Goal: Task Accomplishment & Management: Manage account settings

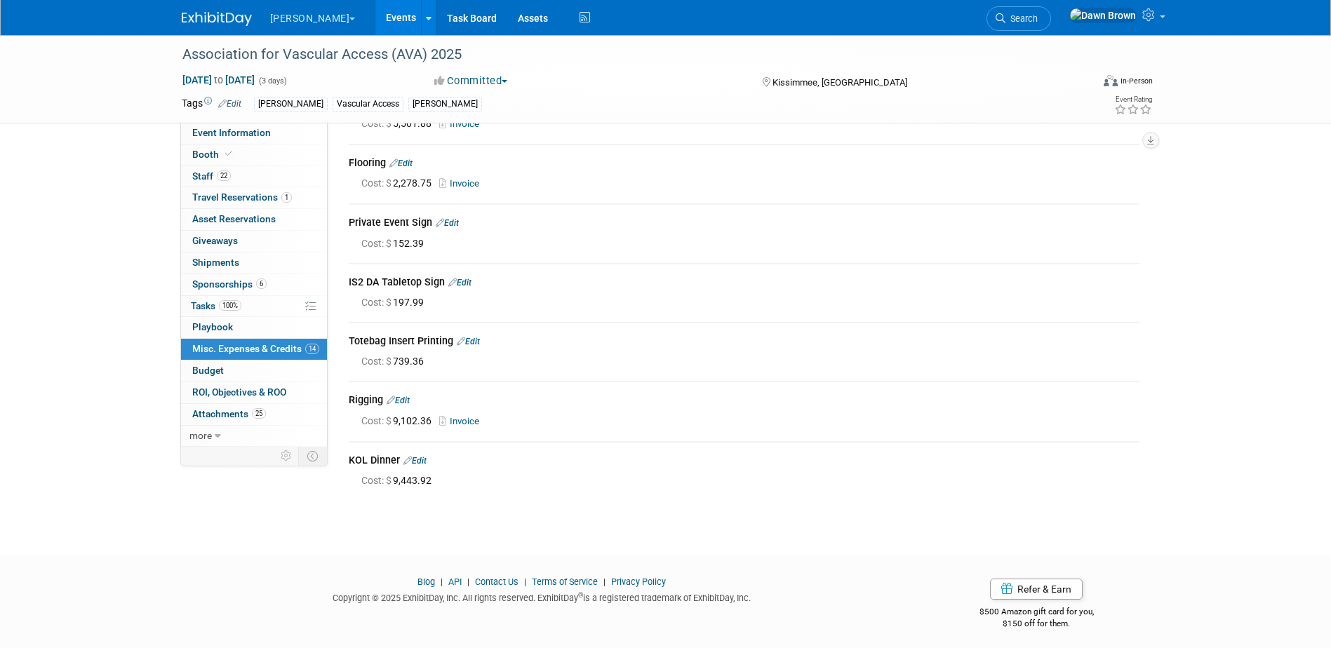
click at [375, 15] on link "Events" at bounding box center [400, 17] width 51 height 35
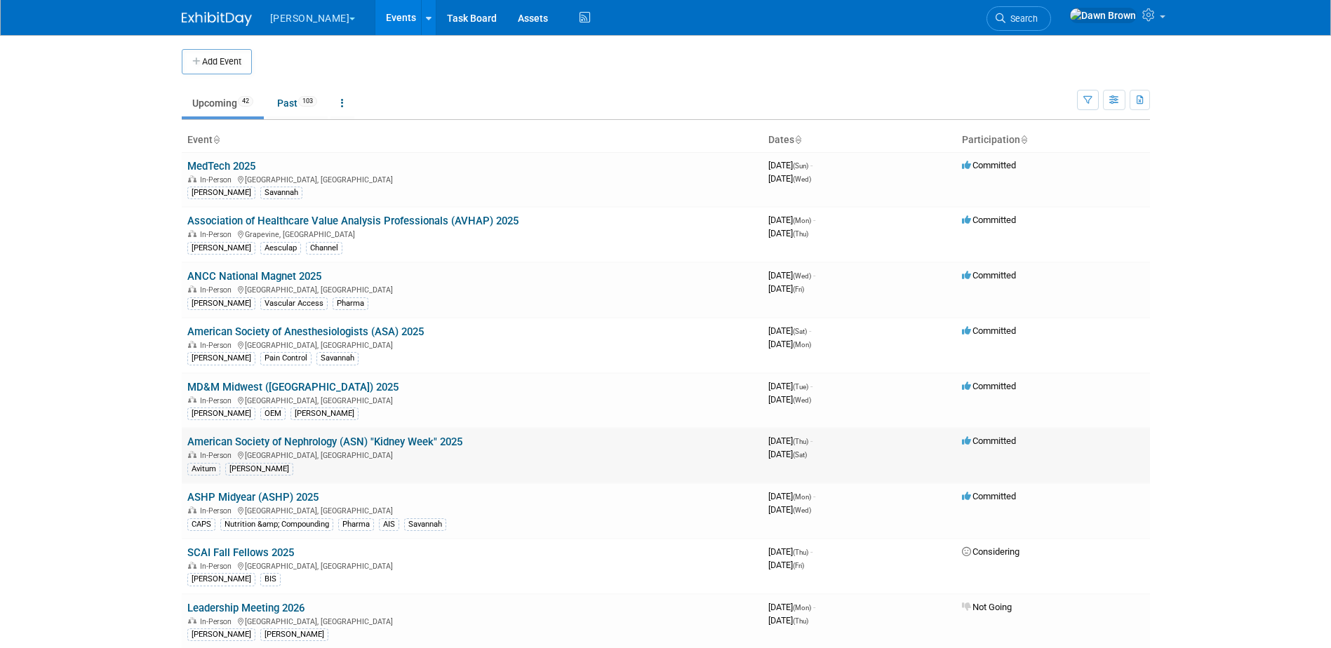
click at [376, 440] on link "American Society of Nephrology (ASN) "Kidney Week" 2025" at bounding box center [324, 442] width 275 height 13
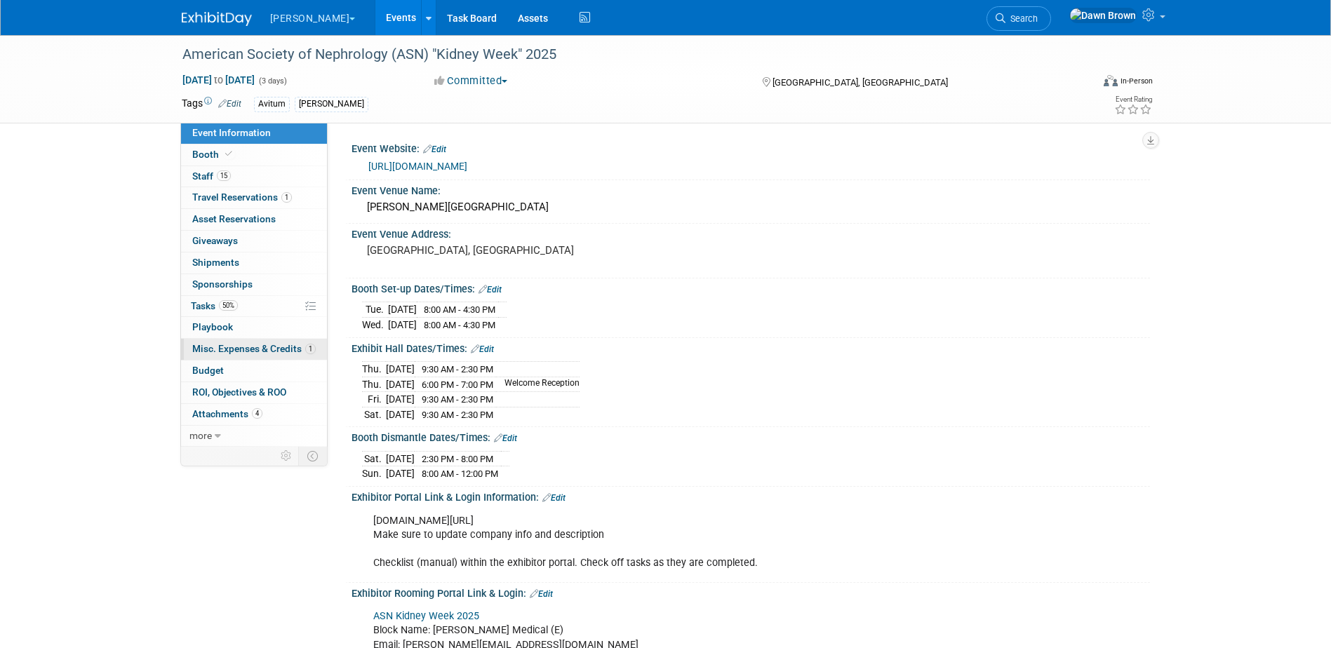
click at [252, 350] on span "Misc. Expenses & Credits 1" at bounding box center [253, 348] width 123 height 11
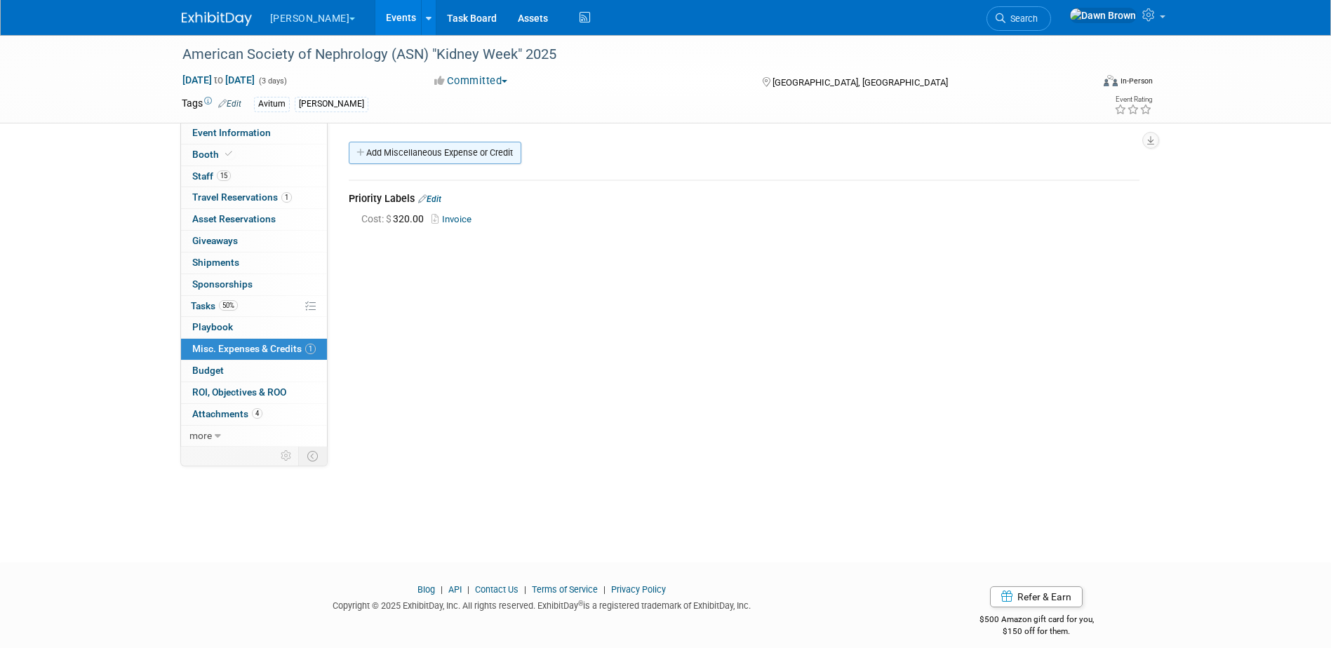
click at [398, 144] on link "Add Miscellaneous Expense or Credit" at bounding box center [435, 153] width 173 height 22
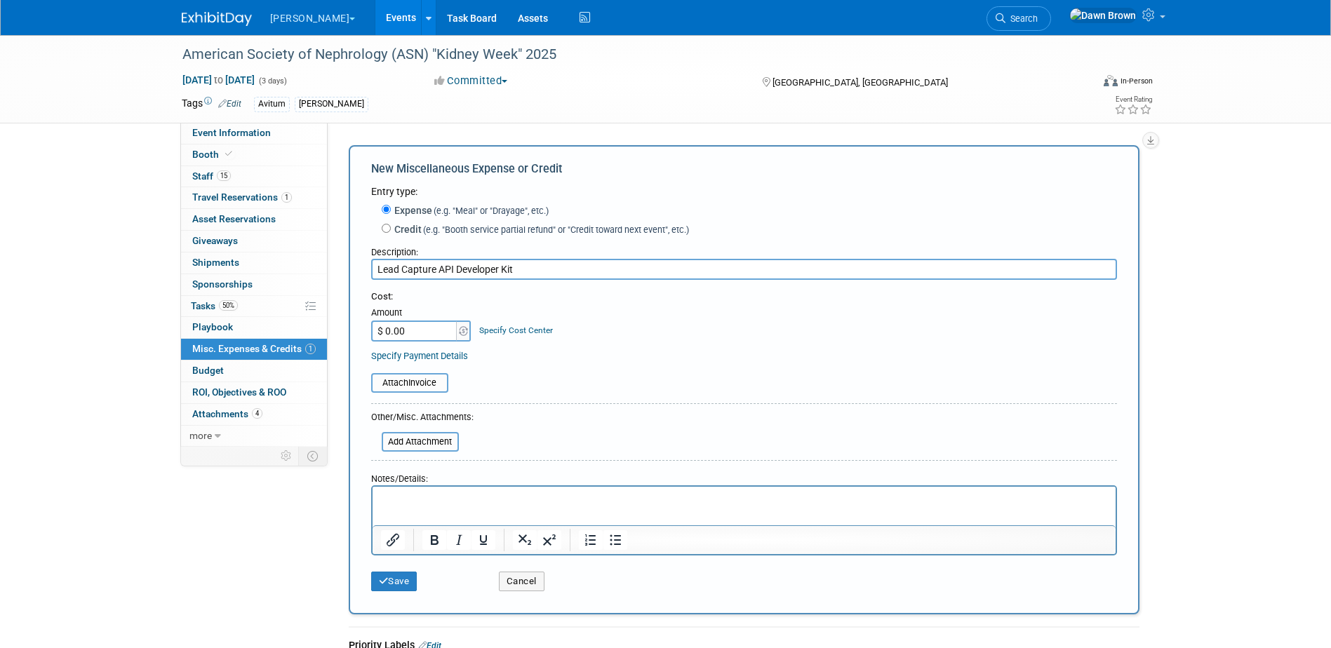
type input "Lead Capture API Developer Kit"
click at [417, 330] on input "$ 0.00" at bounding box center [415, 331] width 88 height 21
type input "$ 1,275.00"
click at [489, 329] on link "Specify Cost Center" at bounding box center [516, 330] width 74 height 10
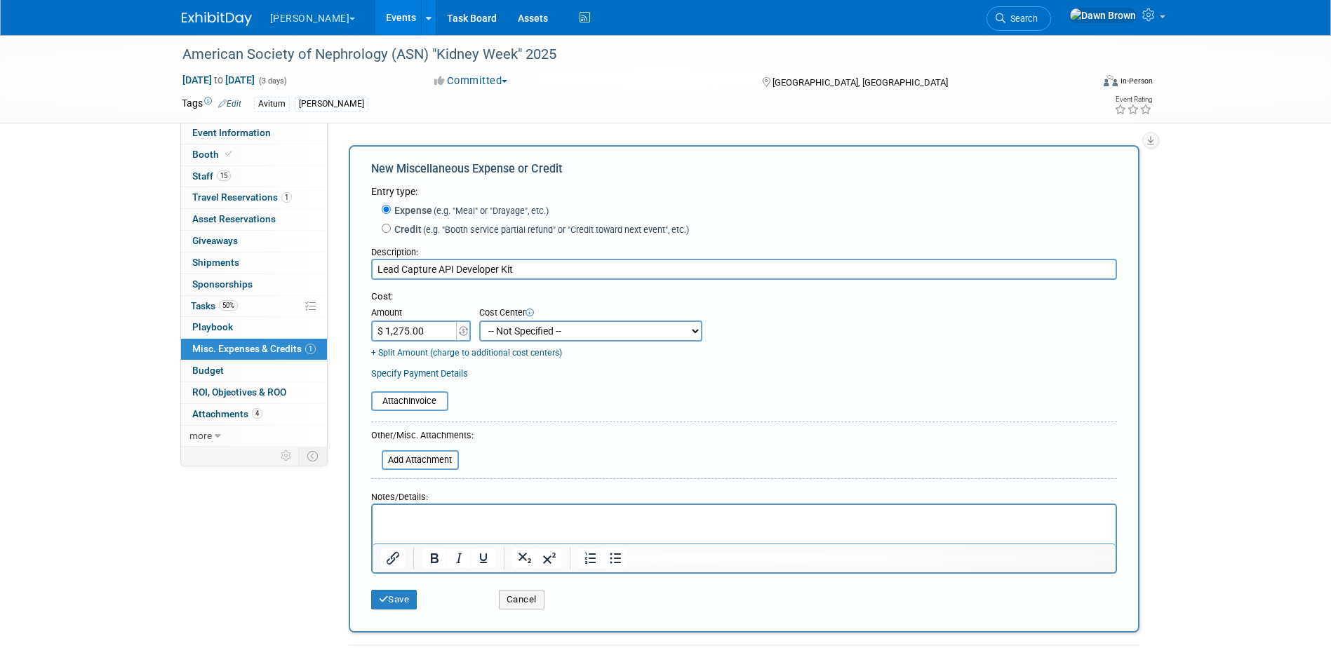
click at [489, 329] on select "-- Not Specified -- #3229006818 (Marketing Communications) #328006813 (BIS) #32…" at bounding box center [590, 331] width 223 height 21
select select "18965930"
click at [479, 321] on select "-- Not Specified -- #3229006818 (Marketing Communications) #328006813 (BIS) #32…" at bounding box center [590, 331] width 223 height 21
click at [411, 403] on input "file" at bounding box center [363, 401] width 167 height 17
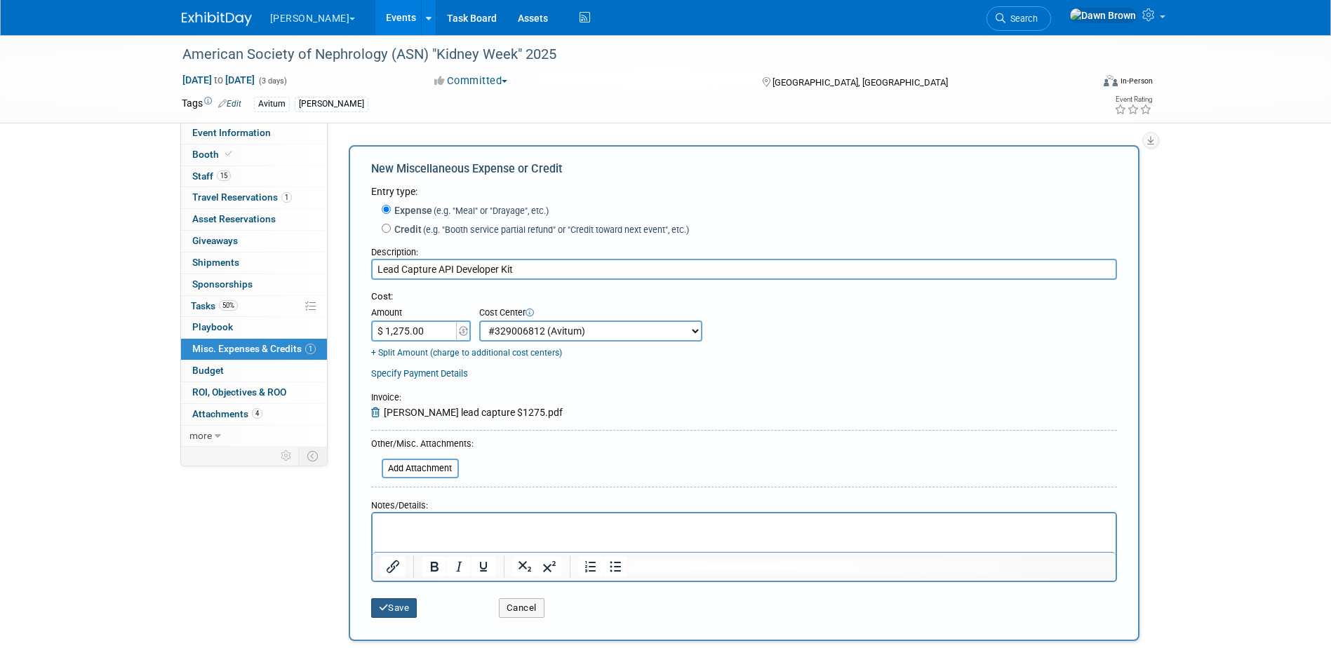
drag, startPoint x: 403, startPoint y: 611, endPoint x: 399, endPoint y: 618, distance: 7.8
click at [402, 614] on button "Save" at bounding box center [394, 608] width 46 height 20
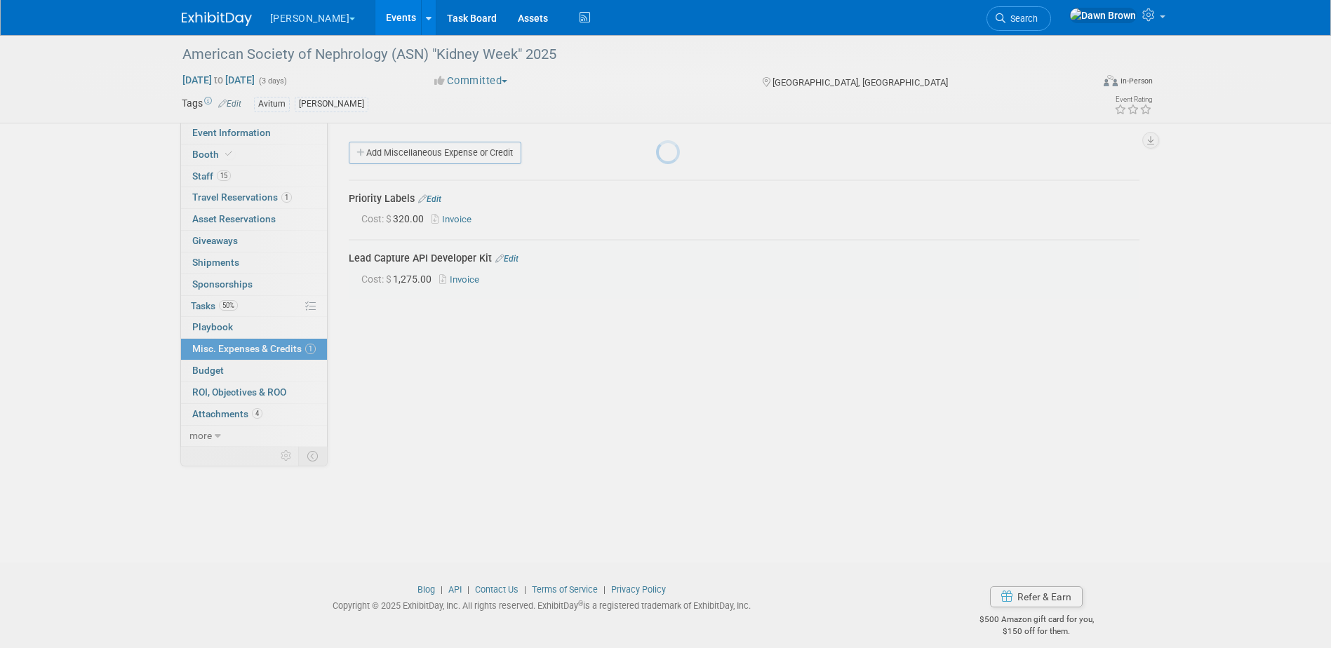
scroll to position [13, 0]
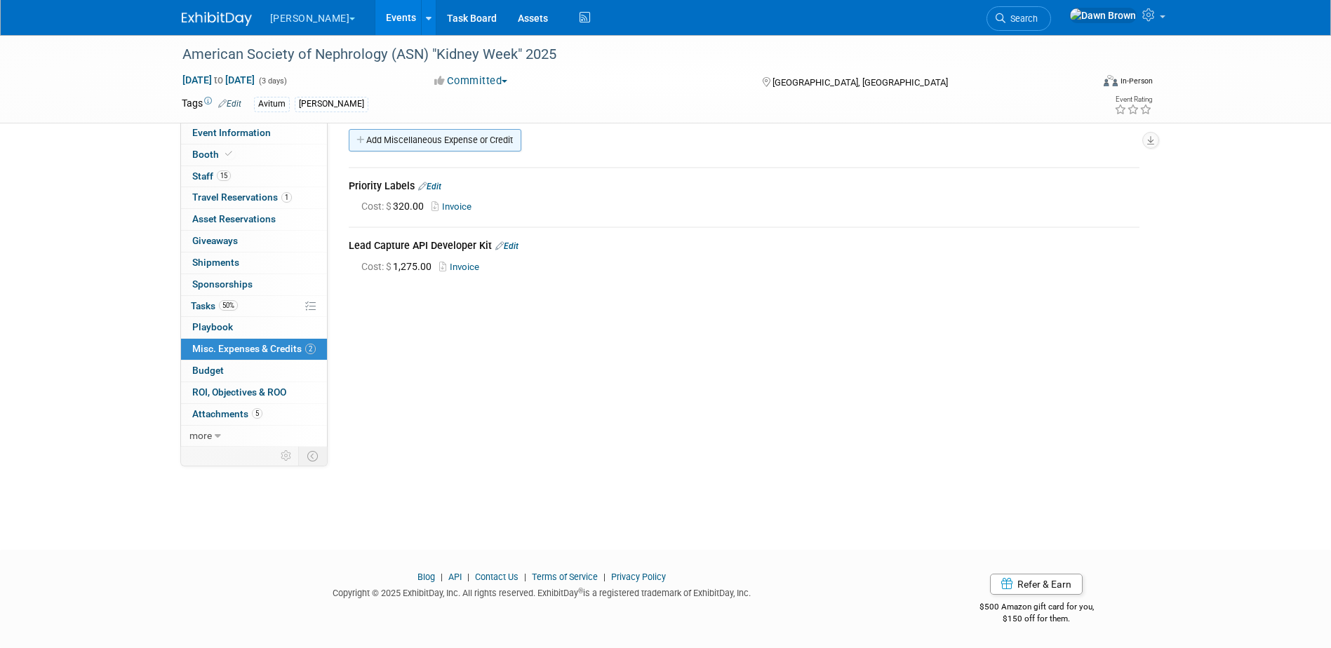
click at [377, 137] on link "Add Miscellaneous Expense or Credit" at bounding box center [435, 140] width 173 height 22
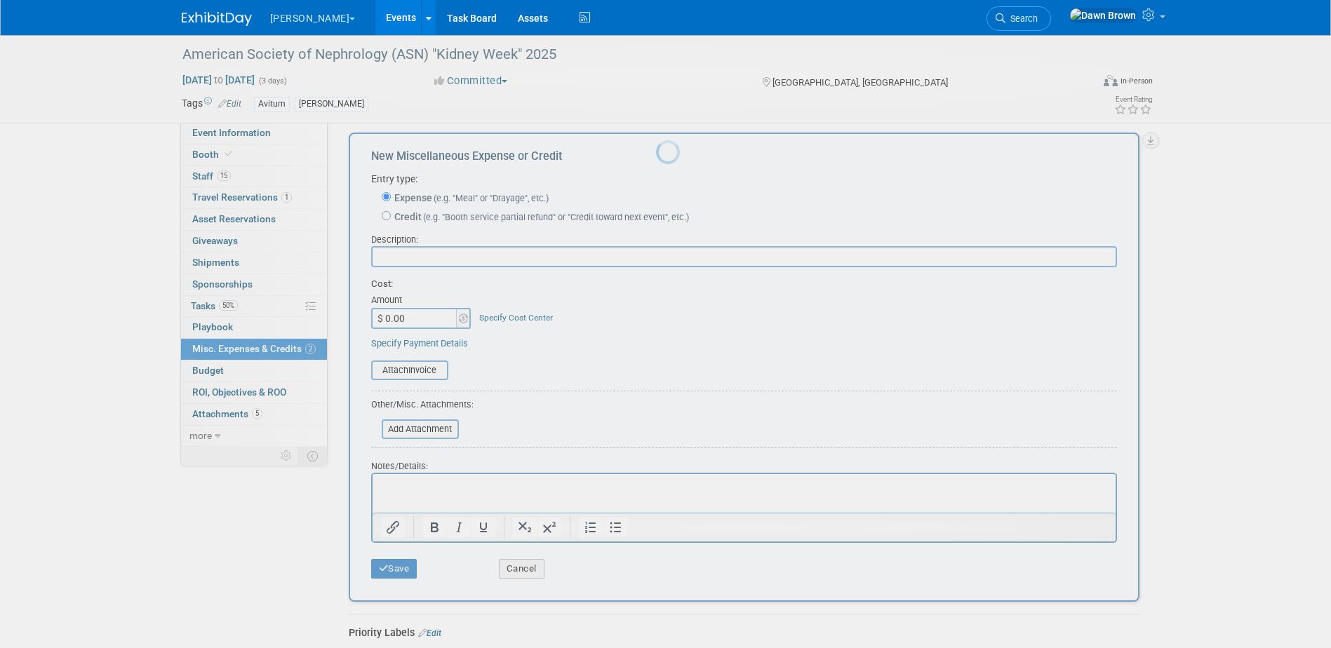
scroll to position [0, 0]
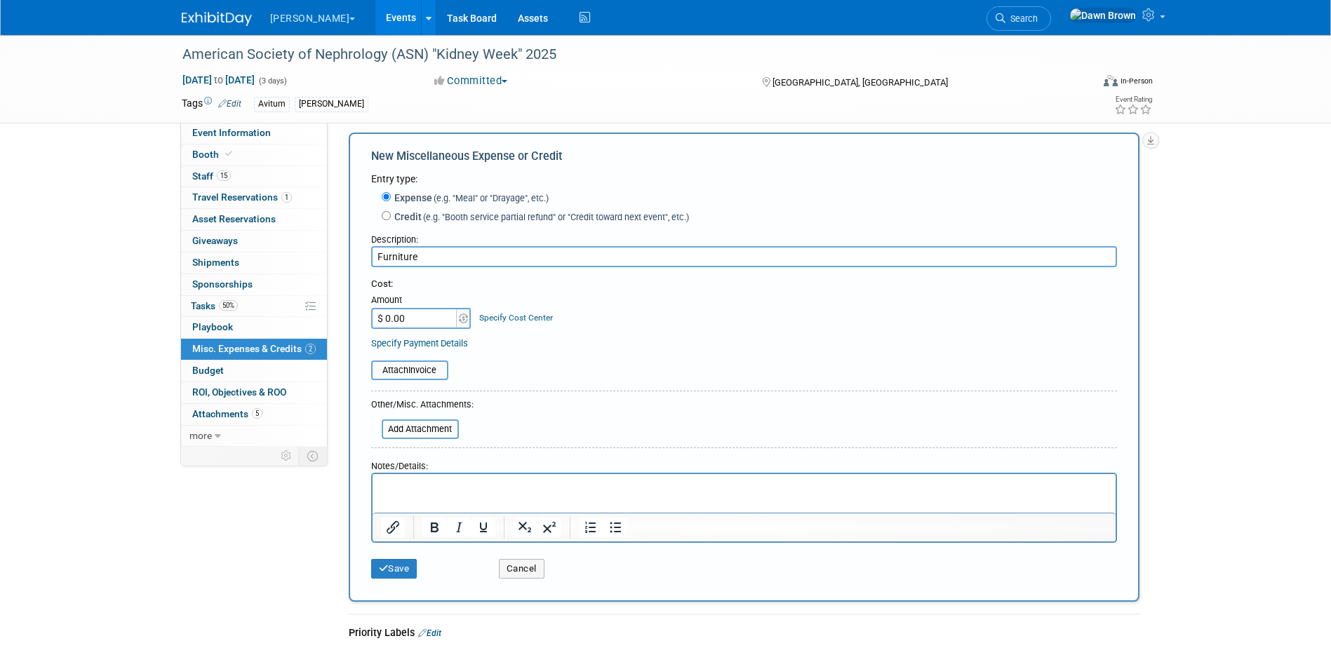
type input "Furniture"
click at [420, 322] on input "$ 0.00" at bounding box center [415, 318] width 88 height 21
type input "$ 2,433.75"
click at [509, 321] on link "Specify Cost Center" at bounding box center [516, 318] width 74 height 10
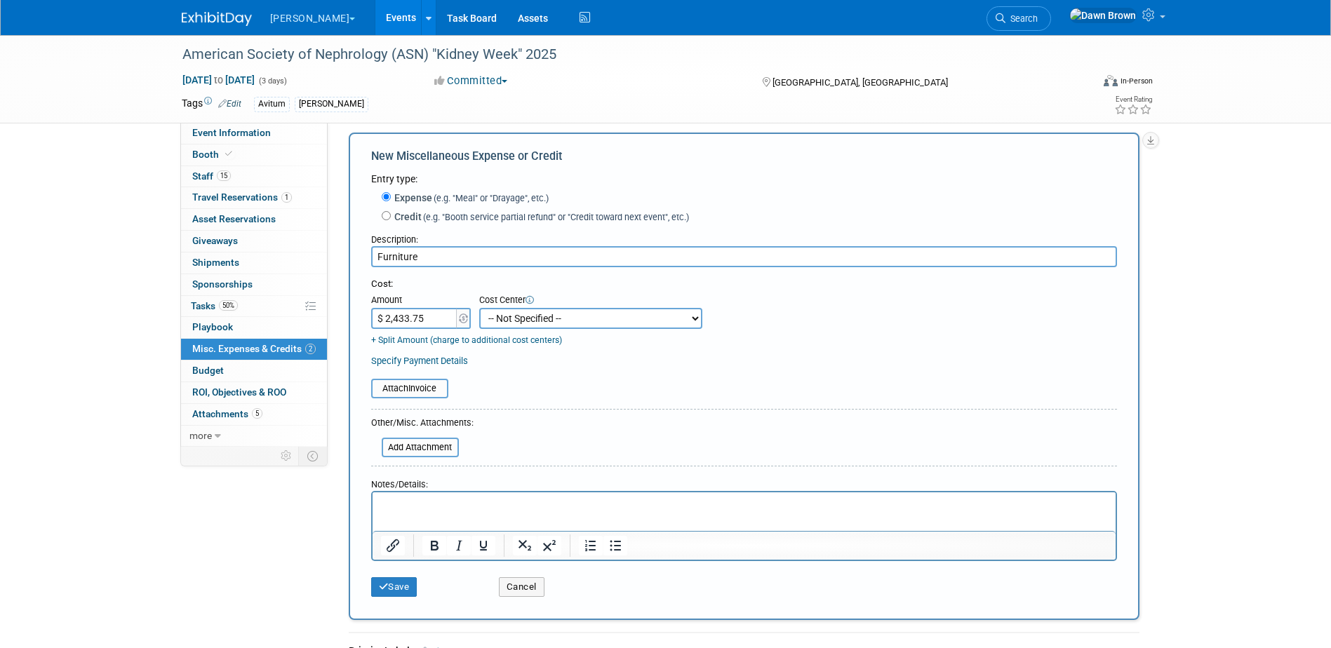
click at [509, 321] on select "-- Not Specified -- #3229006818 (Marketing Communications) #328006813 (BIS) #32…" at bounding box center [590, 318] width 223 height 21
select select "18965930"
click at [479, 309] on select "-- Not Specified -- #3229006818 (Marketing Communications) #328006813 (BIS) #32…" at bounding box center [590, 318] width 223 height 21
click at [405, 390] on input "file" at bounding box center [363, 388] width 167 height 17
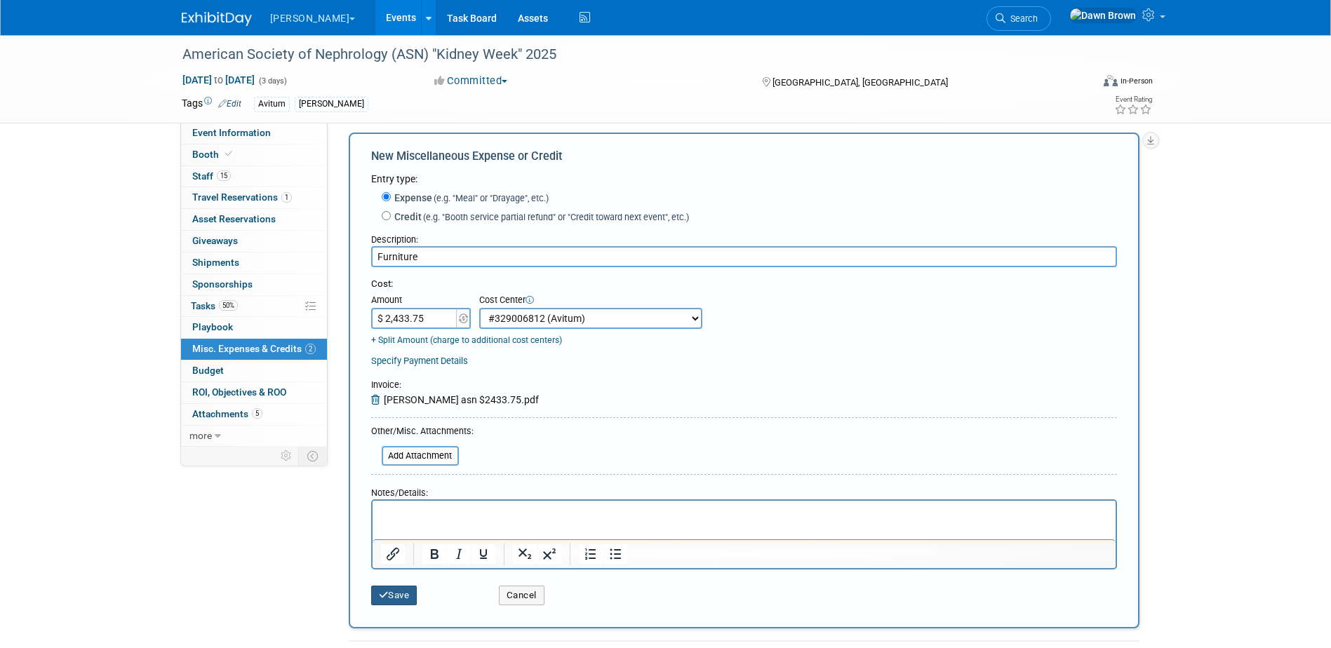
click at [391, 595] on button "Save" at bounding box center [394, 596] width 46 height 20
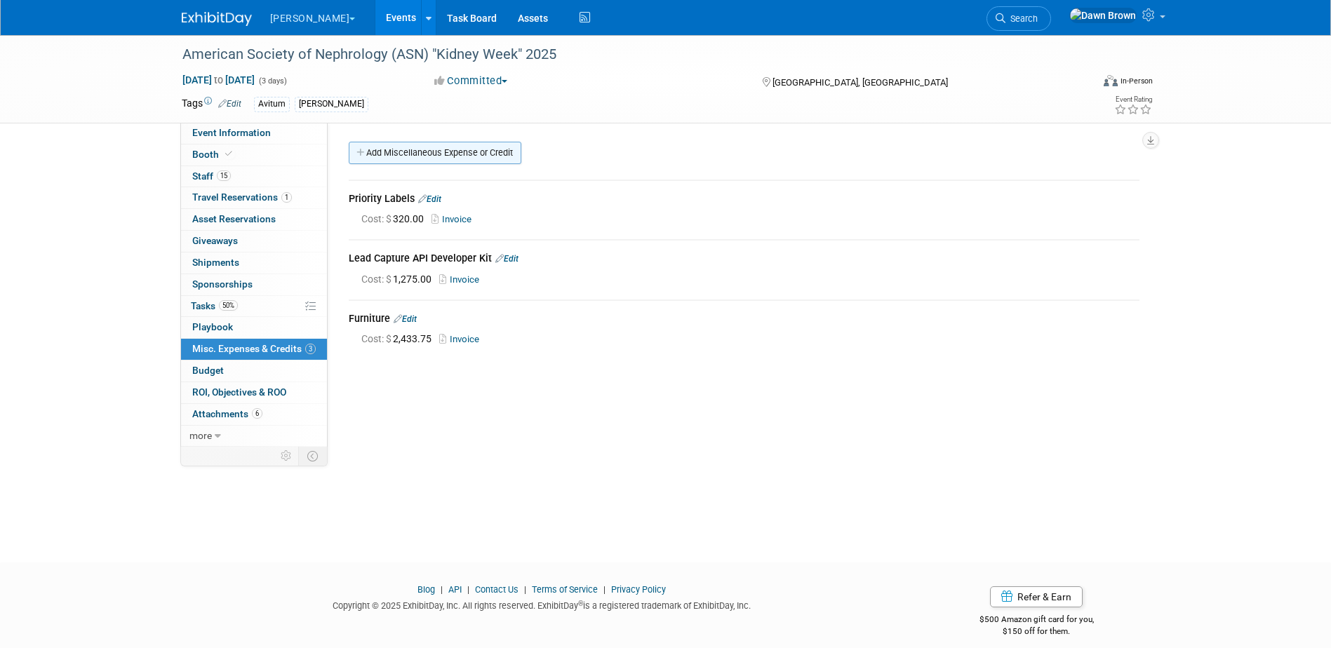
click at [439, 151] on link "Add Miscellaneous Expense or Credit" at bounding box center [435, 153] width 173 height 22
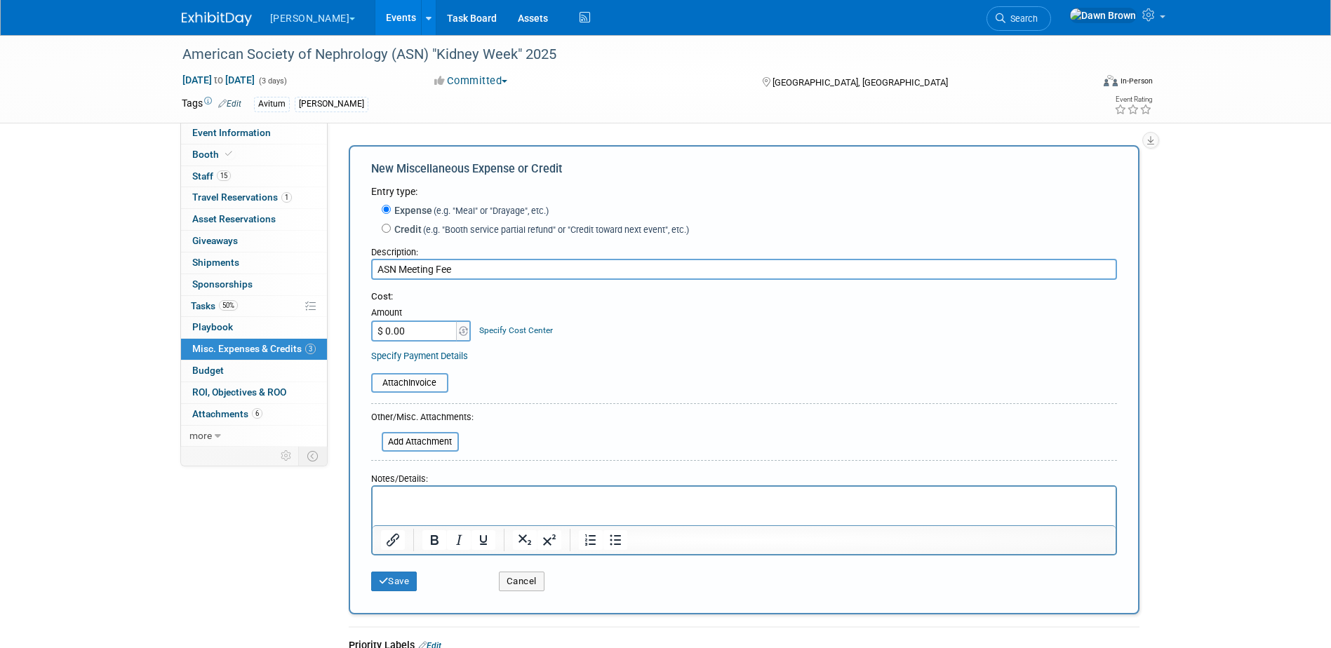
type input "ASN Meeting Fee"
click at [429, 328] on input "$ 0.00" at bounding box center [415, 331] width 88 height 21
type input "$ 800.00"
click at [523, 332] on link "Specify Cost Center" at bounding box center [516, 330] width 74 height 10
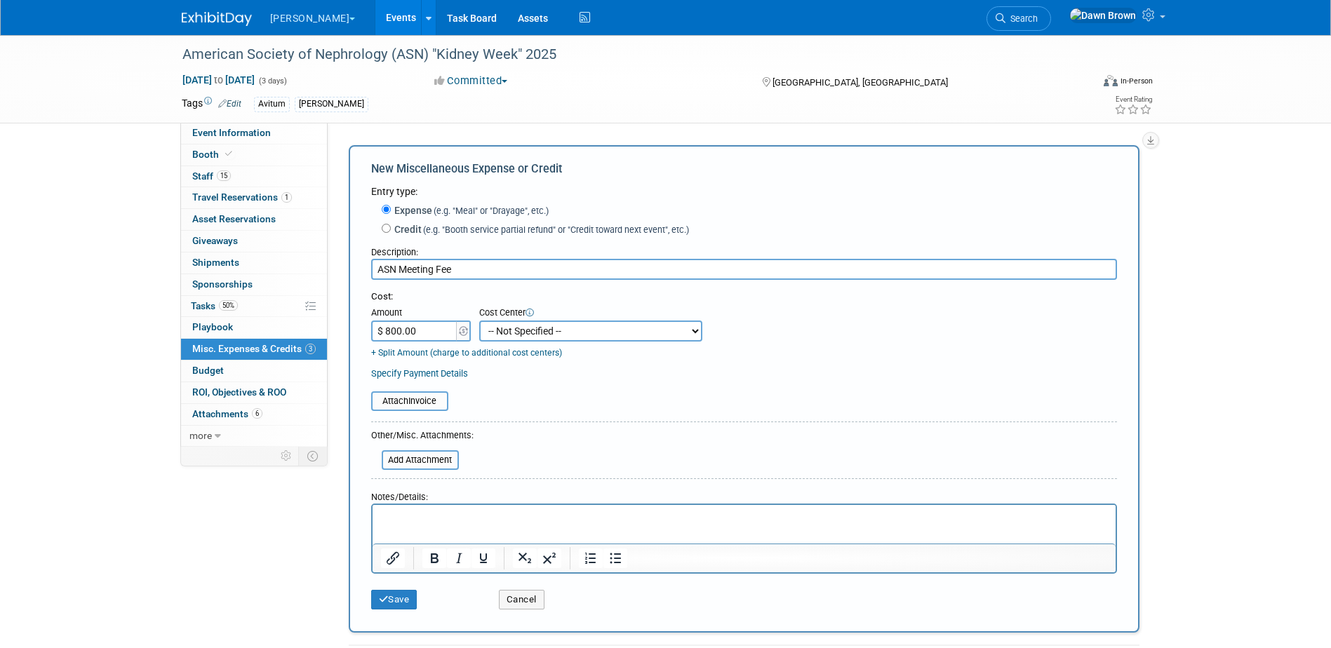
click at [523, 332] on select "-- Not Specified -- #3229006818 (Marketing Communications) #328006813 (BIS) #32…" at bounding box center [590, 331] width 223 height 21
select select "18965930"
click at [479, 321] on select "-- Not Specified -- #3229006818 (Marketing Communications) #328006813 (BIS) #32…" at bounding box center [590, 331] width 223 height 21
click at [407, 403] on input "file" at bounding box center [363, 401] width 167 height 17
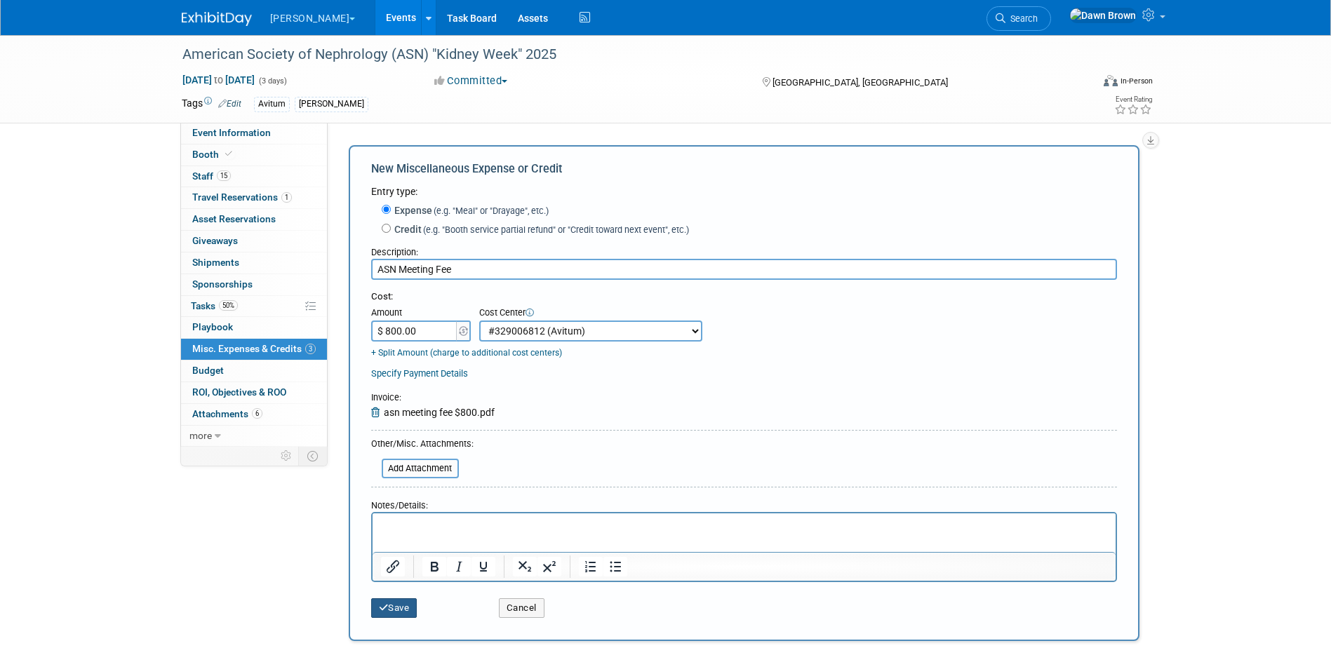
click at [393, 605] on button "Save" at bounding box center [394, 608] width 46 height 20
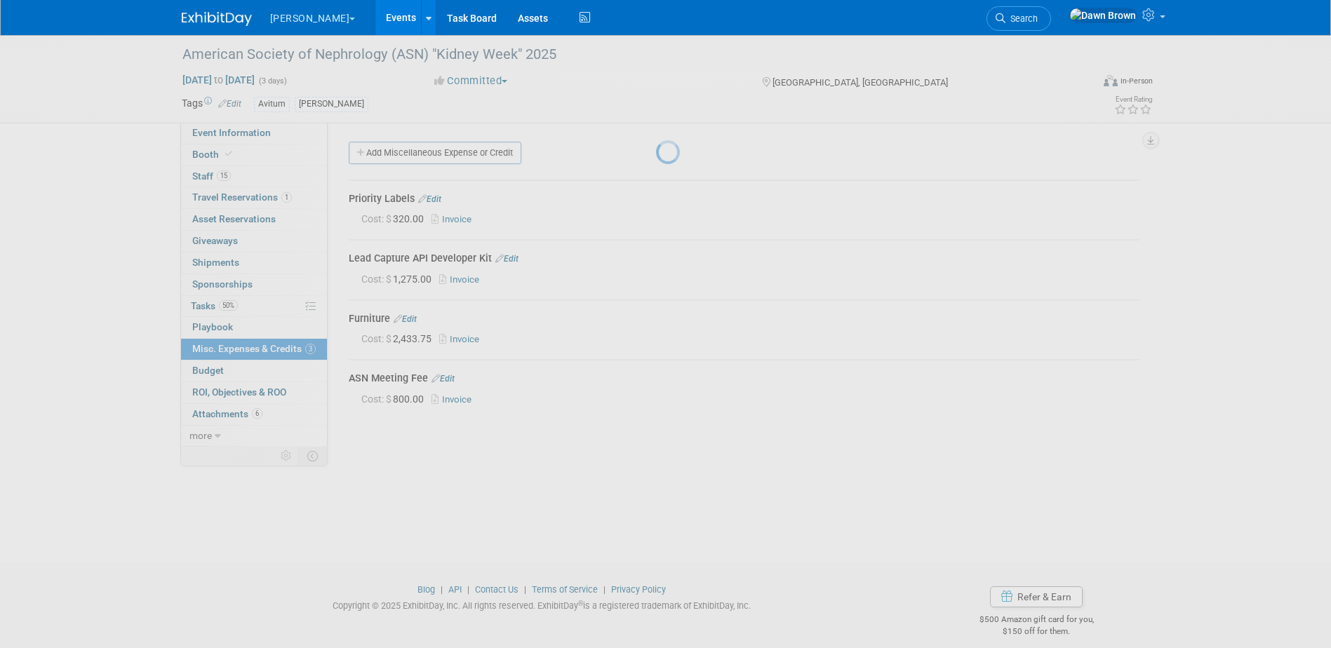
scroll to position [13, 0]
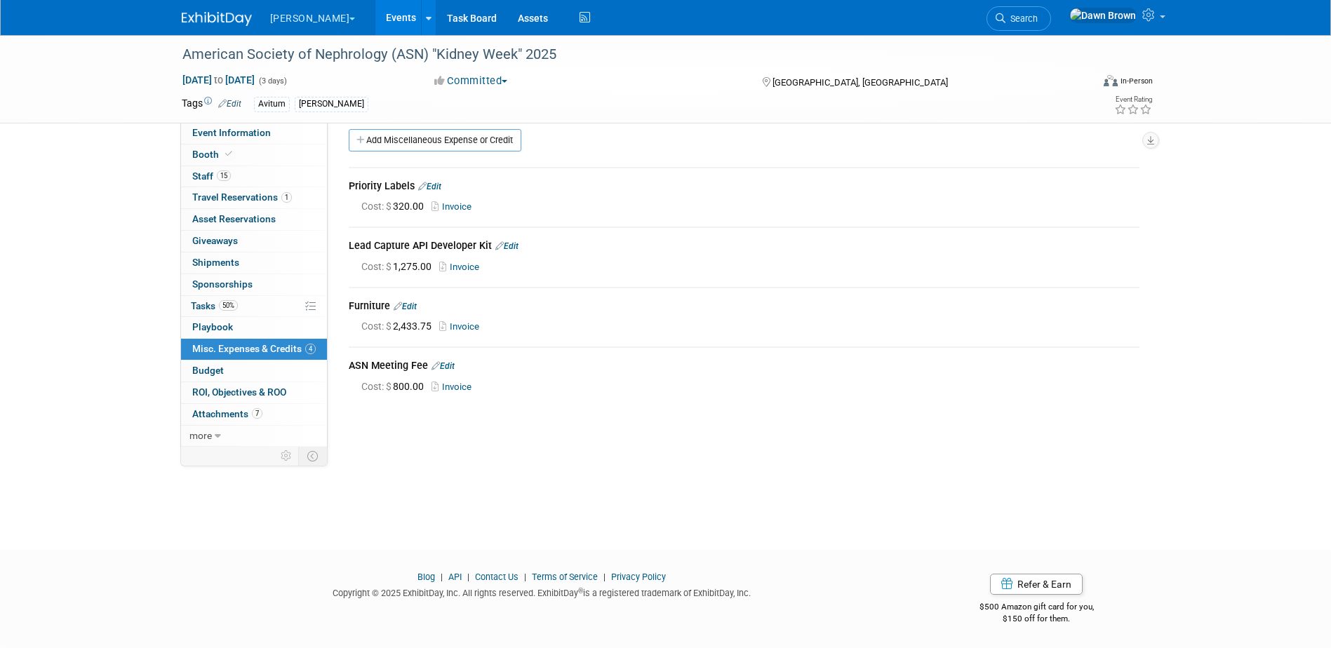
click at [377, 18] on link "Events" at bounding box center [400, 17] width 51 height 35
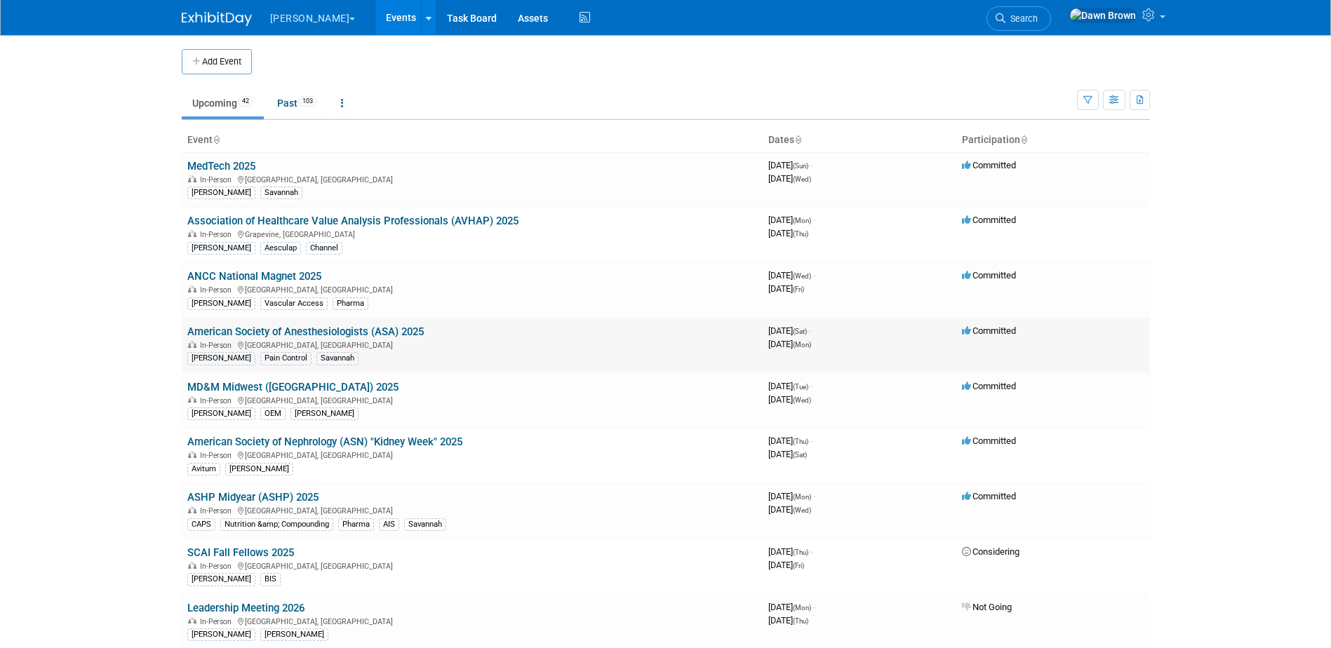
click at [393, 332] on link "American Society of Anesthesiologists (ASA) 2025" at bounding box center [305, 331] width 236 height 13
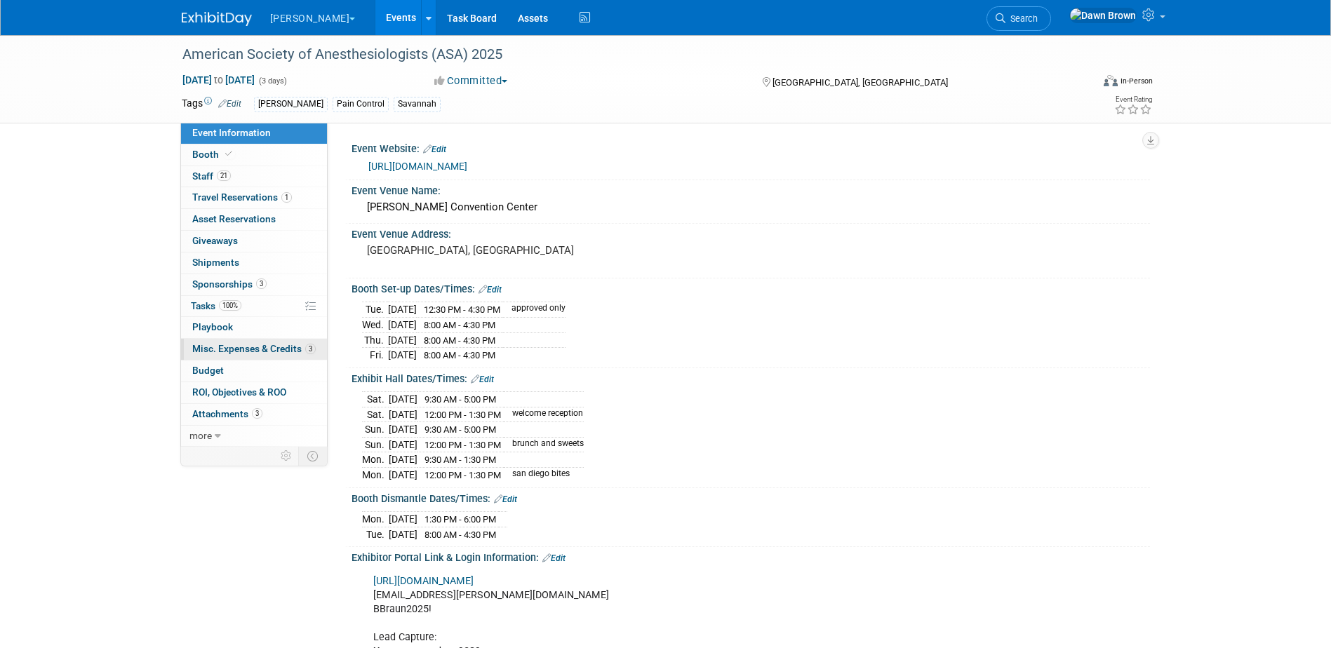
click at [282, 346] on span "Misc. Expenses & Credits 3" at bounding box center [253, 348] width 123 height 11
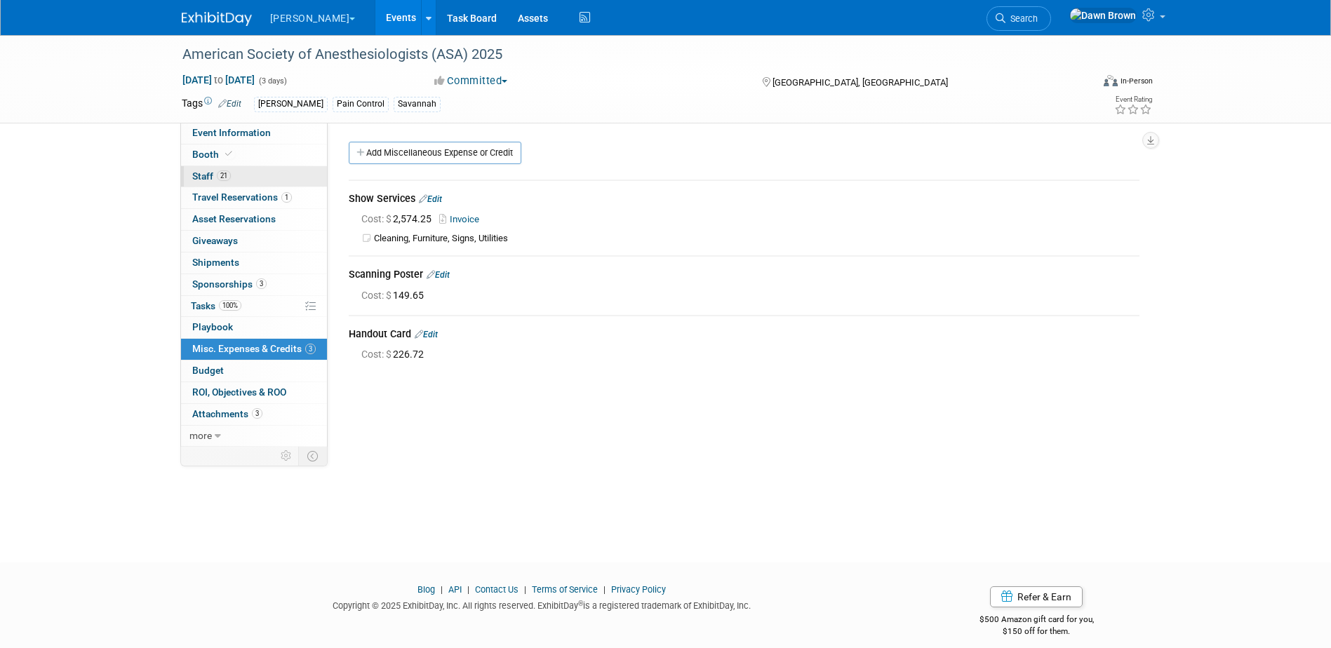
click at [210, 174] on span "Staff 21" at bounding box center [211, 175] width 39 height 11
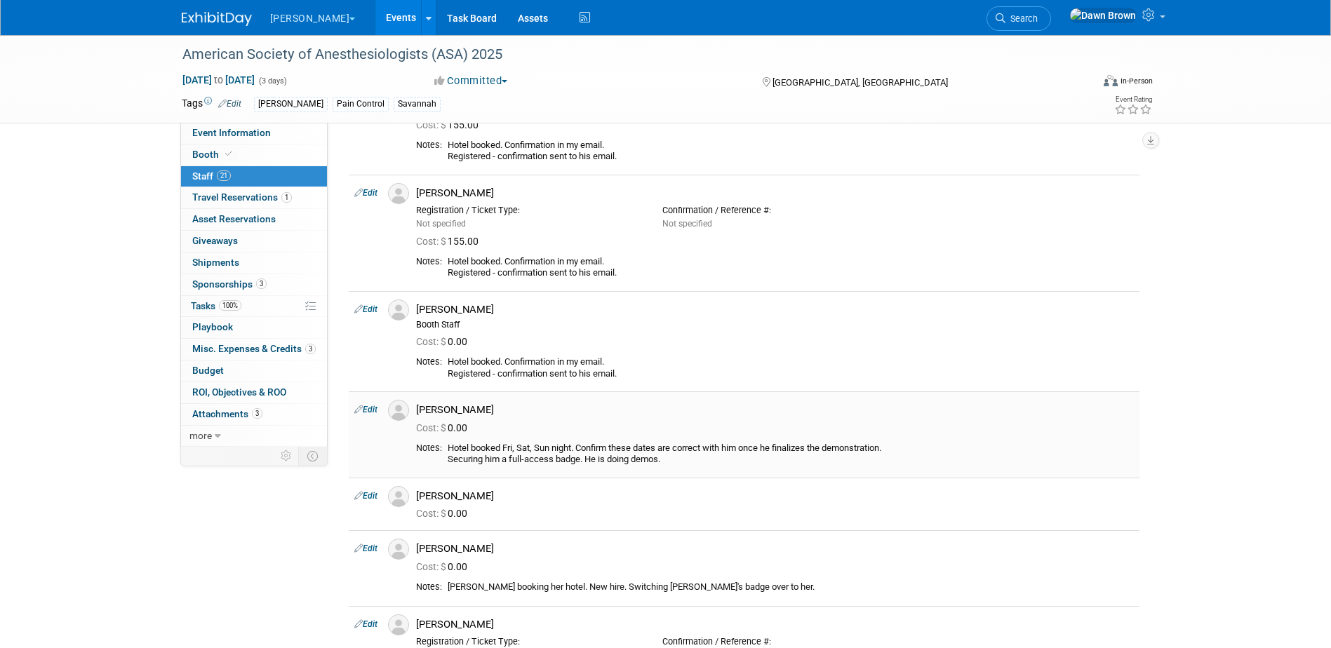
scroll to position [776, 0]
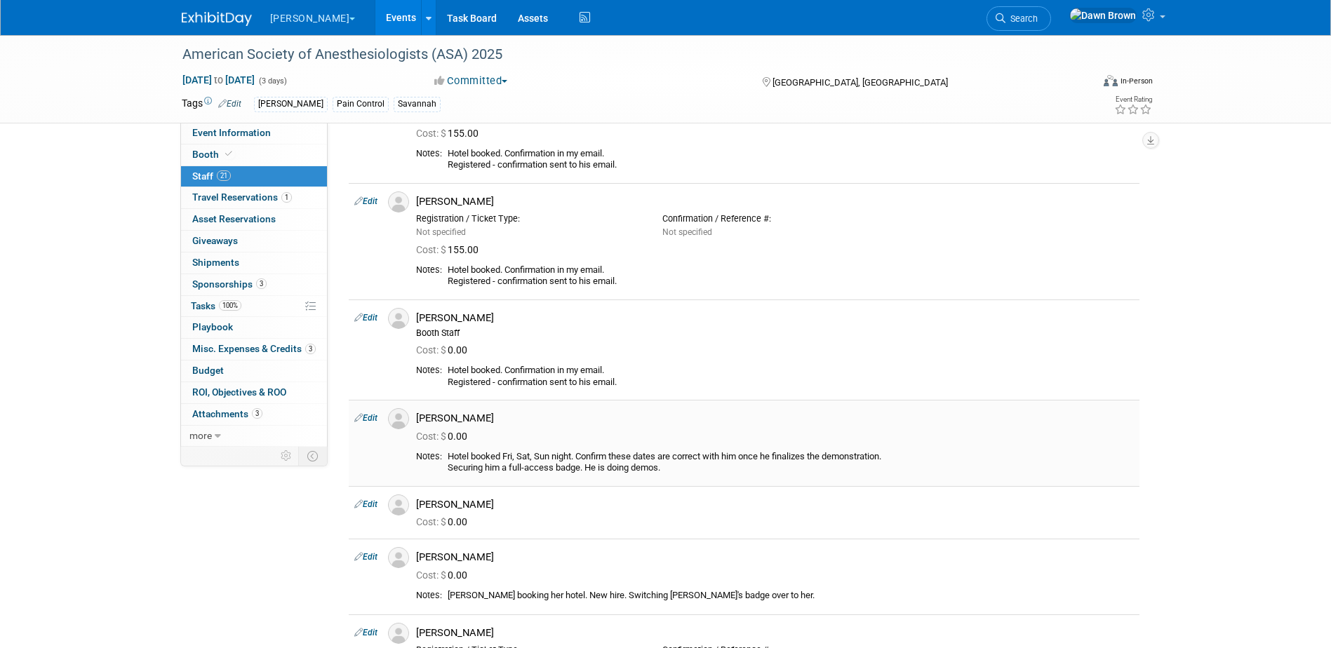
click at [358, 420] on icon at bounding box center [358, 417] width 8 height 15
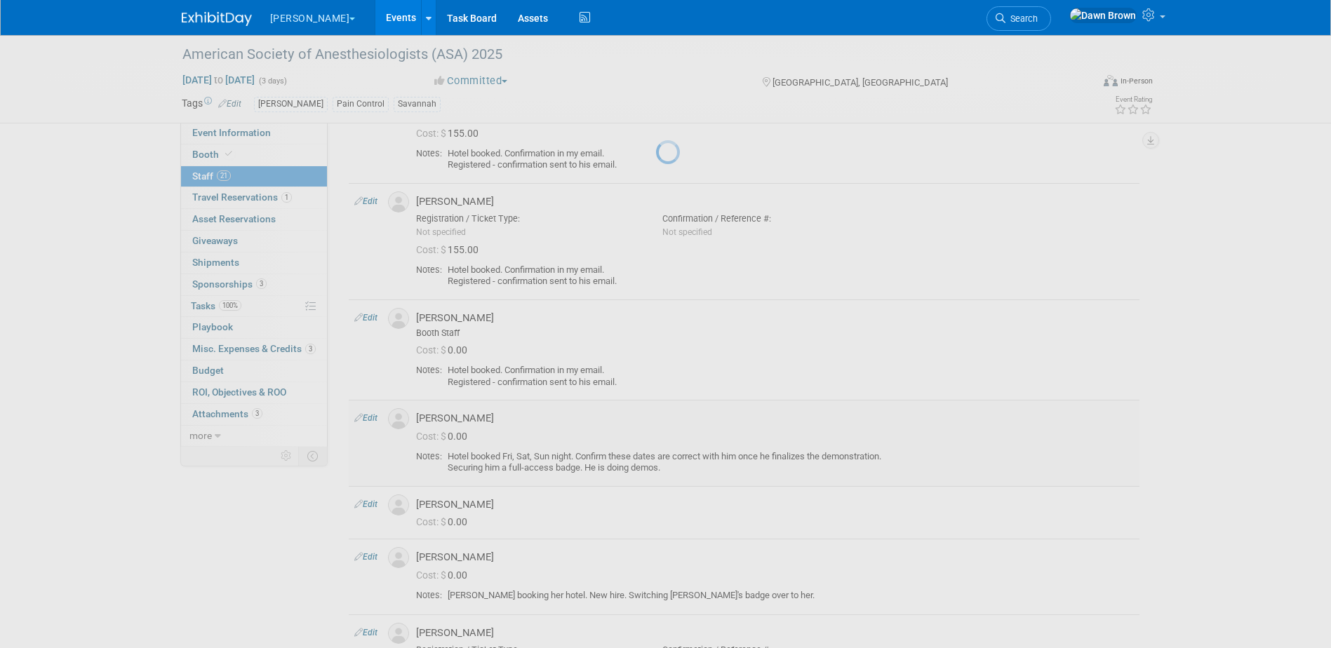
select select "a4fc7d6a-8dc0-478f-a49b-cebeb8d1af98"
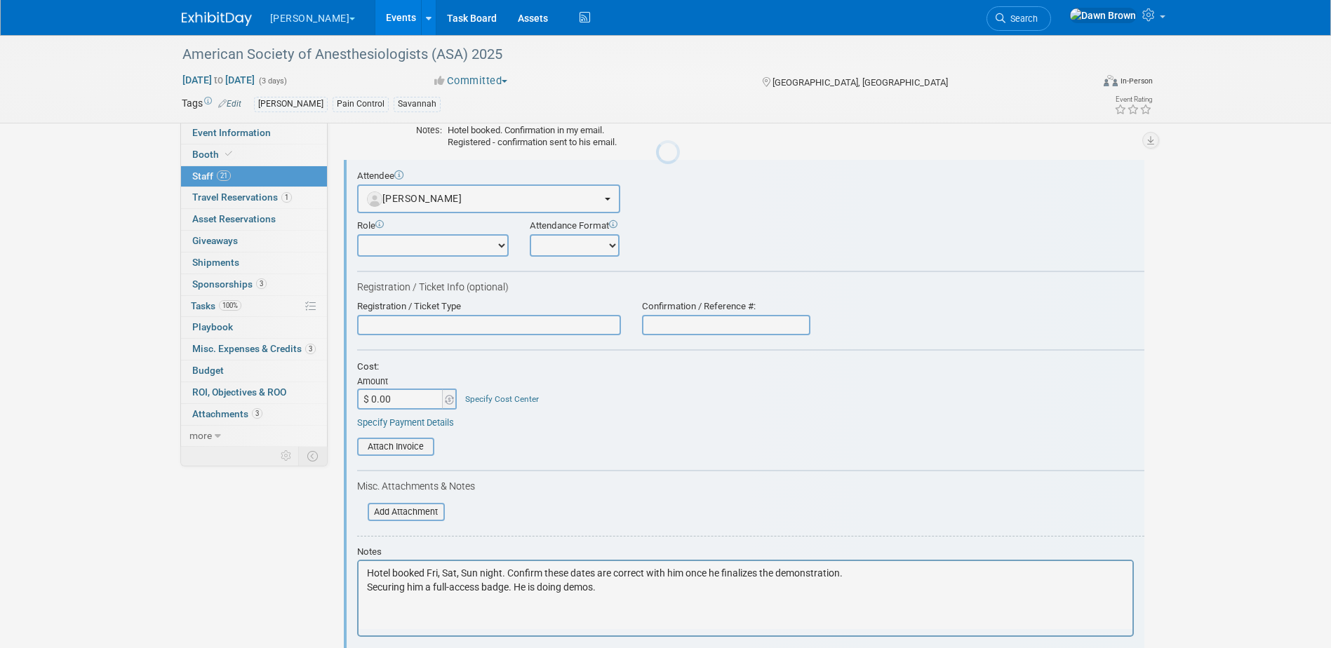
scroll to position [0, 0]
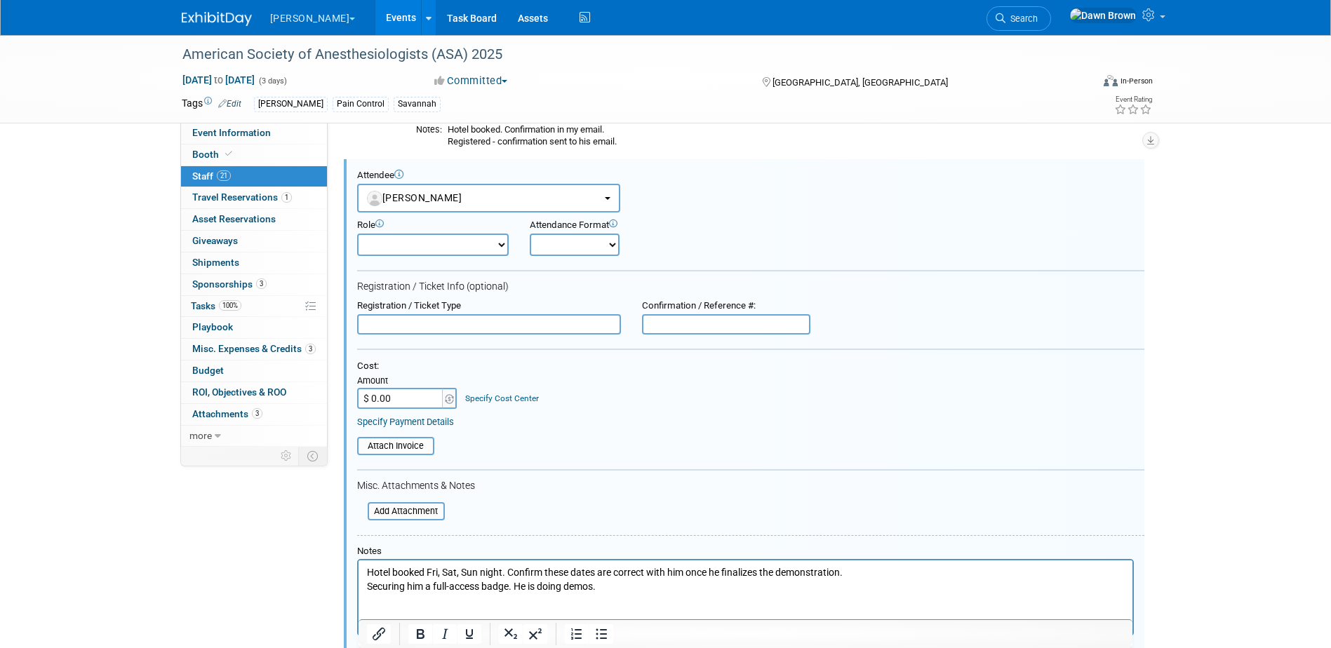
click at [407, 400] on input "$ 0.00" at bounding box center [401, 398] width 88 height 21
type input "$ 155.00"
click at [478, 396] on link "Specify Cost Center" at bounding box center [502, 398] width 74 height 10
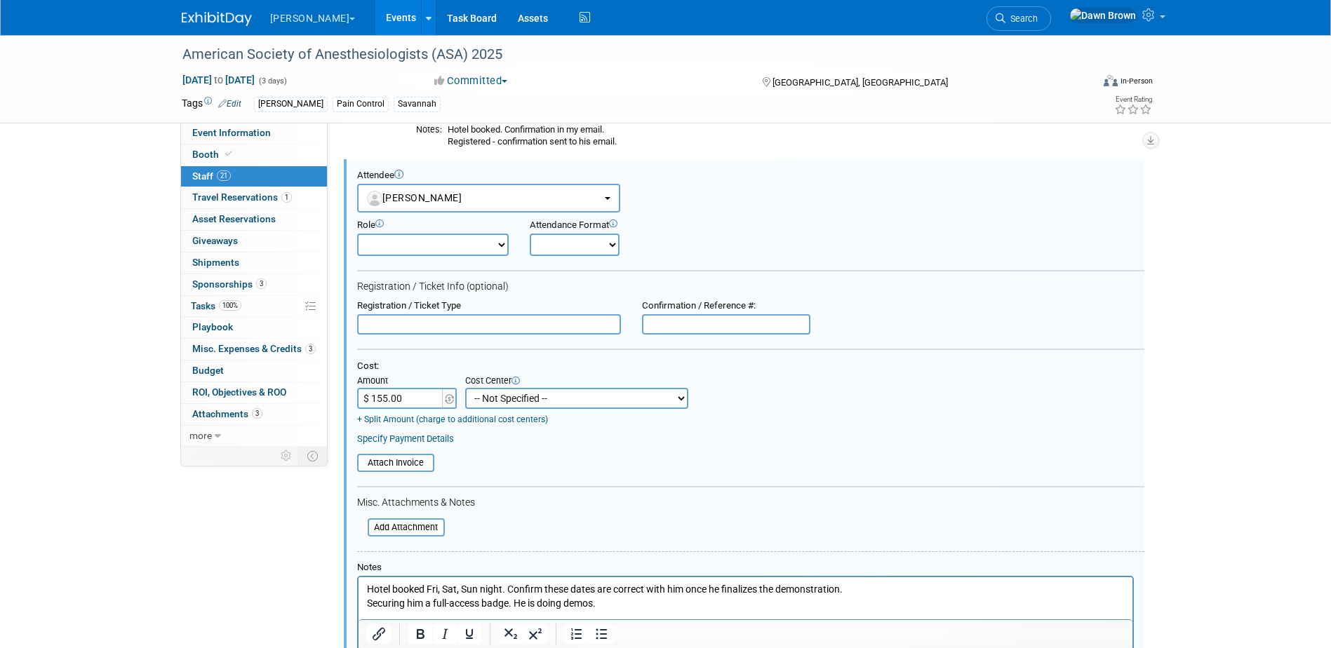
click at [478, 396] on select "-- Not Specified -- #3229006818 (Marketing Communications) #328006813 (BIS) #32…" at bounding box center [576, 398] width 223 height 21
select select "18965935"
click at [465, 389] on select "-- Not Specified -- #3229006818 (Marketing Communications) #328006813 (BIS) #32…" at bounding box center [576, 398] width 223 height 21
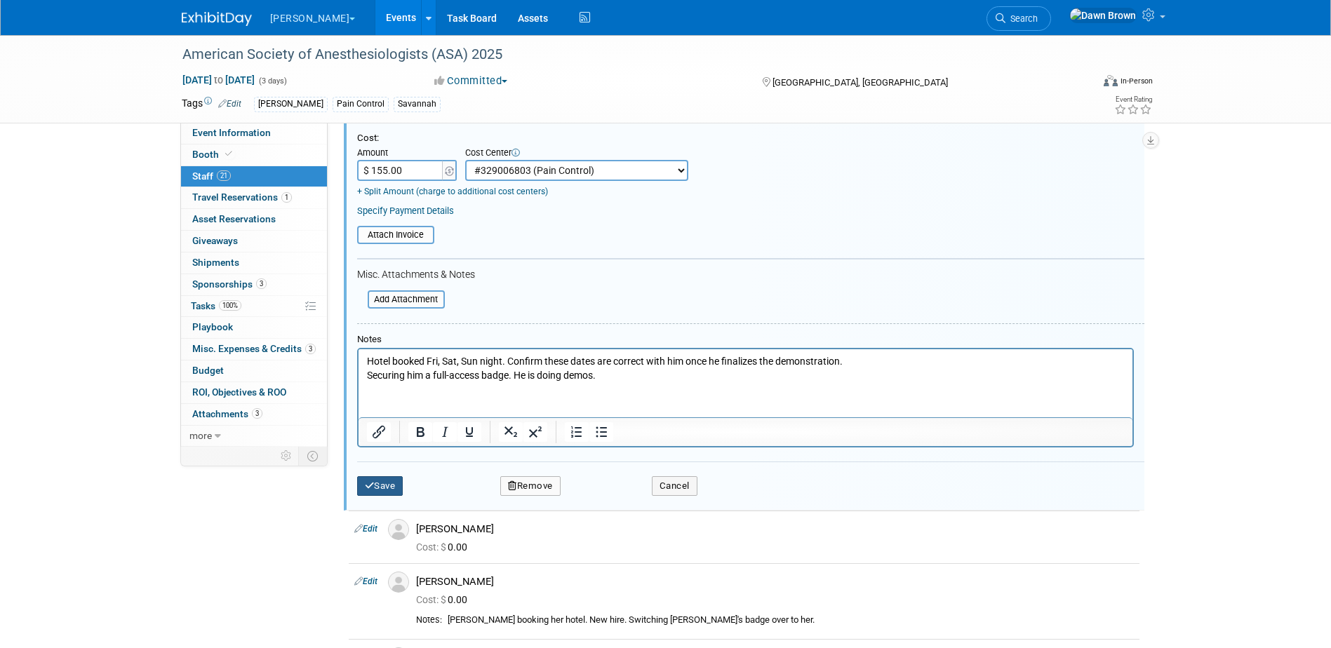
click at [389, 487] on button "Save" at bounding box center [380, 486] width 46 height 20
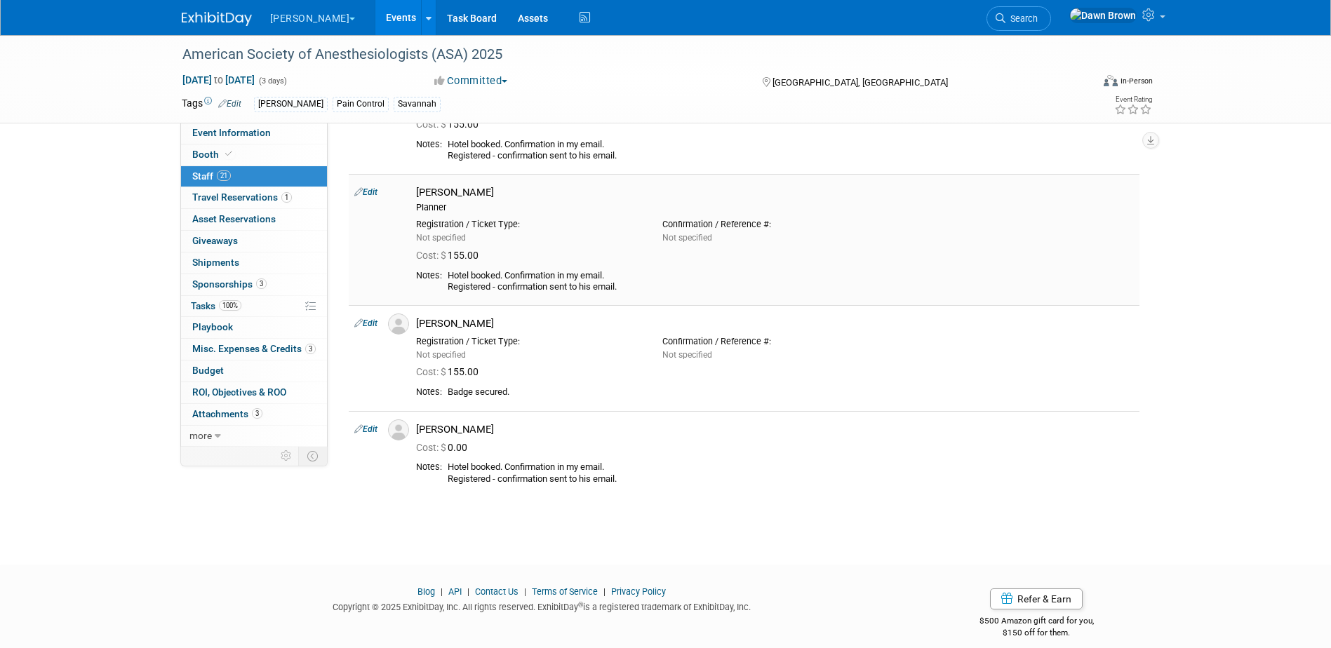
scroll to position [1649, 0]
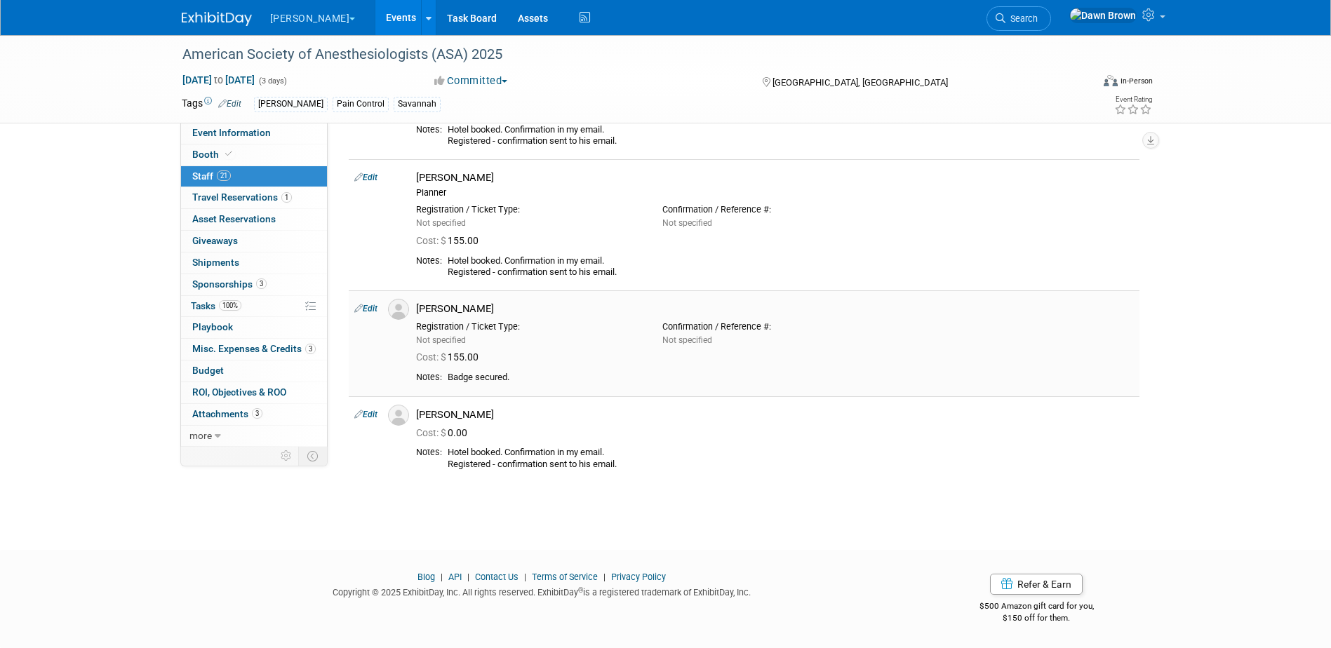
click at [999, 320] on div "Registration / Ticket Type: Not specified Confirmation / Reference #: Not speci…" at bounding box center [774, 331] width 739 height 31
click at [375, 18] on link "Events" at bounding box center [400, 17] width 51 height 35
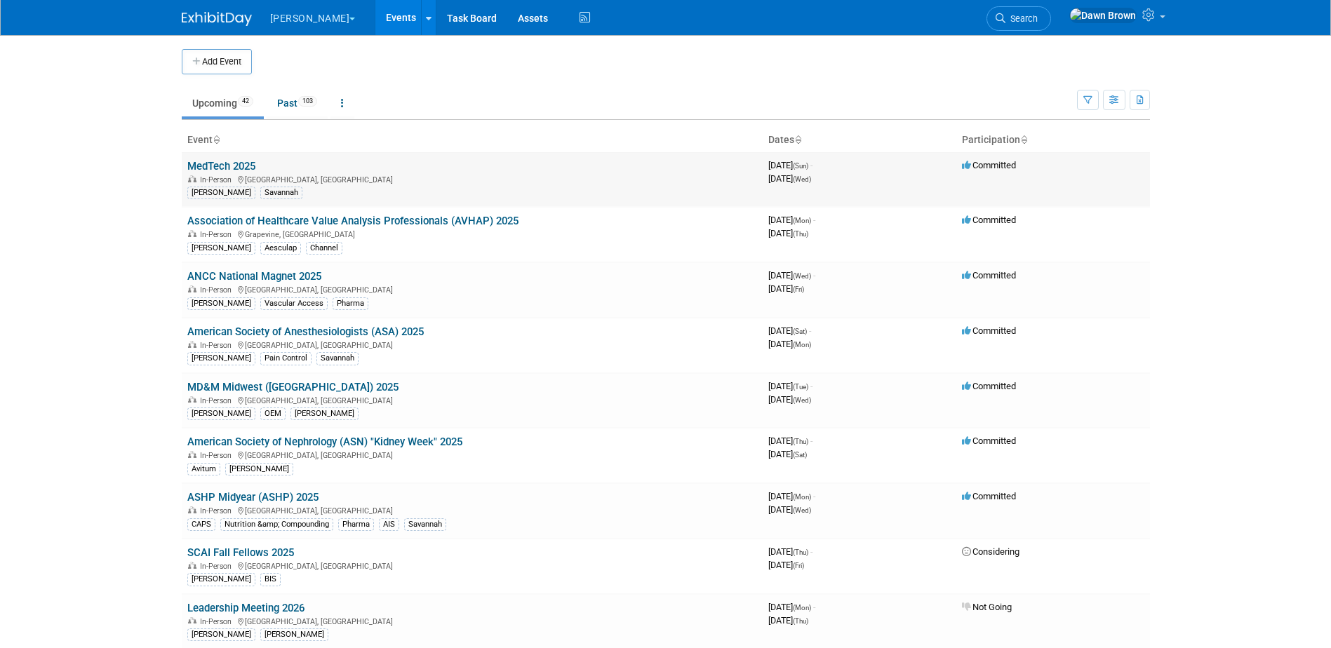
click at [233, 165] on link "MedTech 2025" at bounding box center [221, 166] width 68 height 13
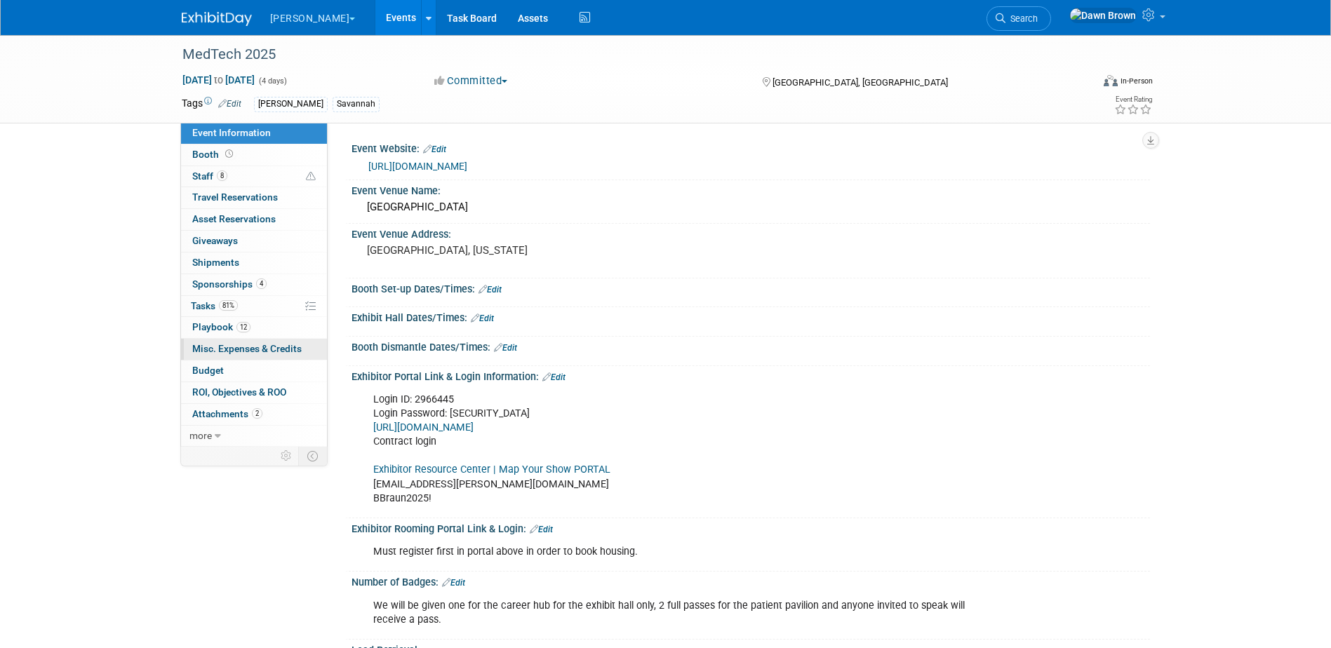
click at [264, 353] on span "Misc. Expenses & Credits 0" at bounding box center [246, 348] width 109 height 11
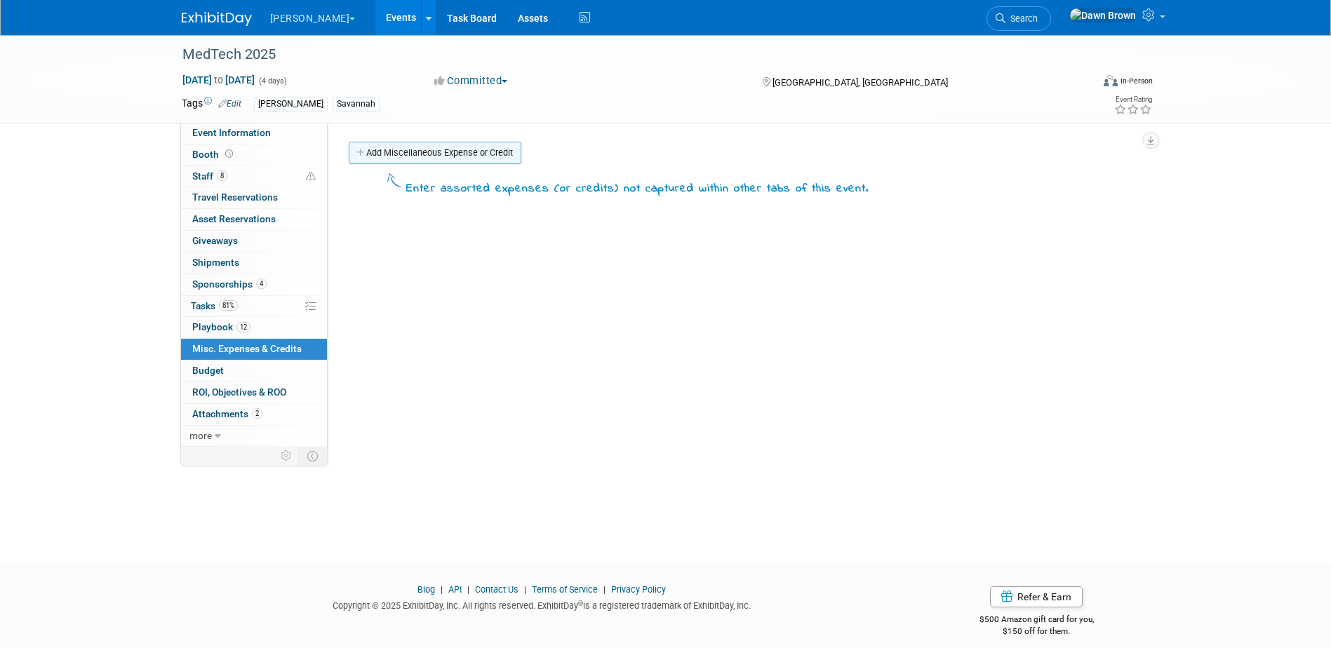
click at [448, 155] on link "Add Miscellaneous Expense or Credit" at bounding box center [435, 153] width 173 height 22
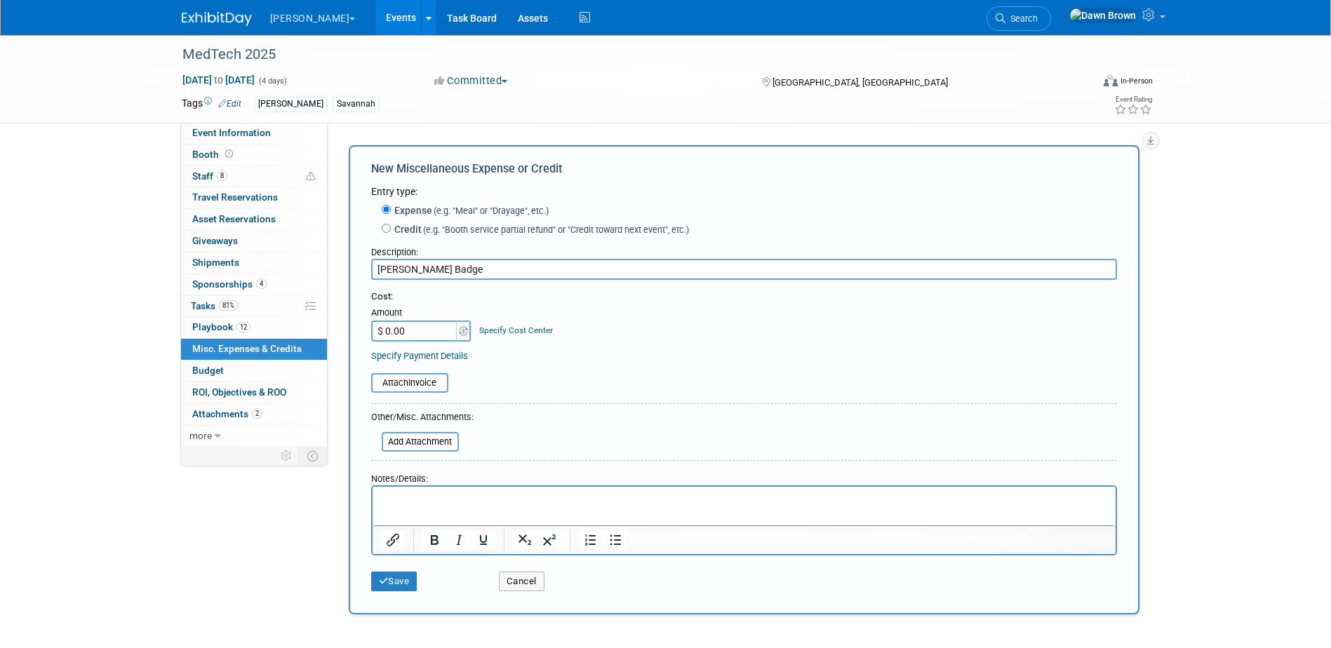
type input "Pat Witmer Badge"
type input "$ 795.00"
click at [201, 170] on link "8 Staff 8" at bounding box center [254, 176] width 146 height 21
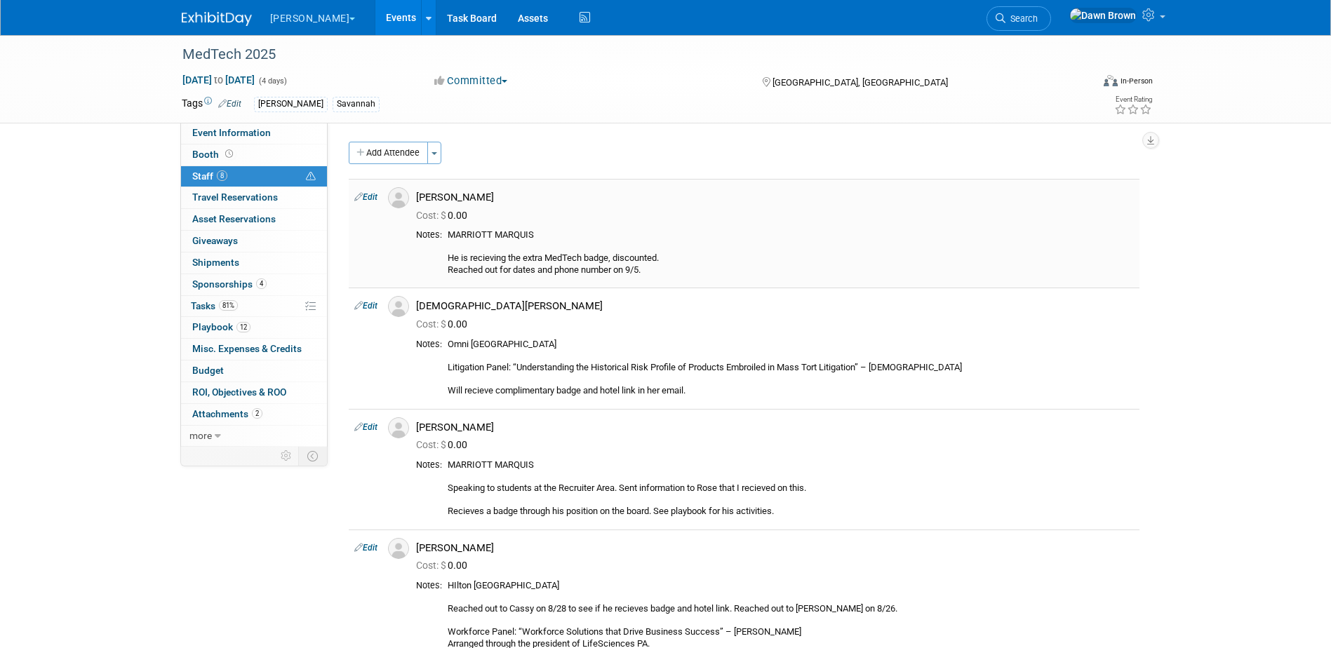
click at [355, 198] on icon at bounding box center [358, 196] width 8 height 15
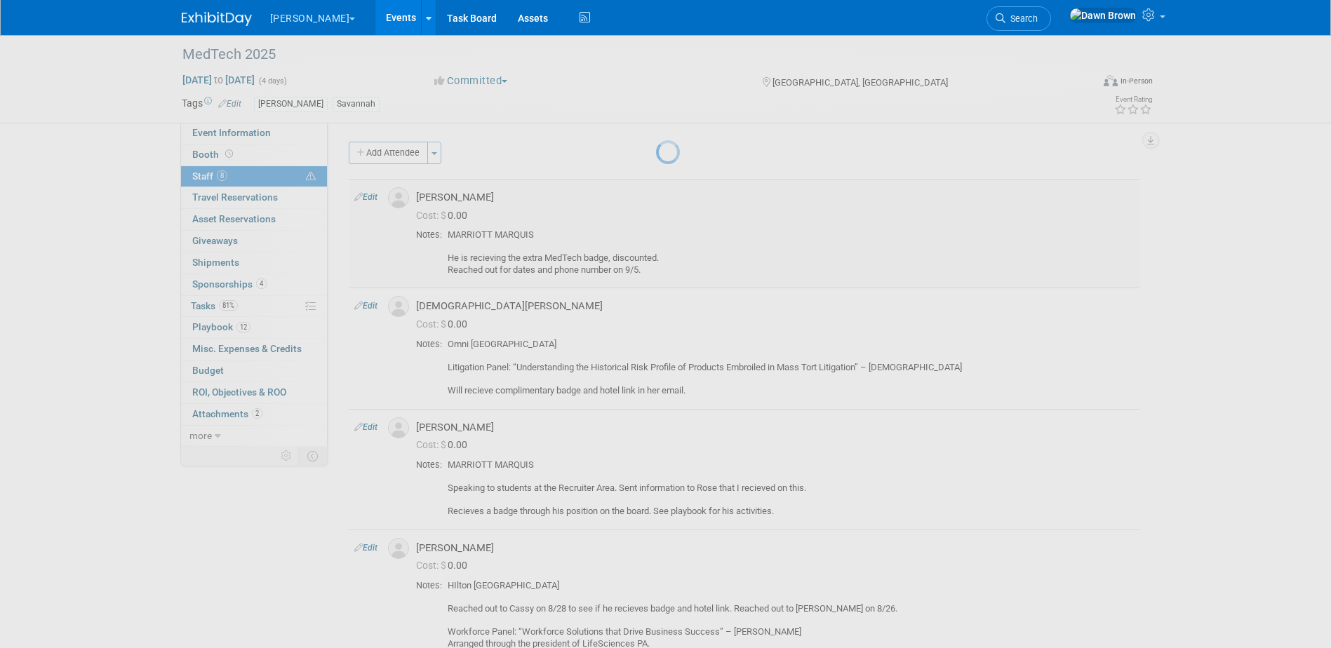
select select "6d173a08-4229-4ec5-97b1-6bd2a295692a"
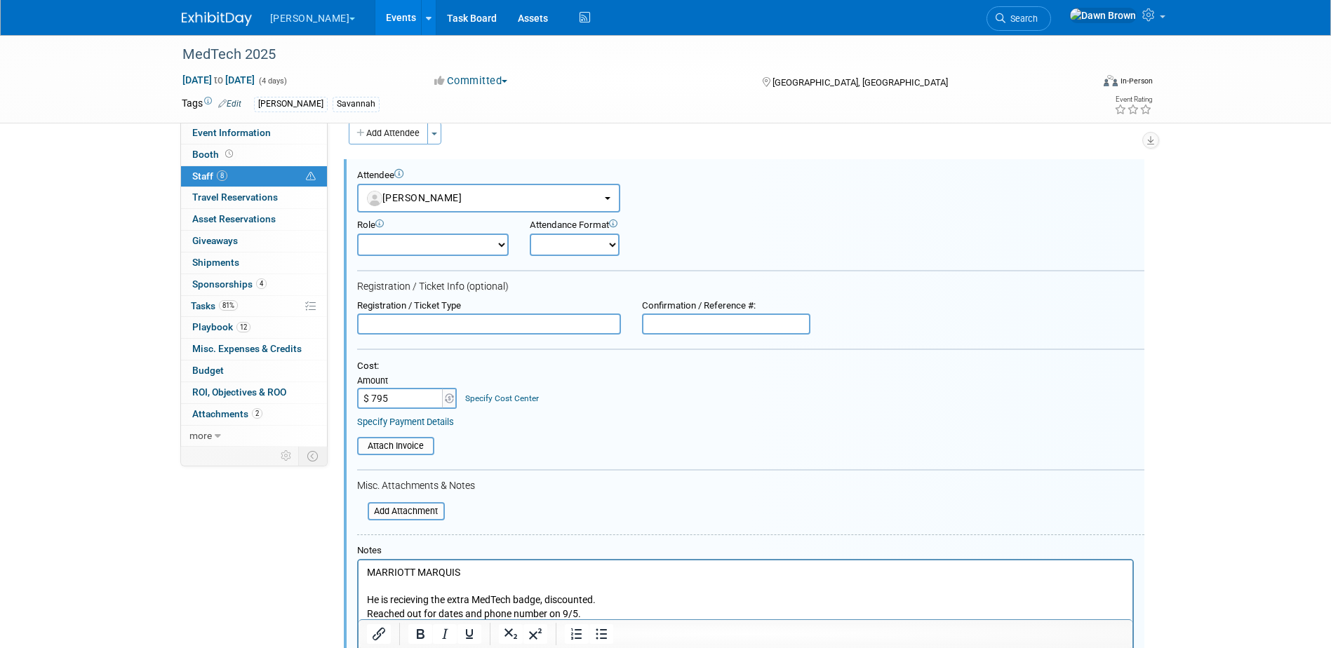
type input "$ 795.00"
click at [476, 395] on link "Specify Cost Center" at bounding box center [502, 398] width 74 height 10
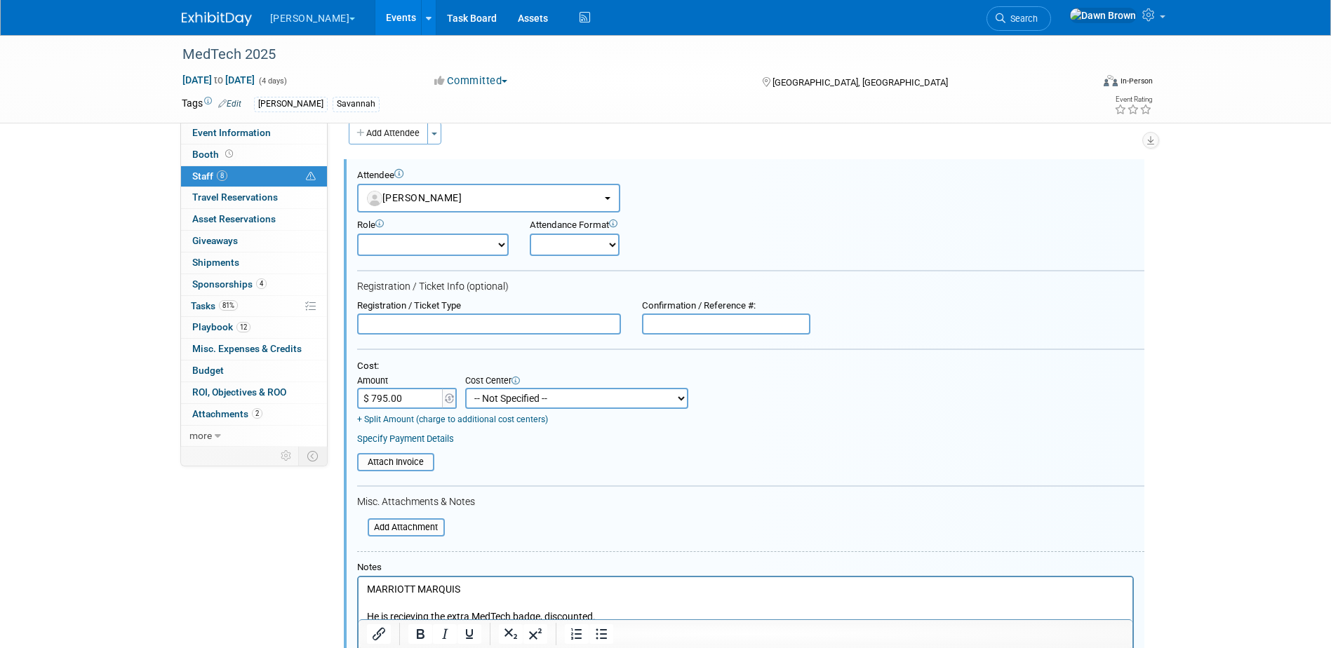
click at [476, 395] on select "-- Not Specified -- #3229006818 (Marketing Communications) #328006813 (BIS) #32…" at bounding box center [576, 398] width 223 height 21
click at [806, 410] on div "Cost: Amount $ 795.00 Specify Cost Center Cost Center -- Not Specified -- #3229…" at bounding box center [750, 393] width 787 height 65
click at [1154, 21] on icon at bounding box center [1150, 14] width 16 height 13
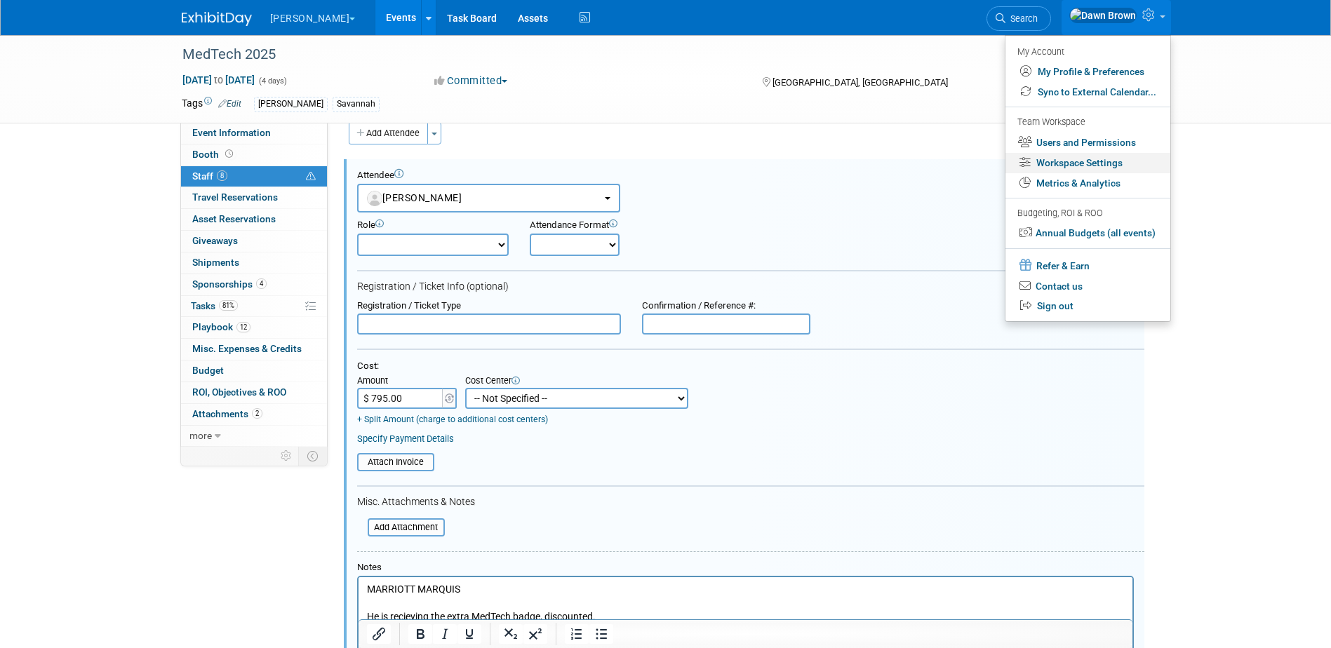
click at [1068, 159] on link "Workspace Settings" at bounding box center [1087, 163] width 165 height 20
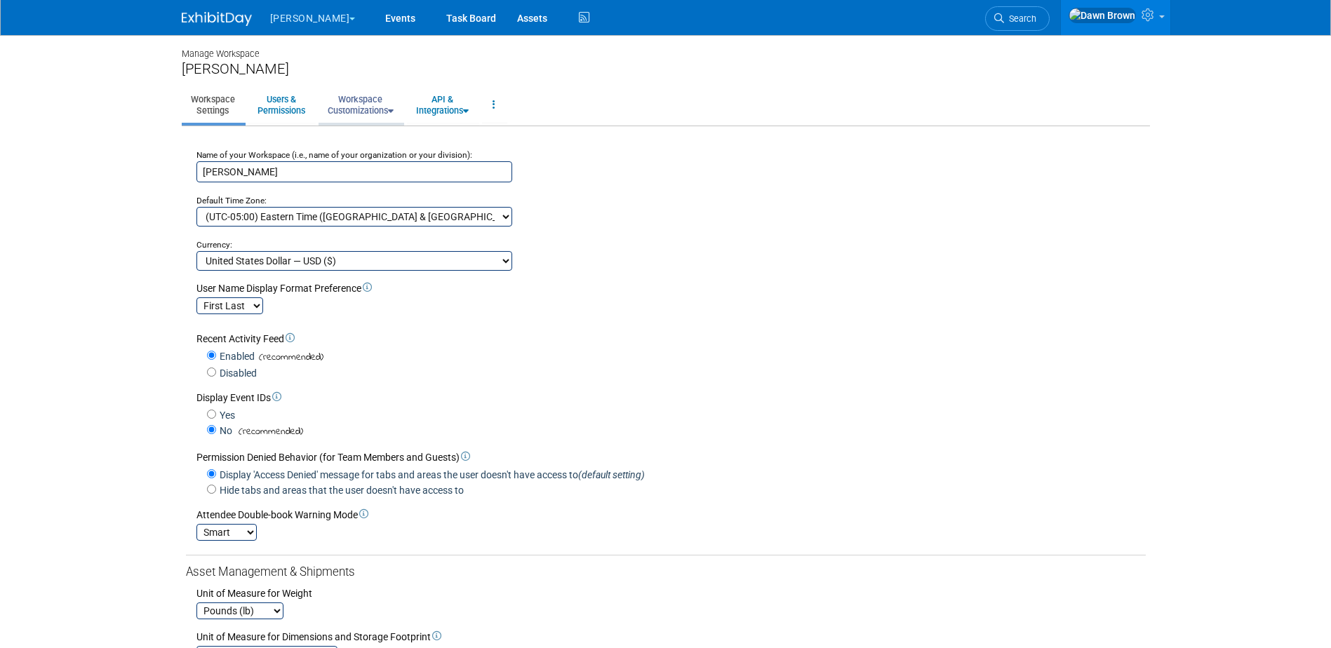
click at [346, 101] on link "Workspace Customizations" at bounding box center [360, 105] width 84 height 34
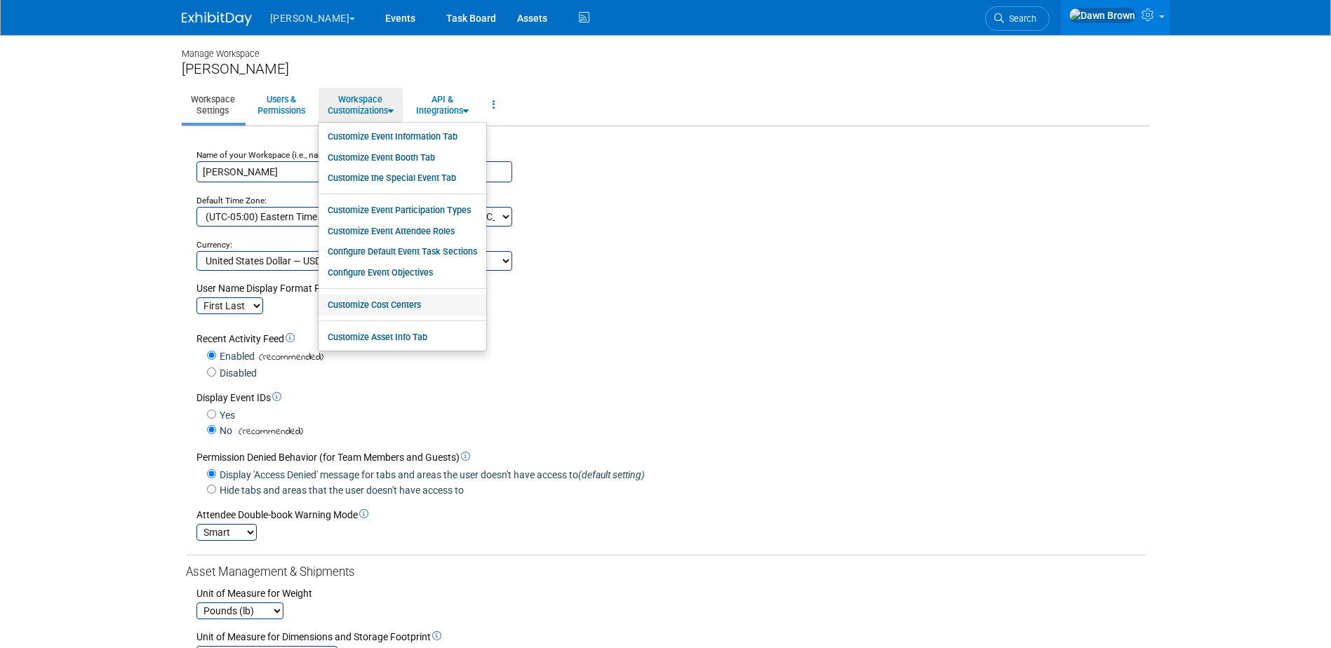
click at [371, 307] on link "Customize Cost Centers" at bounding box center [402, 305] width 168 height 21
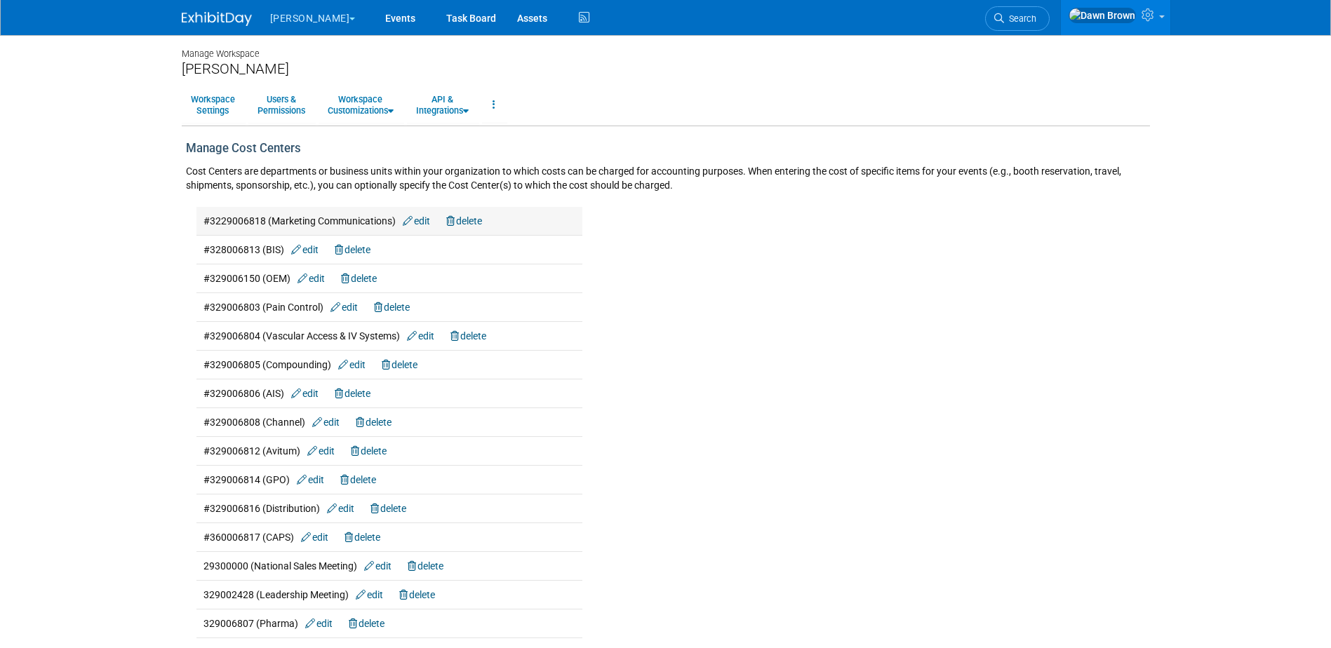
click at [406, 220] on icon at bounding box center [408, 221] width 11 height 10
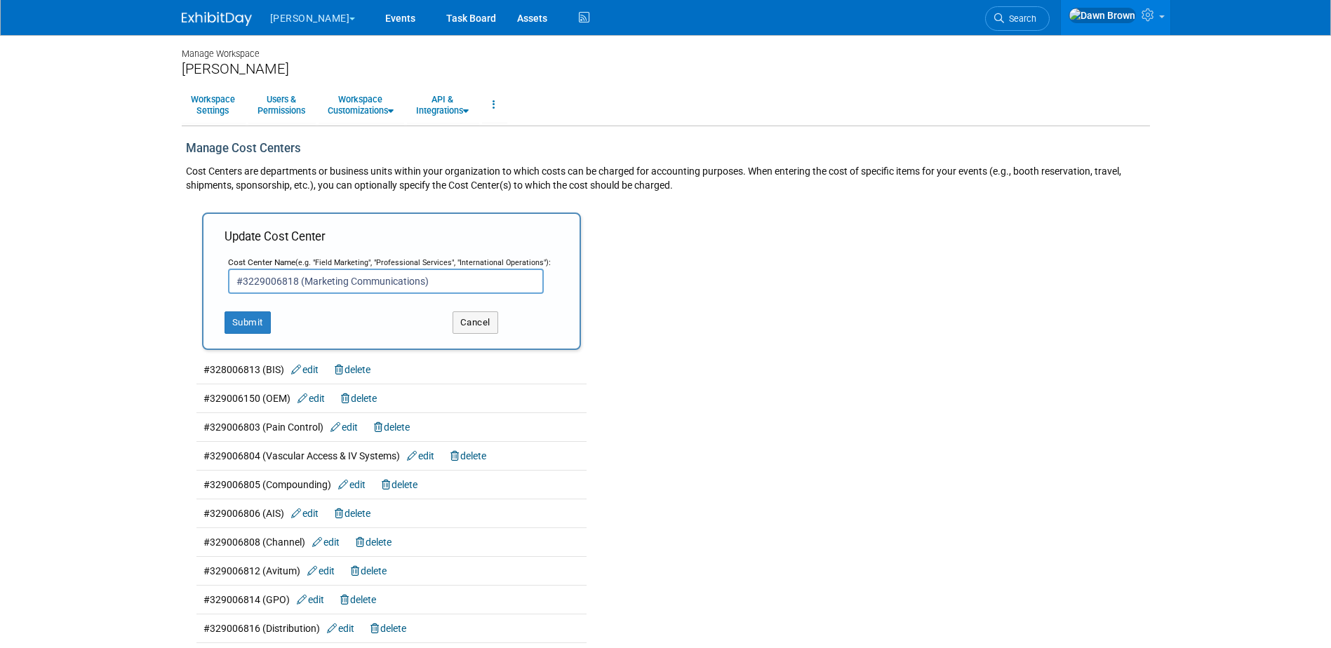
click at [294, 281] on input "#3229006818 (Marketing Communications)" at bounding box center [386, 281] width 316 height 25
type input "#3229006551 (Corp. Communications)"
click at [252, 321] on button "Submit" at bounding box center [247, 322] width 46 height 22
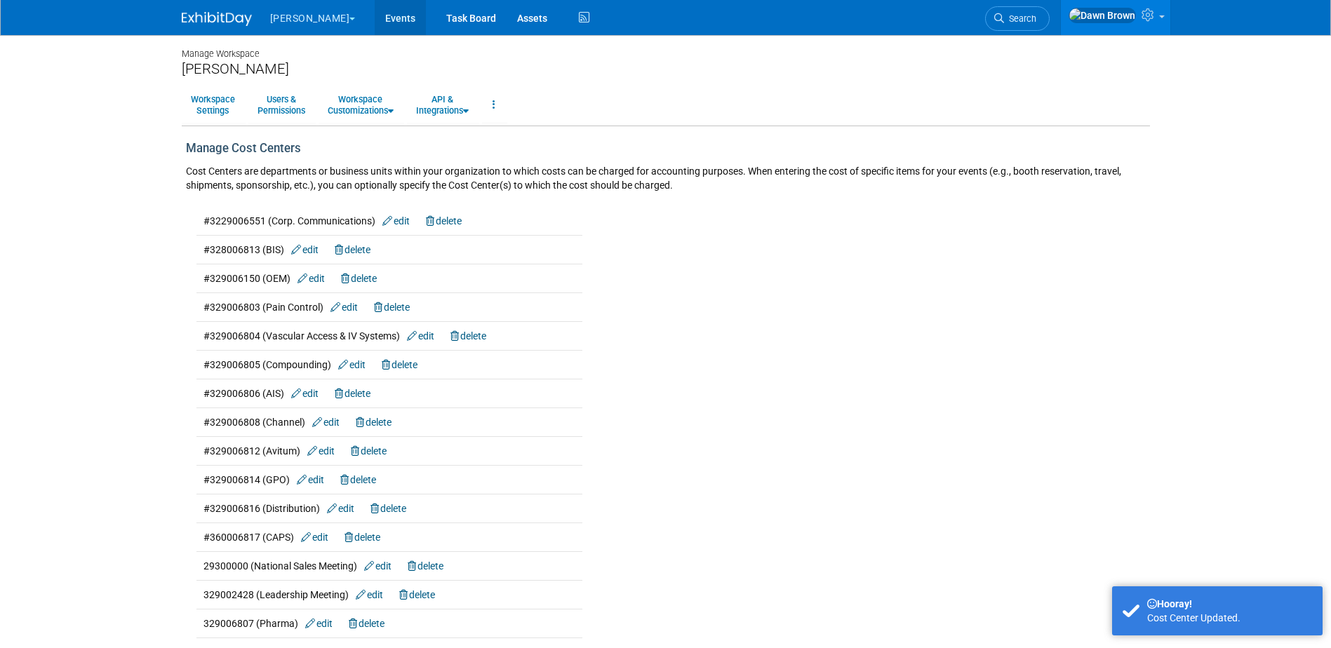
click at [375, 15] on link "Events" at bounding box center [400, 17] width 51 height 35
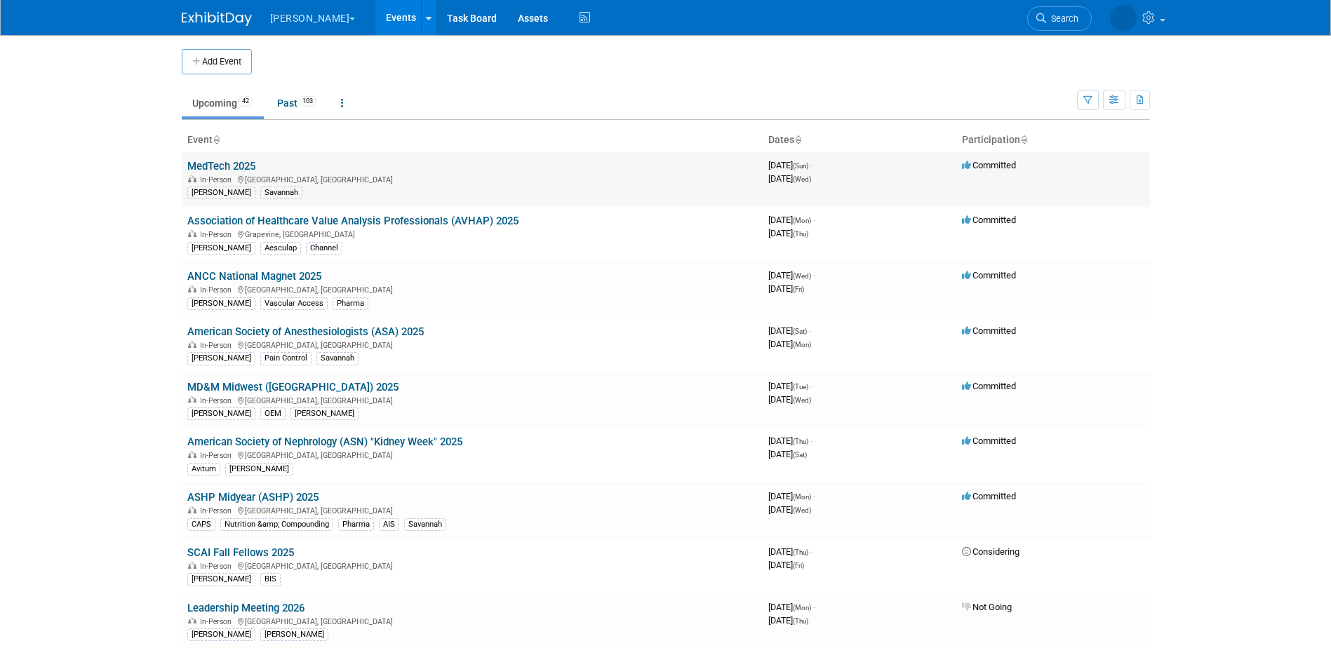
click at [247, 161] on link "MedTech 2025" at bounding box center [221, 166] width 68 height 13
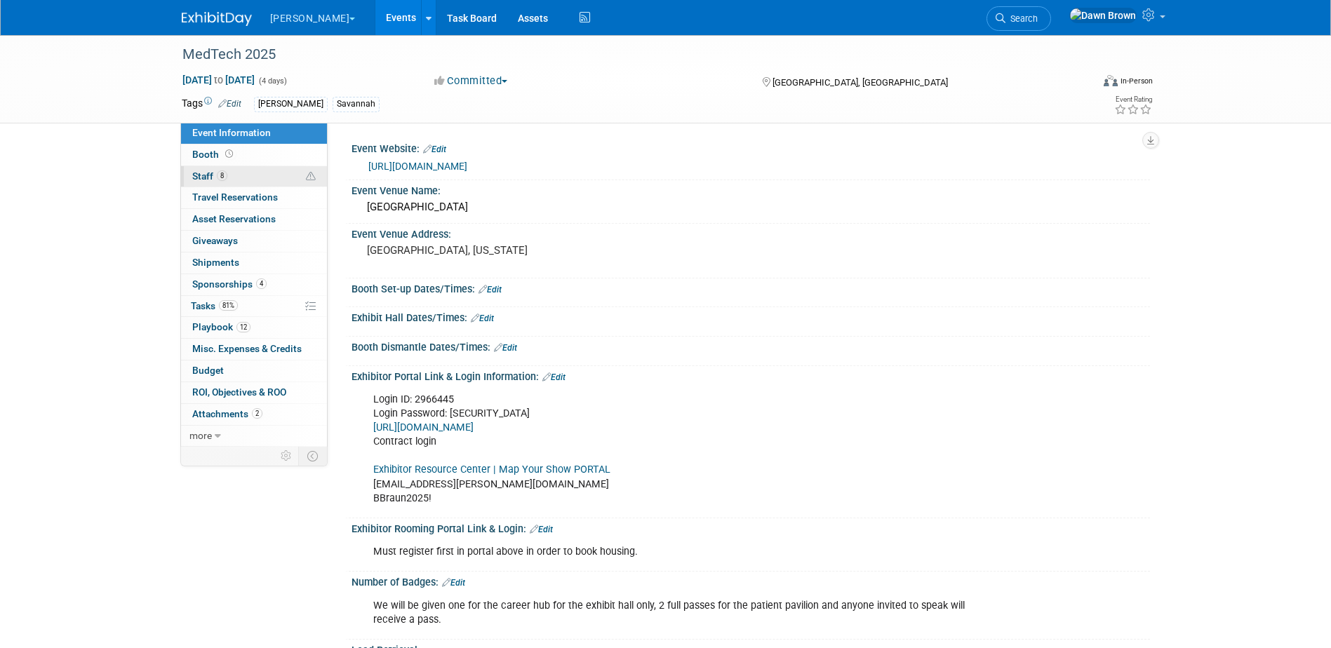
click at [222, 176] on span "8" at bounding box center [222, 175] width 11 height 11
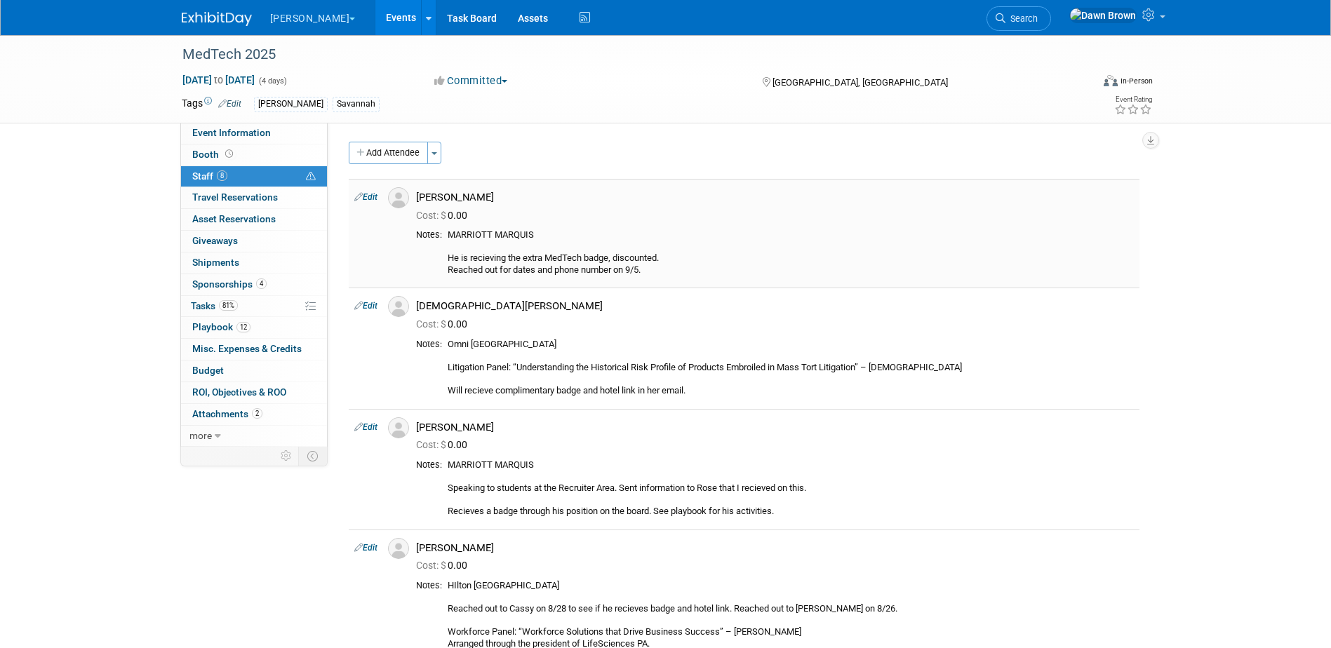
click at [357, 198] on icon at bounding box center [358, 196] width 8 height 15
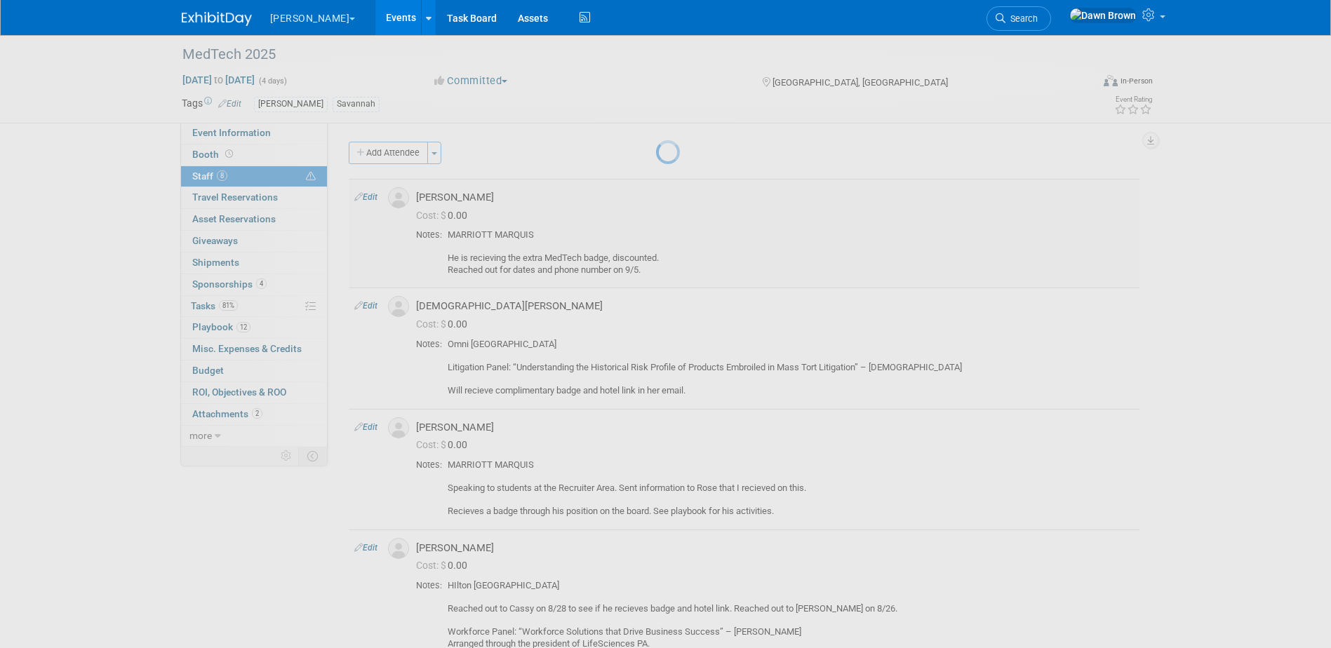
select select "6d173a08-4229-4ec5-97b1-6bd2a295692a"
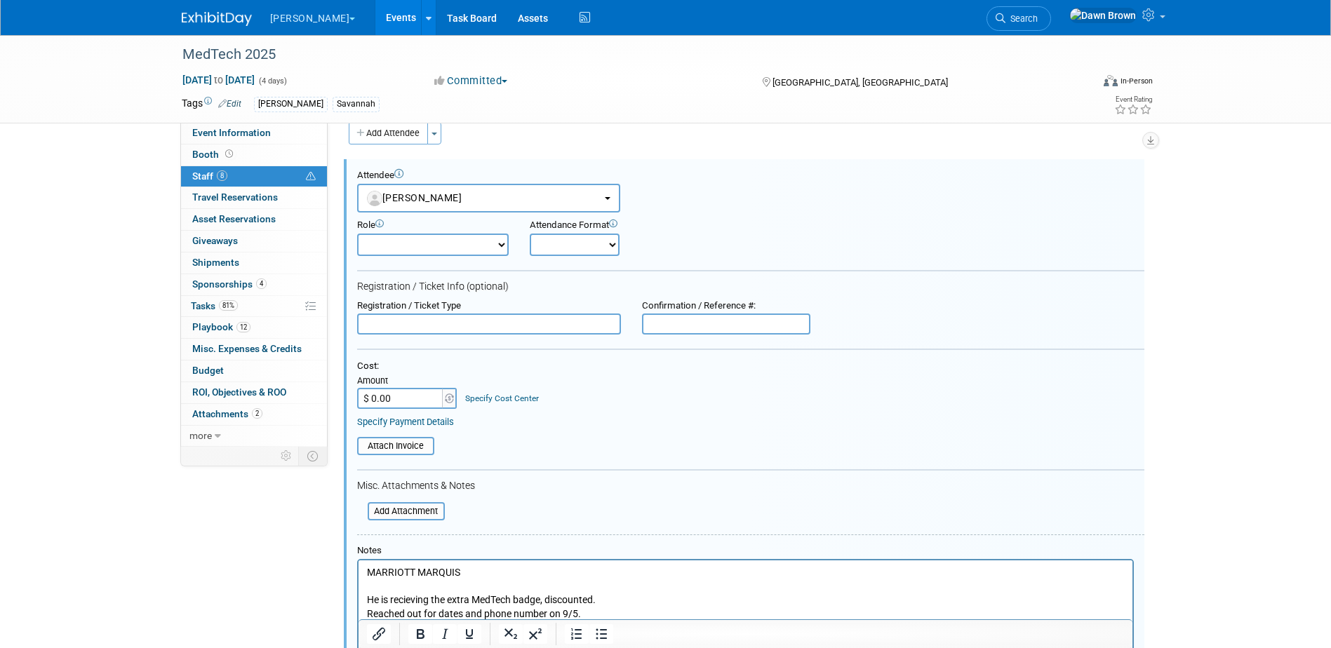
click at [410, 396] on input "$ 0.00" at bounding box center [401, 398] width 88 height 21
type input "$ 795.00"
click at [494, 396] on link "Specify Cost Center" at bounding box center [502, 398] width 74 height 10
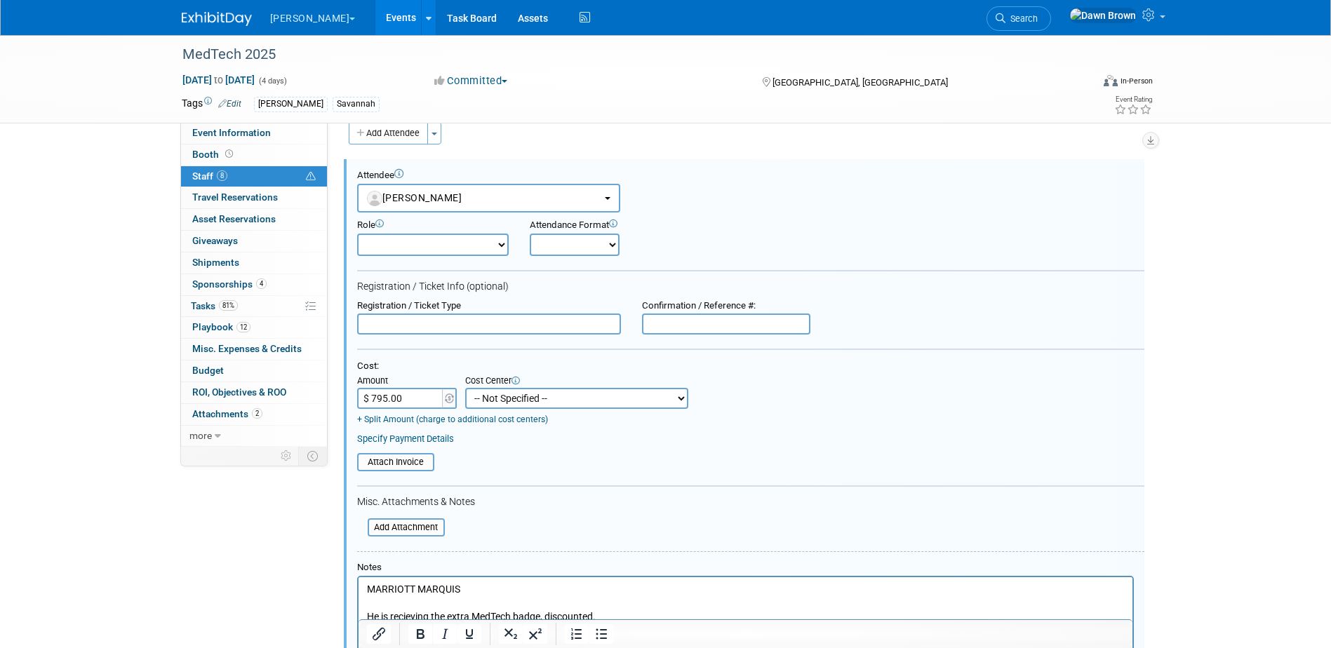
click at [494, 396] on select "-- Not Specified -- #3229006551 (Corp. Communications) #328006813 (BIS) #329006…" at bounding box center [576, 398] width 223 height 21
select select "18965933"
click at [465, 389] on select "-- Not Specified -- #3229006551 (Corp. Communications) #328006813 (BIS) #329006…" at bounding box center [576, 398] width 223 height 21
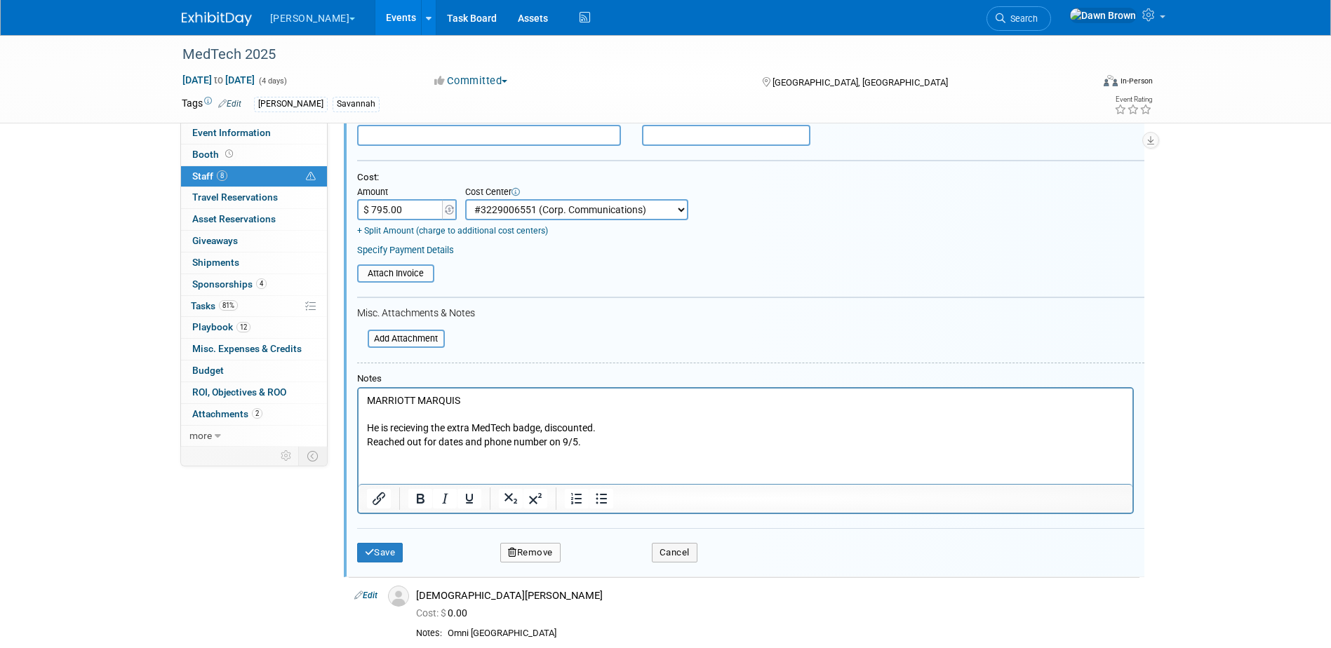
scroll to position [213, 0]
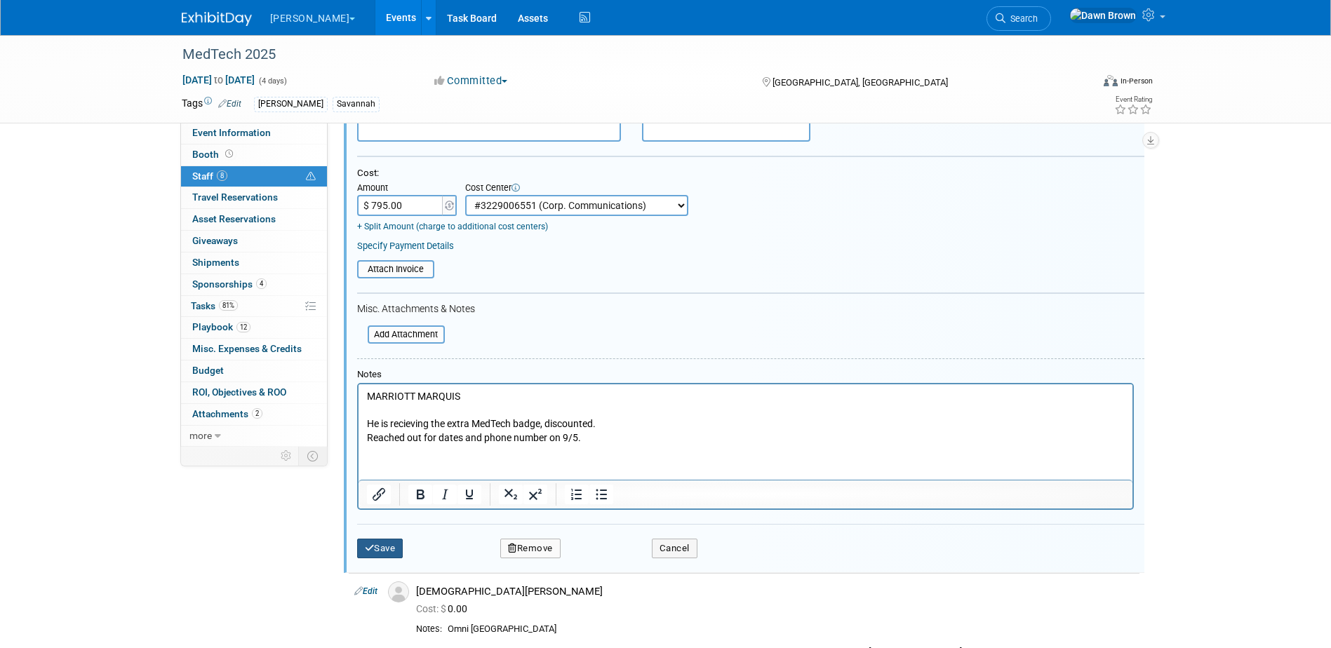
click at [382, 552] on button "Save" at bounding box center [380, 549] width 46 height 20
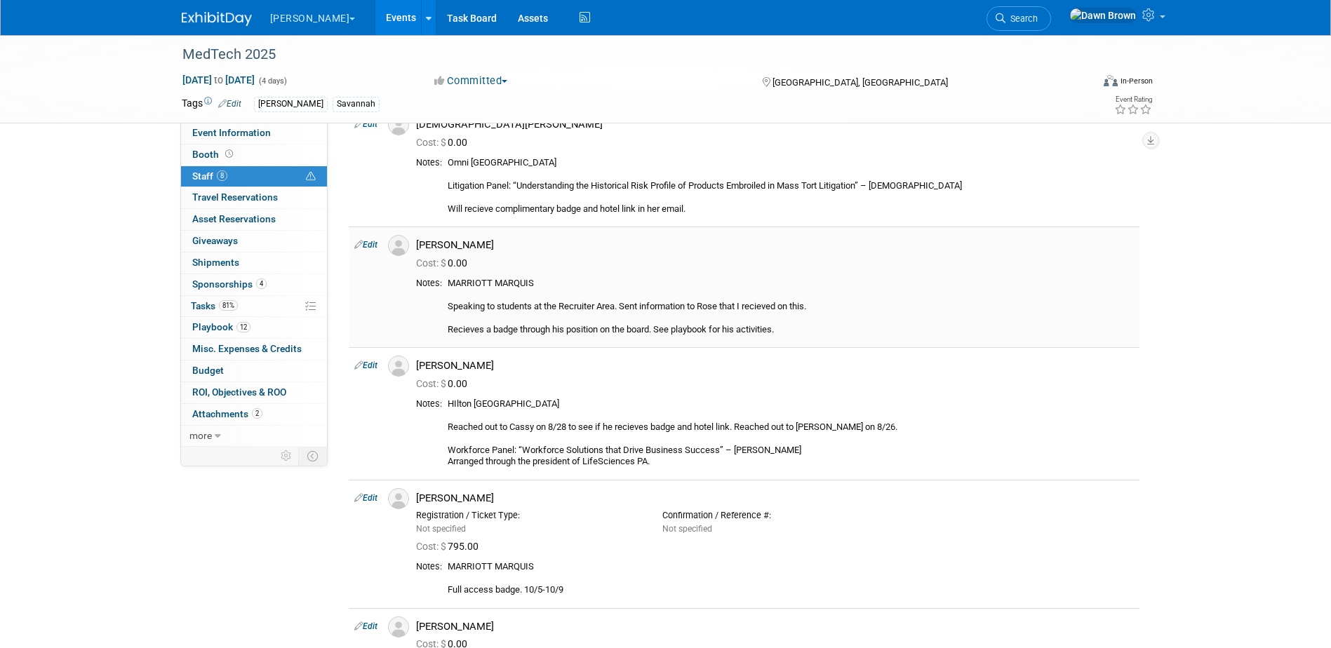
click at [357, 244] on icon at bounding box center [358, 244] width 8 height 15
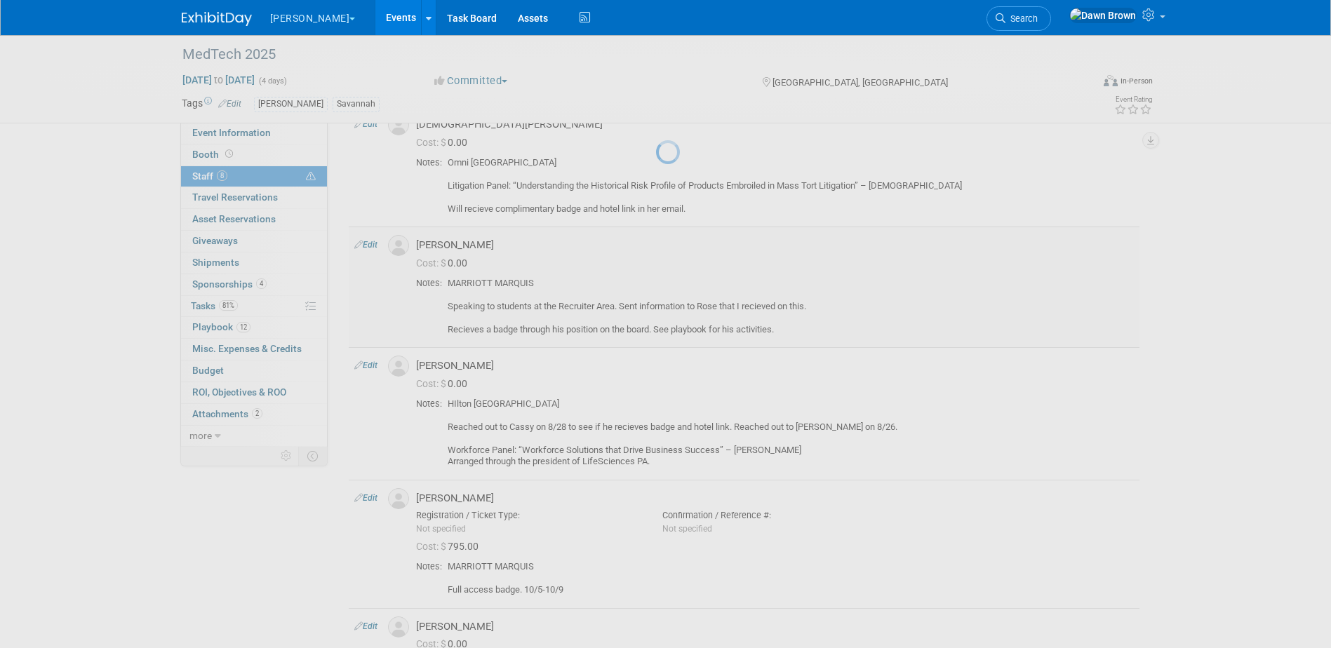
select select "0b976b29-55fc-44b5-a983-80b55100f26b"
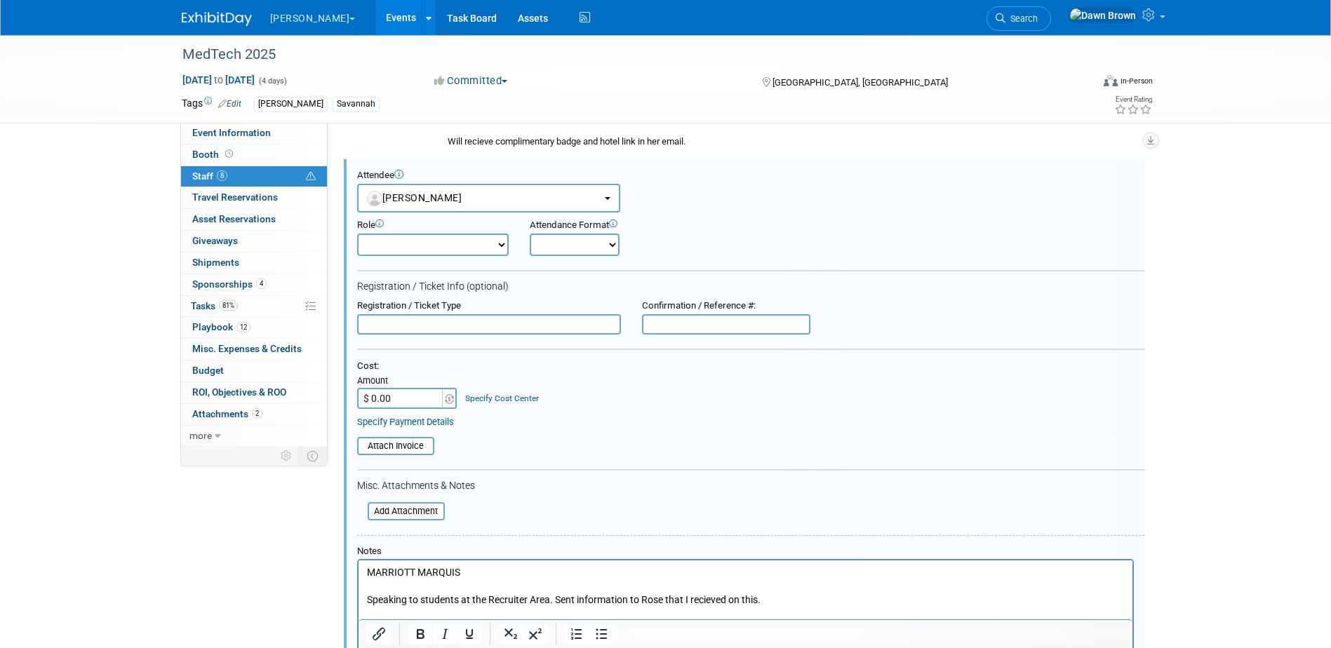
scroll to position [0, 0]
click at [403, 399] on input "$ 0.00" at bounding box center [401, 398] width 88 height 21
type input "$ 900.00"
click at [469, 393] on link "Specify Cost Center" at bounding box center [502, 398] width 74 height 10
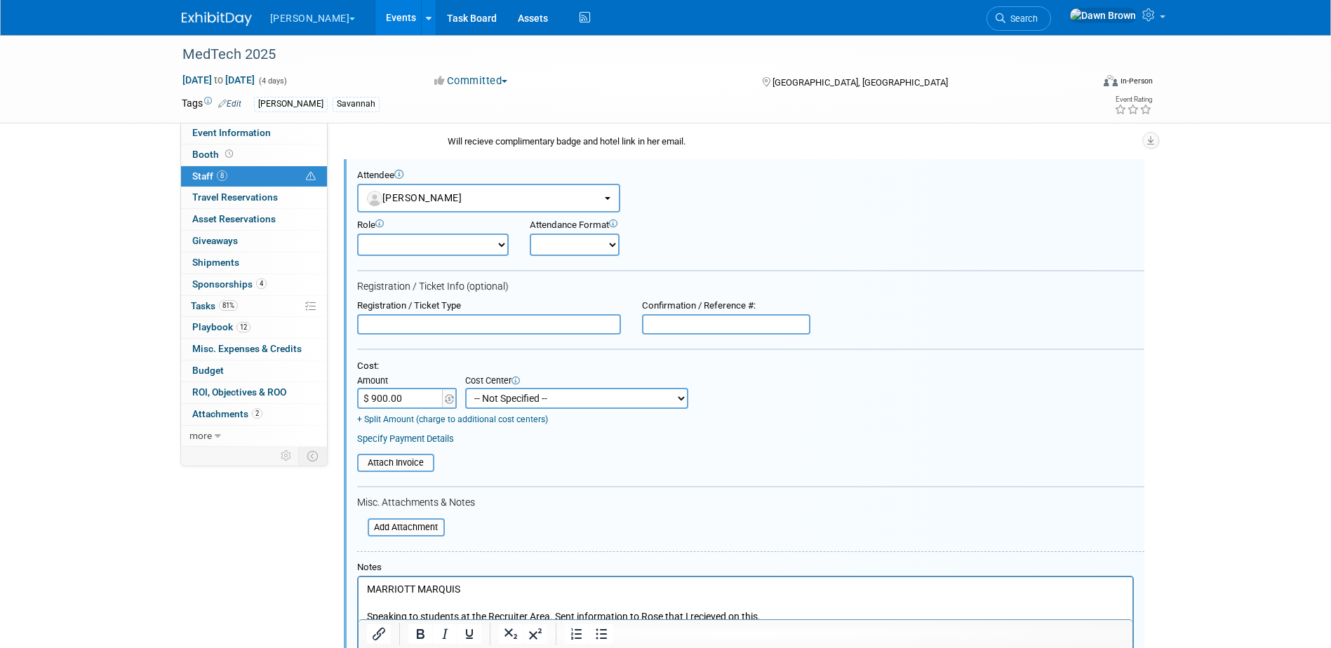
click at [471, 394] on select "-- Not Specified -- #3229006551 (Corp. Communications) #328006813 (BIS) #329006…" at bounding box center [576, 398] width 223 height 21
select select "18965933"
click at [465, 389] on select "-- Not Specified -- #3229006551 (Corp. Communications) #328006813 (BIS) #329006…" at bounding box center [576, 398] width 223 height 21
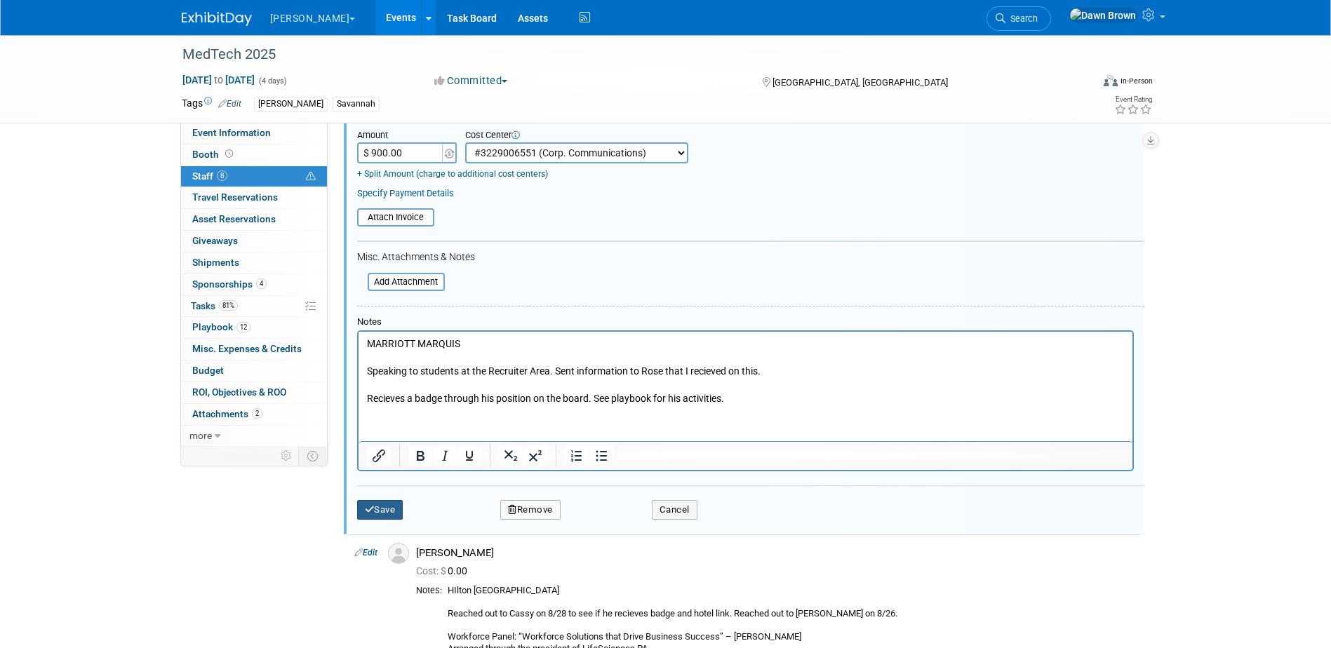
click at [377, 514] on button "Save" at bounding box center [380, 510] width 46 height 20
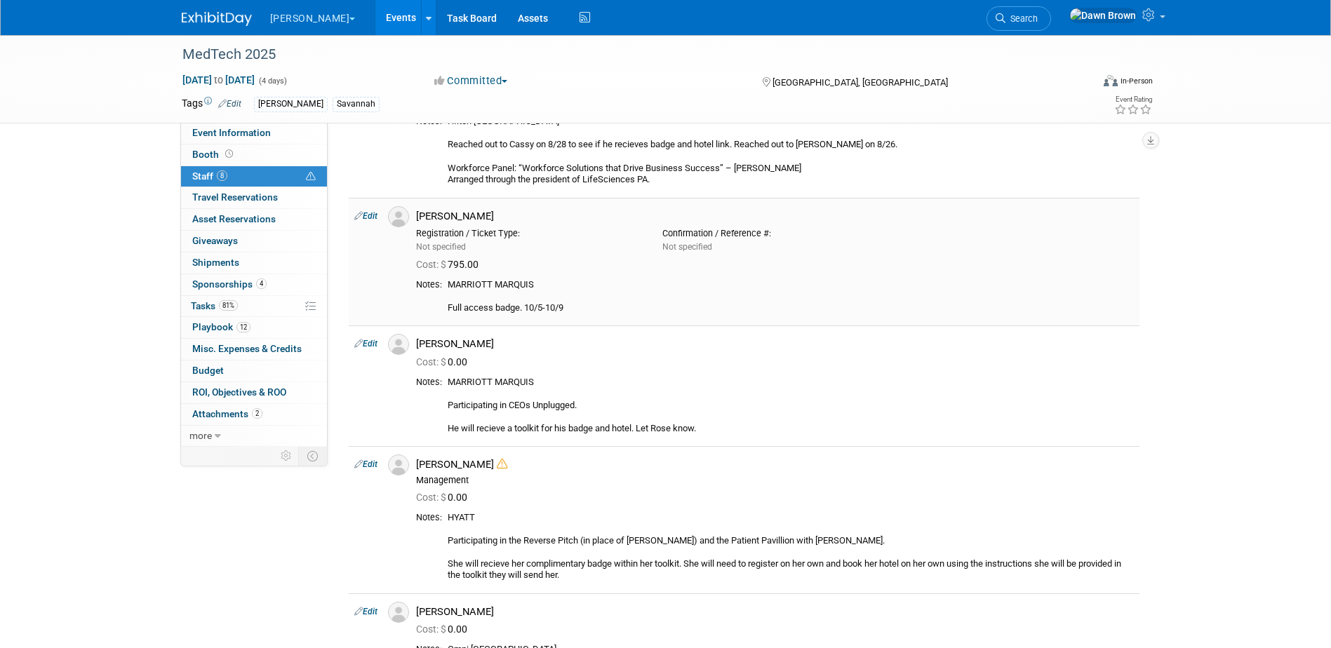
click at [358, 217] on icon at bounding box center [358, 215] width 8 height 15
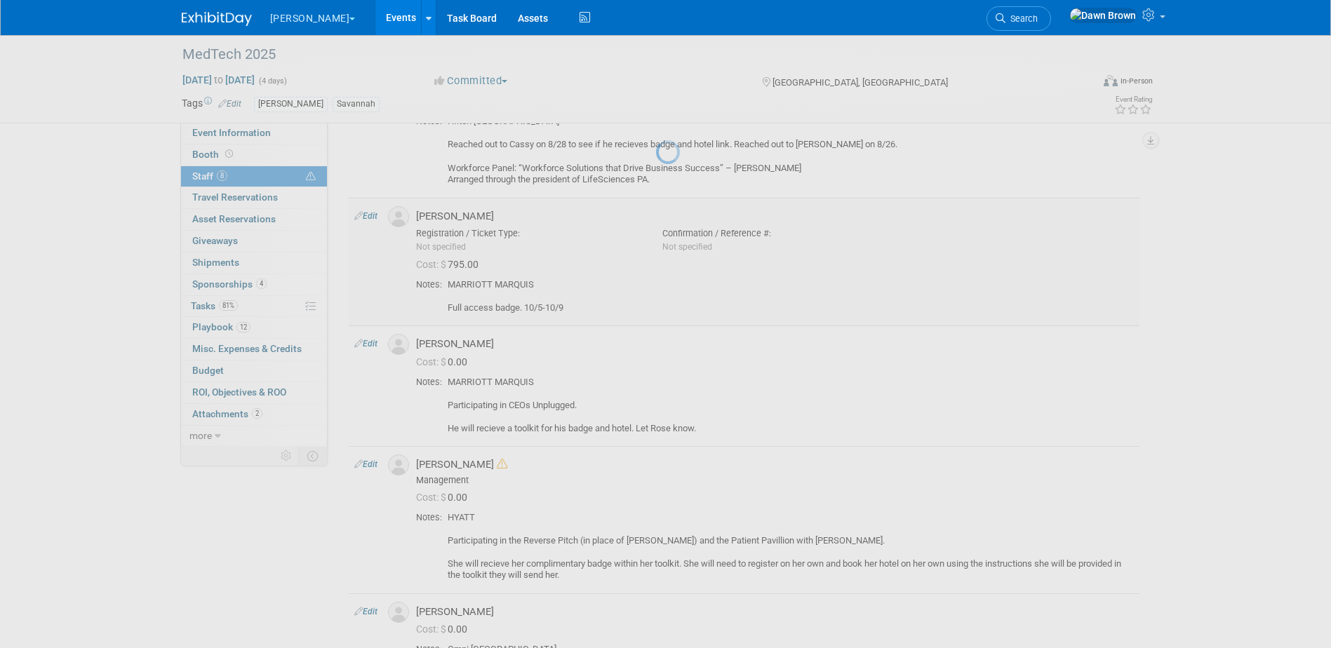
select select "43138f8b-ddf8-4d97-ae4c-095ad8635391"
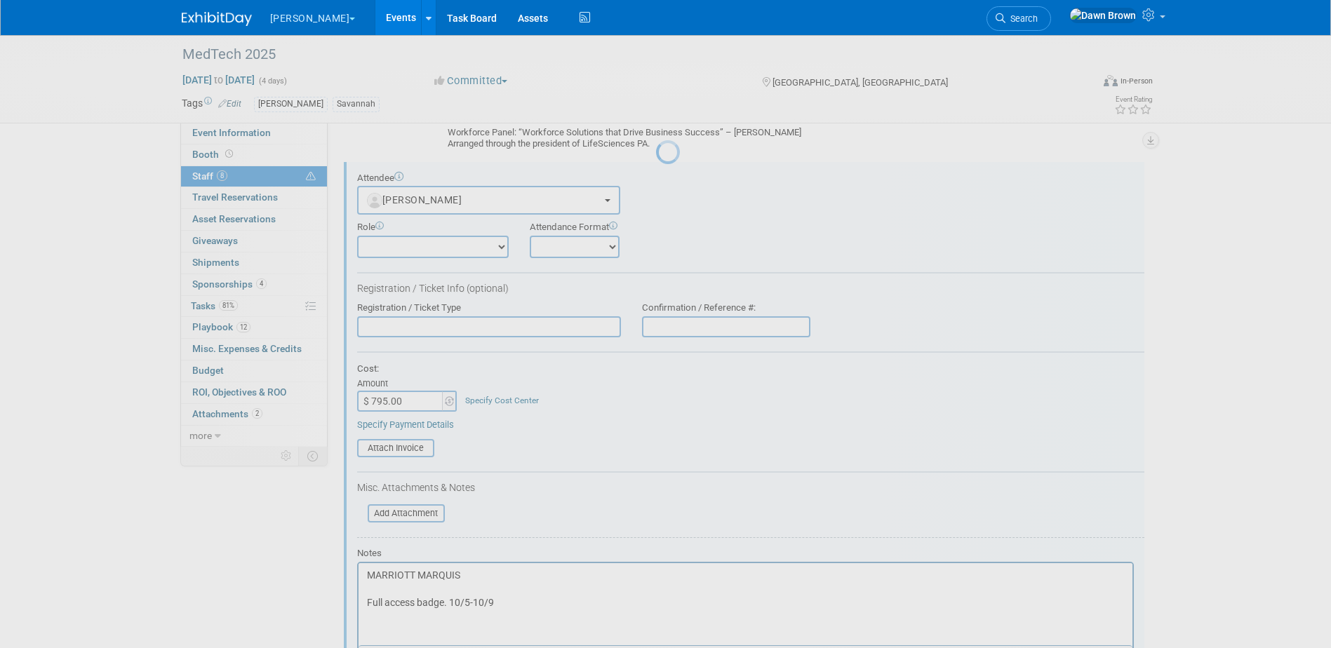
scroll to position [0, 0]
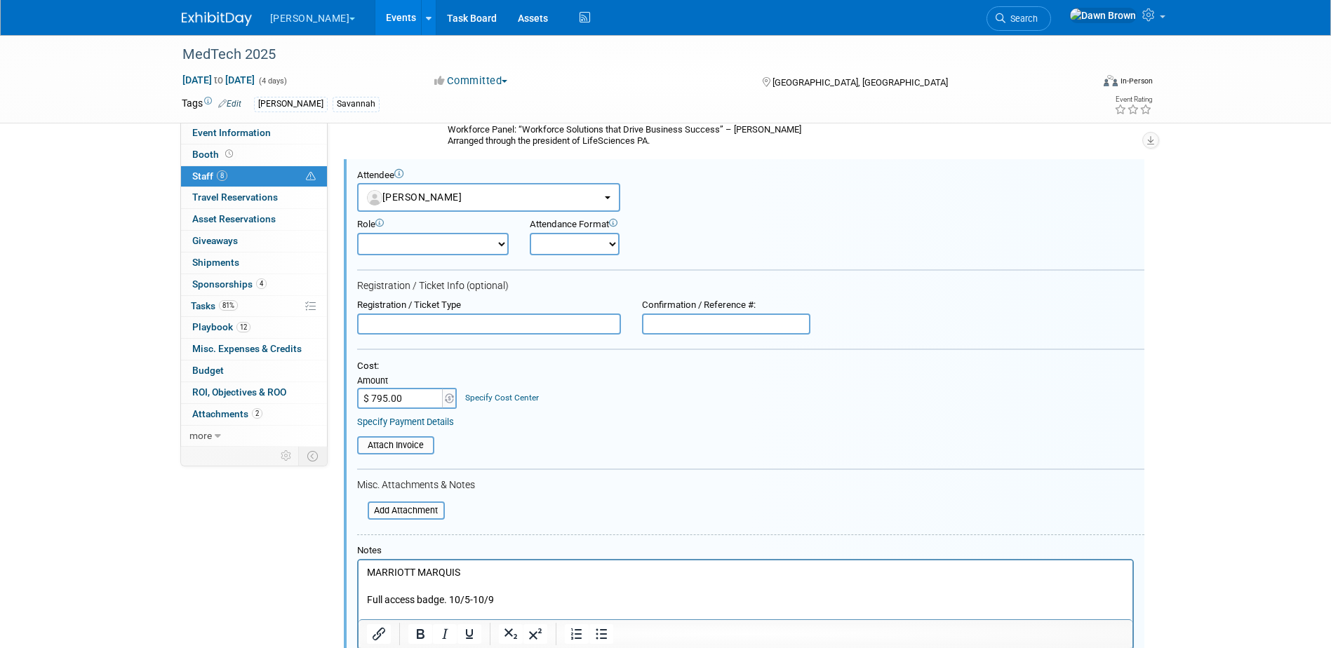
click at [498, 396] on link "Specify Cost Center" at bounding box center [502, 398] width 74 height 10
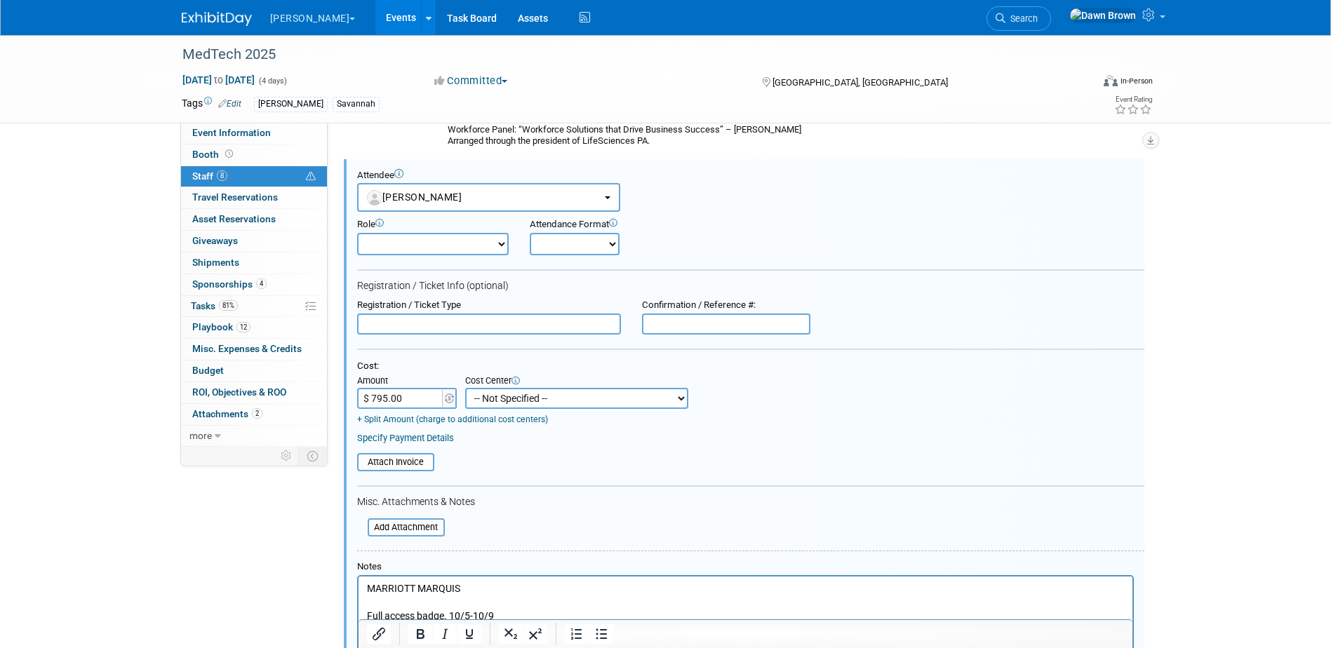
click at [502, 407] on select "-- Not Specified -- #3229006551 (Corp. Communications) #328006813 (BIS) #329006…" at bounding box center [576, 398] width 223 height 21
select select "18965933"
click at [465, 388] on select "-- Not Specified -- #3229006551 (Corp. Communications) #328006813 (BIS) #329006…" at bounding box center [576, 398] width 223 height 21
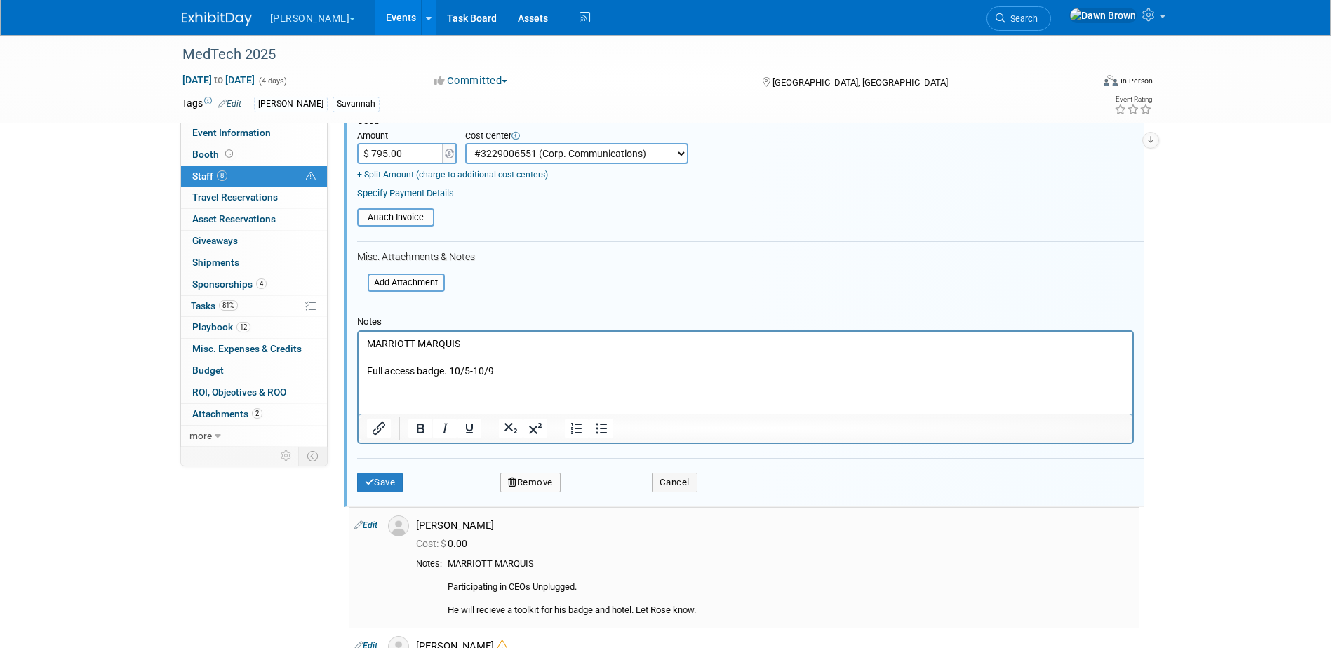
scroll to position [809, 0]
click at [382, 478] on button "Save" at bounding box center [380, 482] width 46 height 20
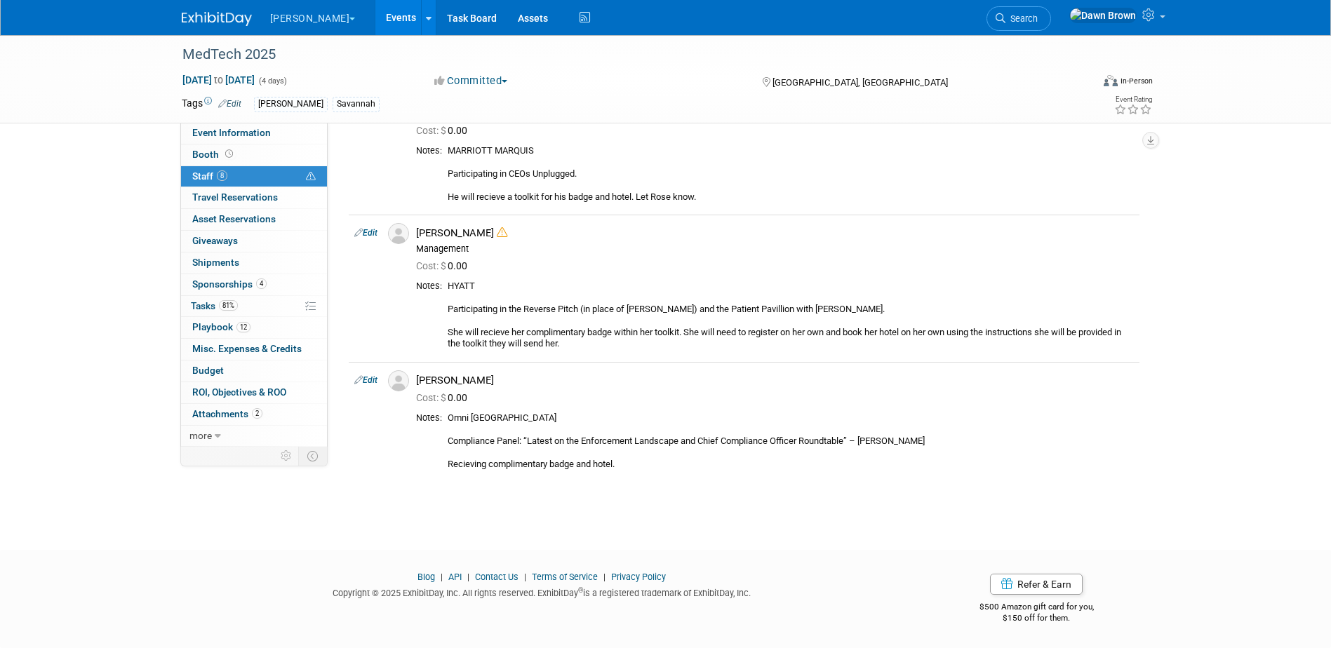
scroll to position [757, 0]
click at [375, 18] on link "Events" at bounding box center [400, 17] width 51 height 35
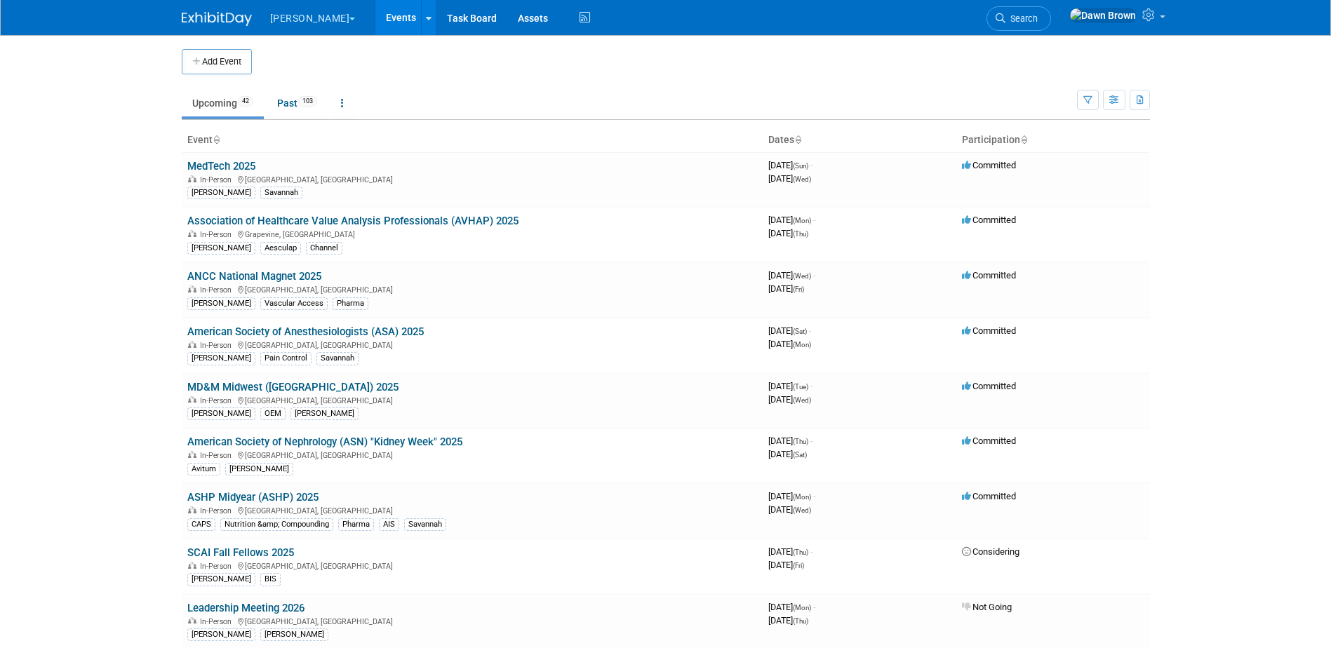
click at [215, 97] on link "Upcoming 42" at bounding box center [223, 103] width 82 height 27
click at [226, 110] on link "Upcoming 42" at bounding box center [223, 103] width 82 height 27
click at [226, 105] on link "Upcoming 42" at bounding box center [223, 103] width 82 height 27
click at [226, 102] on link "Upcoming 42" at bounding box center [223, 103] width 82 height 27
click at [304, 278] on link "ANCC National Magnet 2025" at bounding box center [254, 276] width 134 height 13
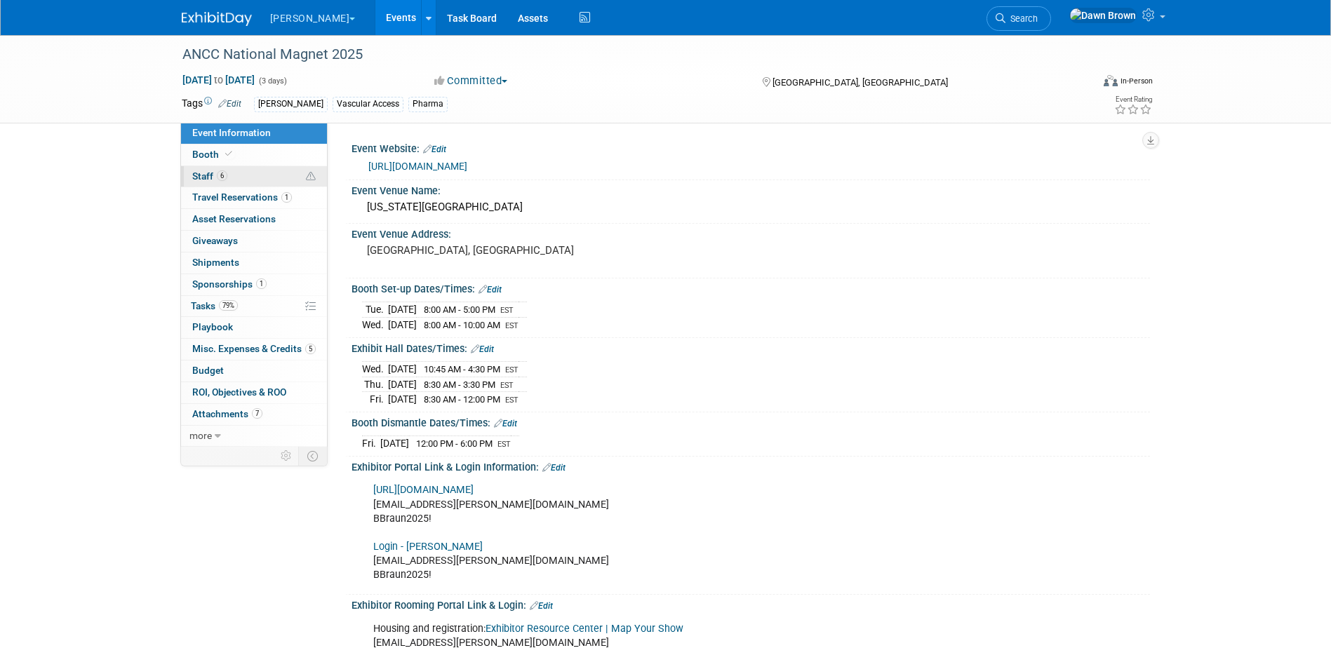
click at [227, 170] on link "6 Staff 6" at bounding box center [254, 176] width 146 height 21
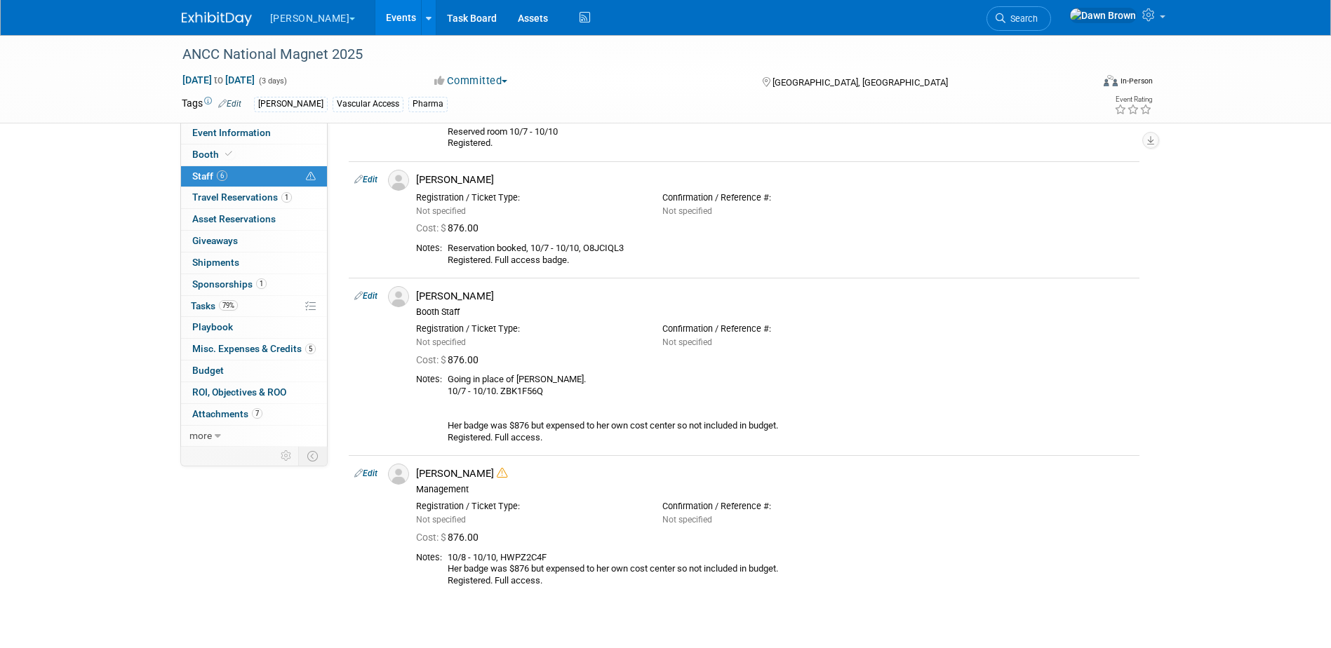
scroll to position [316, 0]
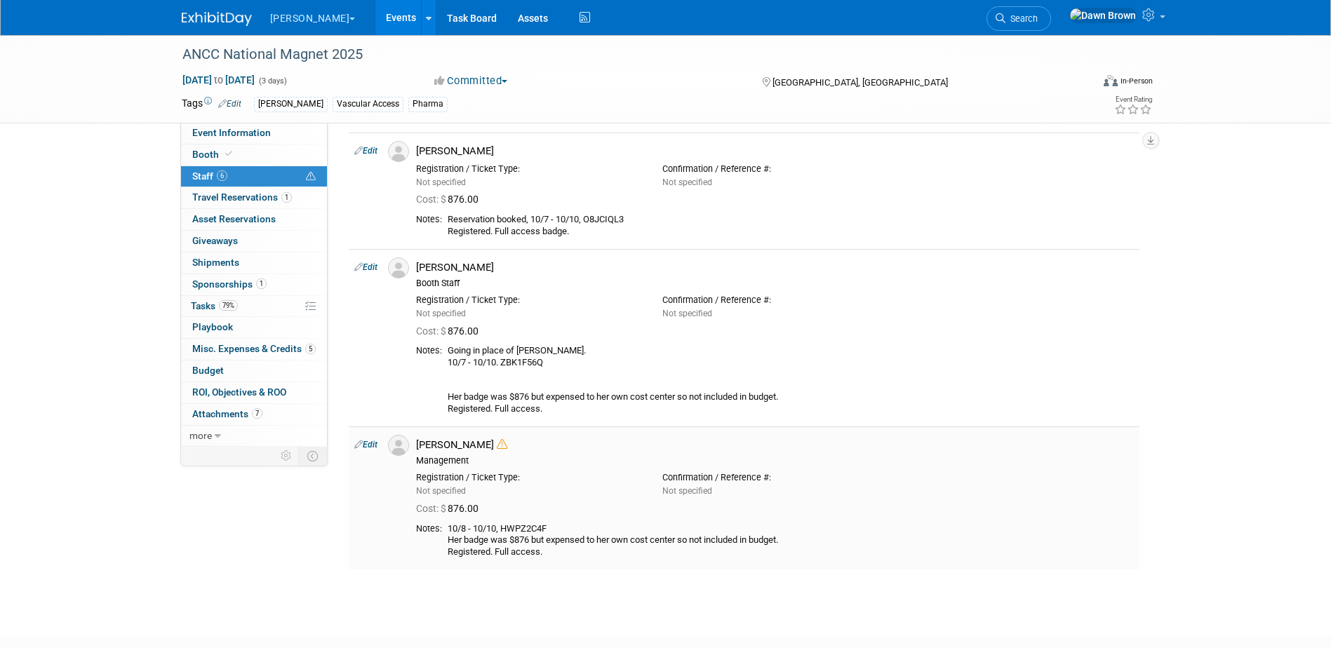
click at [356, 445] on icon at bounding box center [358, 444] width 8 height 15
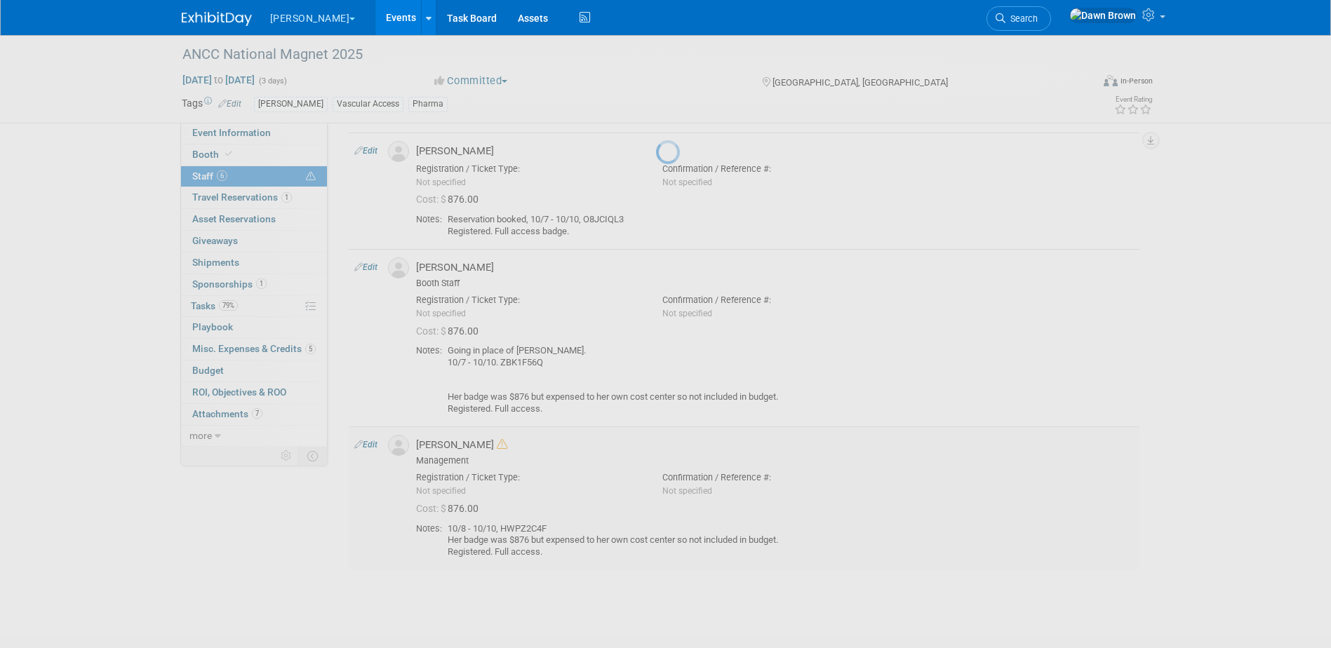
select select "07a02ab3-16bc-43ac-bff5-eb63c0aafc57"
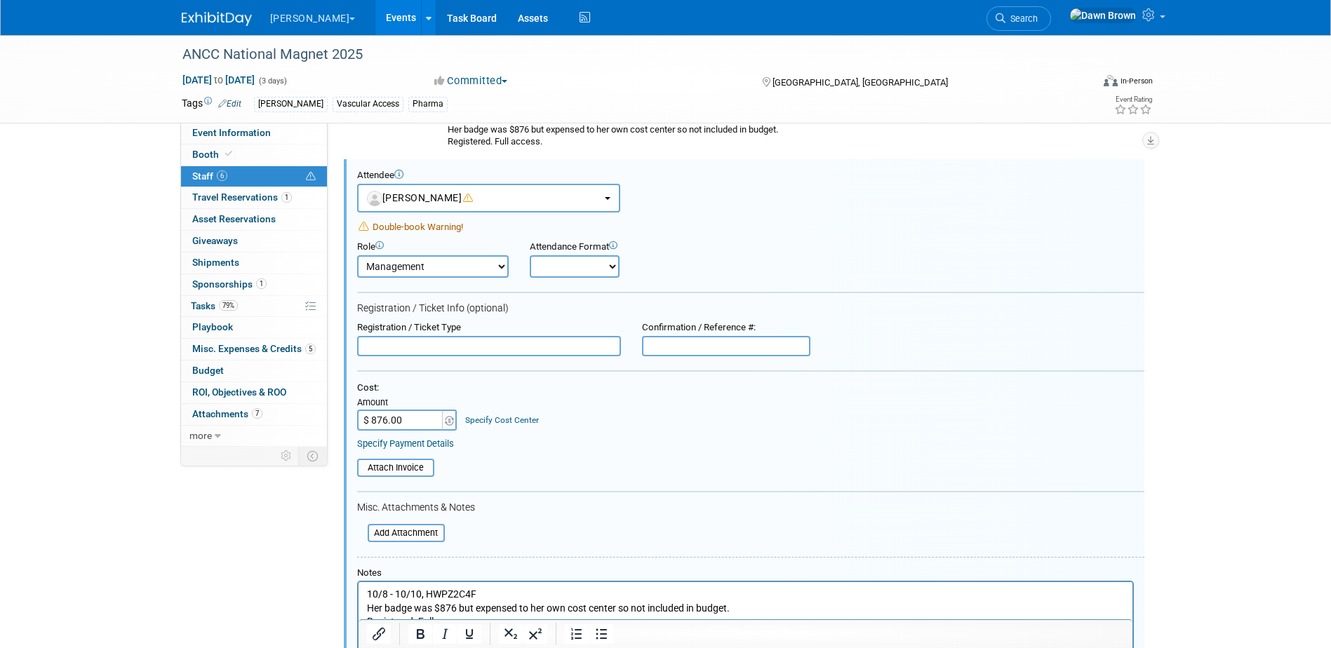
scroll to position [0, 0]
click at [535, 422] on link "Specify Cost Center" at bounding box center [502, 420] width 74 height 10
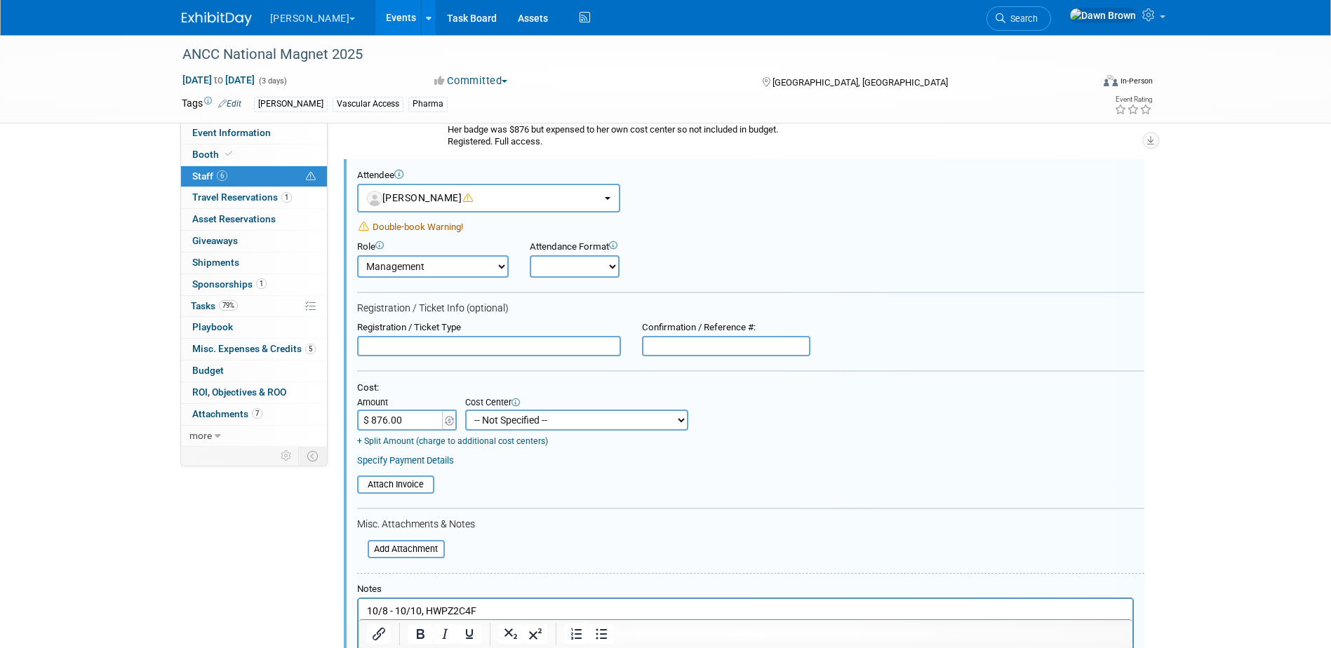
click at [535, 422] on select "-- Not Specified -- #3229006551 (Corp. Communications) #328006813 (BIS) #329006…" at bounding box center [576, 420] width 223 height 21
select select "18965934"
click at [465, 410] on select "-- Not Specified -- #3229006551 (Corp. Communications) #328006813 (BIS) #329006…" at bounding box center [576, 420] width 223 height 21
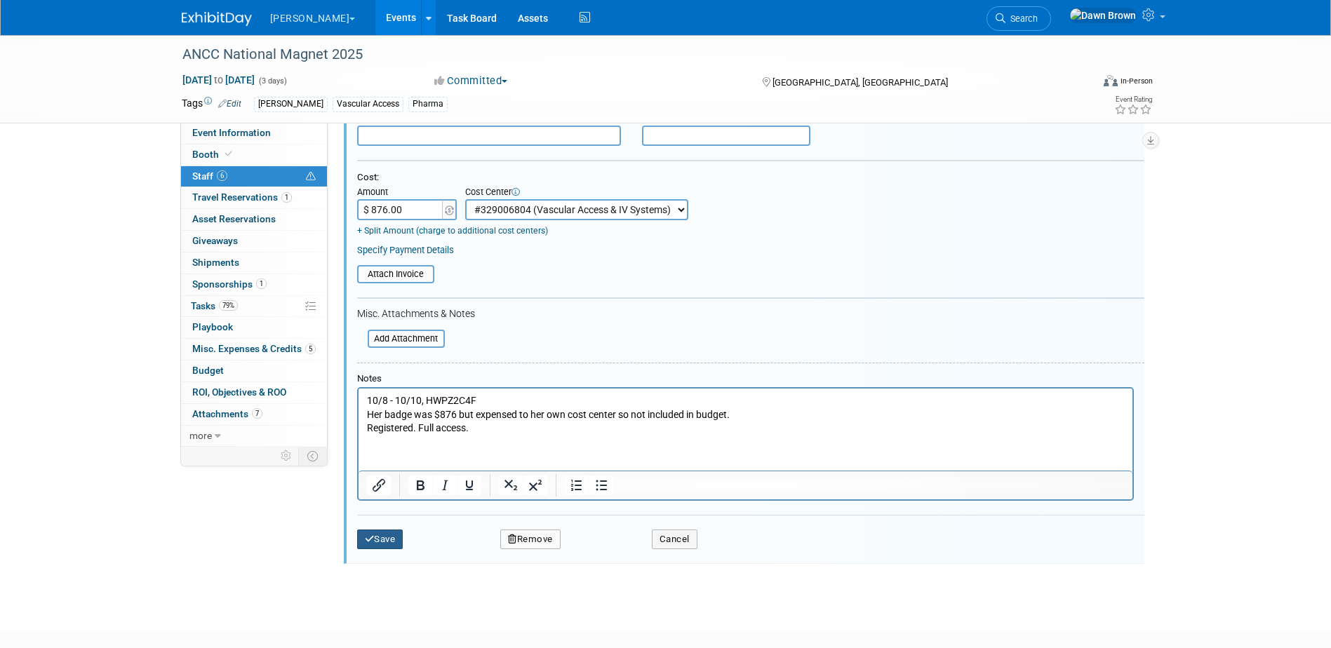
click at [379, 539] on button "Save" at bounding box center [380, 540] width 46 height 20
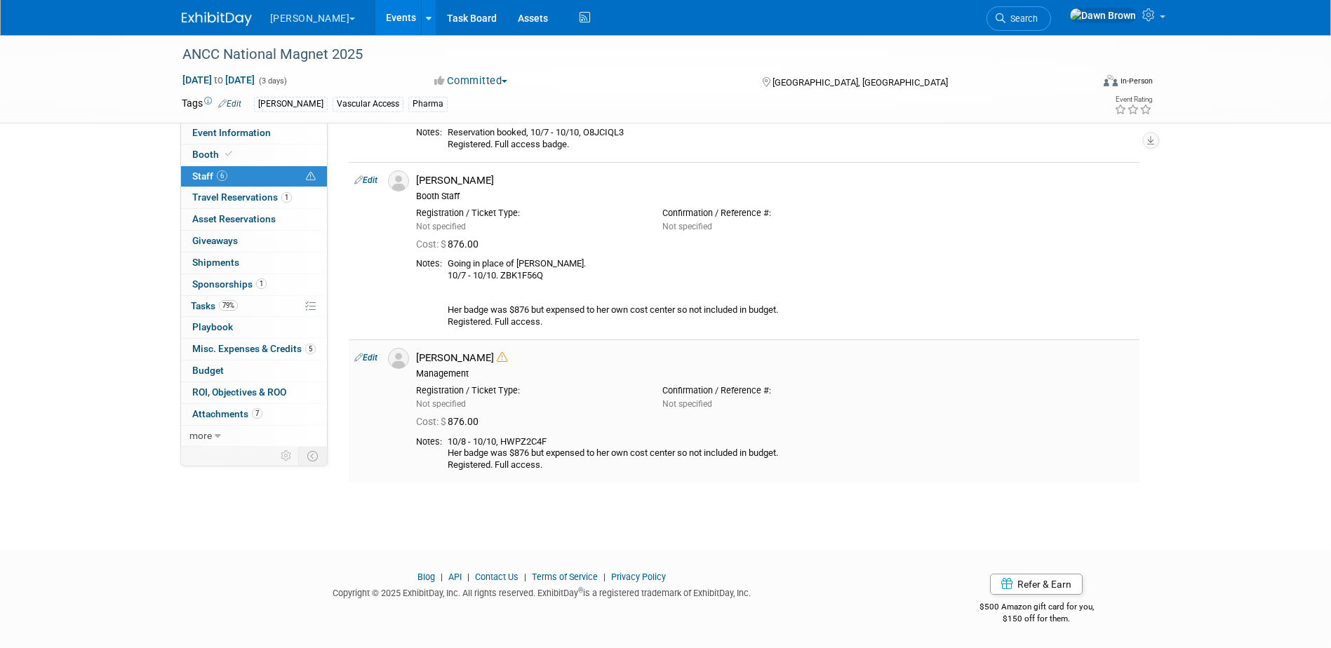
scroll to position [332, 0]
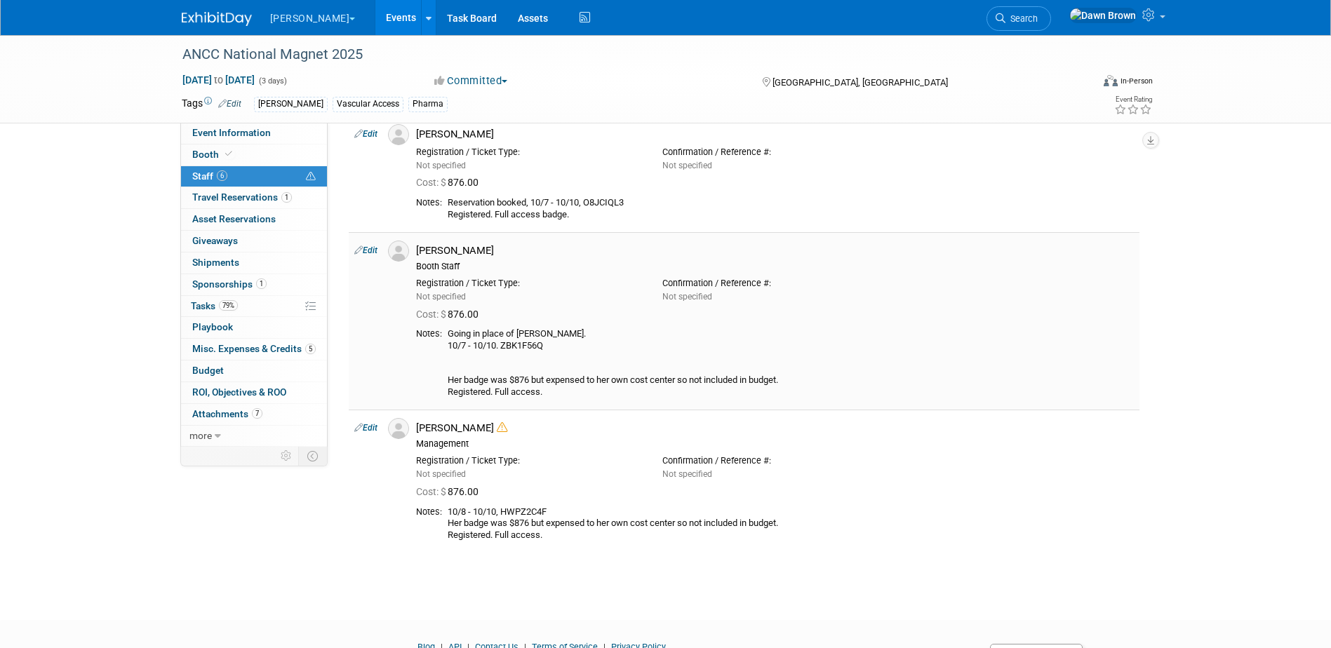
click at [355, 250] on icon at bounding box center [358, 250] width 8 height 15
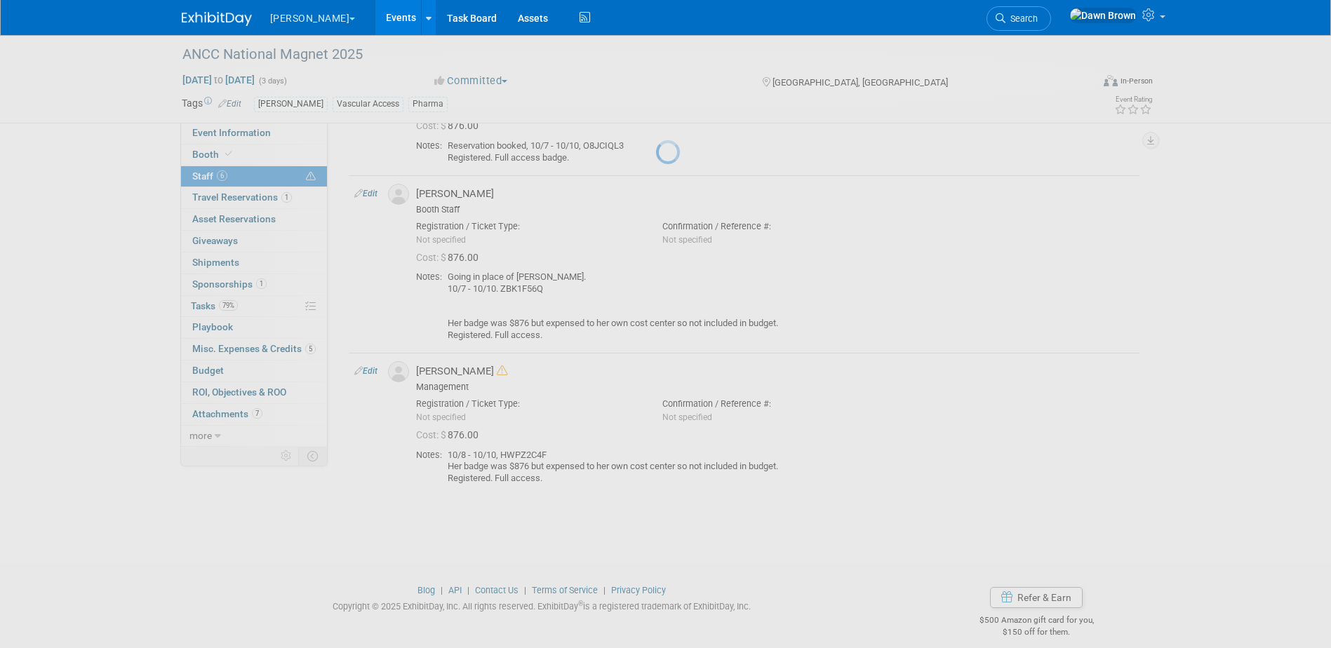
select select "17b75784-2da9-4926-a7a8-42bf672ad94f"
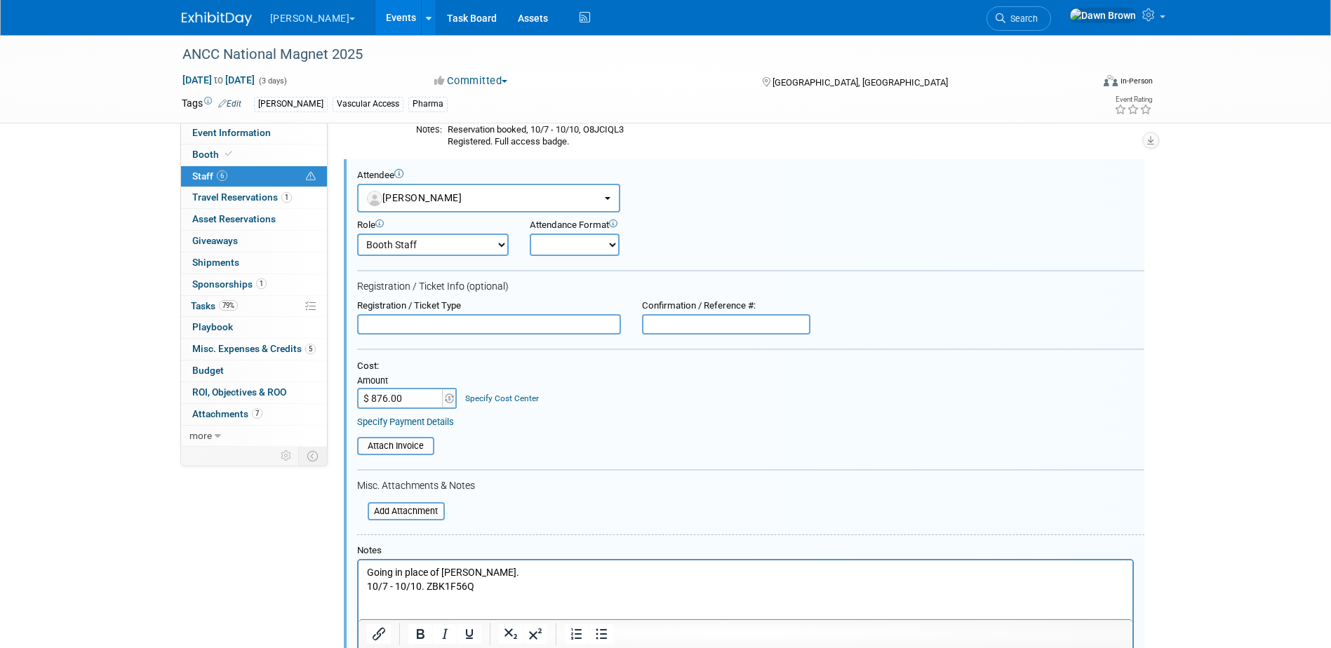
scroll to position [0, 0]
click at [499, 396] on link "Specify Cost Center" at bounding box center [502, 398] width 74 height 10
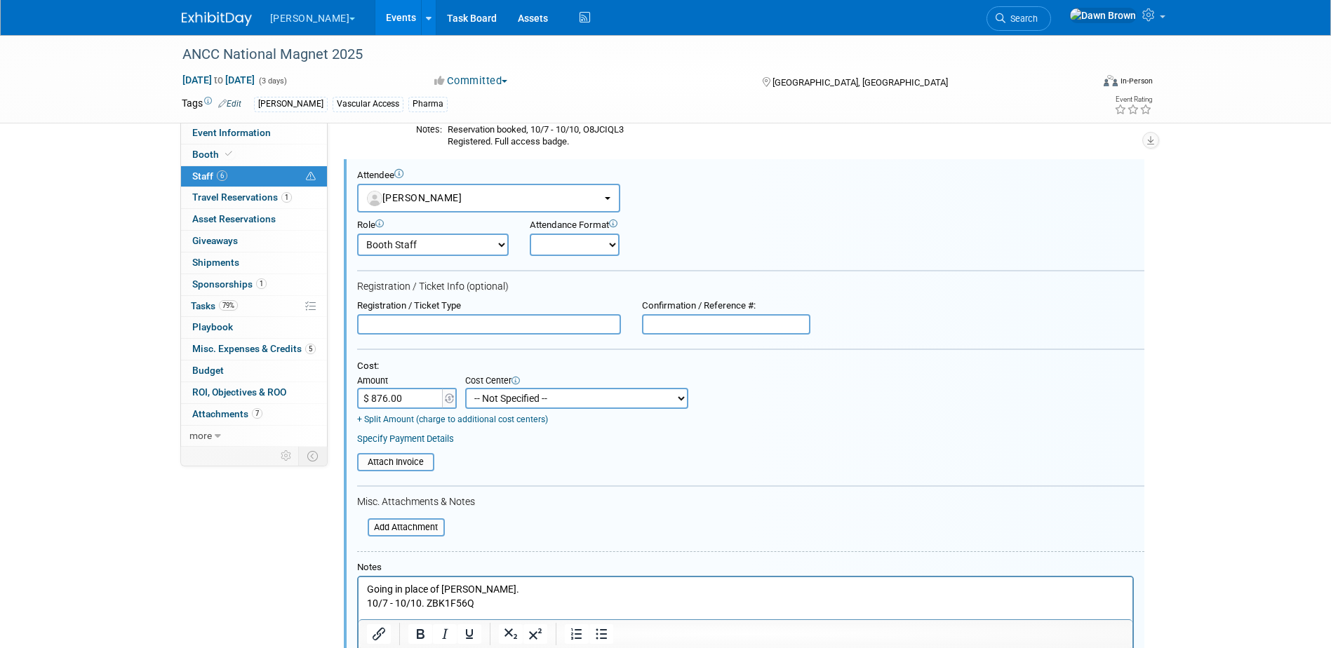
click at [499, 403] on select "-- Not Specified -- #3229006551 (Corp. Communications) #328006813 (BIS) #329006…" at bounding box center [576, 398] width 223 height 21
select select "18965934"
click at [465, 389] on select "-- Not Specified -- #3229006551 (Corp. Communications) #328006813 (BIS) #329006…" at bounding box center [576, 398] width 223 height 21
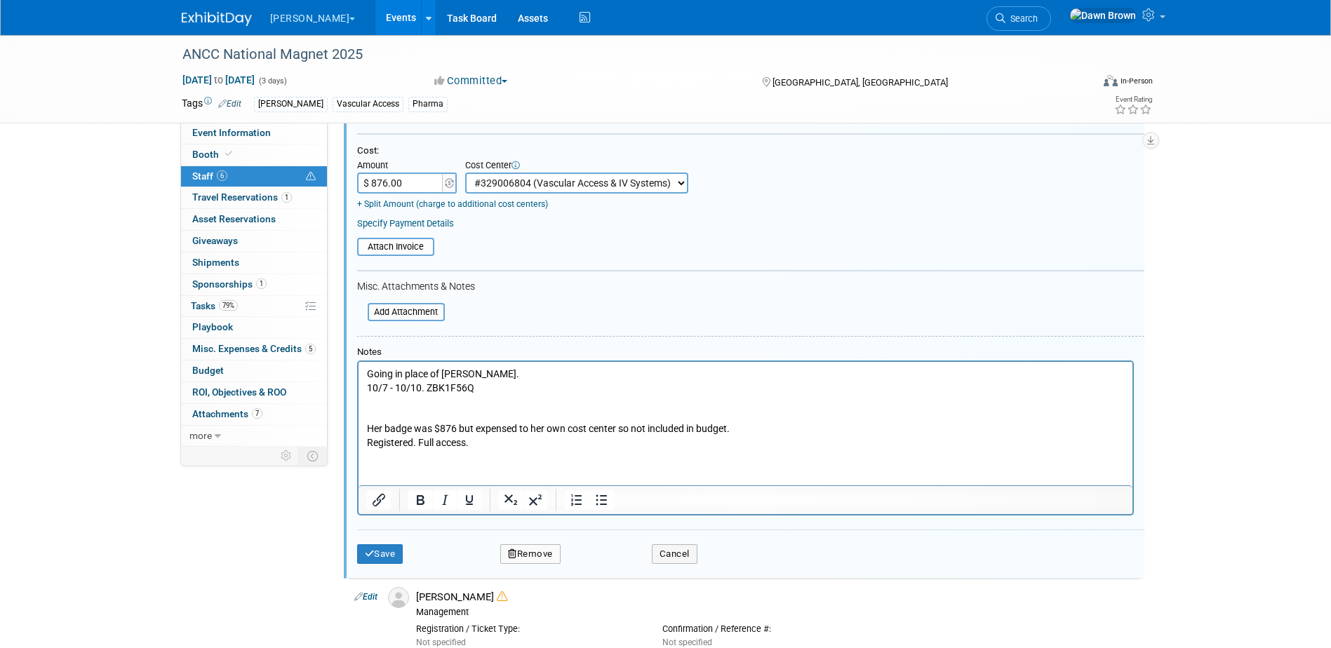
scroll to position [633, 0]
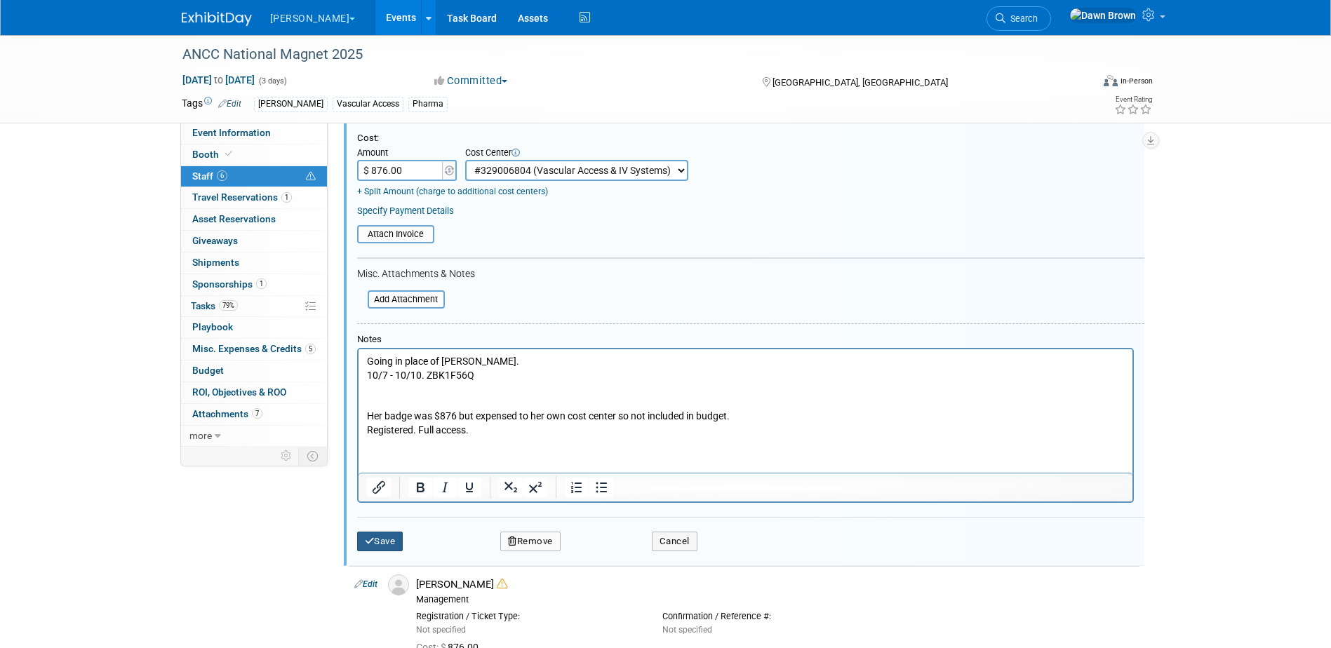
click at [396, 546] on button "Save" at bounding box center [380, 542] width 46 height 20
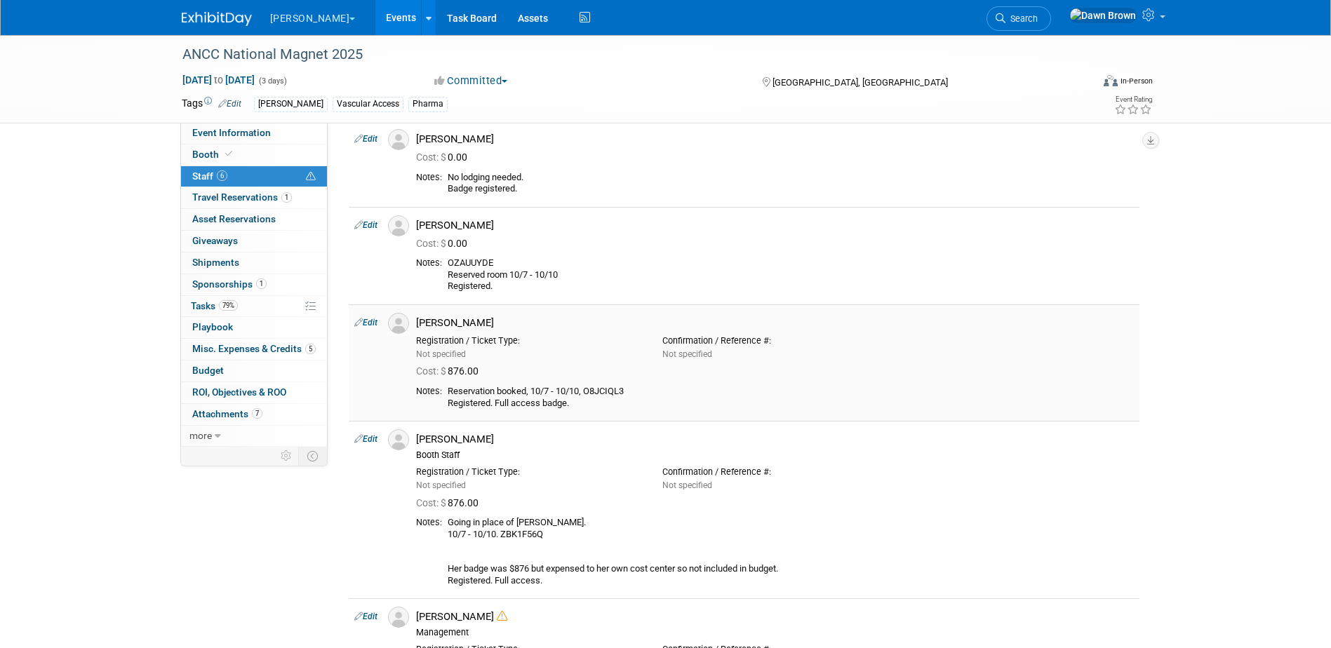
scroll to position [140, 0]
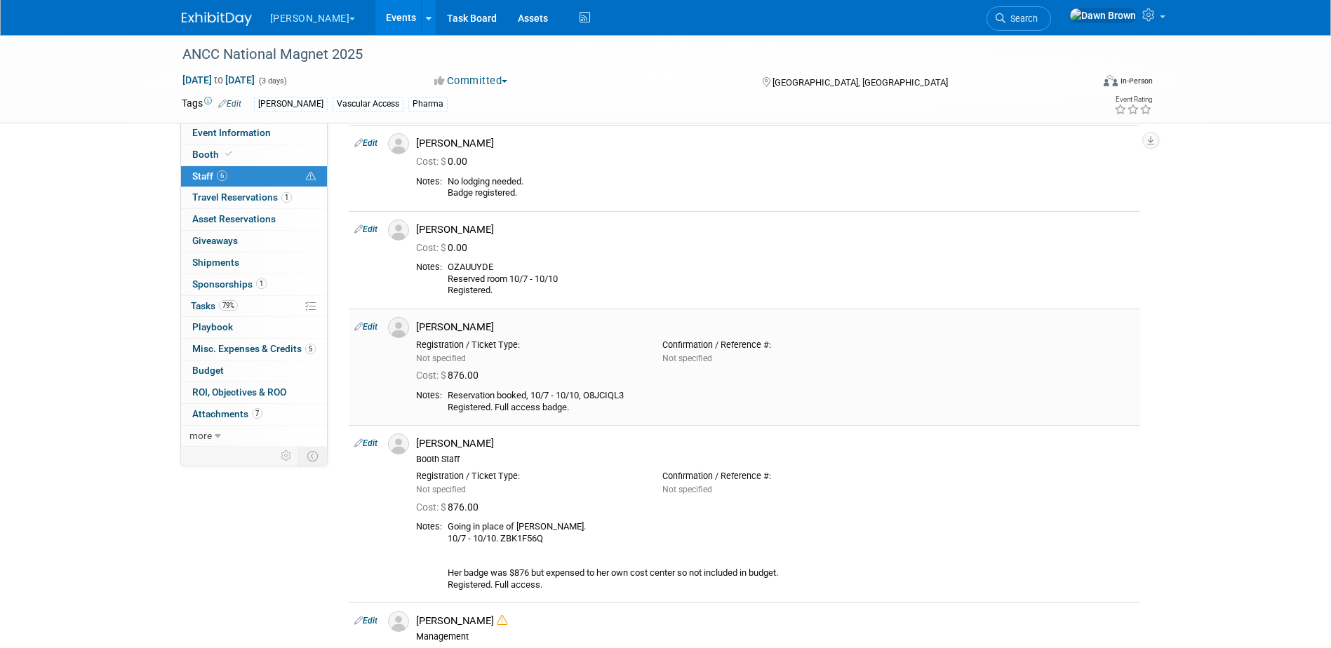
click at [358, 324] on icon at bounding box center [358, 326] width 8 height 15
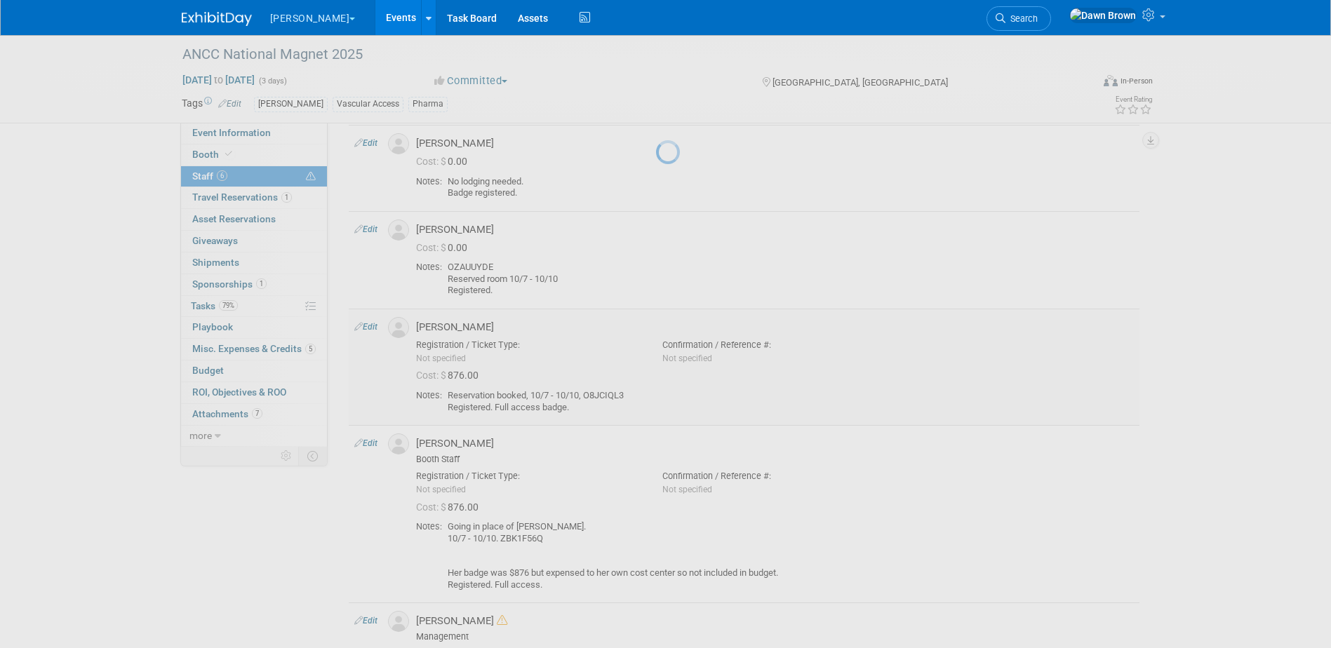
select select "979c14c2-4660-4621-a337-d6a261fbe00d"
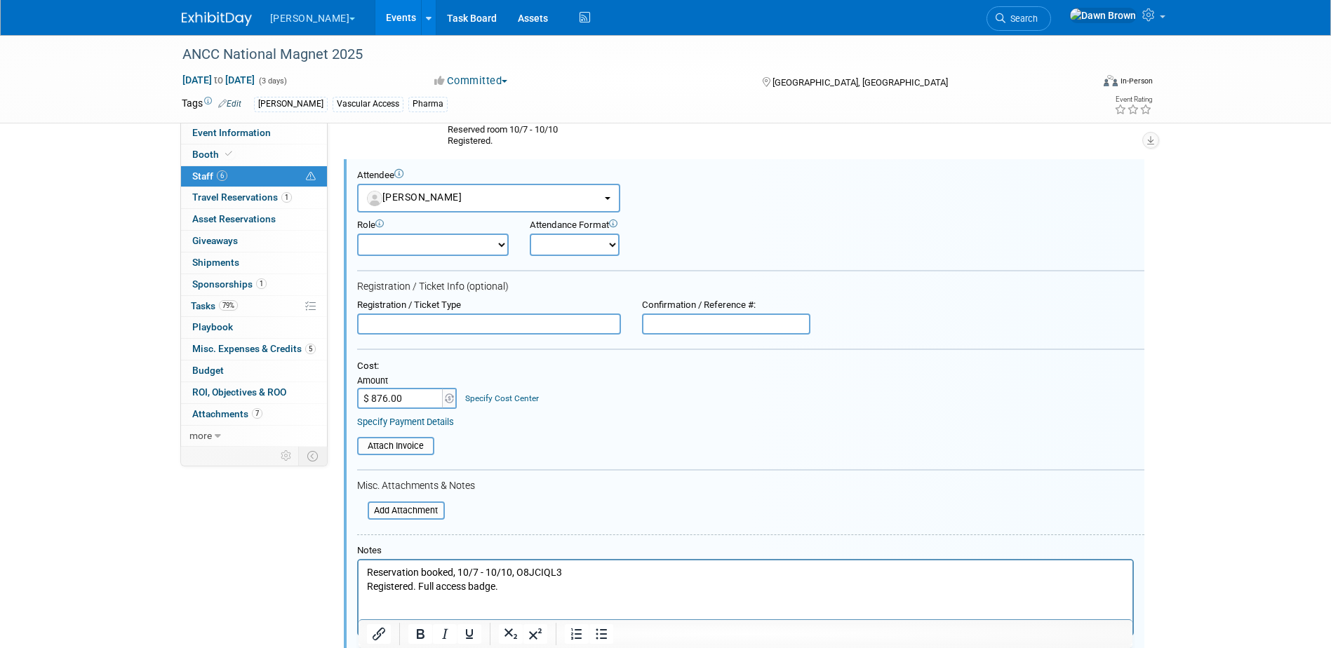
scroll to position [0, 0]
click at [514, 395] on link "Specify Cost Center" at bounding box center [502, 398] width 74 height 10
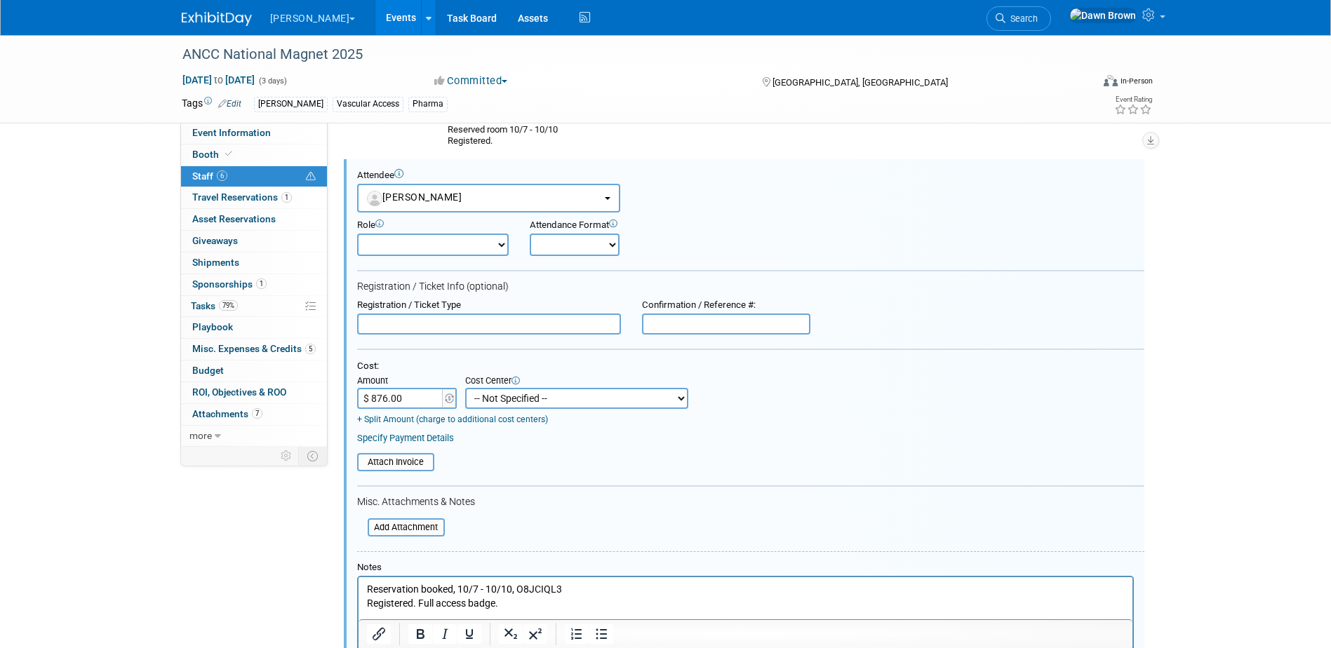
click at [514, 398] on select "-- Not Specified -- #3229006551 (Corp. Communications) #328006813 (BIS) #329006…" at bounding box center [576, 398] width 223 height 21
select select "18965934"
click at [465, 388] on select "-- Not Specified -- #3229006551 (Corp. Communications) #328006813 (BIS) #329006…" at bounding box center [576, 398] width 223 height 21
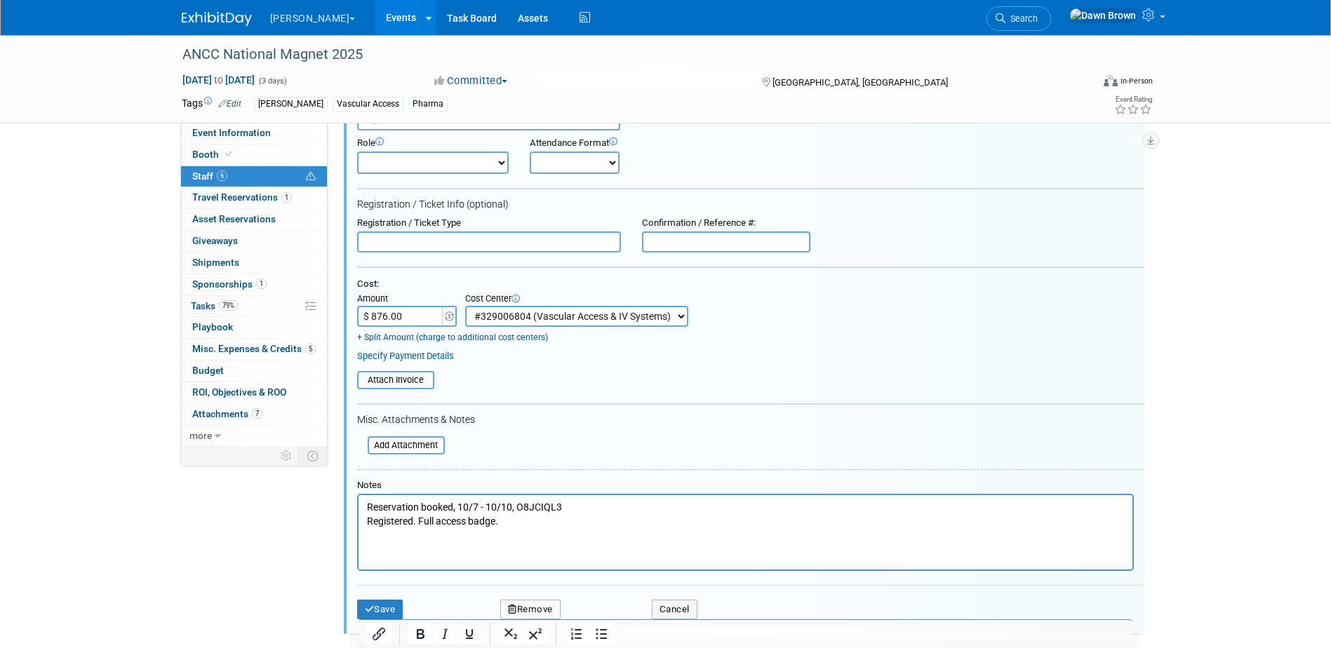
scroll to position [499, 0]
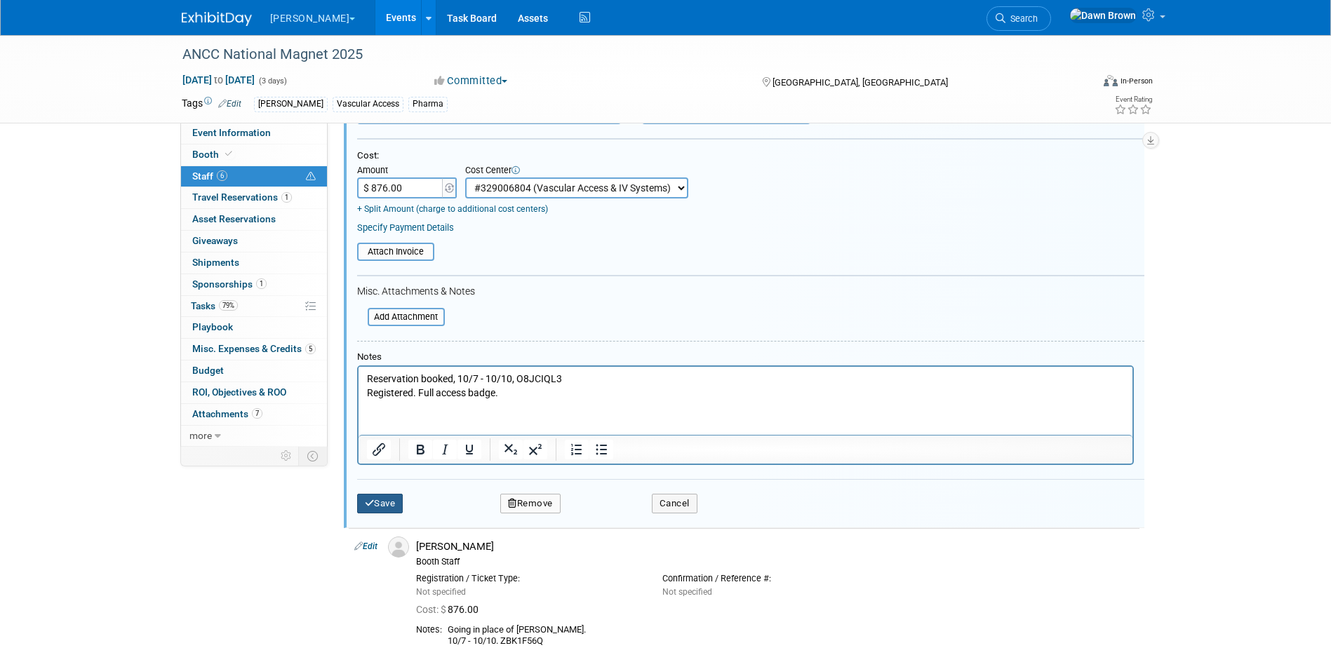
click at [388, 505] on button "Save" at bounding box center [380, 504] width 46 height 20
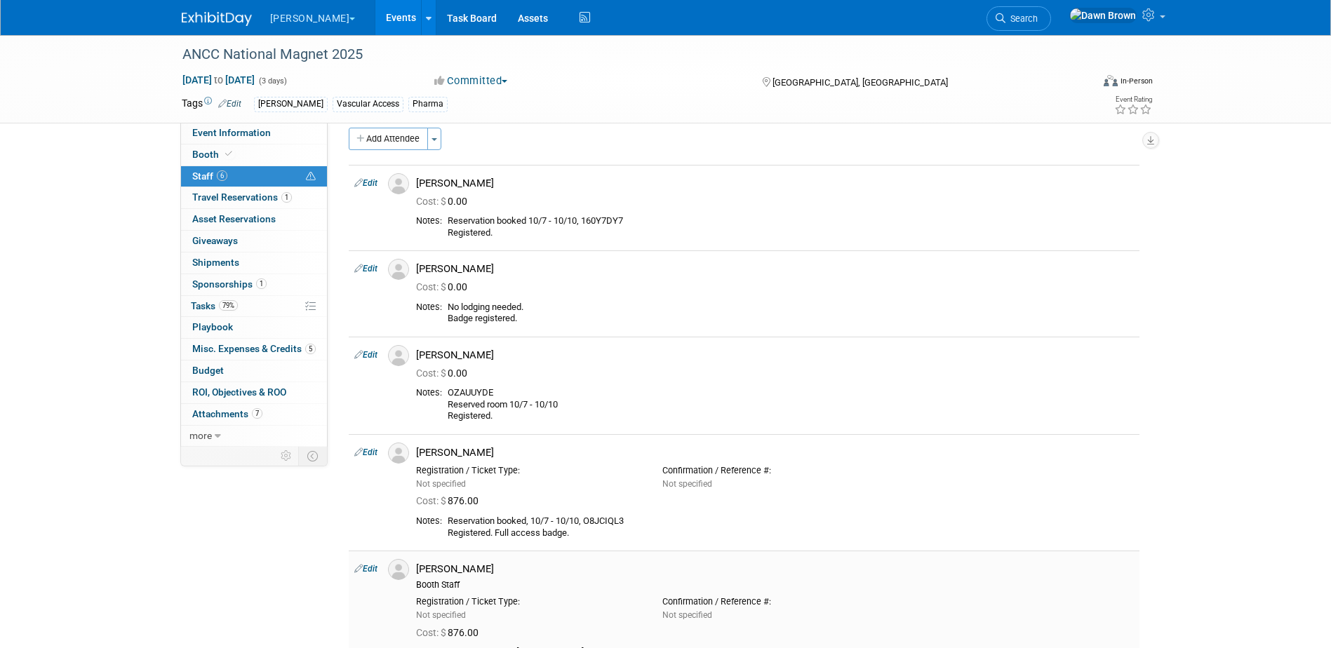
scroll to position [0, 0]
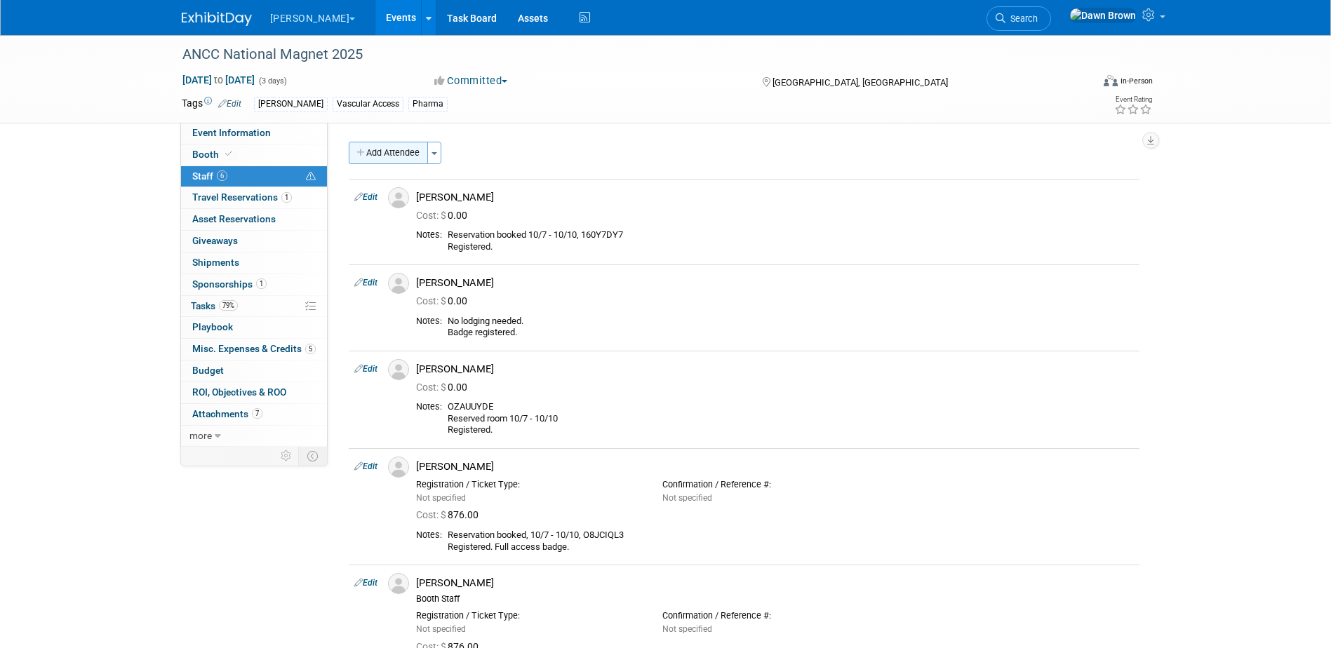
click at [377, 145] on button "Add Attendee" at bounding box center [388, 153] width 79 height 22
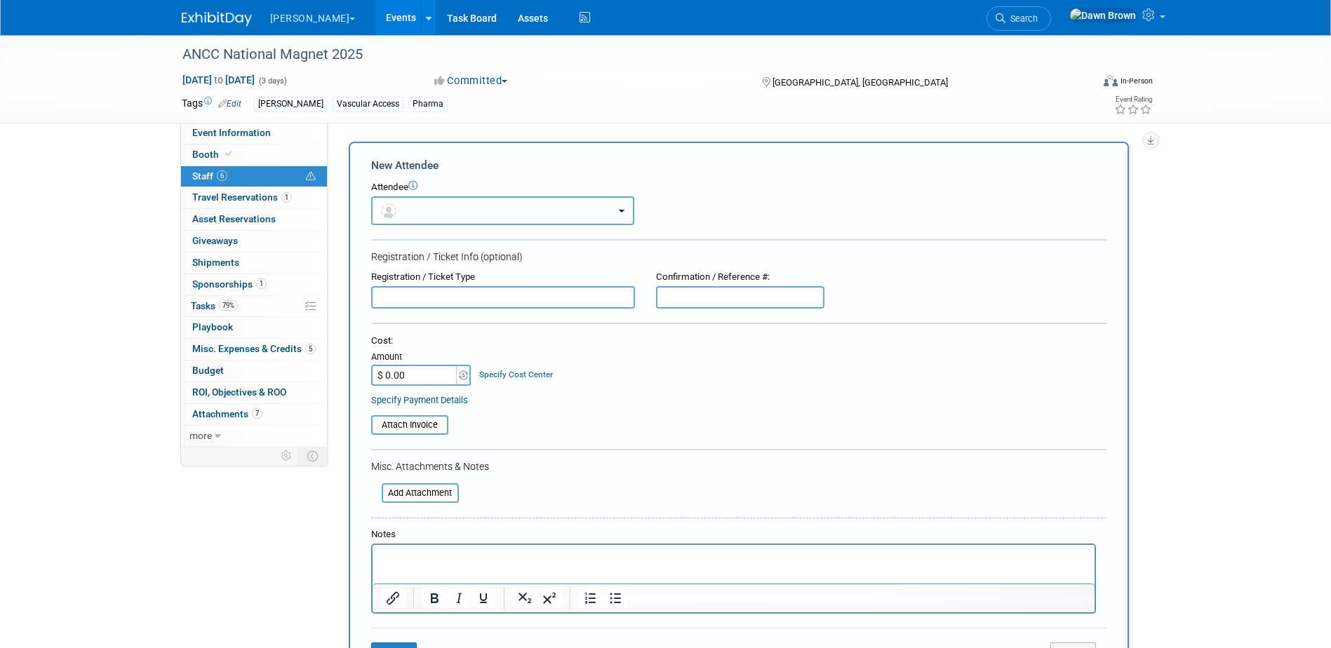
click at [396, 201] on button "button" at bounding box center [502, 210] width 263 height 29
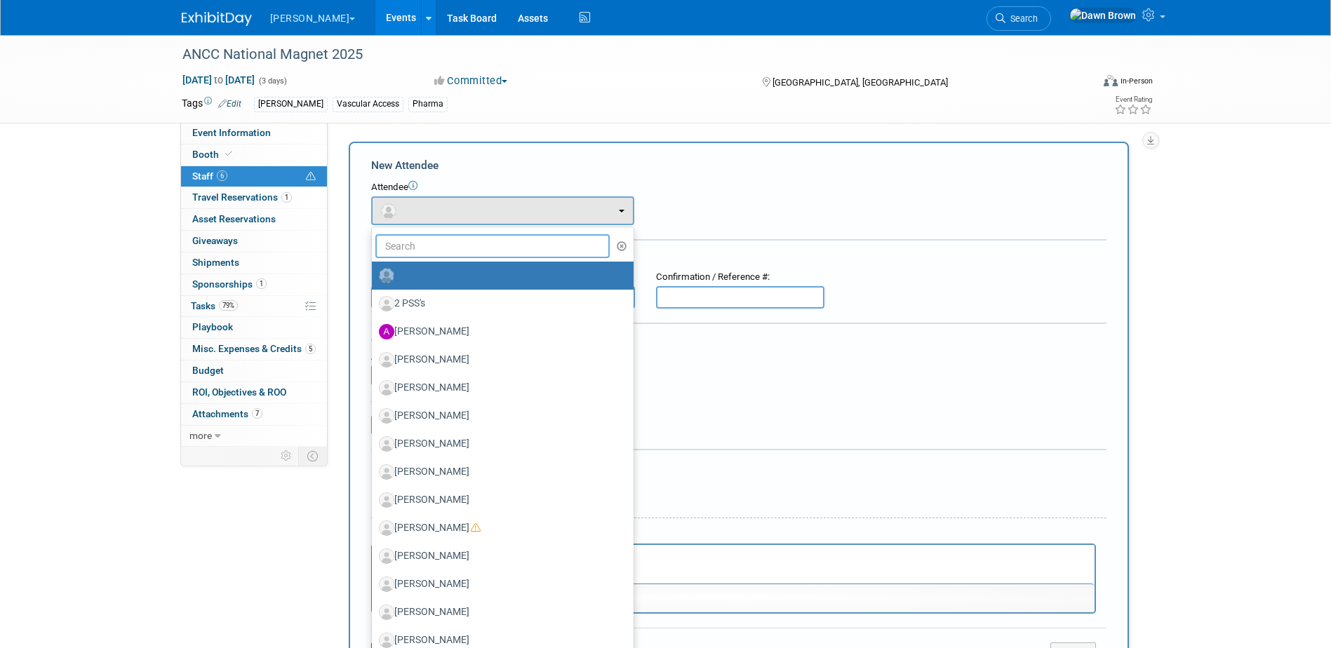
click at [428, 241] on input "text" at bounding box center [492, 246] width 235 height 24
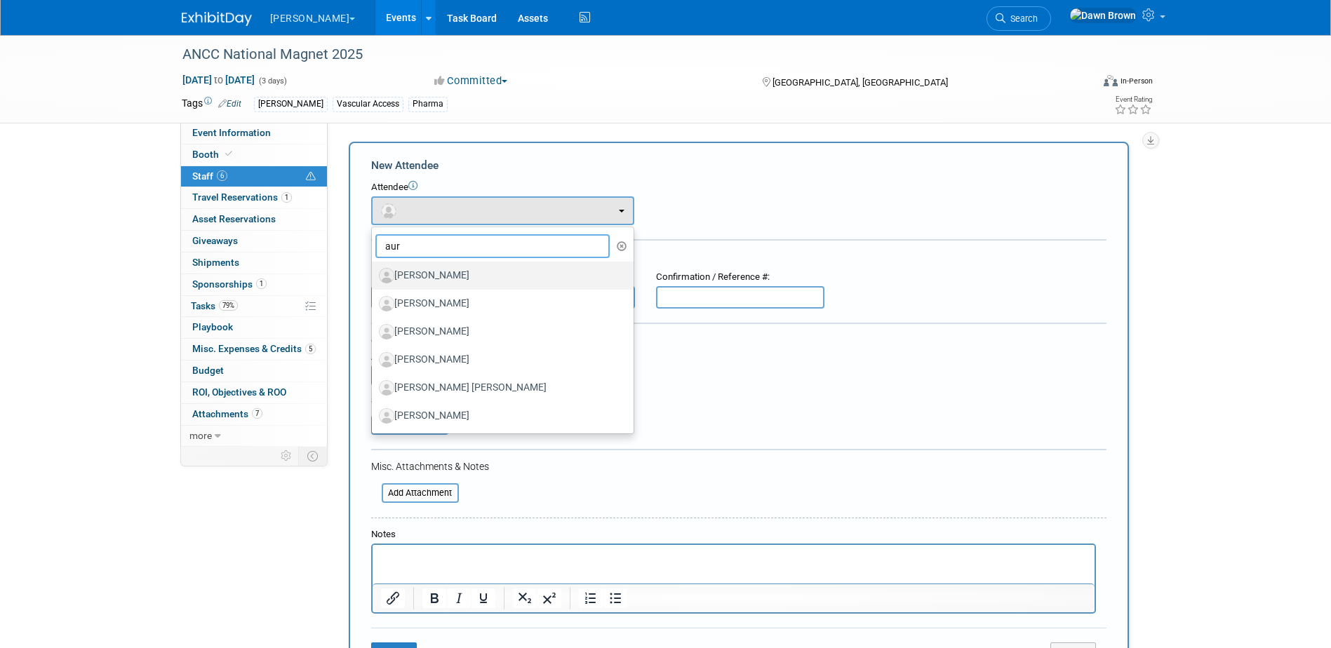
type input "aur"
click at [426, 271] on label "Aurelie Lasry" at bounding box center [499, 275] width 241 height 22
click at [374, 271] on input "Aurelie Lasry" at bounding box center [369, 273] width 9 height 9
select select "6f793d79-6c23-4374-8087-2b7793a3f4d9"
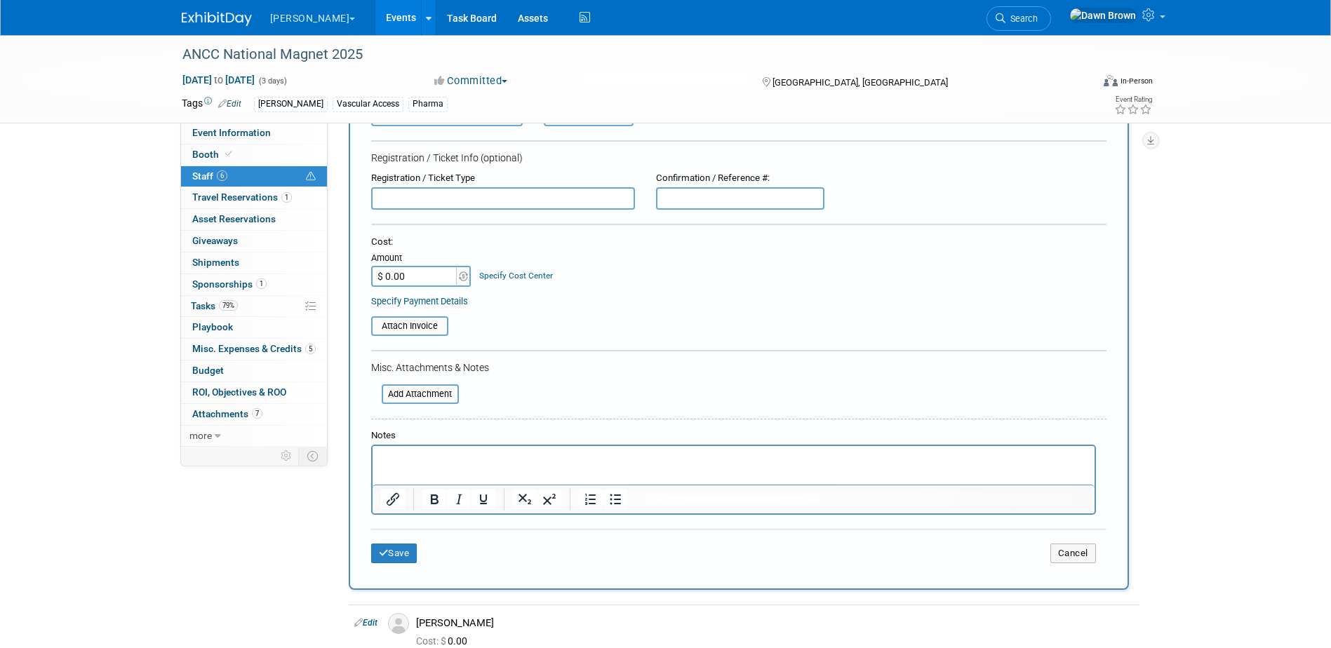
scroll to position [158, 0]
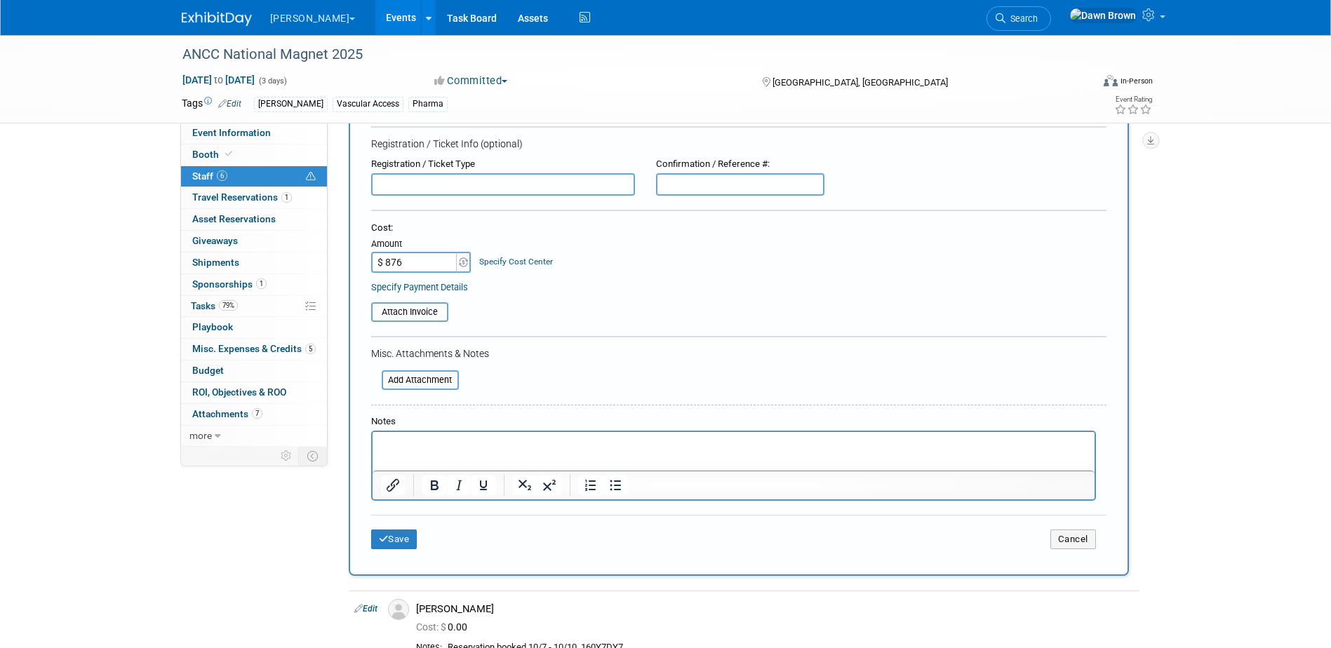
type input "$ 876.00"
click at [487, 260] on link "Specify Cost Center" at bounding box center [516, 262] width 74 height 10
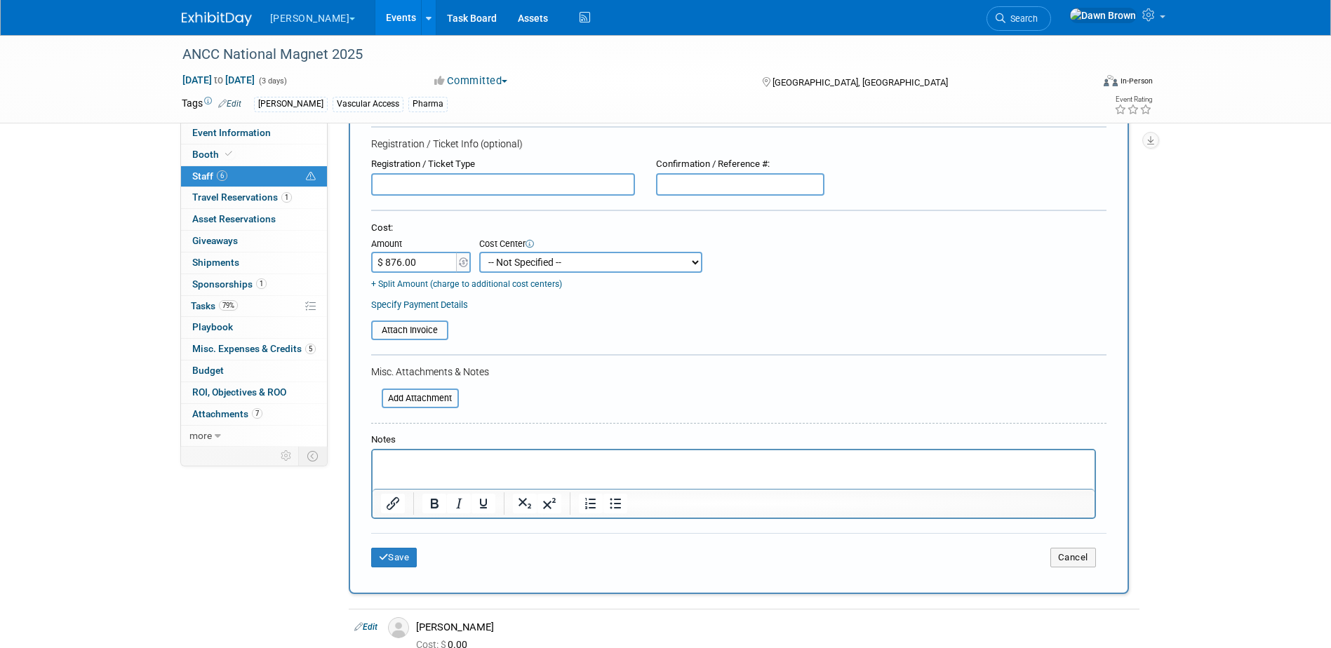
click at [492, 261] on select "-- Not Specified -- #3229006551 (Corp. Communications) #328006813 (BIS) #329006…" at bounding box center [590, 262] width 223 height 21
select select "18965934"
click at [479, 252] on select "-- Not Specified -- #3229006551 (Corp. Communications) #328006813 (BIS) #329006…" at bounding box center [590, 262] width 223 height 21
click at [400, 555] on button "Save" at bounding box center [394, 558] width 46 height 20
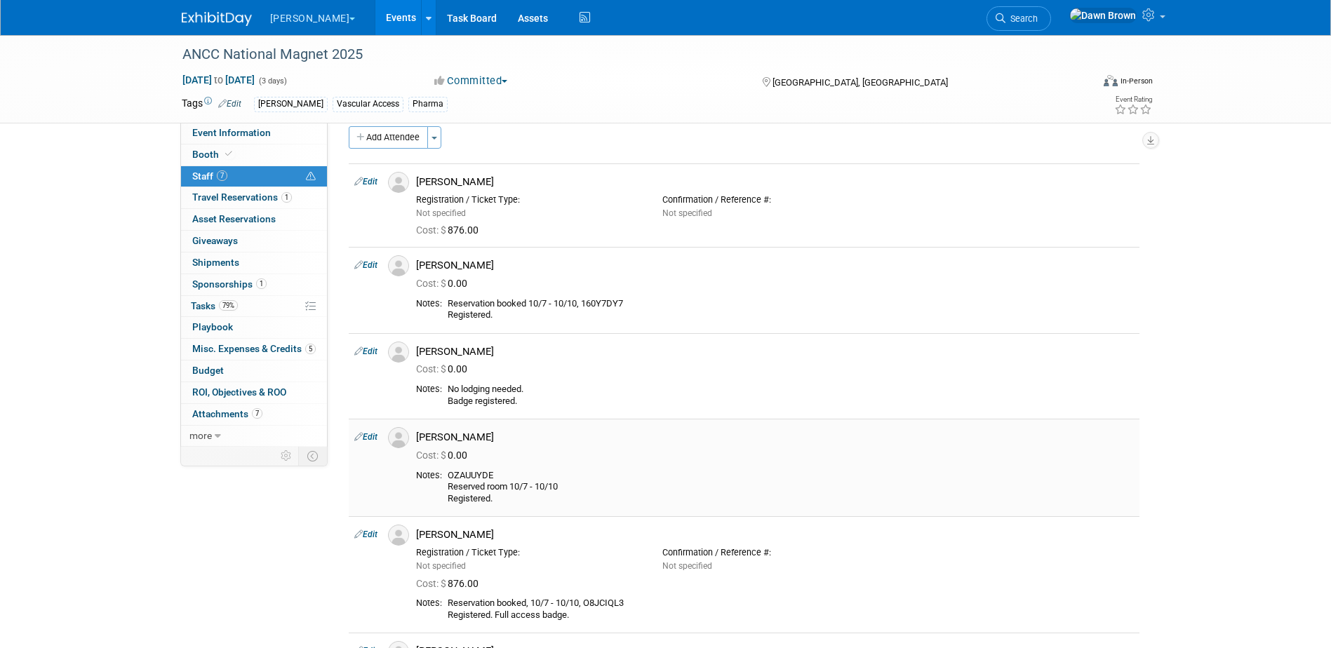
scroll to position [0, 0]
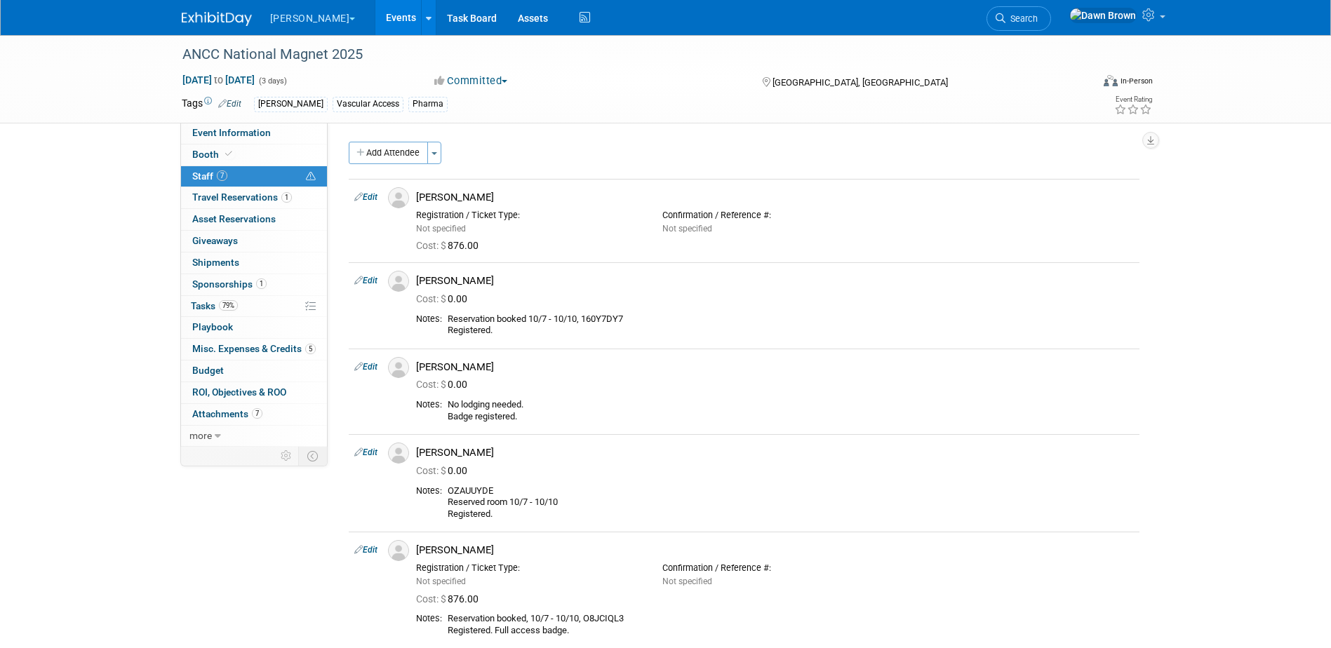
click at [375, 15] on link "Events" at bounding box center [400, 17] width 51 height 35
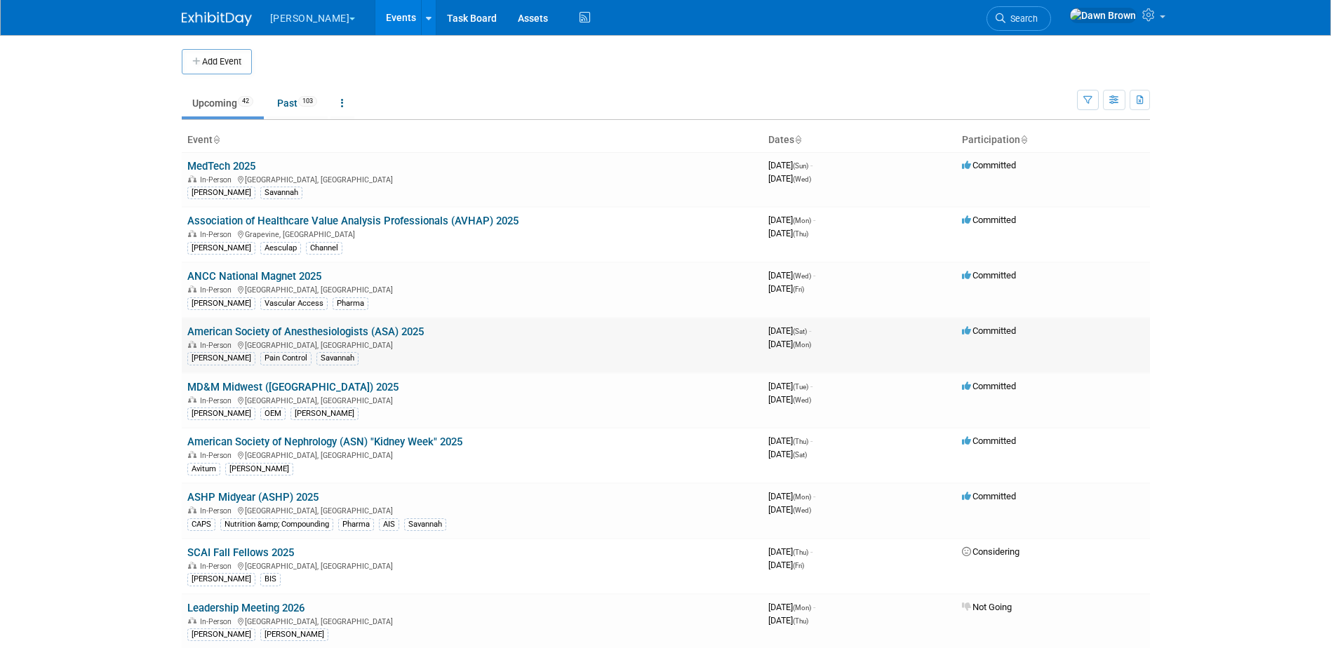
click at [395, 332] on link "American Society of Anesthesiologists (ASA) 2025" at bounding box center [305, 331] width 236 height 13
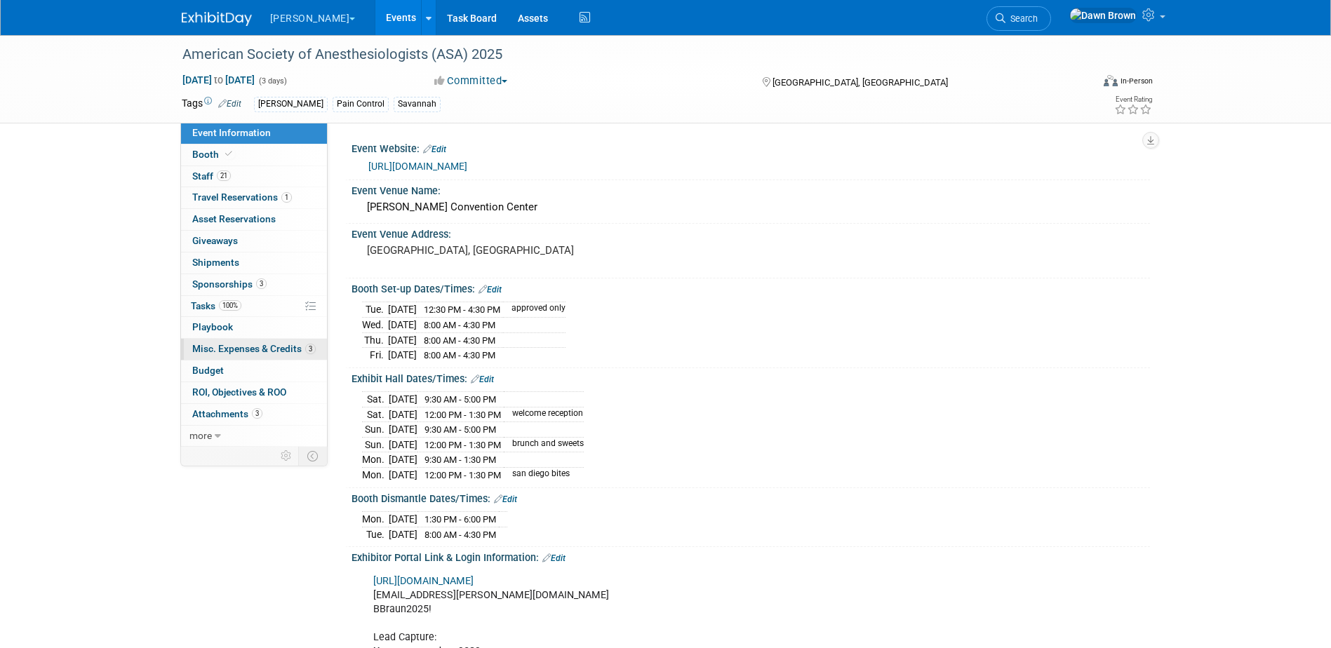
click at [264, 342] on link "3 Misc. Expenses & Credits 3" at bounding box center [254, 349] width 146 height 21
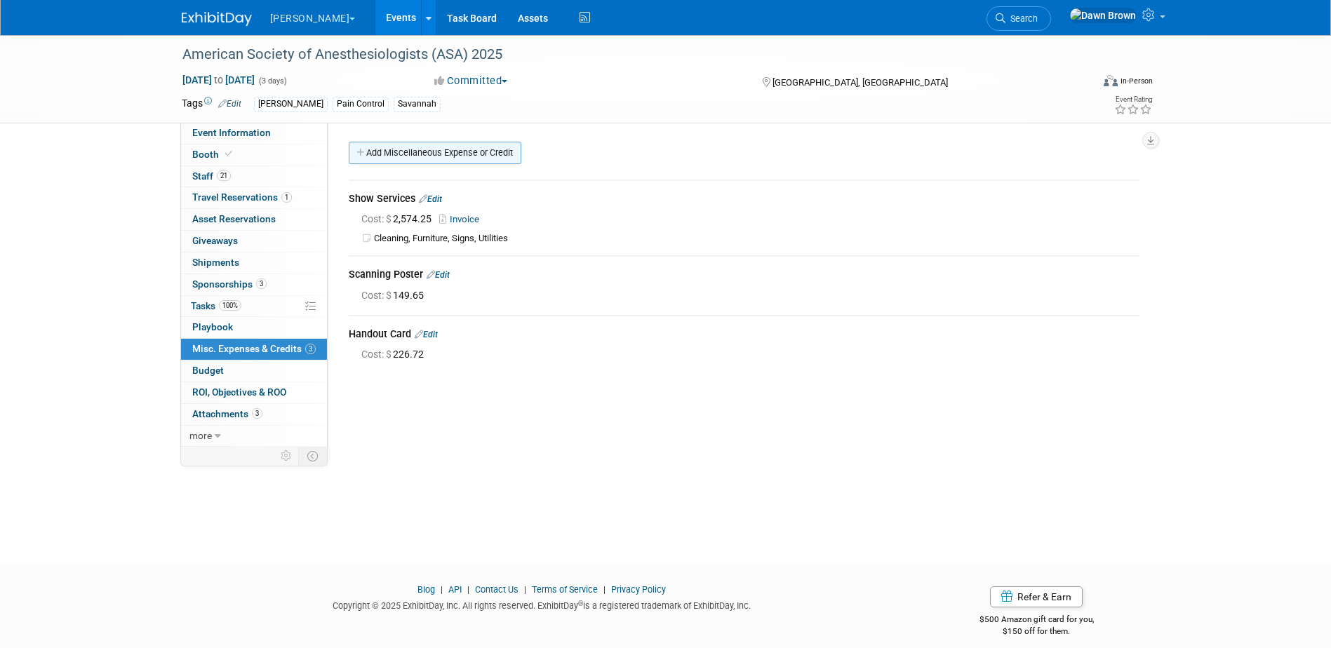
click at [419, 149] on link "Add Miscellaneous Expense or Credit" at bounding box center [435, 153] width 173 height 22
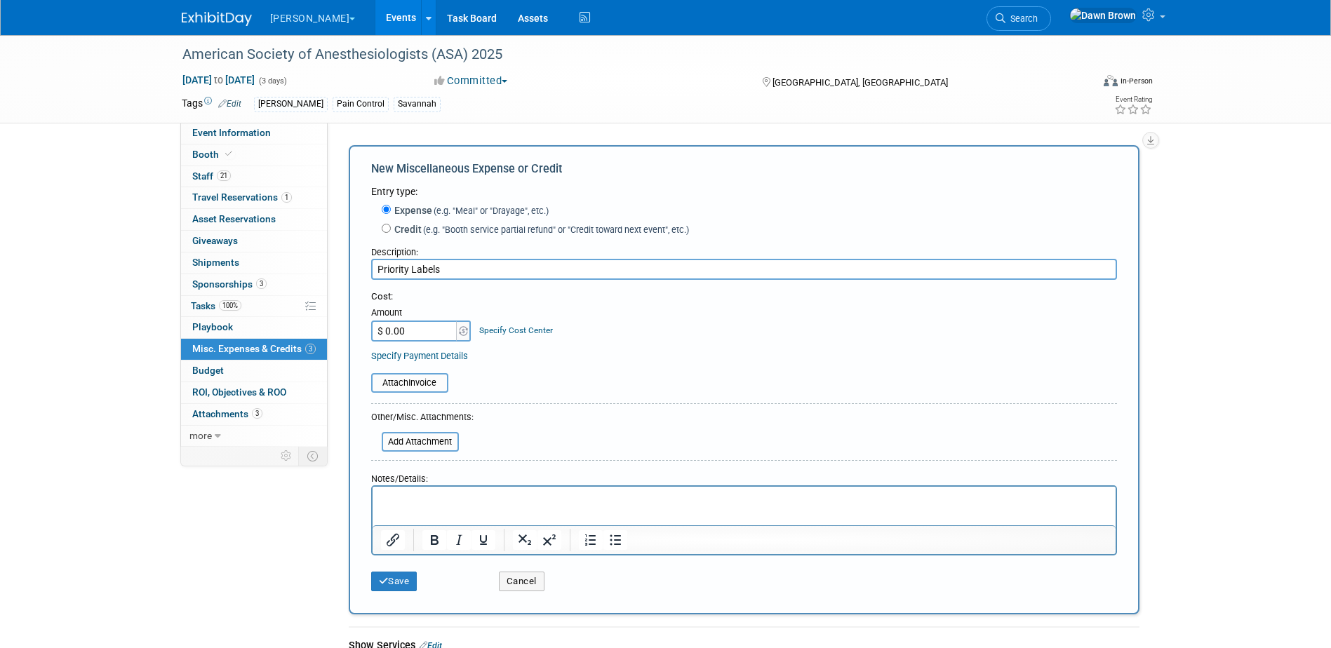
type input "Priority Labels"
click at [417, 333] on input "$ 0.00" at bounding box center [415, 331] width 88 height 21
type input "$ 160.00"
click at [530, 328] on link "Specify Cost Center" at bounding box center [516, 330] width 74 height 10
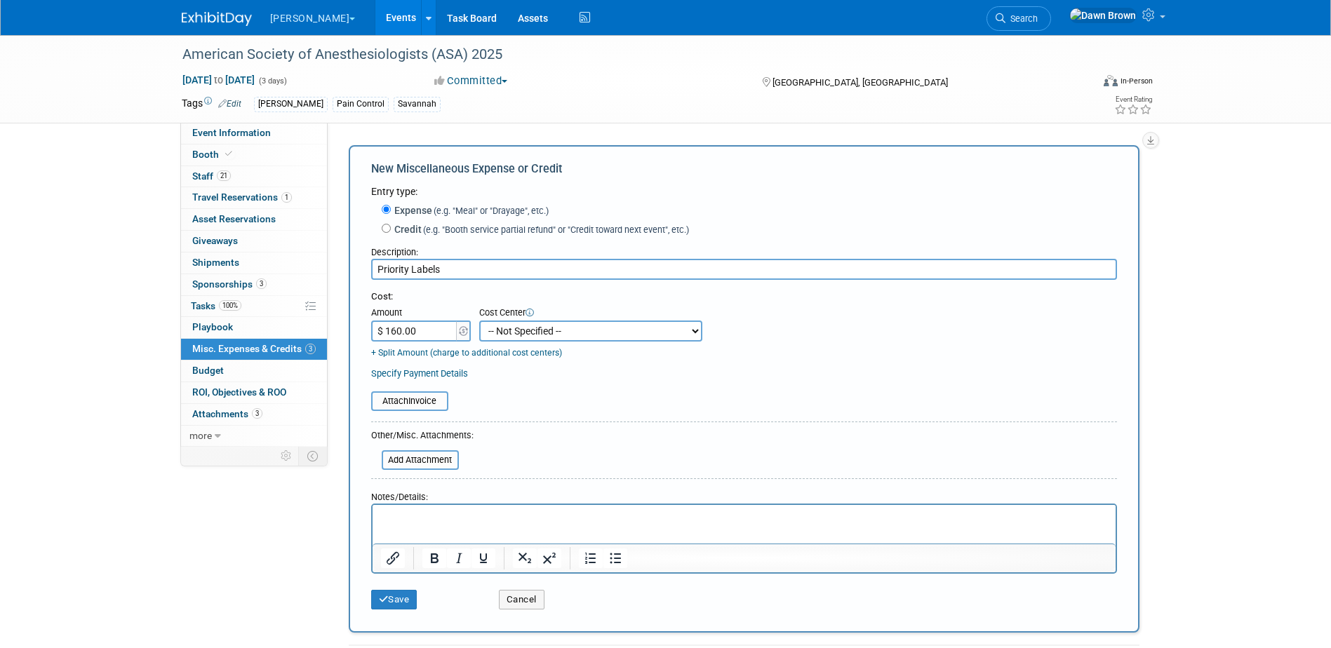
click at [530, 328] on select "-- Not Specified -- #3229006551 (Corp. Communications) #328006813 (BIS) #329006…" at bounding box center [590, 331] width 223 height 21
select select "18965935"
click at [479, 321] on select "-- Not Specified -- #3229006551 (Corp. Communications) #328006813 (BIS) #329006…" at bounding box center [590, 331] width 223 height 21
click at [388, 602] on button "Save" at bounding box center [394, 600] width 46 height 20
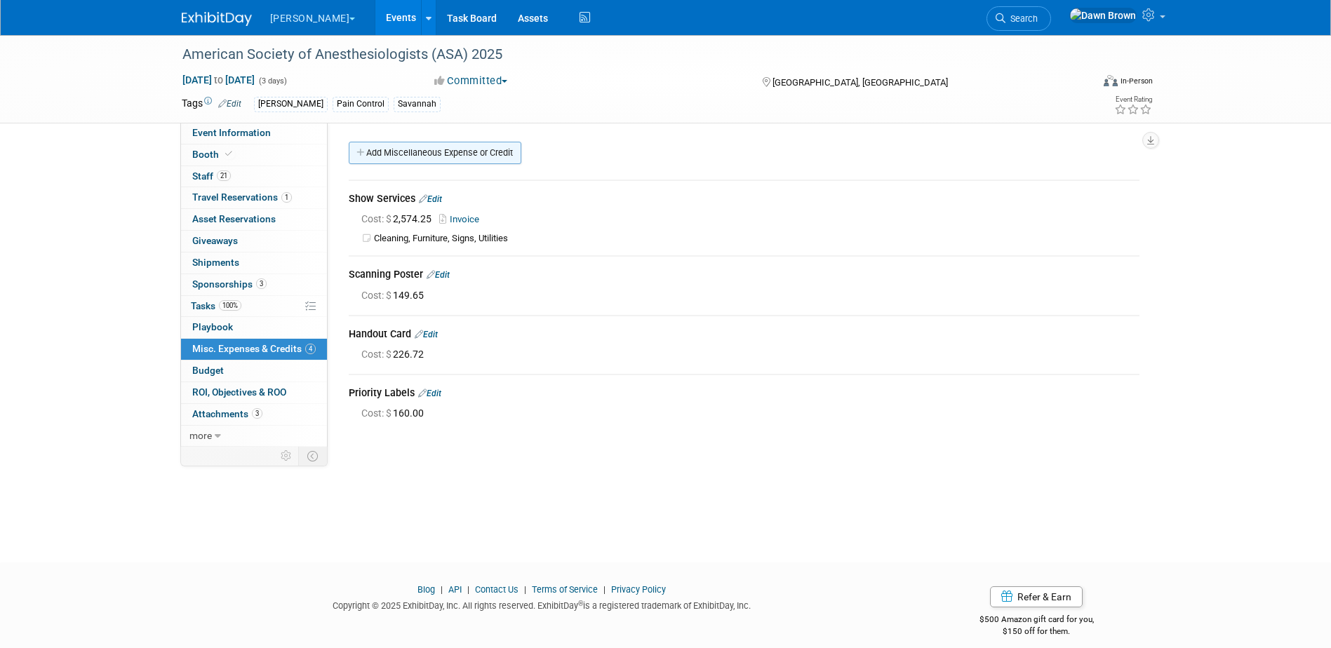
click at [422, 157] on link "Add Miscellaneous Expense or Credit" at bounding box center [435, 153] width 173 height 22
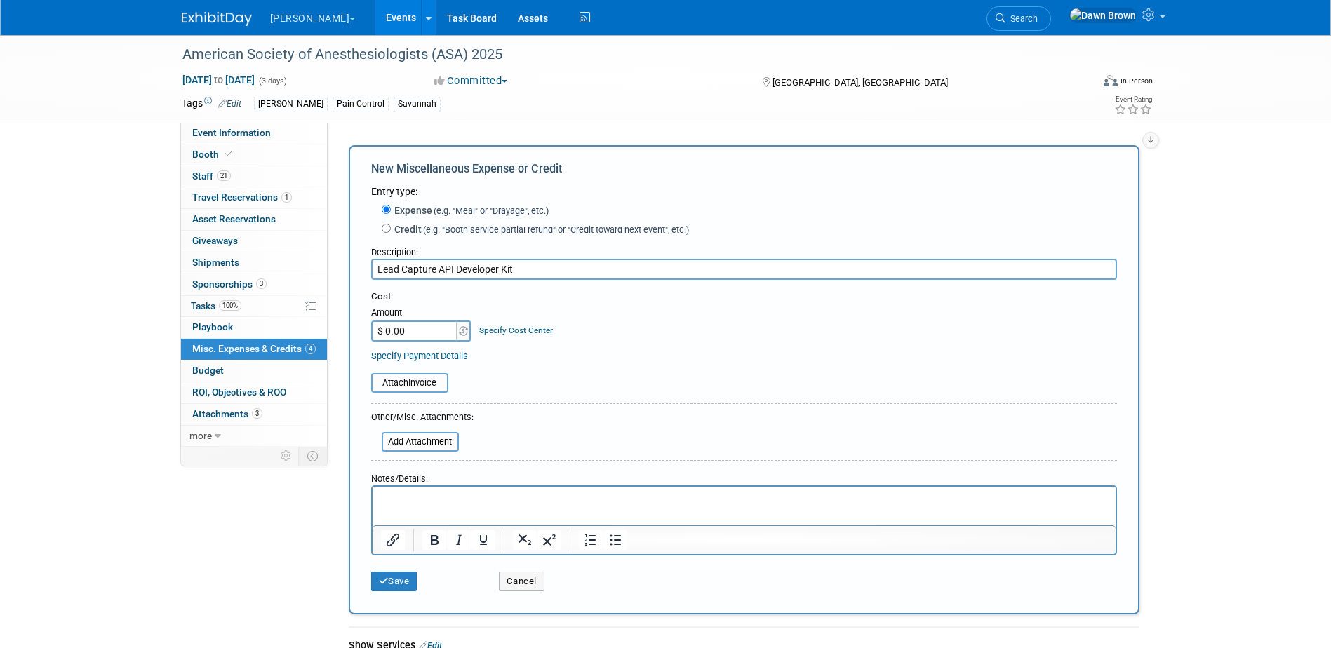
type input "Lead Capture API Developer Kit"
click at [424, 336] on input "$ 0.00" at bounding box center [415, 331] width 88 height 21
type input "$ 1,012.70"
click at [499, 325] on div "Specify Cost Center" at bounding box center [516, 324] width 74 height 26
click at [500, 328] on link "Specify Cost Center" at bounding box center [516, 330] width 74 height 10
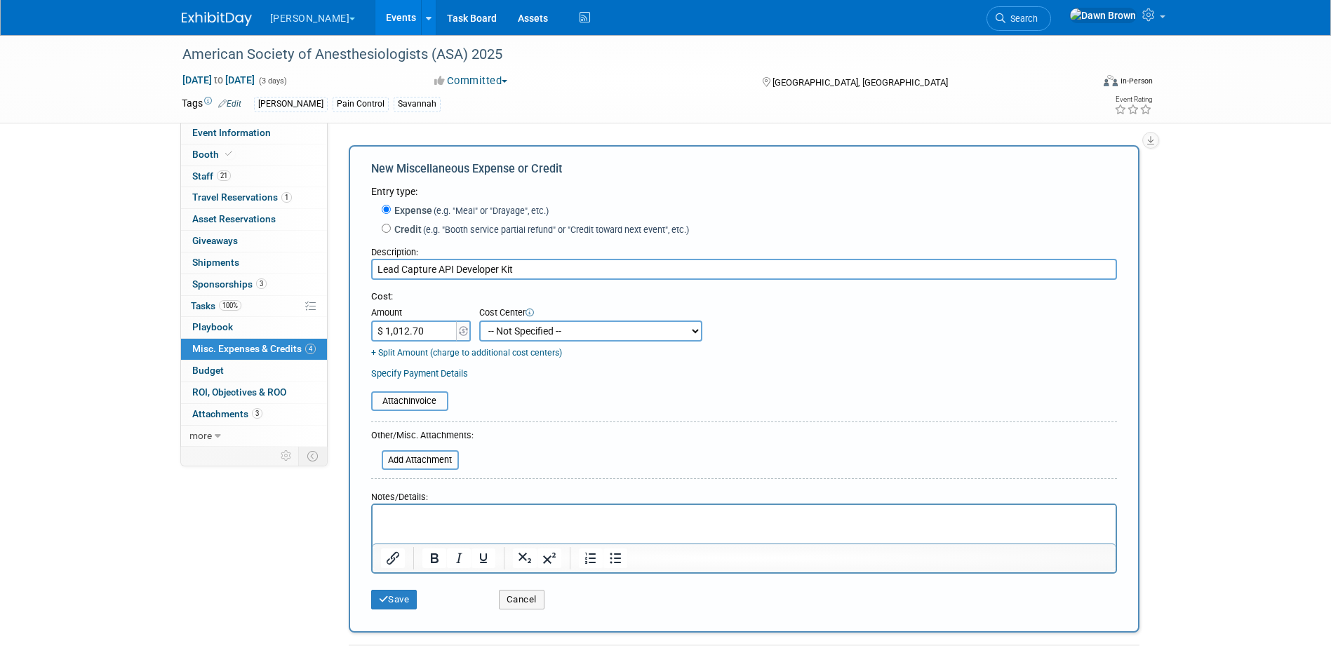
click at [500, 328] on select "-- Not Specified -- #3229006551 (Corp. Communications) #328006813 (BIS) #329006…" at bounding box center [590, 331] width 223 height 21
select select "18965935"
click at [479, 321] on select "-- Not Specified -- #3229006551 (Corp. Communications) #328006813 (BIS) #329006…" at bounding box center [590, 331] width 223 height 21
click at [400, 605] on button "Save" at bounding box center [394, 600] width 46 height 20
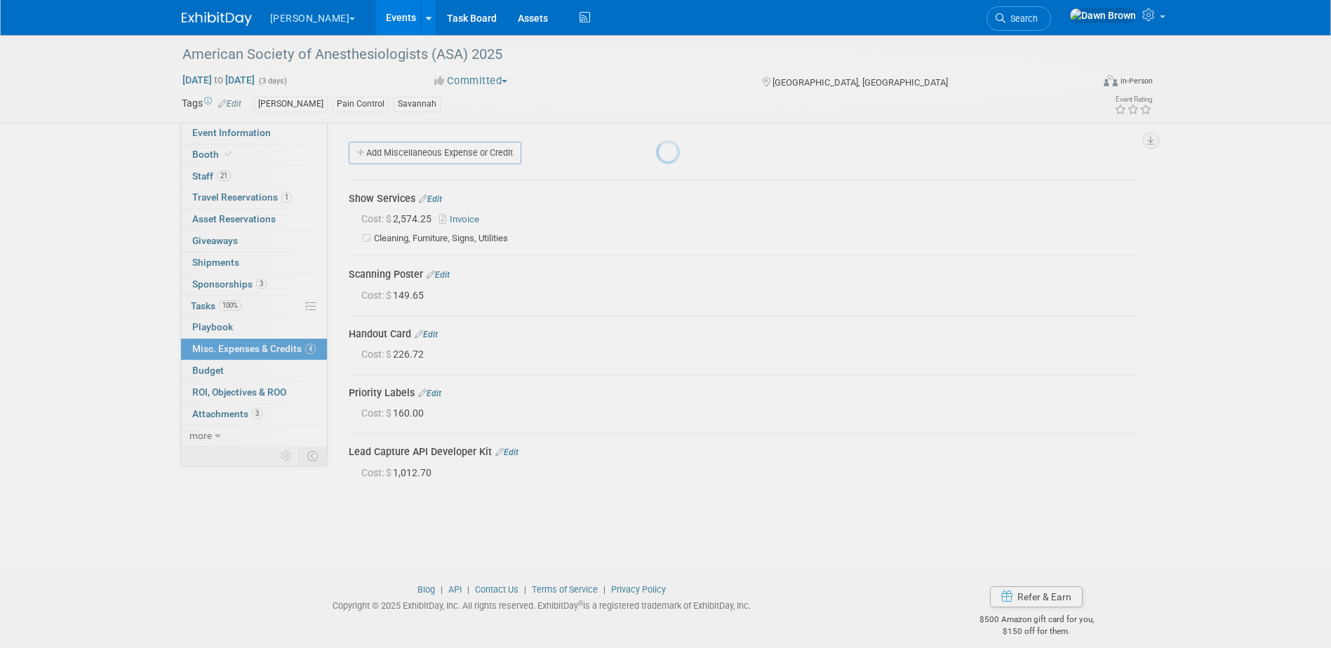
scroll to position [13, 0]
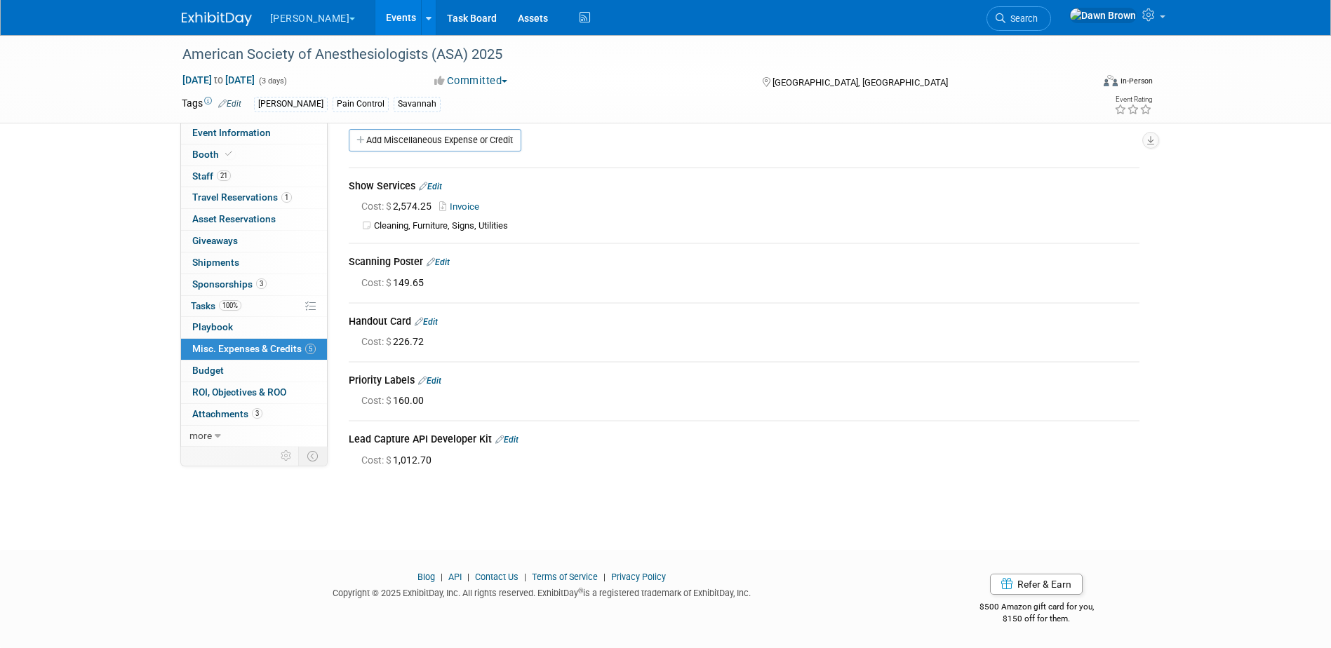
click at [375, 17] on link "Events" at bounding box center [400, 17] width 51 height 35
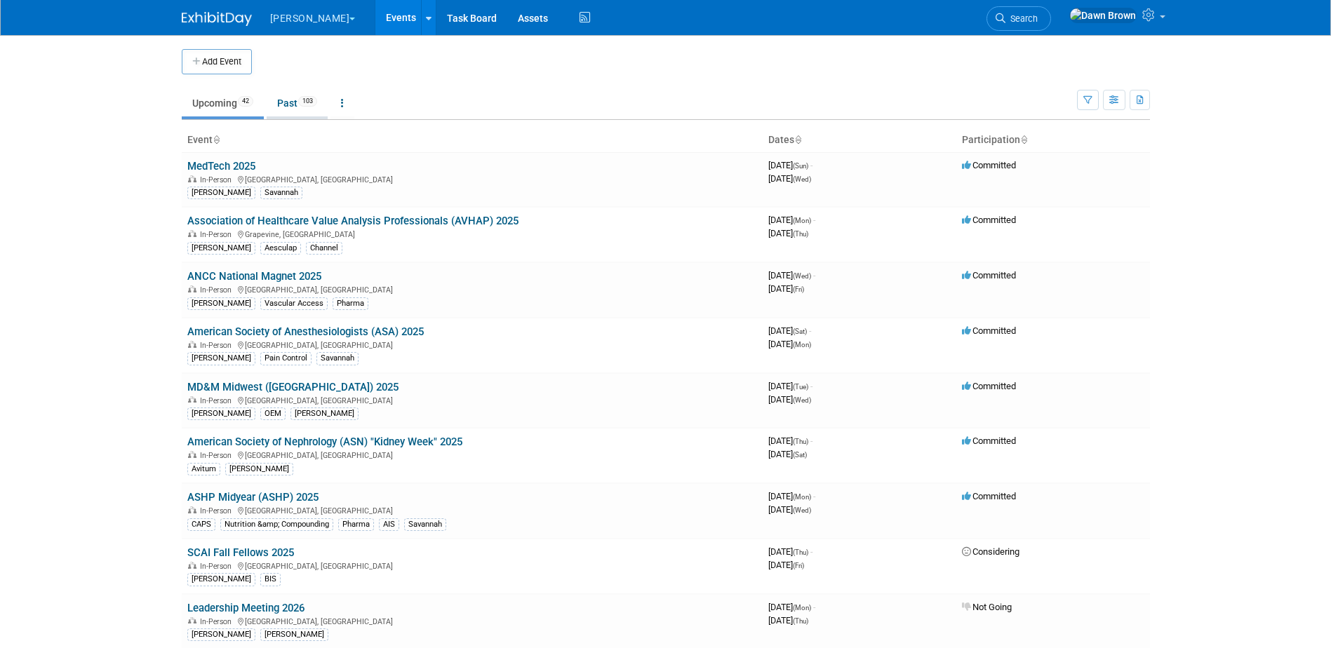
click at [294, 95] on link "Past 103" at bounding box center [297, 103] width 61 height 27
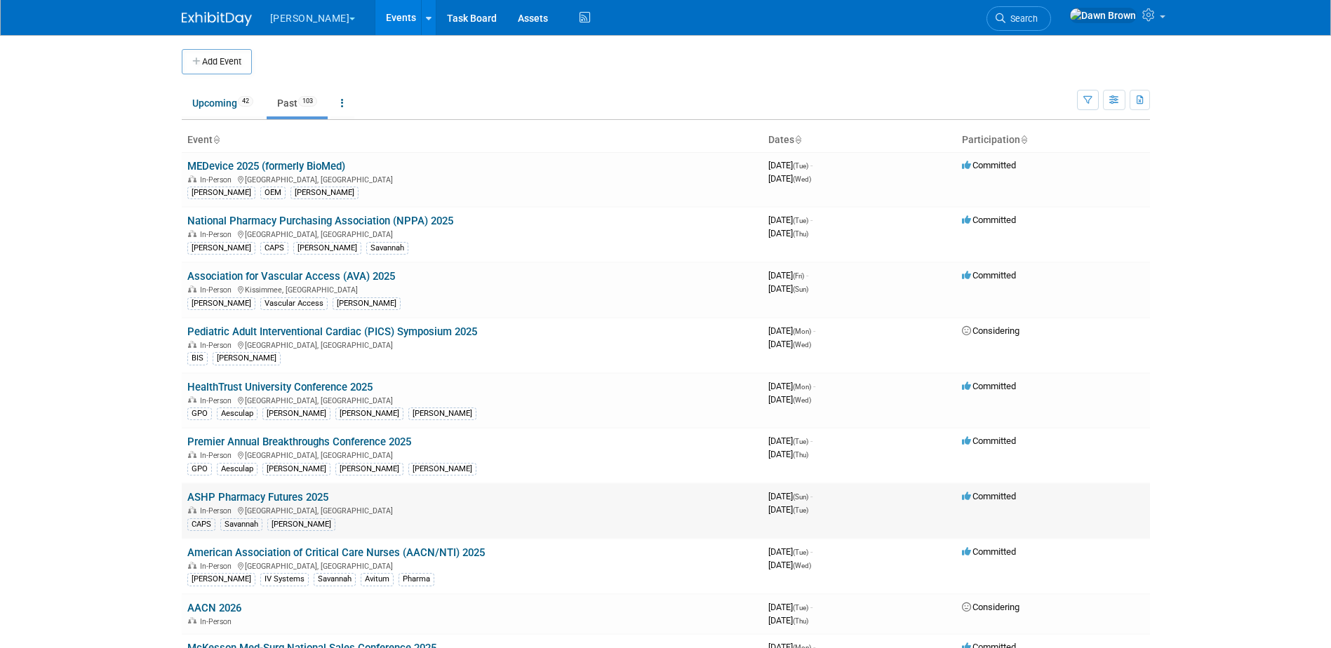
click at [299, 497] on link "ASHP Pharmacy Futures 2025" at bounding box center [257, 497] width 141 height 13
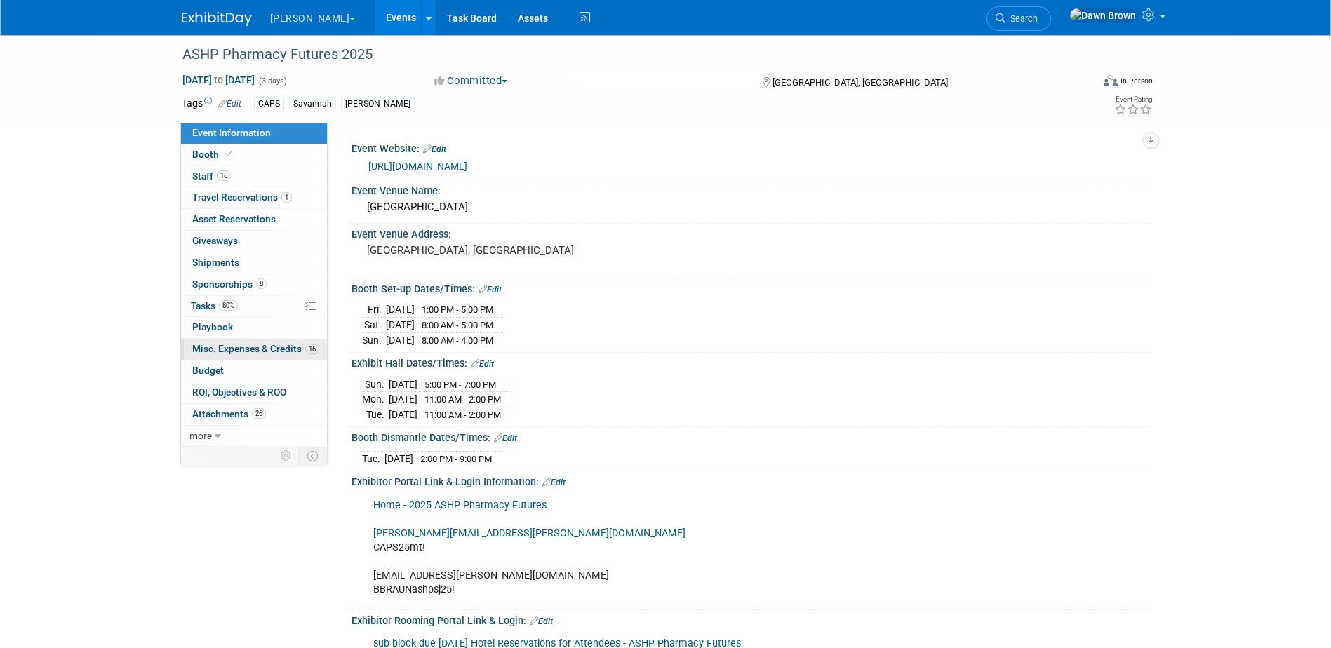
click at [269, 350] on span "Misc. Expenses & Credits 16" at bounding box center [255, 348] width 127 height 11
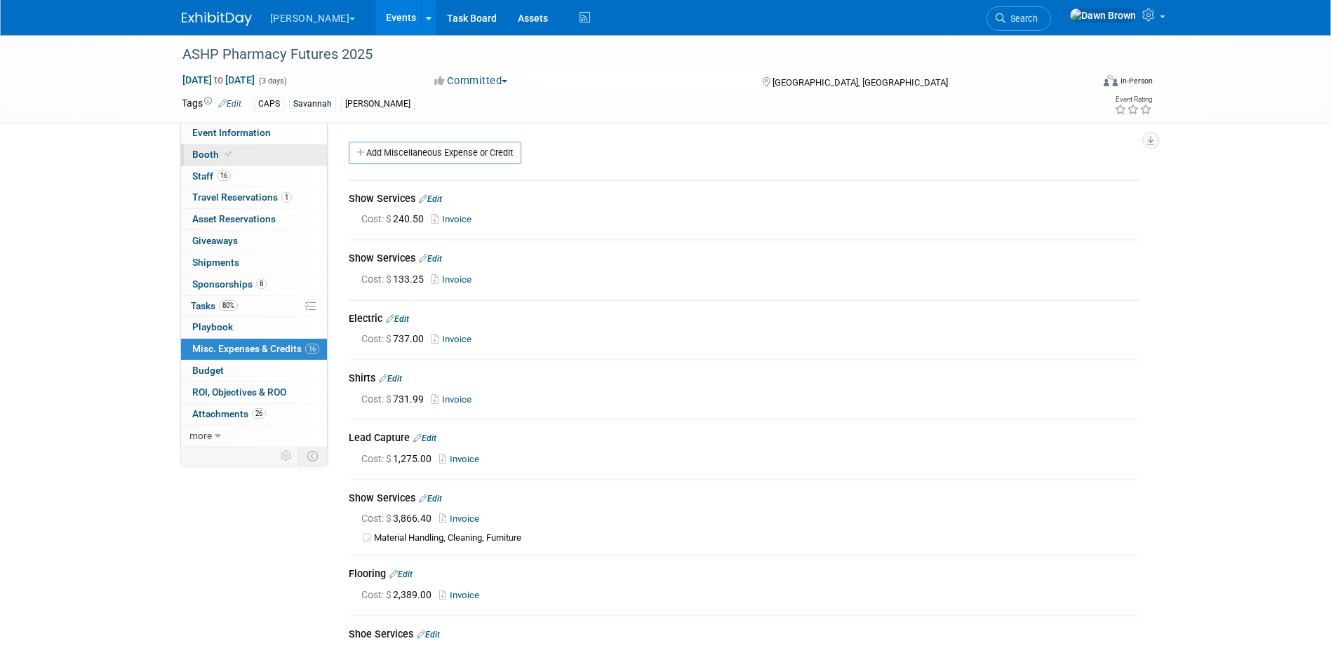
click at [230, 152] on icon at bounding box center [228, 154] width 7 height 8
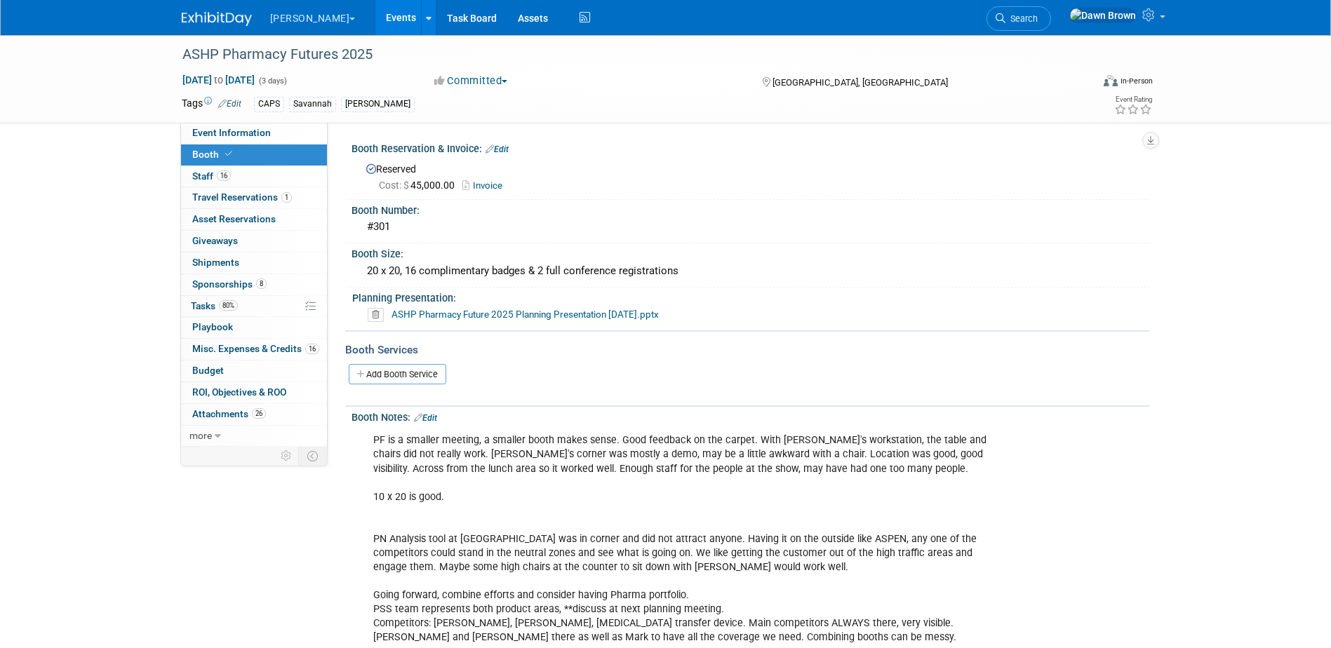
click at [375, 15] on link "Events" at bounding box center [400, 17] width 51 height 35
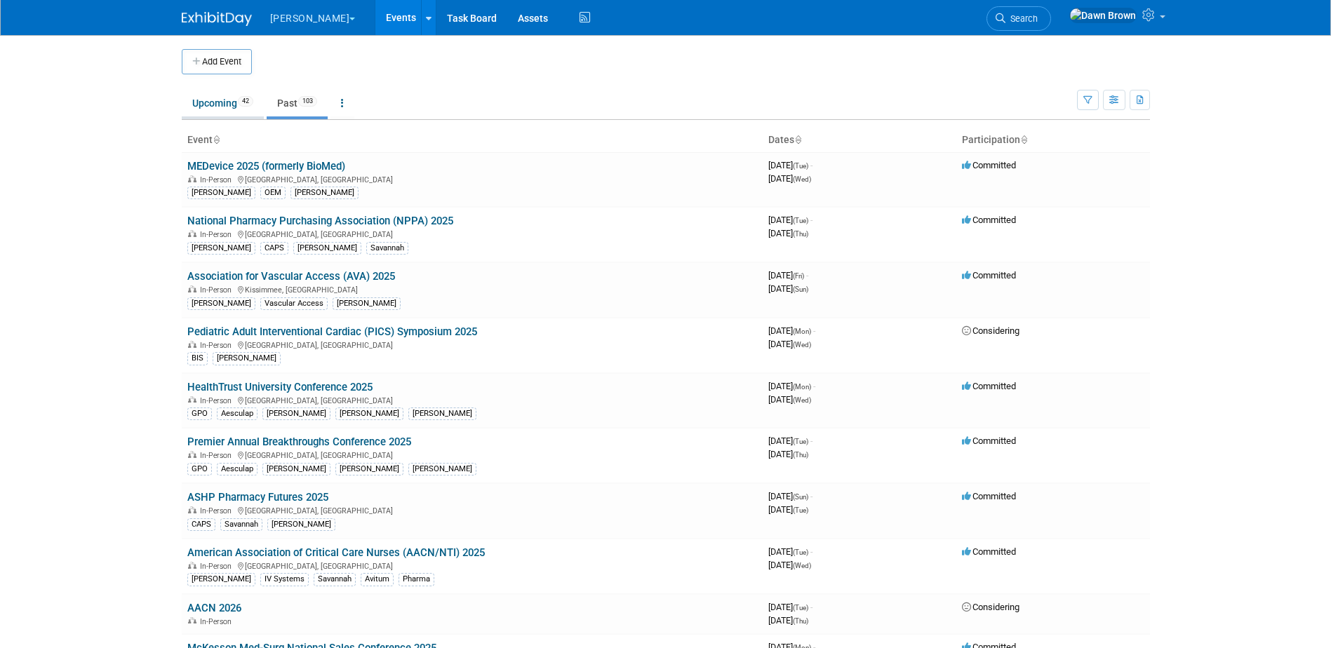
click at [231, 108] on link "Upcoming 42" at bounding box center [223, 103] width 82 height 27
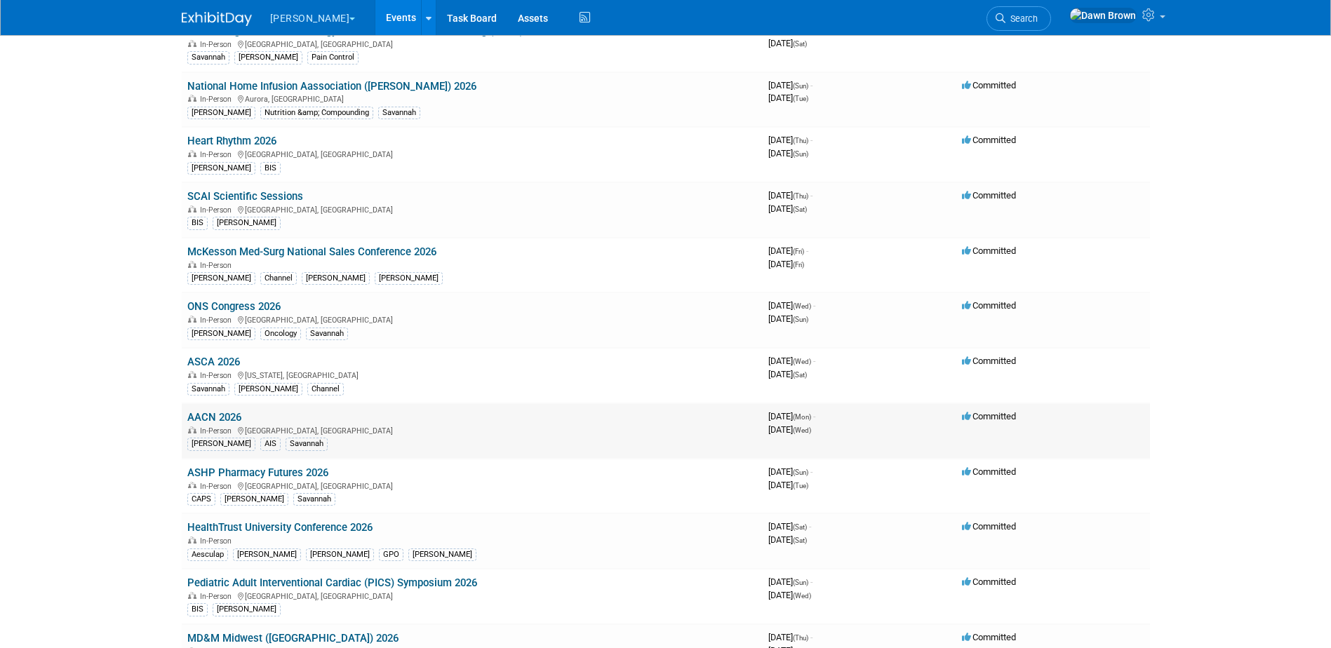
scroll to position [982, 0]
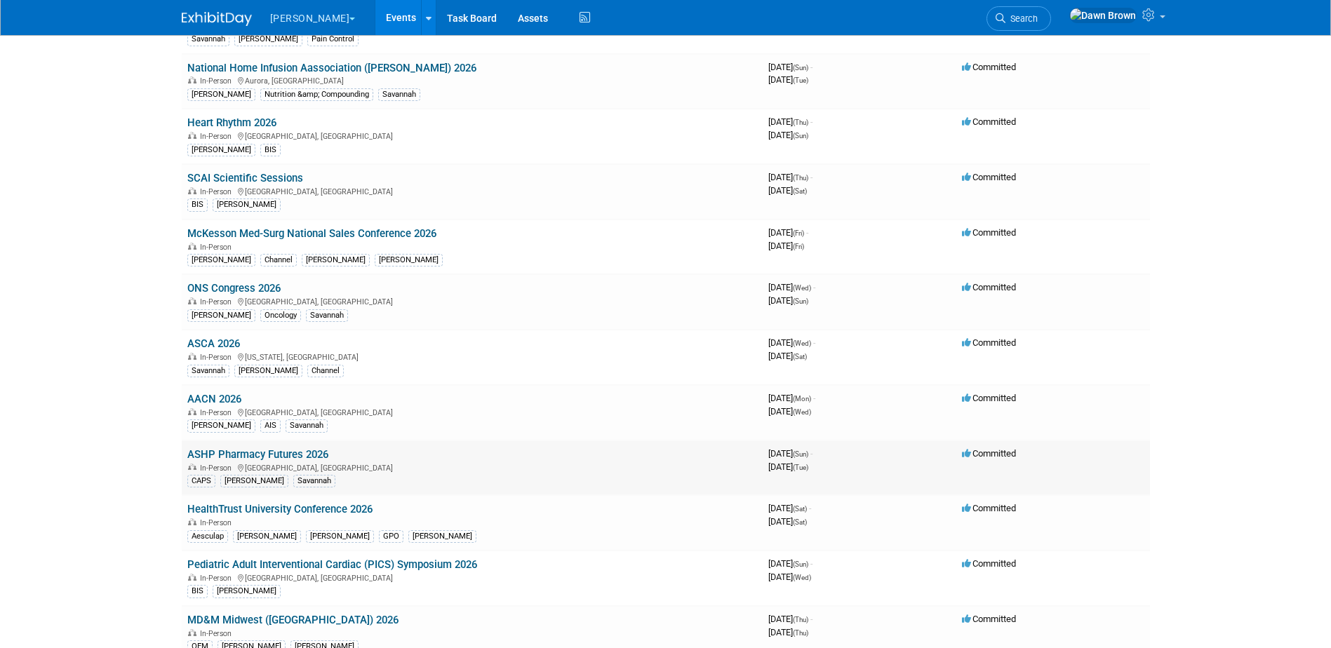
click at [313, 448] on link "ASHP Pharmacy Futures 2026" at bounding box center [257, 454] width 141 height 13
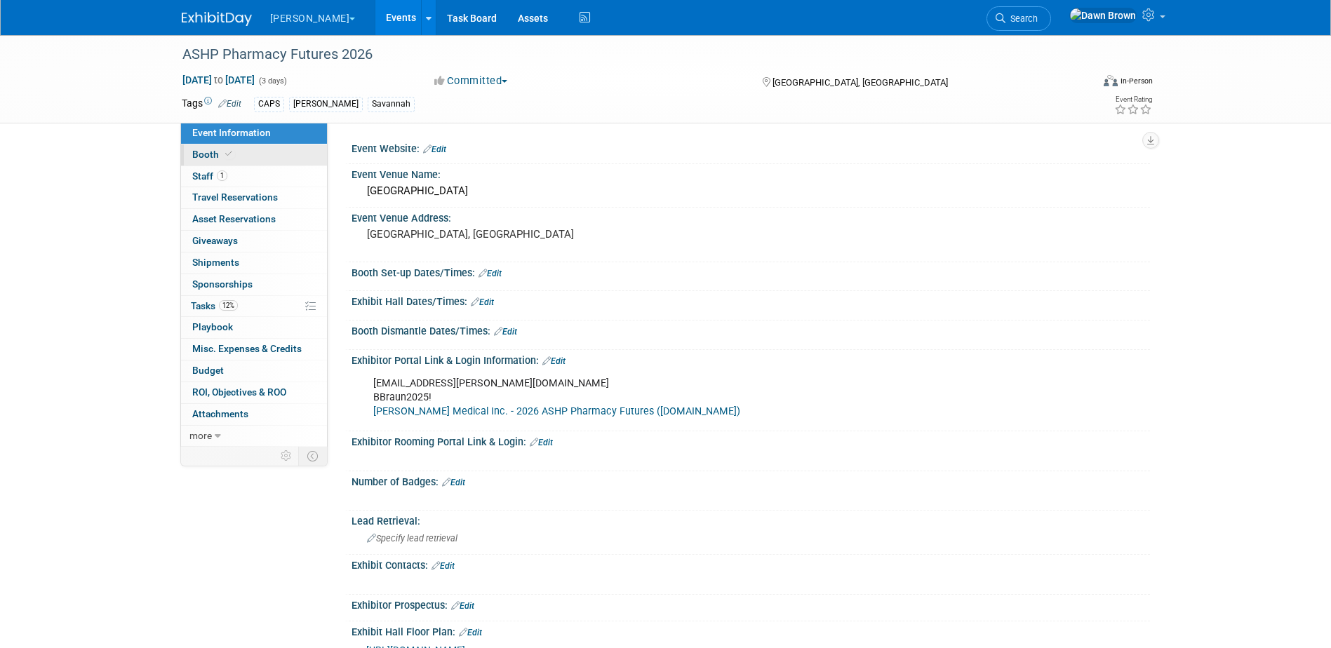
click at [216, 148] on link "Booth" at bounding box center [254, 154] width 146 height 21
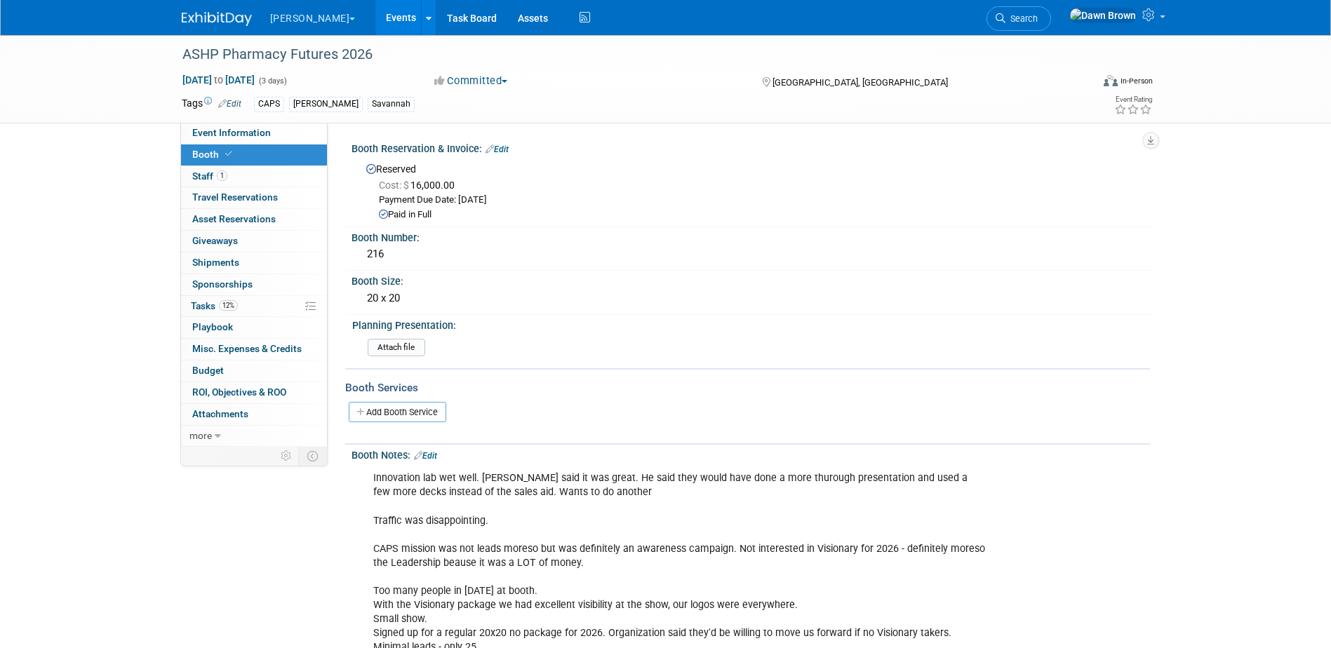
click at [375, 17] on link "Events" at bounding box center [400, 17] width 51 height 35
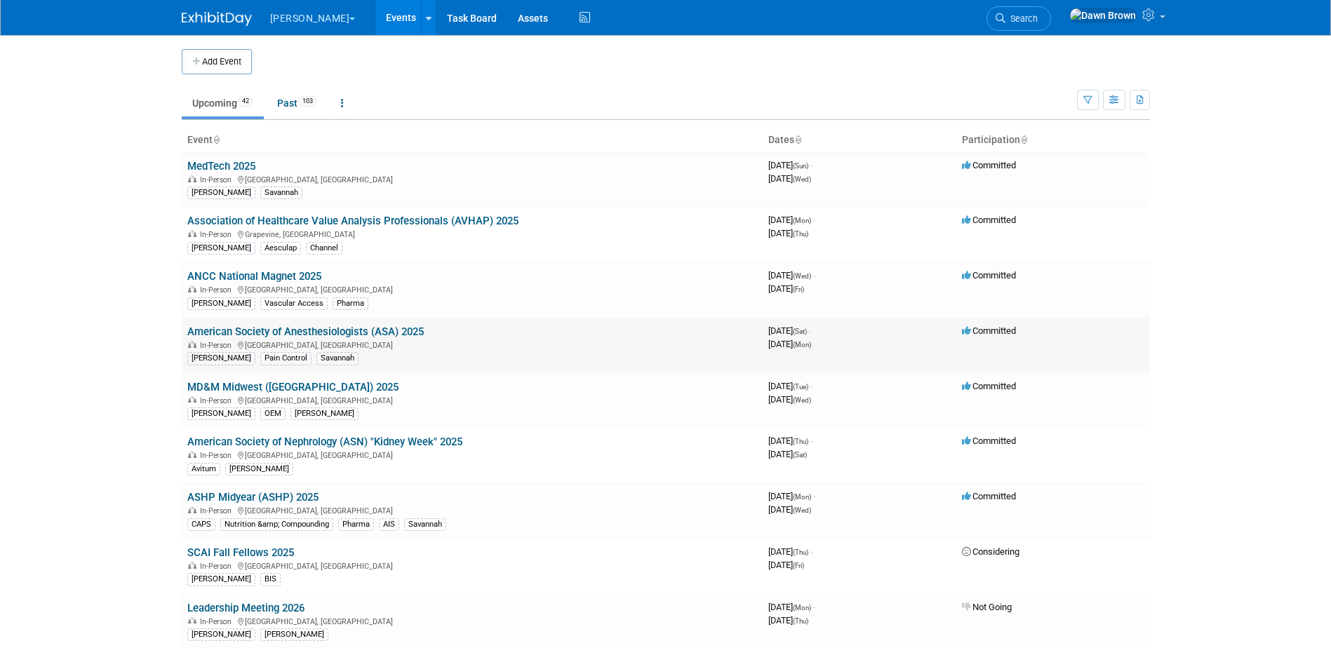
click at [392, 329] on link "American Society of Anesthesiologists (ASA) 2025" at bounding box center [305, 331] width 236 height 13
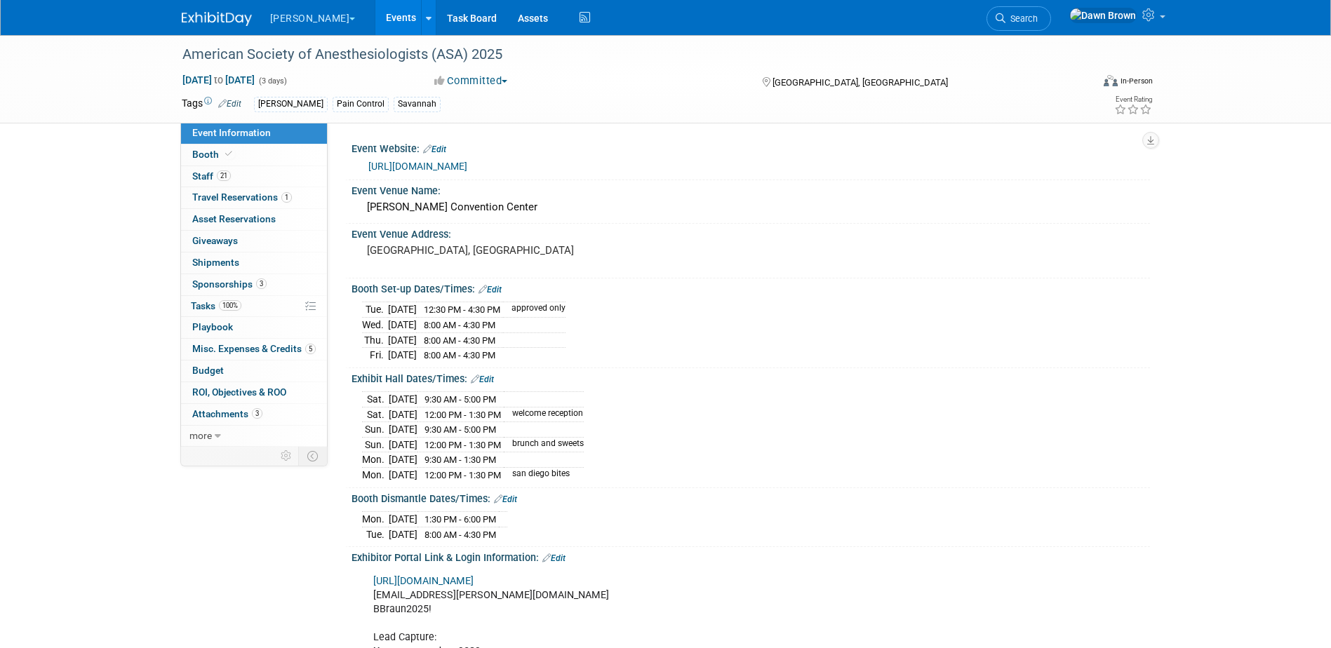
click at [260, 343] on link "5 Misc. Expenses & Credits 5" at bounding box center [254, 349] width 146 height 21
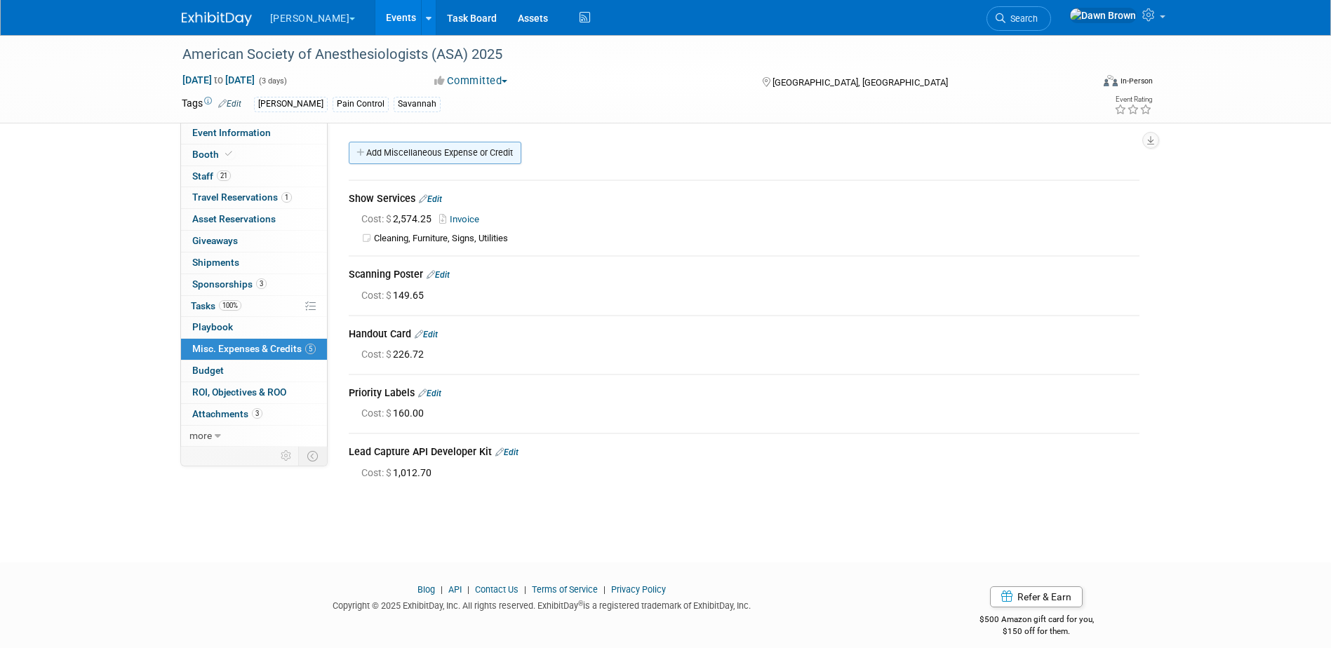
click at [448, 156] on link "Add Miscellaneous Expense or Credit" at bounding box center [435, 153] width 173 height 22
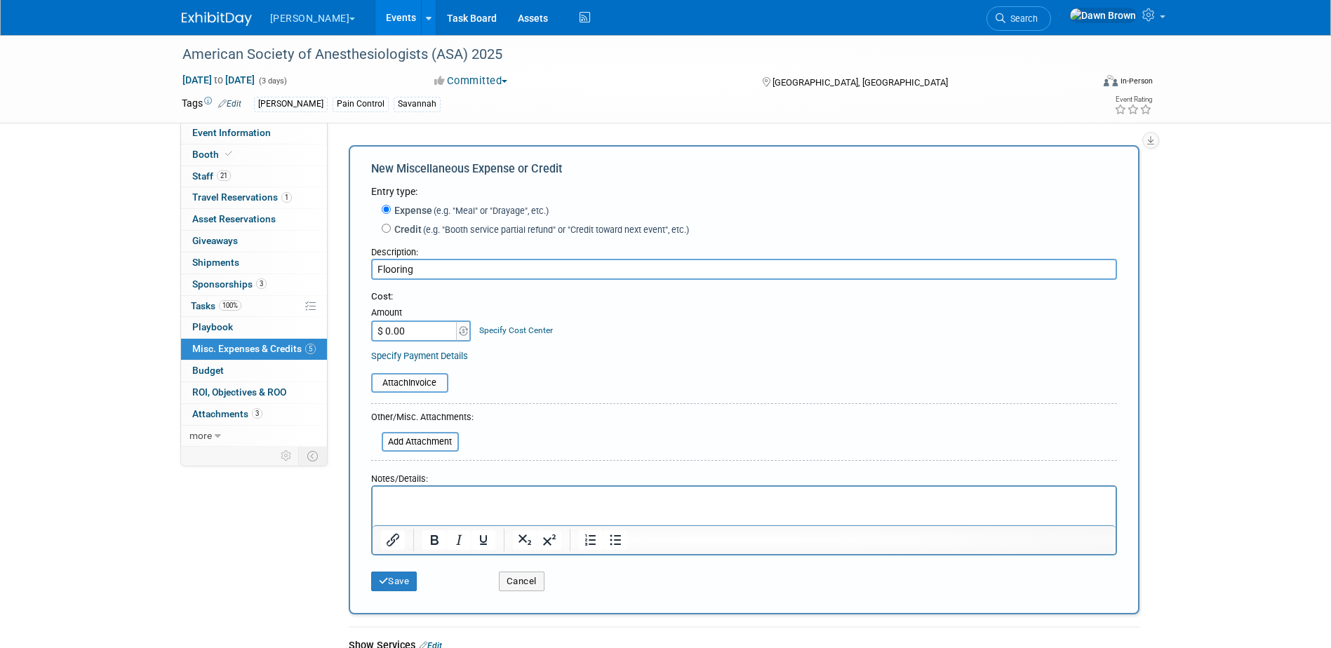
type input "Flooring"
click at [436, 329] on input "$ 0.00" at bounding box center [415, 331] width 88 height 21
type input "$ 2,361.70"
click at [492, 330] on link "Specify Cost Center" at bounding box center [516, 330] width 74 height 10
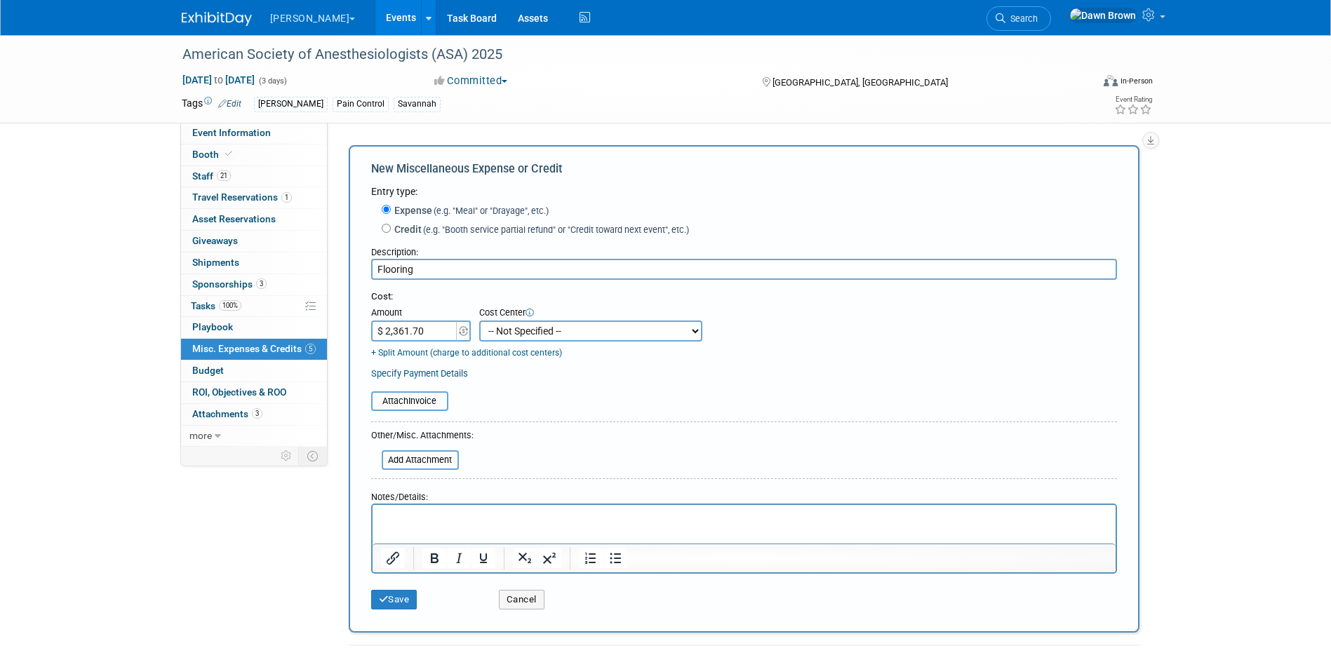
click at [492, 330] on select "-- Not Specified -- #3229006551 (Corp. Communications) #328006813 (BIS) #329006…" at bounding box center [590, 331] width 223 height 21
select select "18965935"
click at [479, 321] on select "-- Not Specified -- #3229006551 (Corp. Communications) #328006813 (BIS) #329006…" at bounding box center [590, 331] width 223 height 21
click at [422, 403] on input "file" at bounding box center [363, 401] width 167 height 17
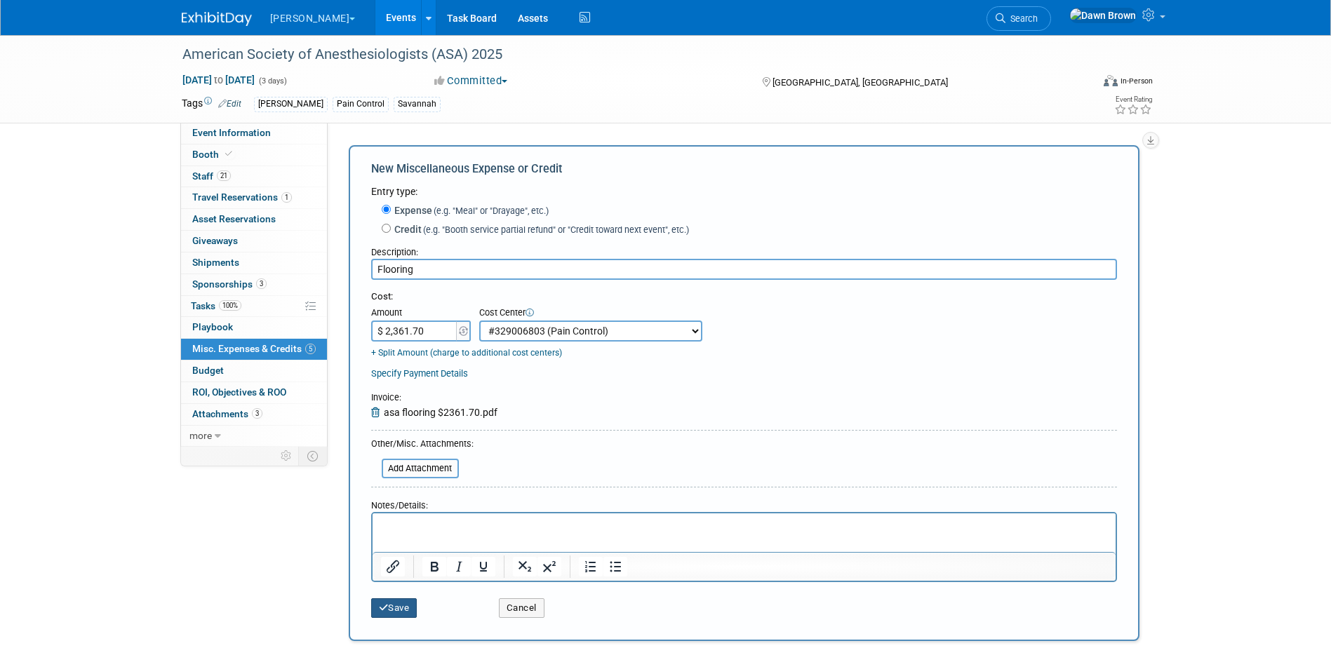
click at [396, 612] on button "Save" at bounding box center [394, 608] width 46 height 20
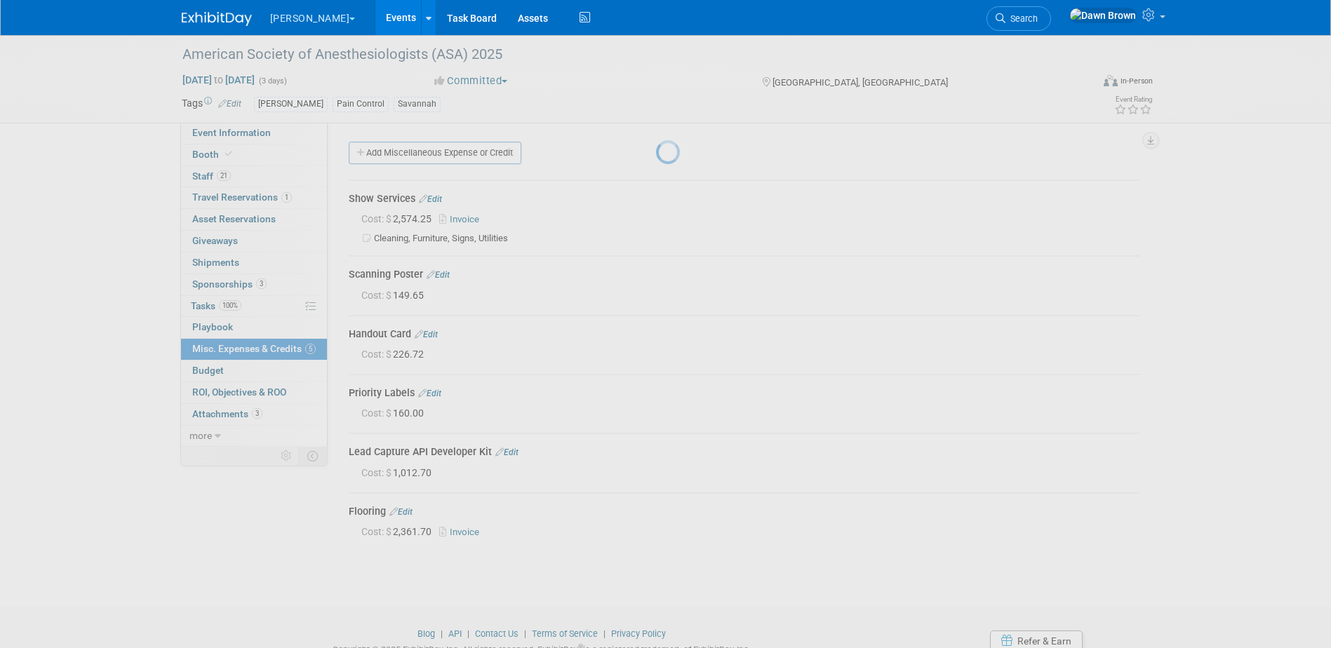
scroll to position [55, 0]
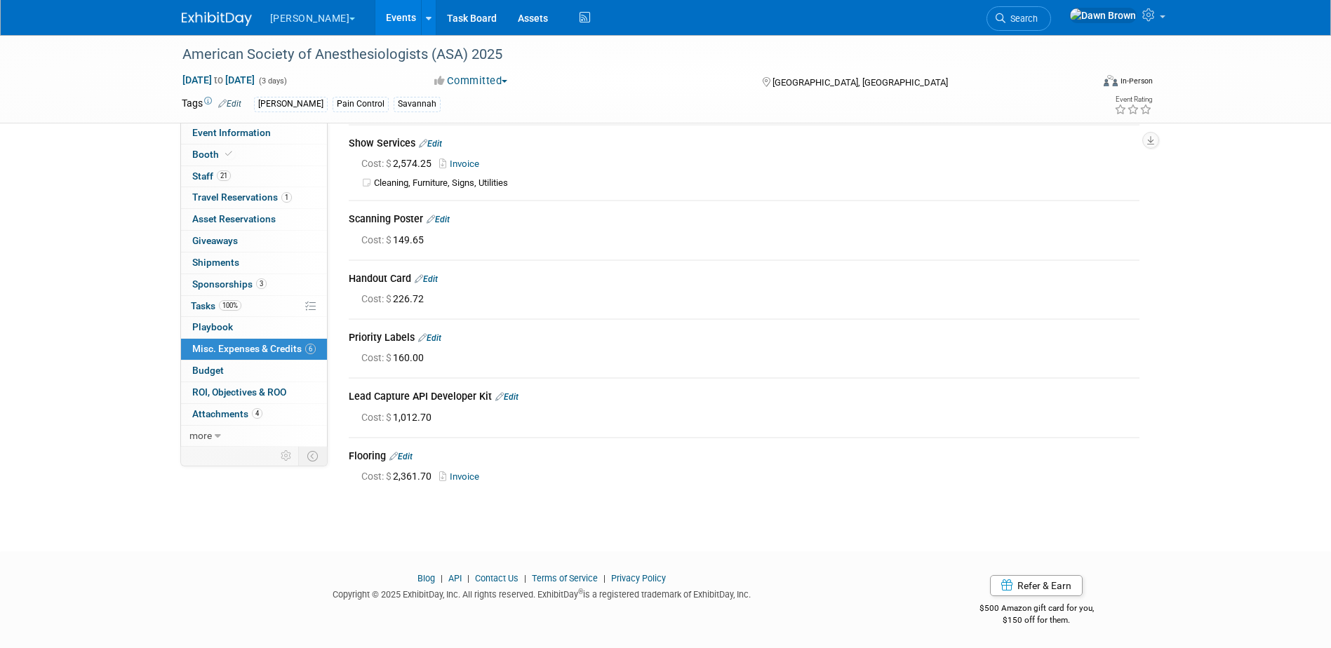
click at [375, 18] on link "Events" at bounding box center [400, 17] width 51 height 35
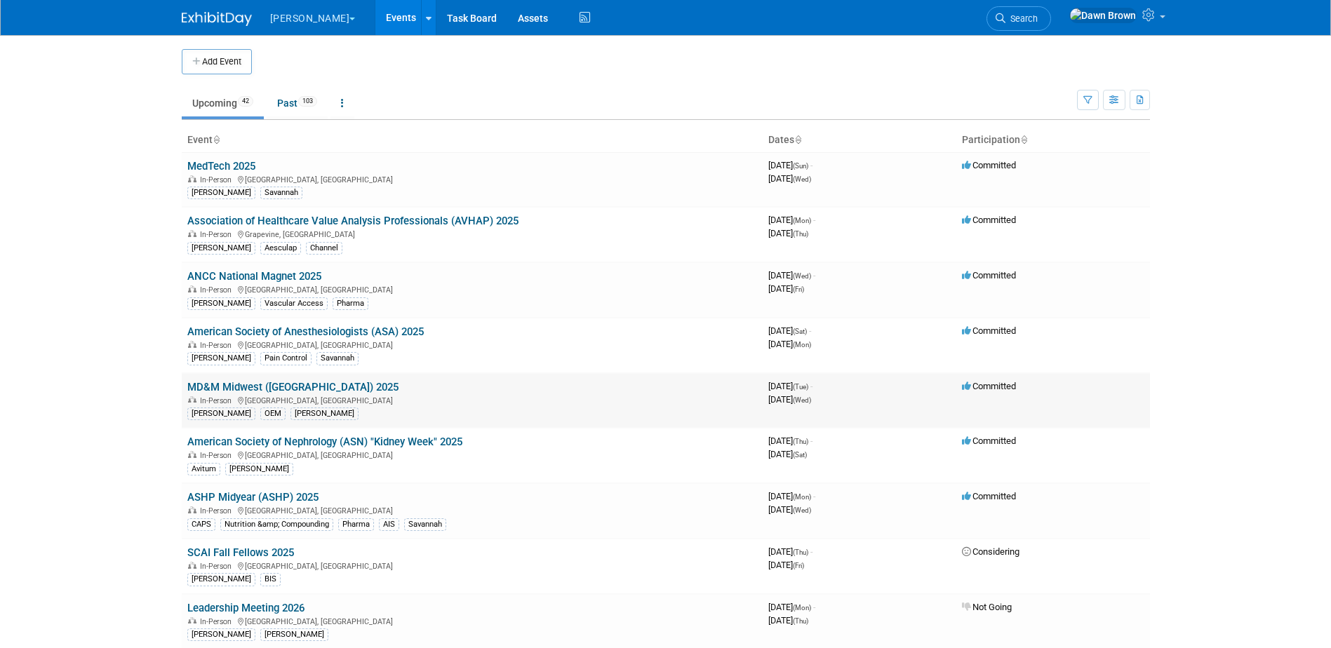
click at [278, 384] on link "MD&M Midwest ([GEOGRAPHIC_DATA]) 2025" at bounding box center [292, 387] width 211 height 13
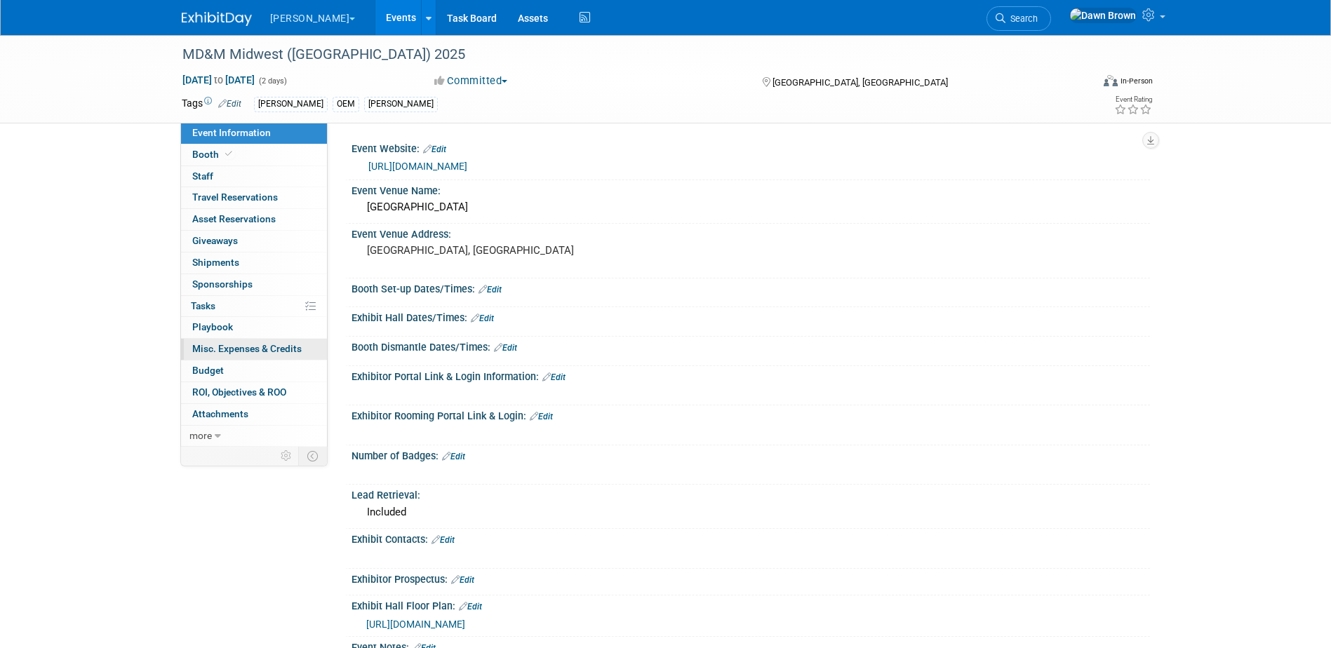
click at [260, 343] on span "Misc. Expenses & Credits 0" at bounding box center [246, 348] width 109 height 11
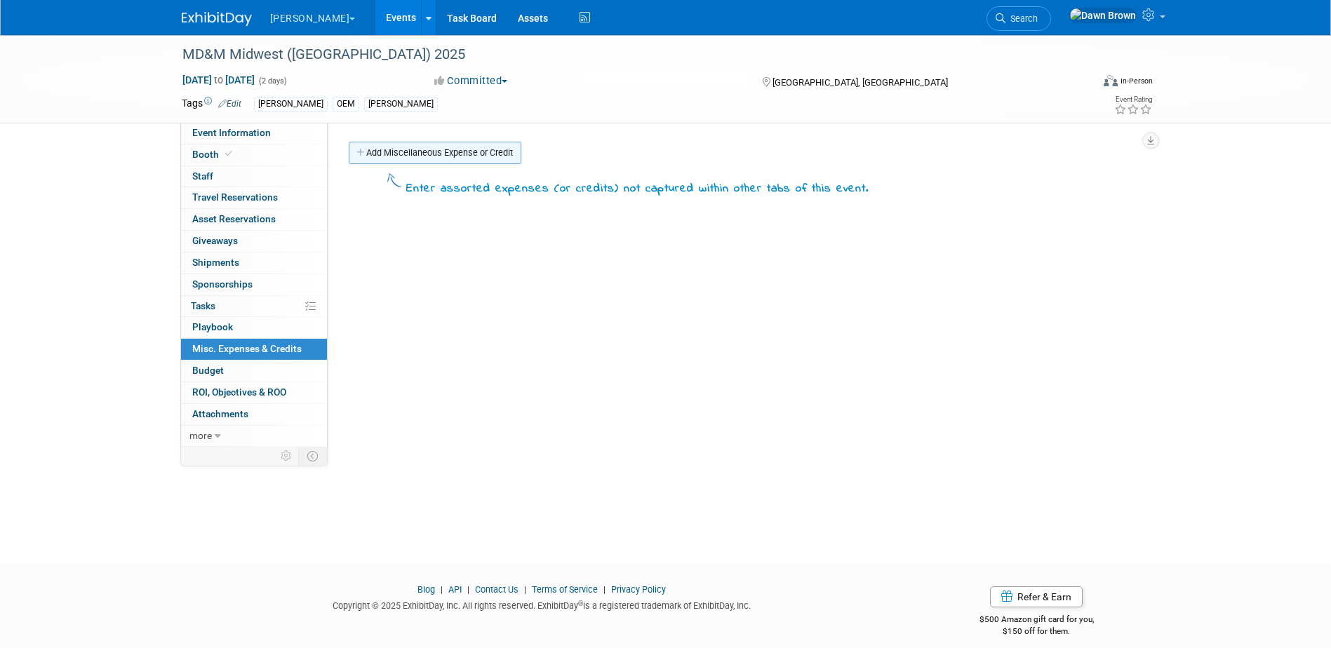
click at [380, 151] on link "Add Miscellaneous Expense or Credit" at bounding box center [435, 153] width 173 height 22
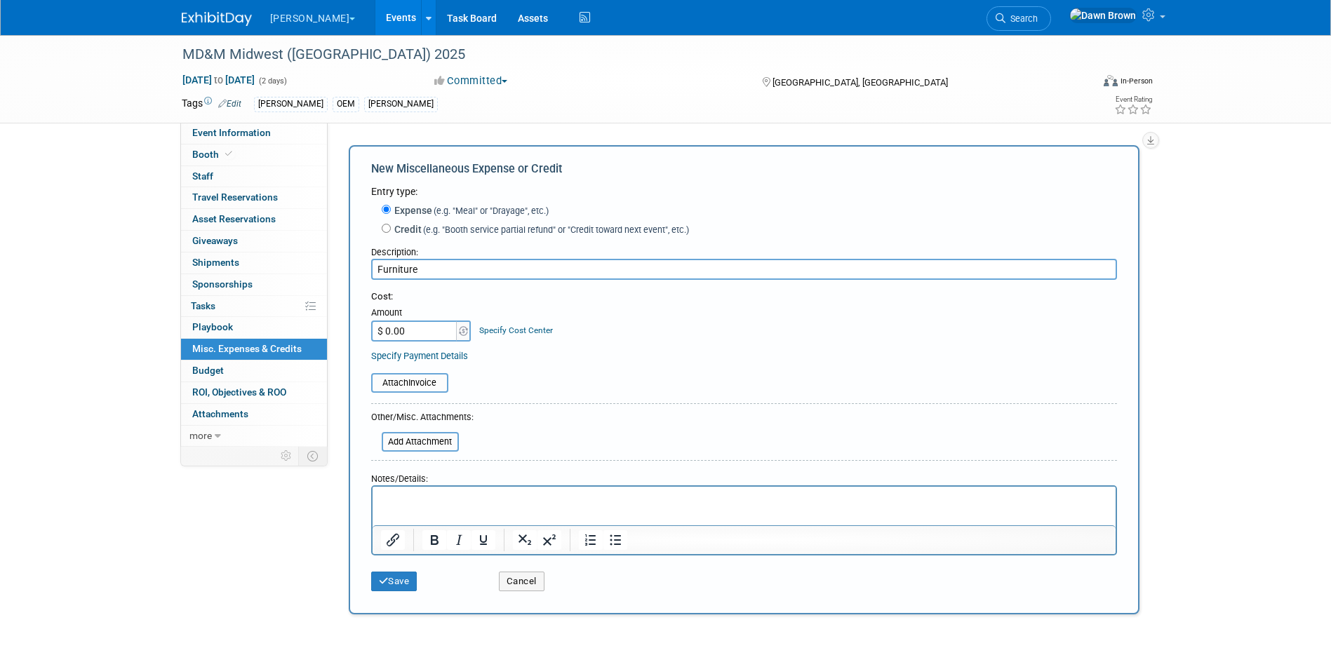
type input "Furniture"
click at [423, 332] on input "$ 0.00" at bounding box center [415, 331] width 88 height 21
type input "$ 1,173.85"
click at [494, 330] on link "Specify Cost Center" at bounding box center [516, 330] width 74 height 10
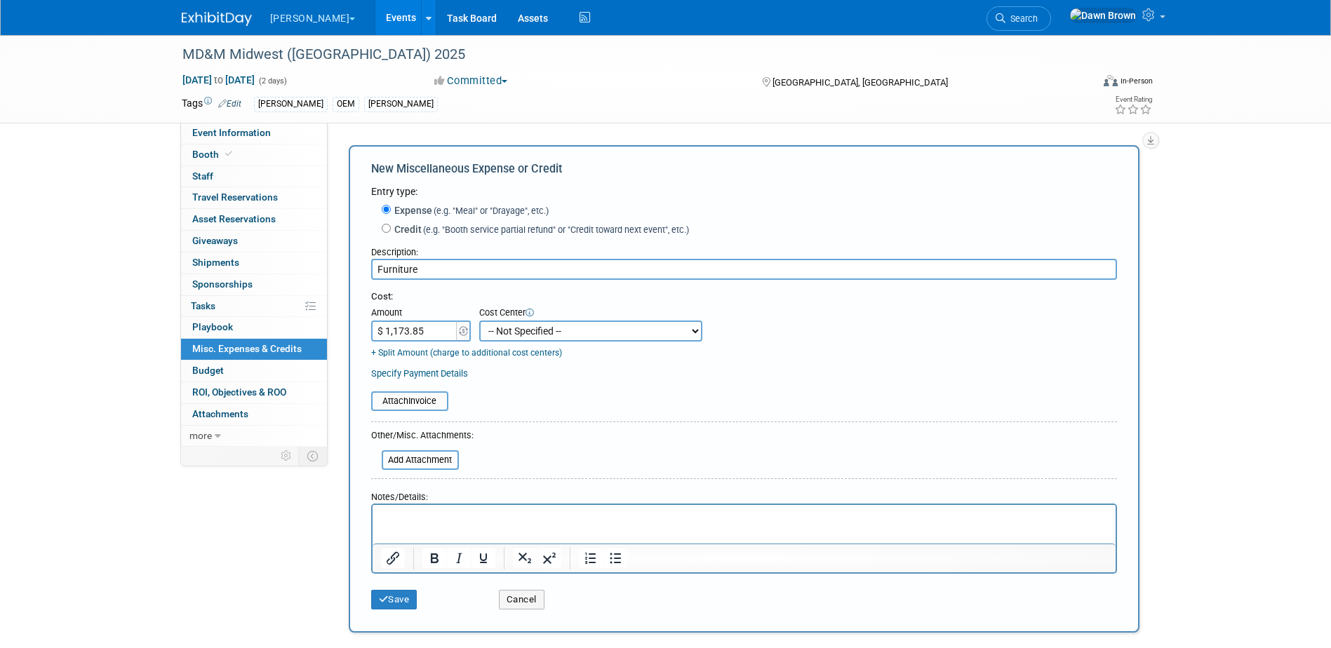
click at [494, 330] on select "-- Not Specified -- #3229006551 (Corp. Communications) #328006813 (BIS) #329006…" at bounding box center [590, 331] width 223 height 21
select select "18965929"
click at [479, 321] on select "-- Not Specified -- #3229006551 (Corp. Communications) #328006813 (BIS) #329006…" at bounding box center [590, 331] width 223 height 21
click at [419, 400] on input "file" at bounding box center [363, 401] width 167 height 17
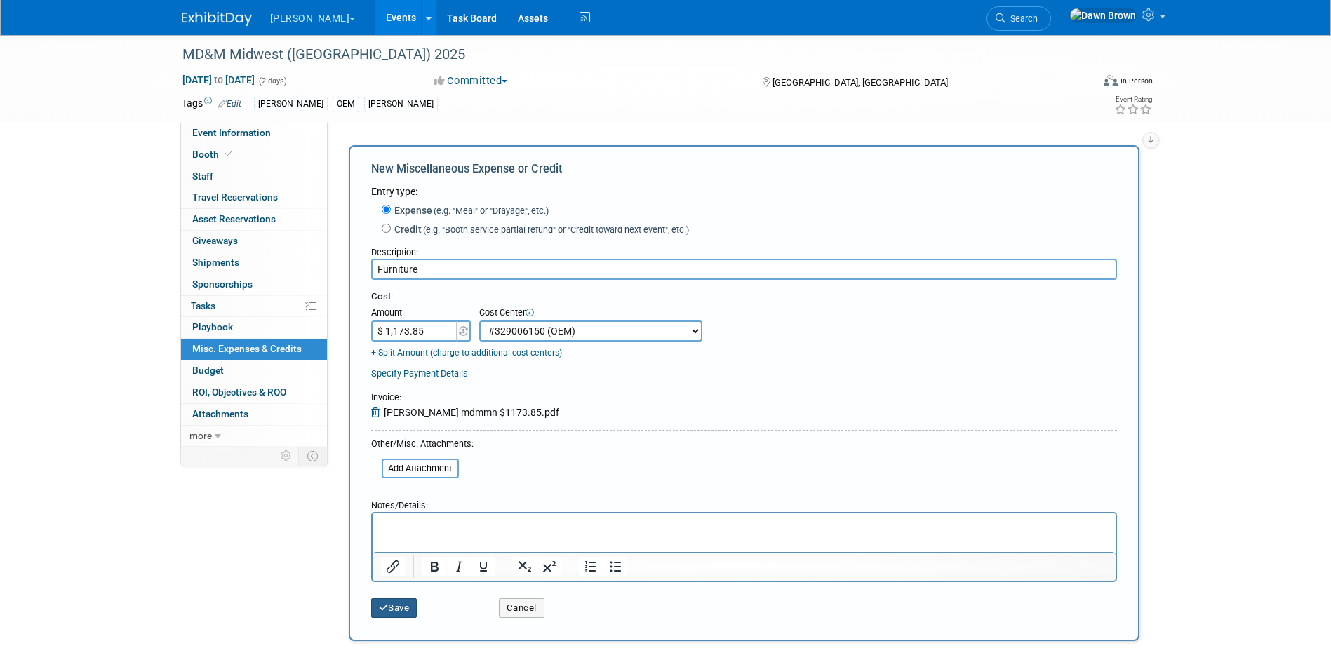
click at [408, 603] on button "Save" at bounding box center [394, 608] width 46 height 20
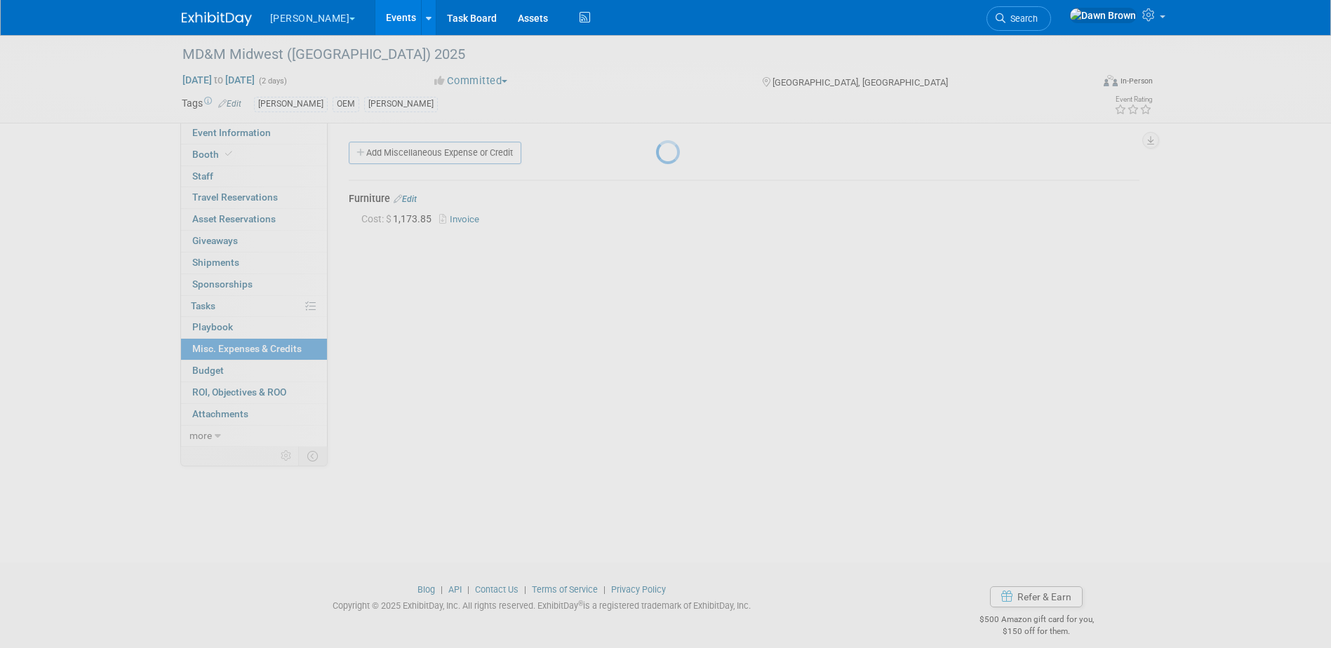
scroll to position [13, 0]
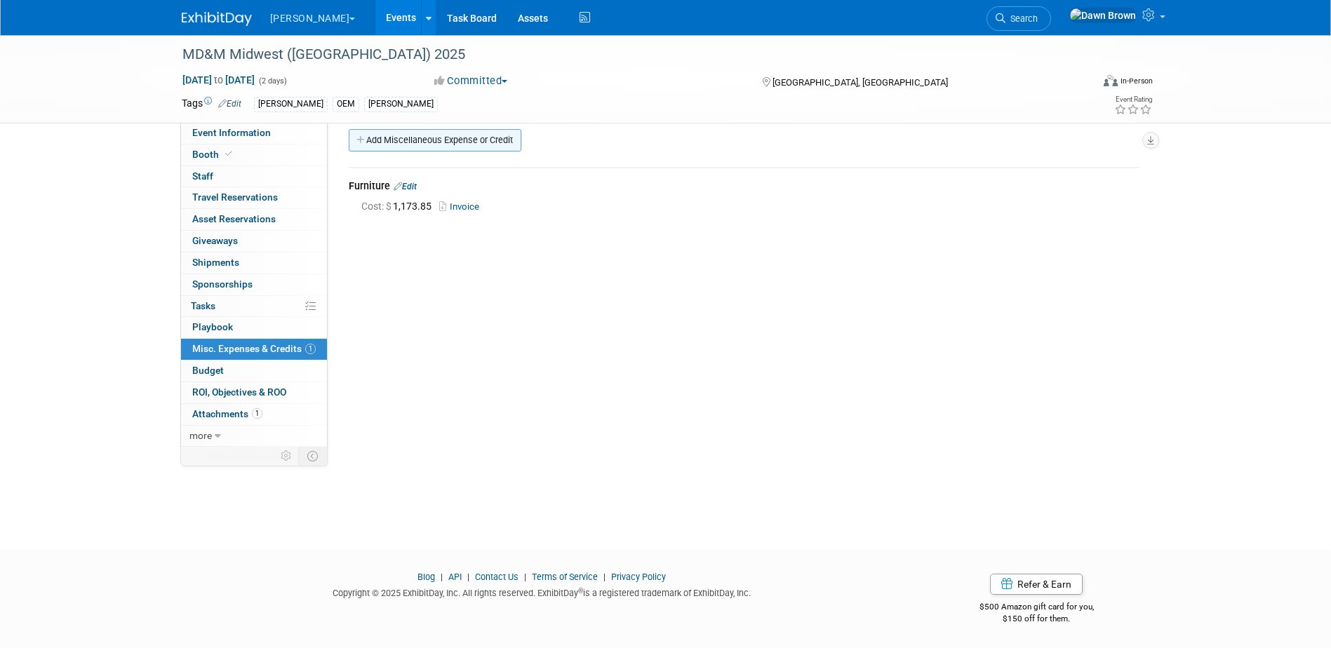
click at [406, 137] on link "Add Miscellaneous Expense or Credit" at bounding box center [435, 140] width 173 height 22
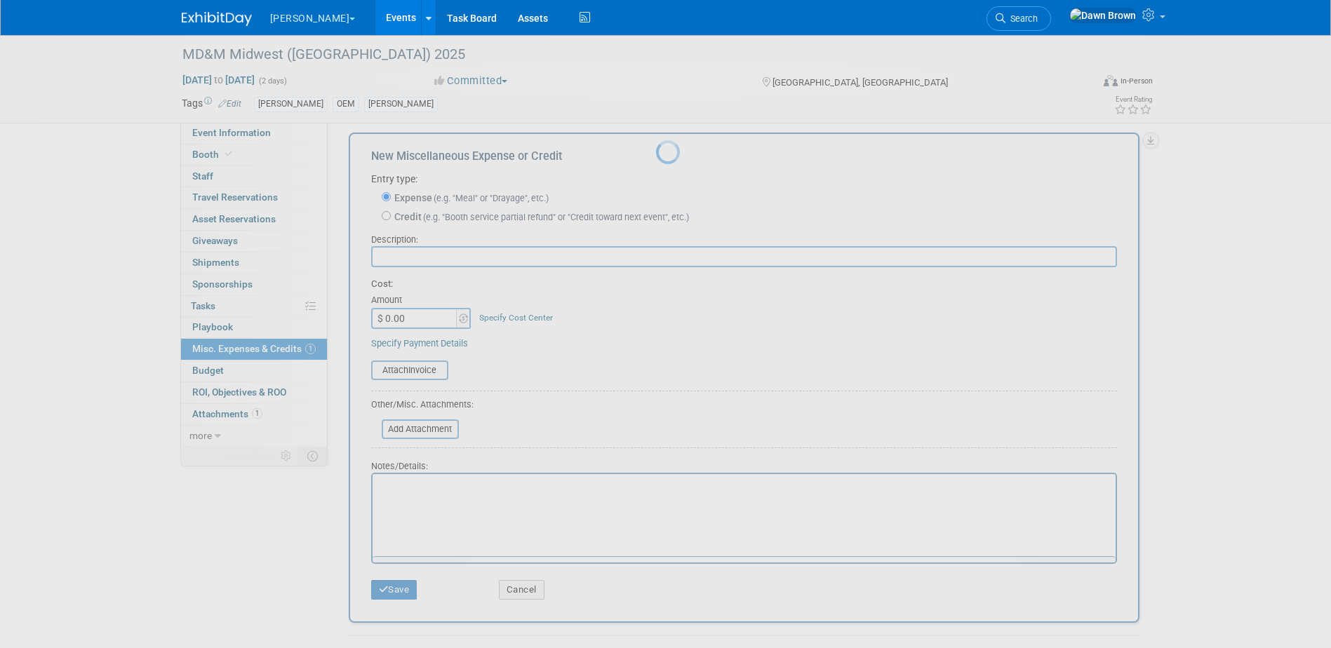
scroll to position [0, 0]
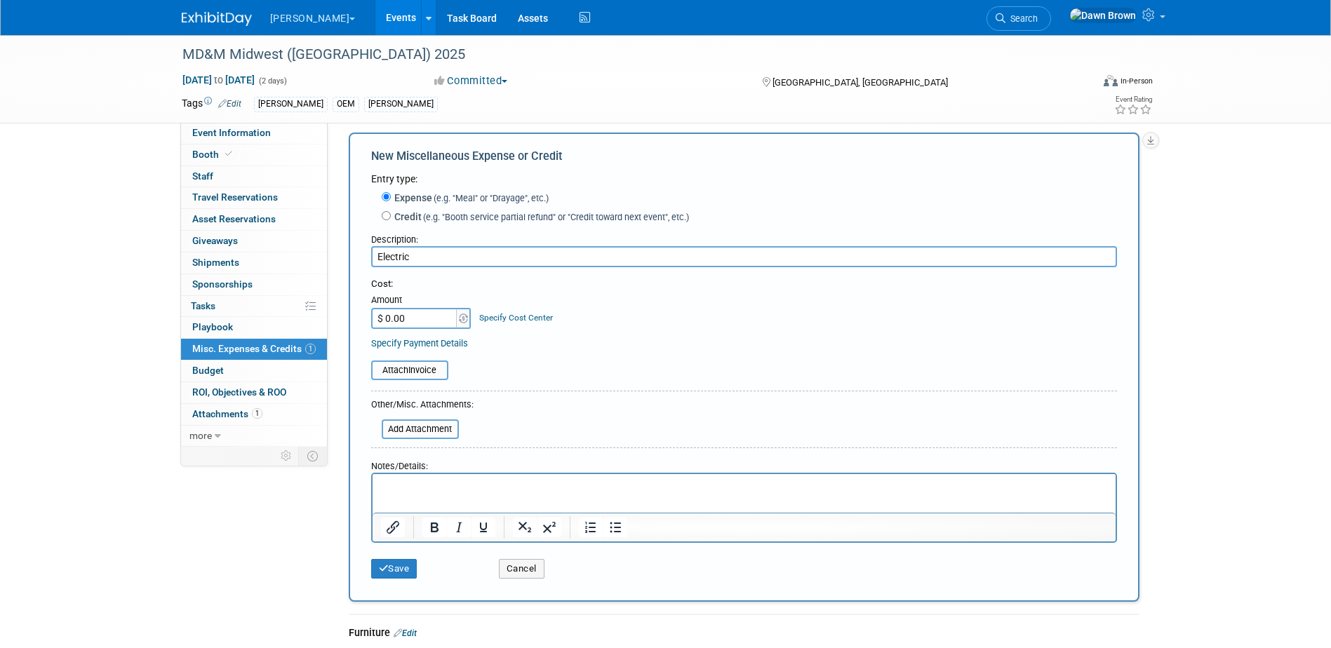
type input "Electric"
click at [433, 326] on input "$ 0.00" at bounding box center [415, 318] width 88 height 21
type input "$ 892.00"
click at [479, 317] on link "Specify Cost Center" at bounding box center [516, 318] width 74 height 10
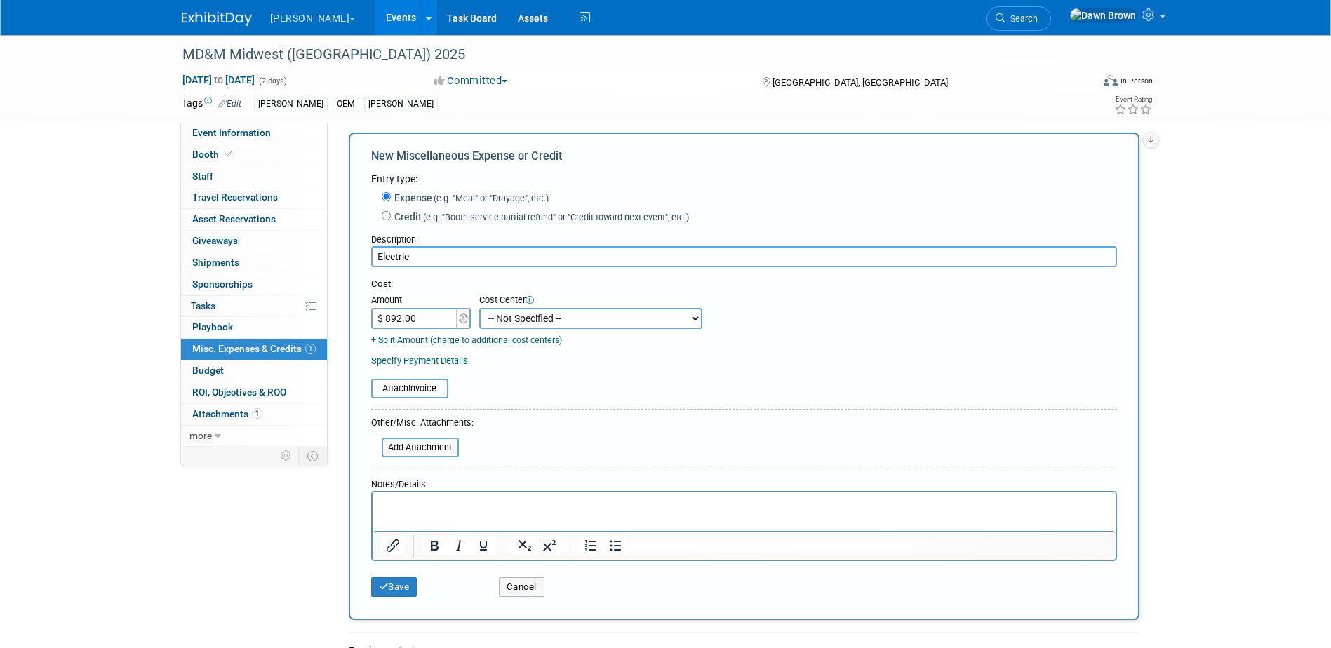
click at [479, 317] on select "-- Not Specified -- #3229006551 (Corp. Communications) #328006813 (BIS) #329006…" at bounding box center [590, 318] width 223 height 21
select select "18965929"
click at [479, 309] on select "-- Not Specified -- #3229006551 (Corp. Communications) #328006813 (BIS) #329006…" at bounding box center [590, 318] width 223 height 21
click at [428, 393] on input "file" at bounding box center [363, 388] width 167 height 17
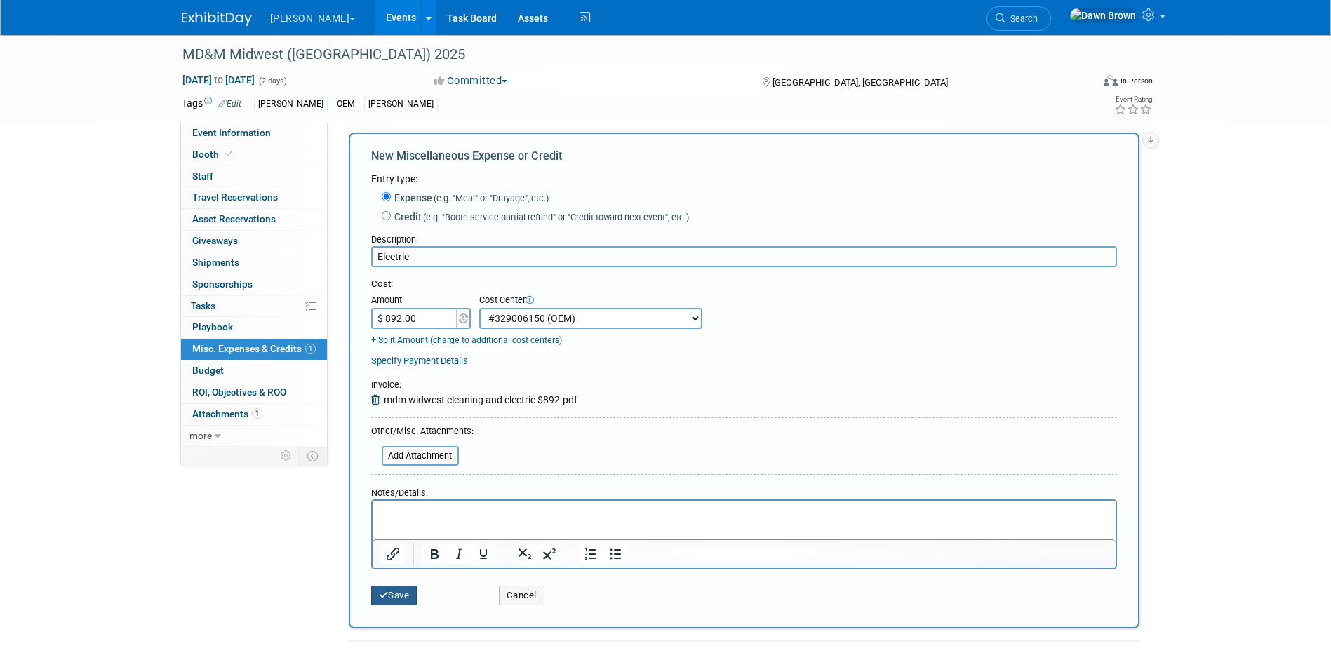
click at [402, 597] on button "Save" at bounding box center [394, 596] width 46 height 20
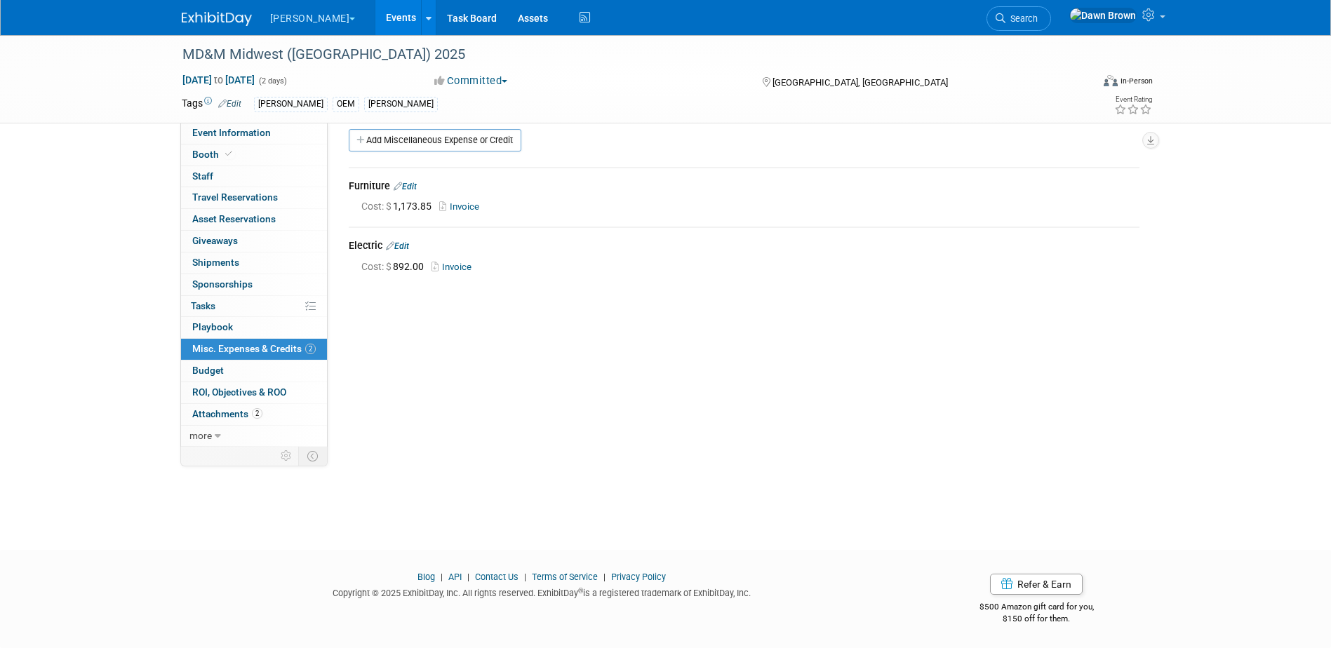
click at [375, 16] on link "Events" at bounding box center [400, 17] width 51 height 35
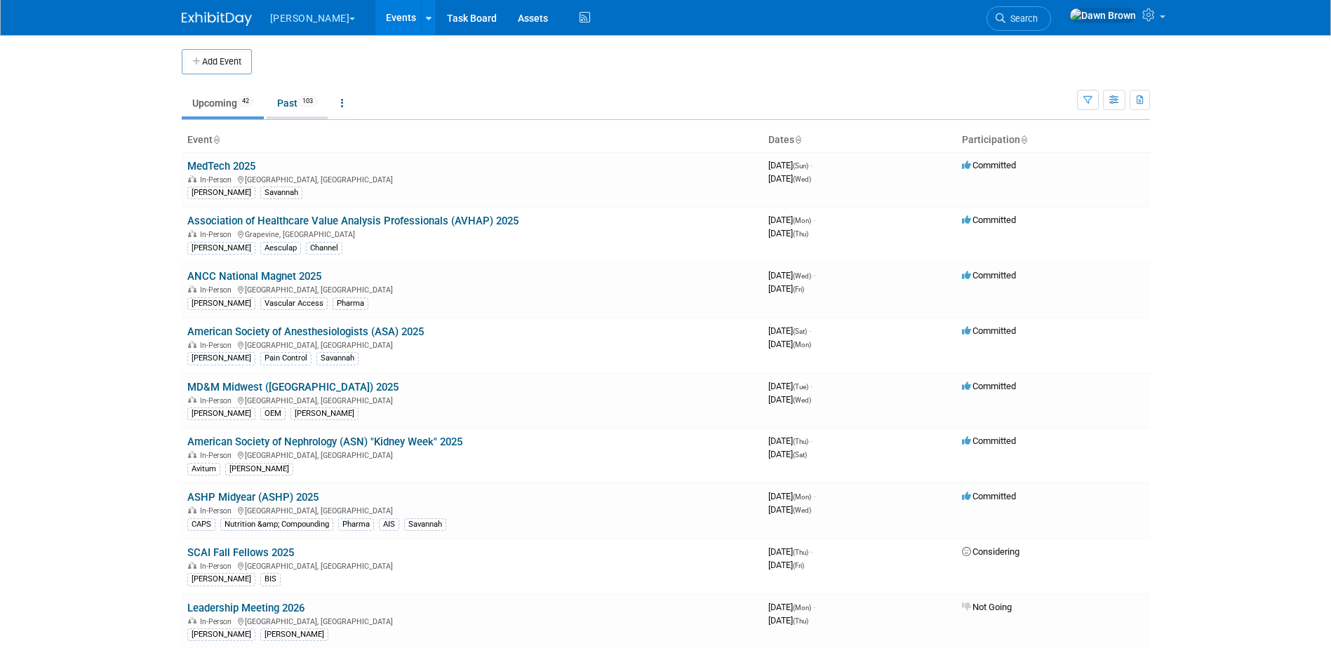
click at [291, 108] on link "Past 103" at bounding box center [297, 103] width 61 height 27
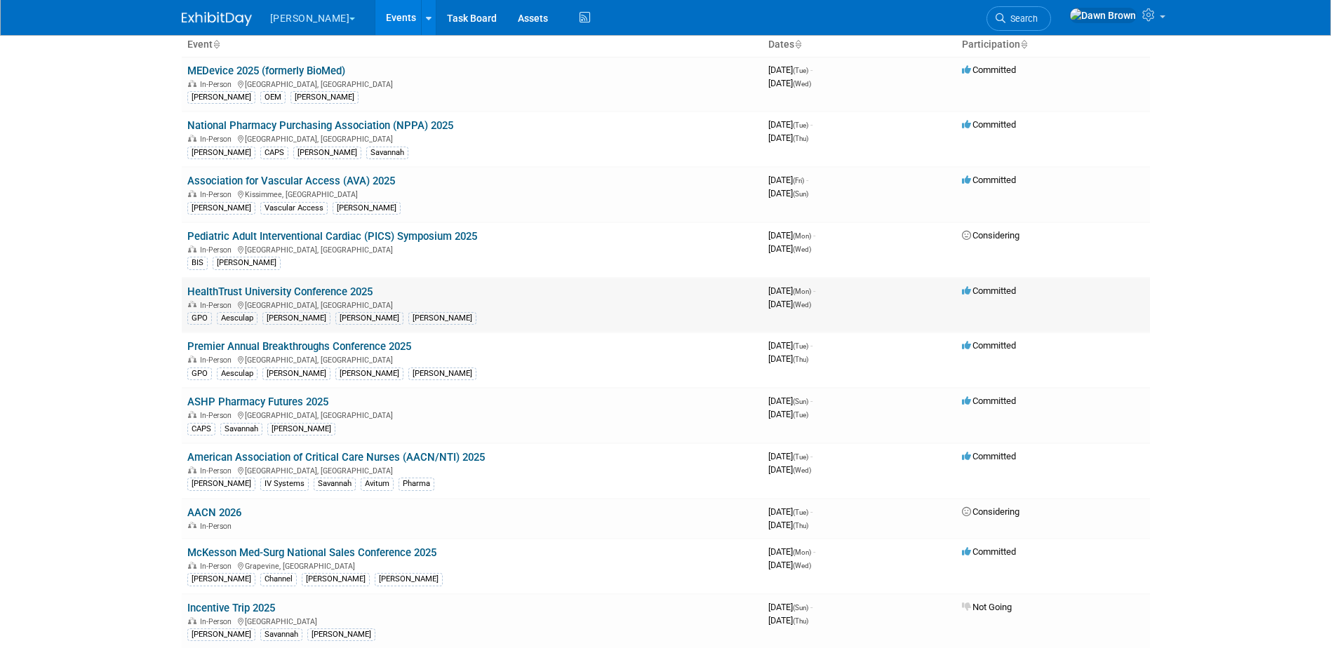
scroll to position [123, 0]
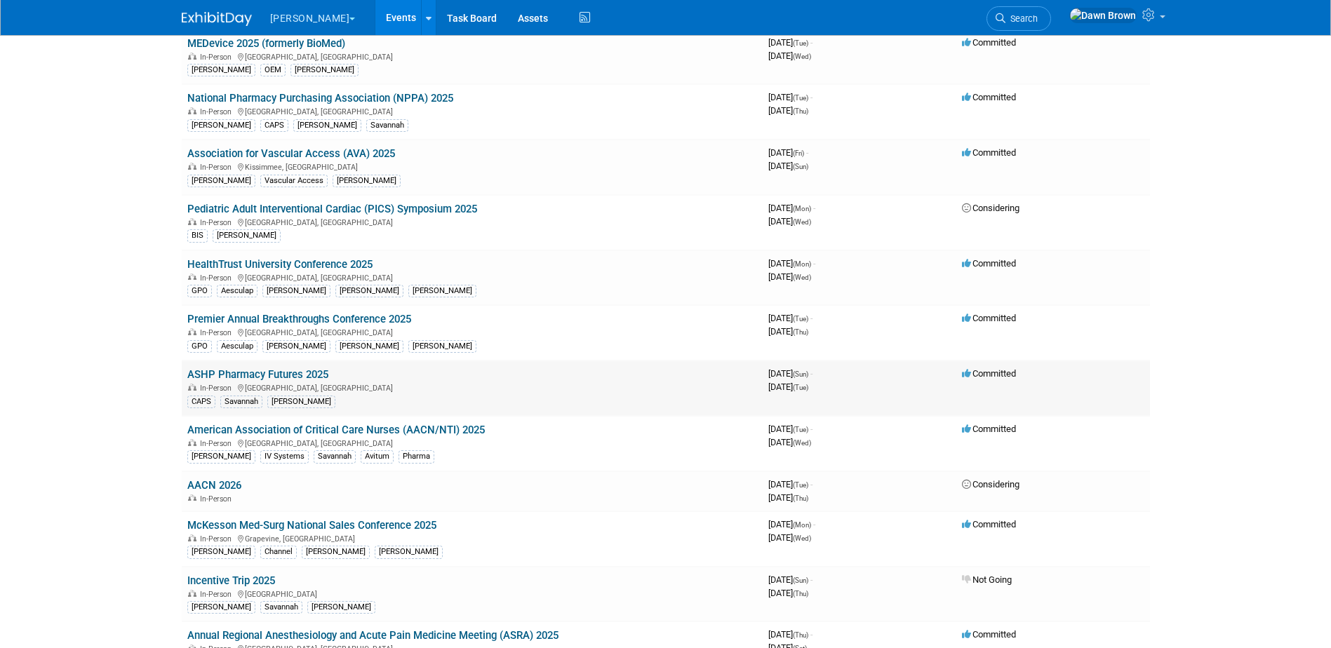
click at [306, 377] on link "ASHP Pharmacy Futures 2025" at bounding box center [257, 374] width 141 height 13
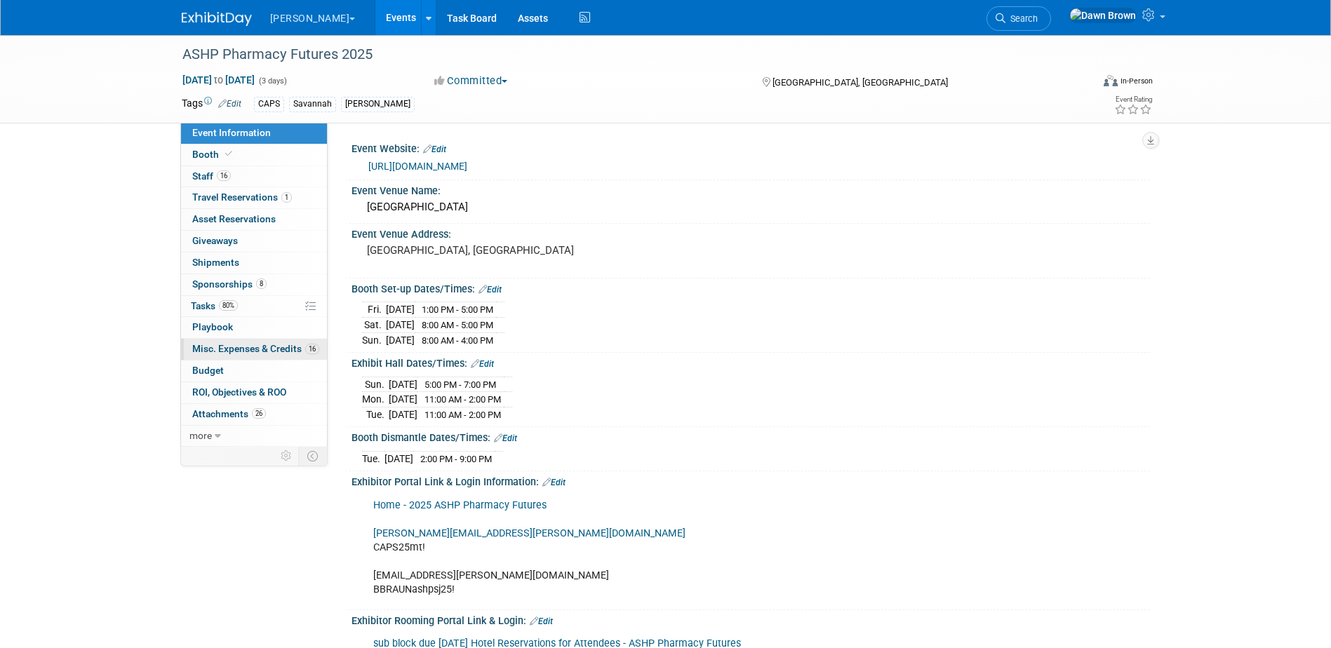
click at [278, 344] on span "Misc. Expenses & Credits 16" at bounding box center [255, 348] width 127 height 11
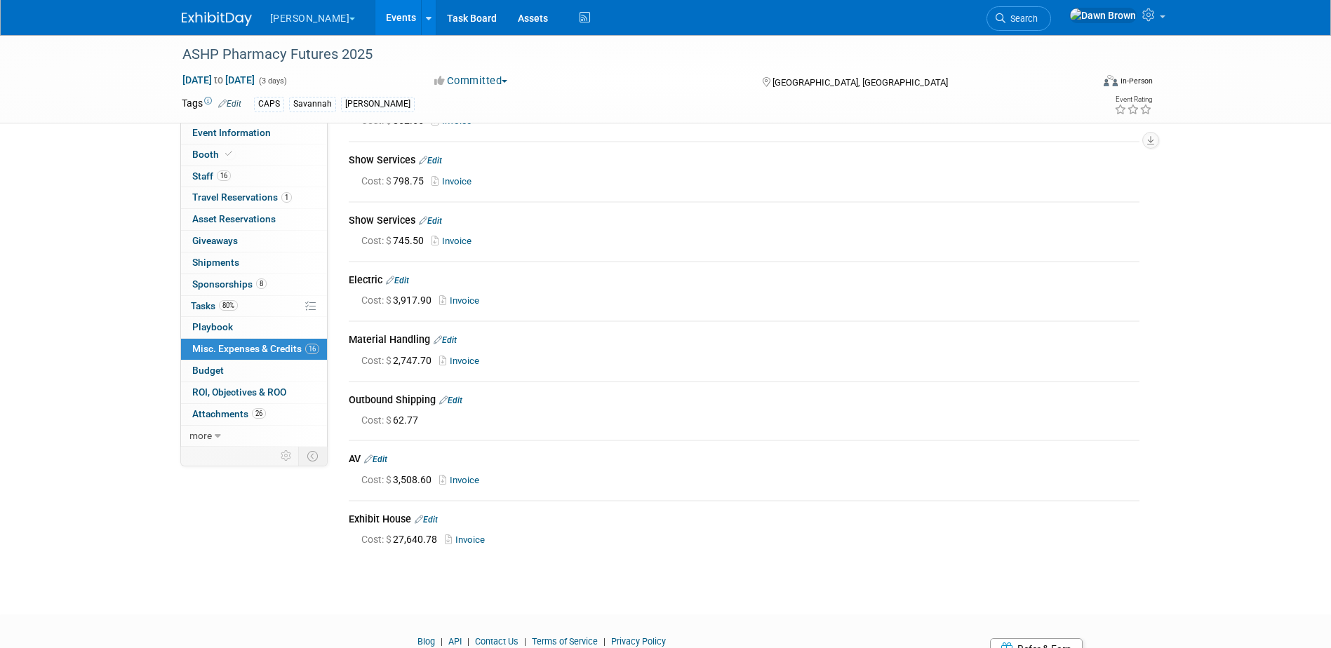
scroll to position [596, 0]
click at [458, 353] on link "Invoice" at bounding box center [462, 358] width 46 height 11
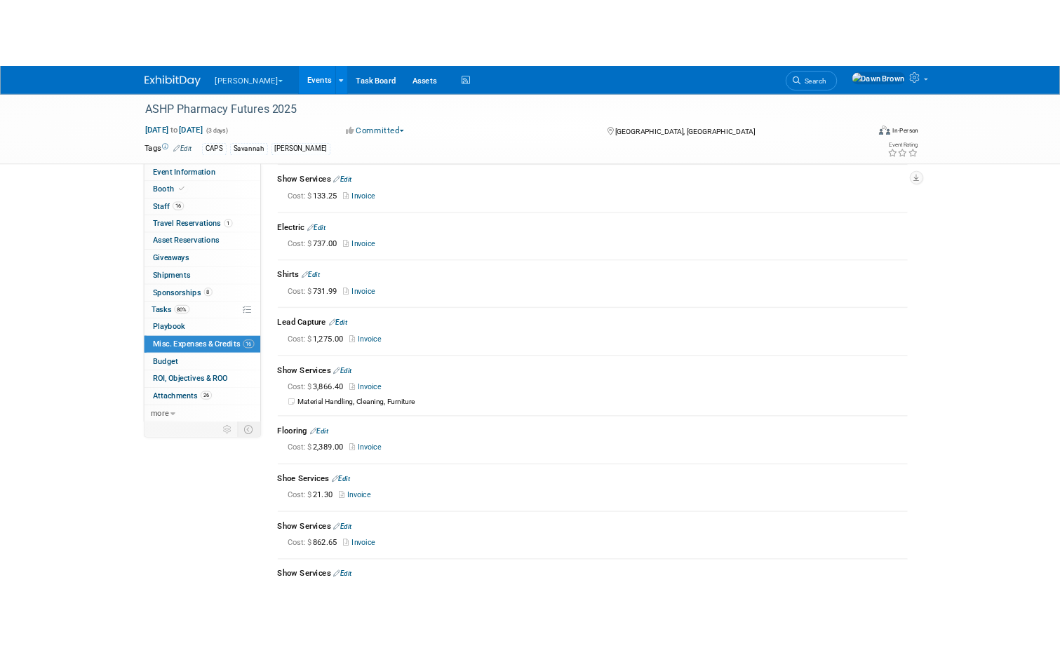
scroll to position [123, 0]
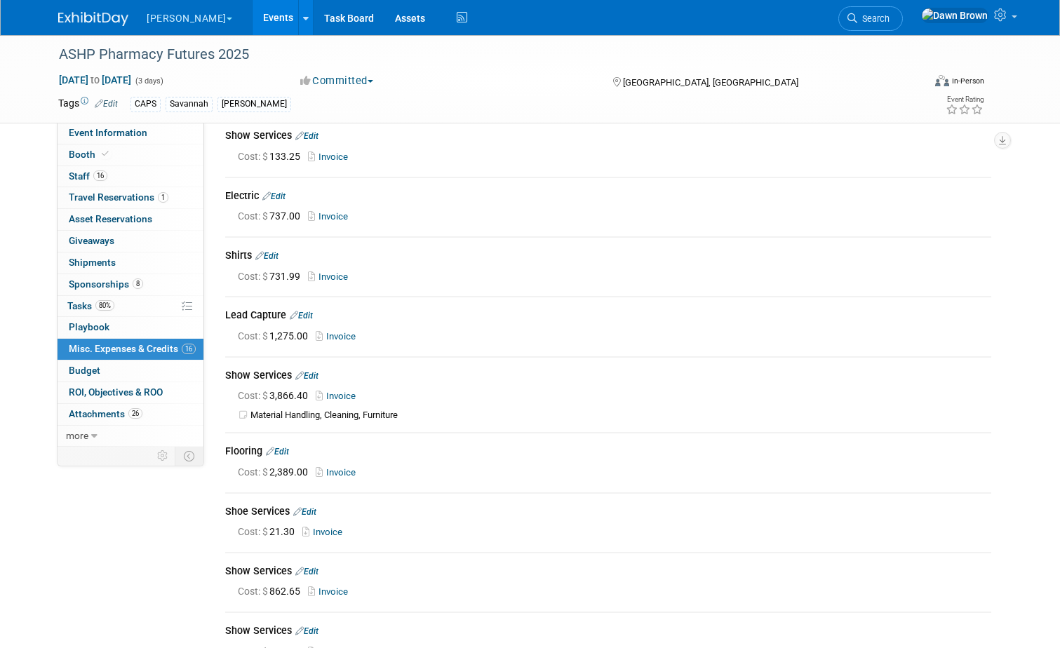
click at [541, 285] on td "Shirts Edit Cost: $ 731.99 Invoice" at bounding box center [608, 266] width 766 height 59
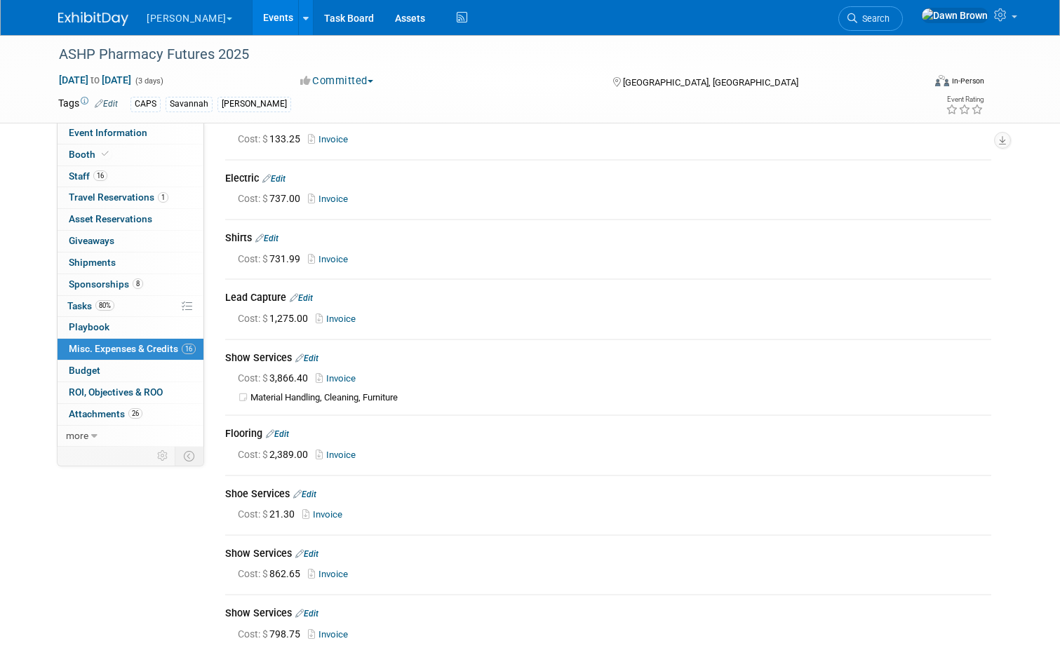
scroll to position [69, 0]
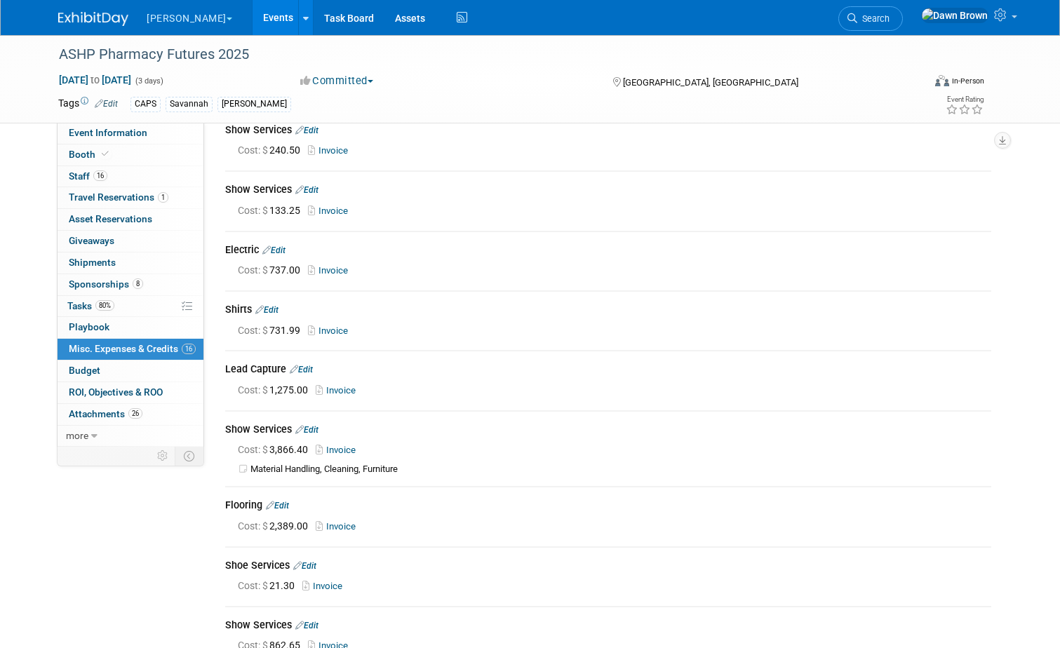
click at [252, 19] on link "Events" at bounding box center [277, 17] width 51 height 35
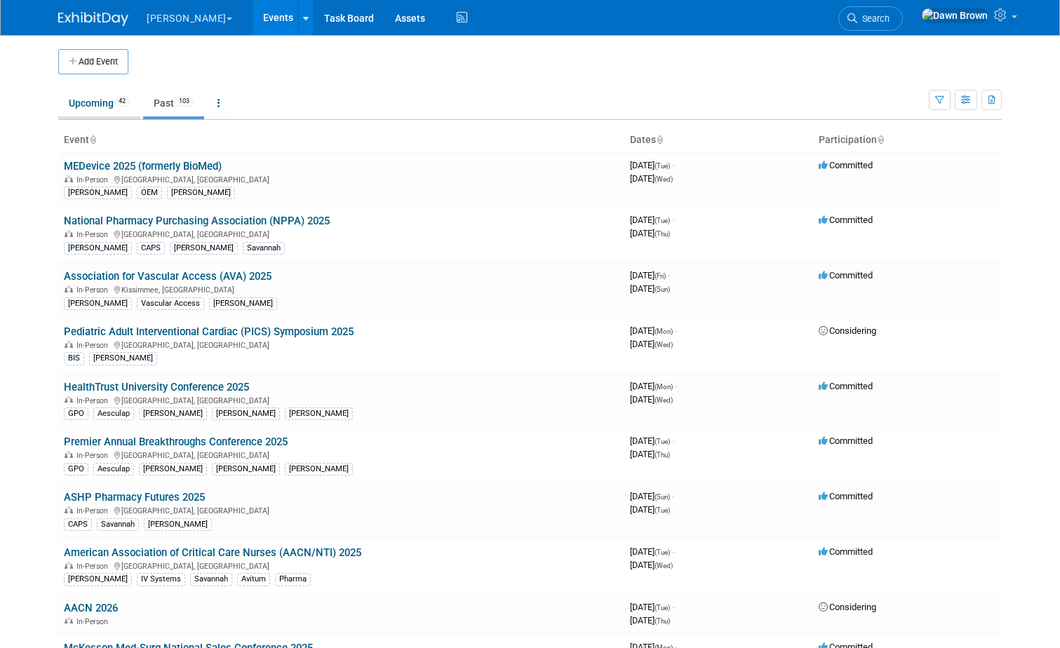
click at [85, 100] on link "Upcoming 42" at bounding box center [99, 103] width 82 height 27
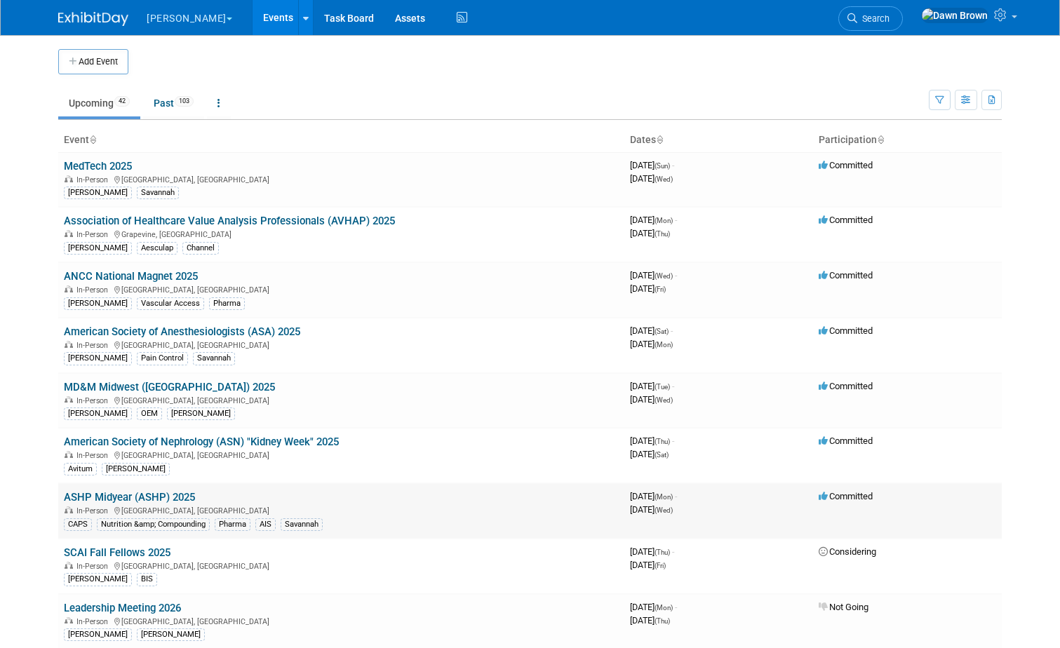
click at [160, 496] on link "ASHP Midyear (ASHP) 2025" at bounding box center [129, 497] width 131 height 13
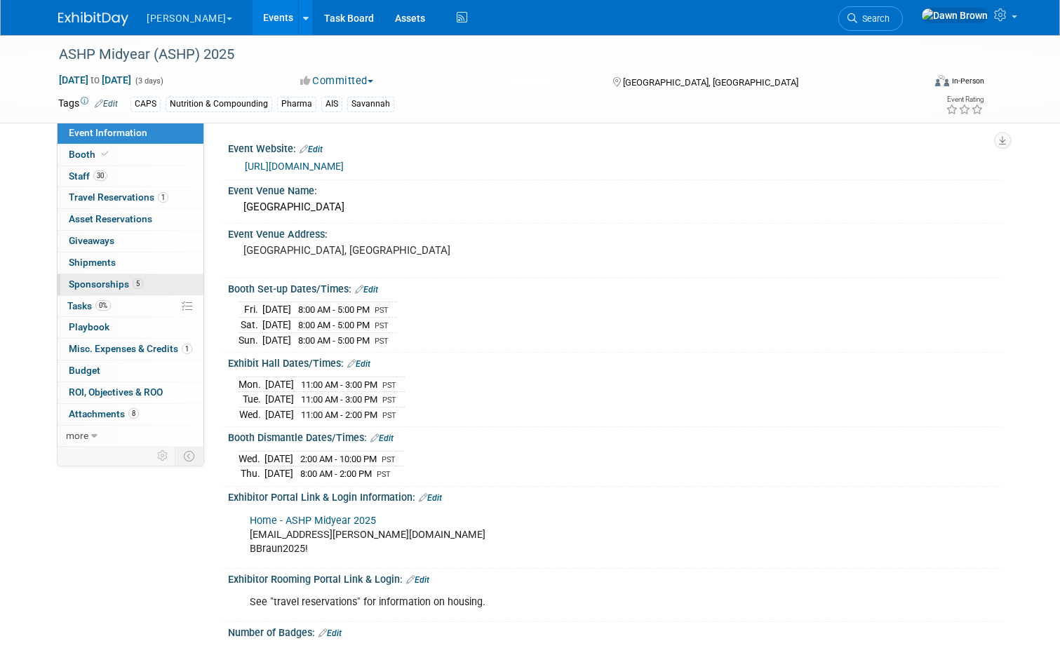
click at [60, 282] on link "5 Sponsorships 5" at bounding box center [131, 284] width 146 height 21
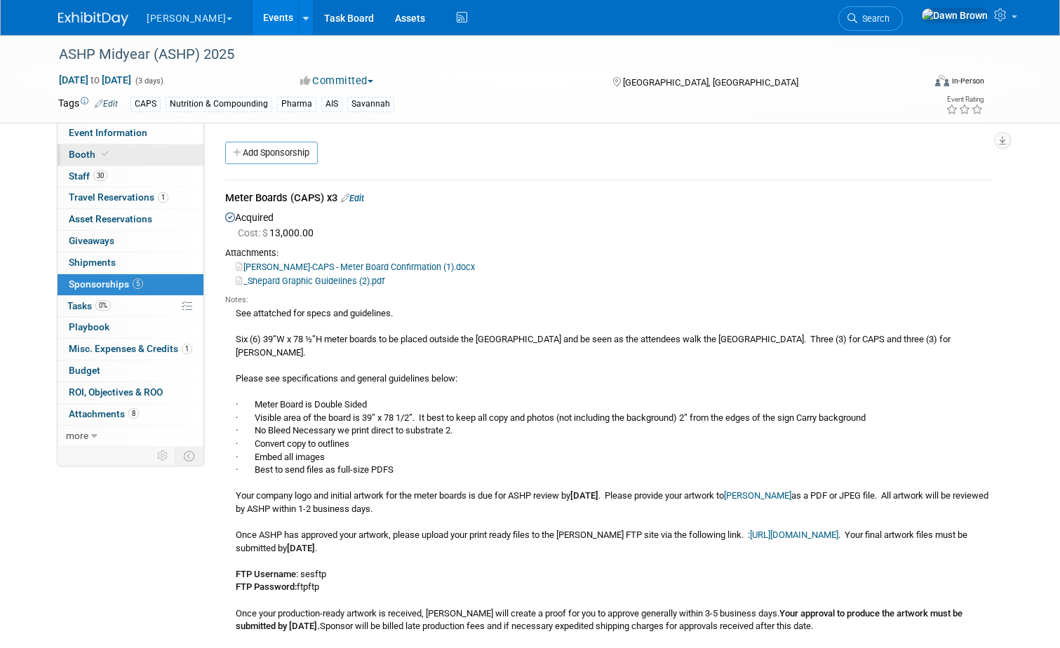
click at [79, 154] on span "Booth" at bounding box center [90, 154] width 43 height 11
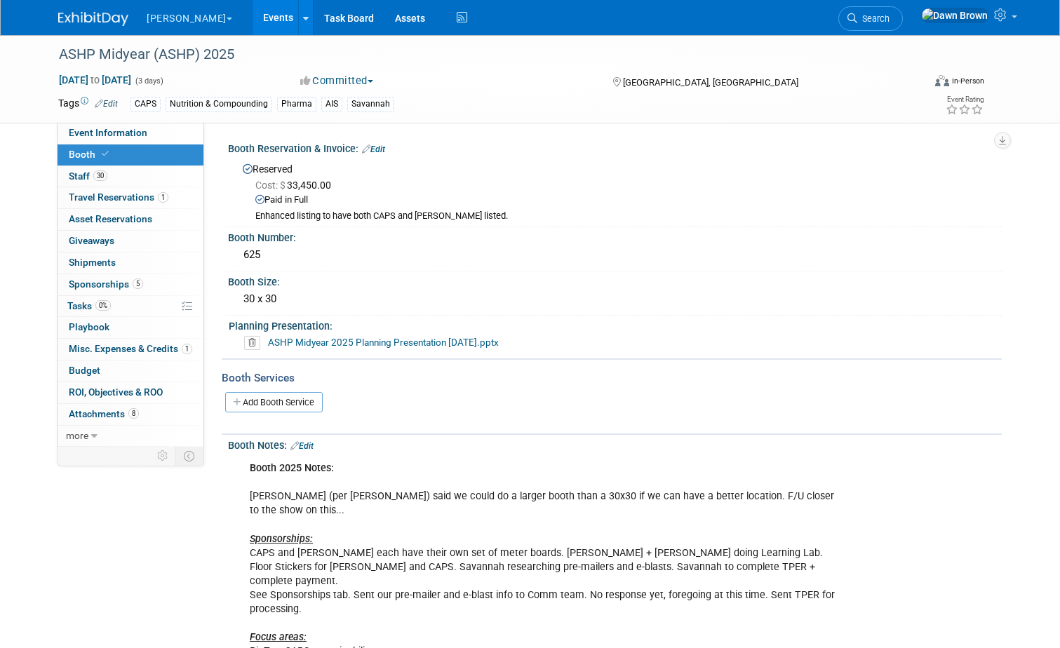
click at [362, 149] on icon at bounding box center [366, 148] width 8 height 9
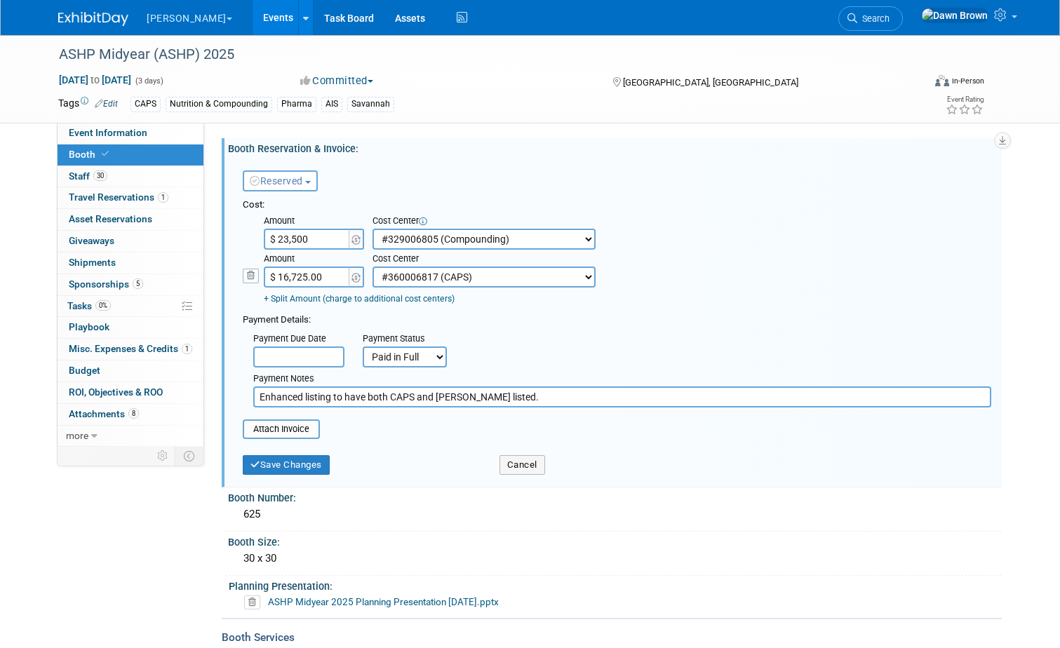
type input "$ 23,500.00"
type input "$ 25,300.00"
click at [310, 472] on button "Save Changes" at bounding box center [286, 465] width 87 height 20
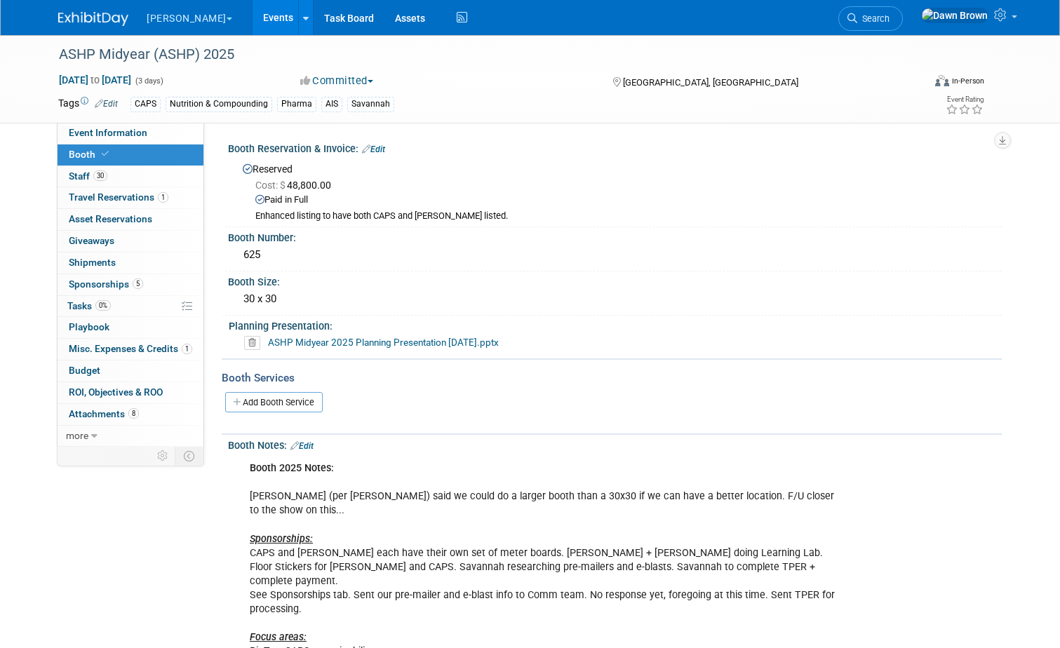
click at [362, 148] on icon at bounding box center [366, 148] width 8 height 9
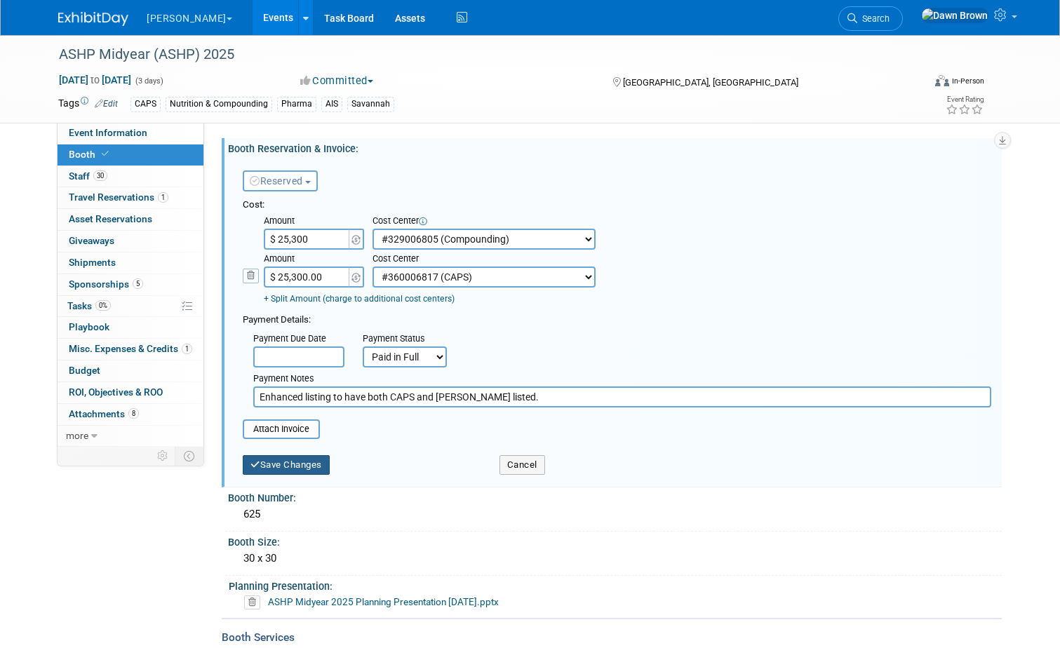
type input "$ 25,300.00"
click at [271, 469] on button "Save Changes" at bounding box center [286, 465] width 87 height 20
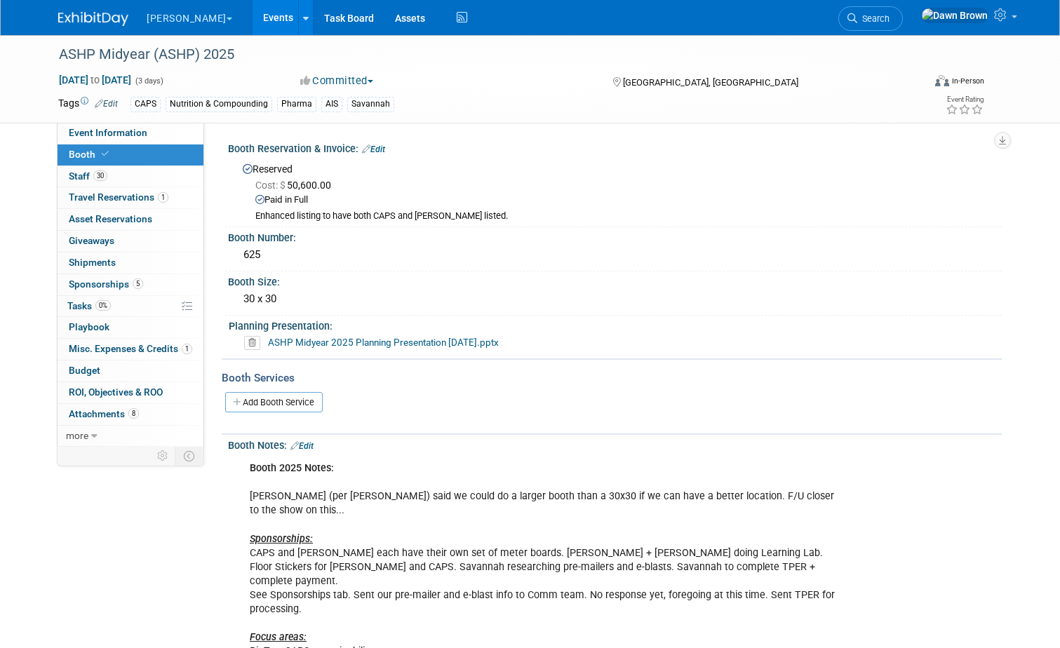
click at [252, 15] on link "Events" at bounding box center [277, 17] width 51 height 35
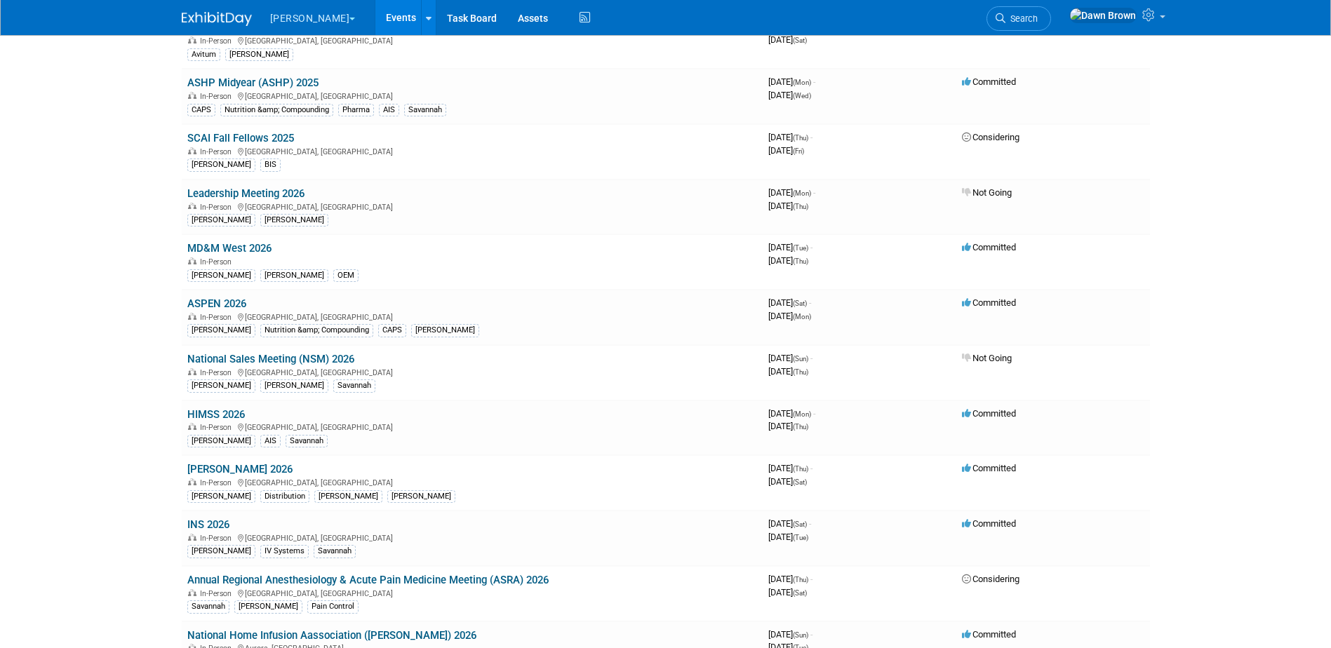
scroll to position [567, 0]
